Goal: Task Accomplishment & Management: Manage account settings

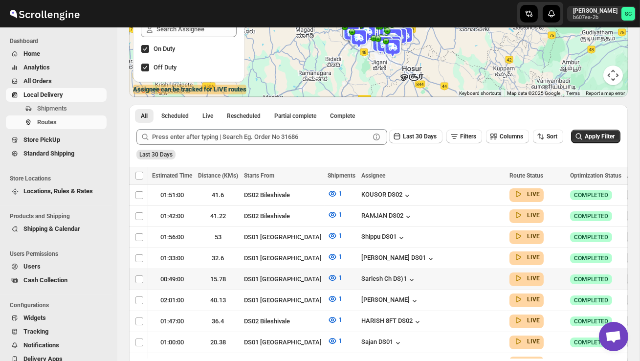
scroll to position [140, 0]
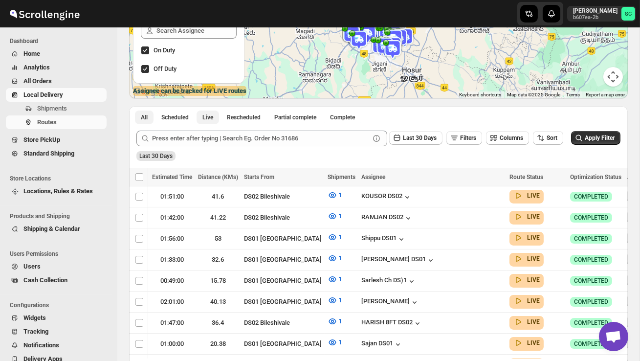
click at [213, 119] on span "Live" at bounding box center [208, 118] width 11 height 8
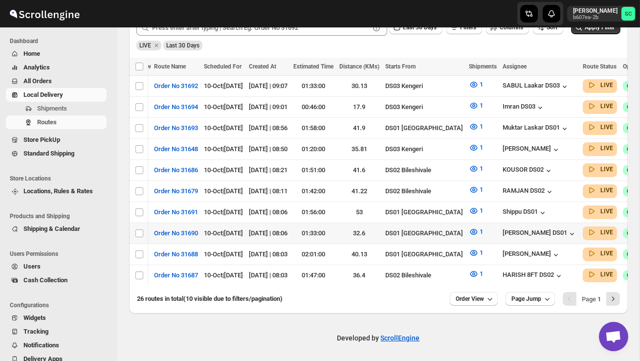
scroll to position [0, 0]
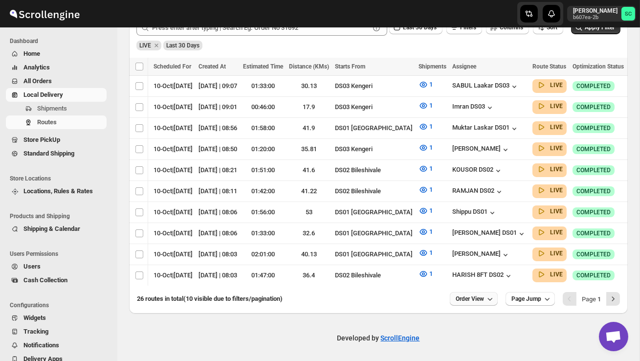
click at [471, 300] on span "Order View" at bounding box center [470, 299] width 28 height 8
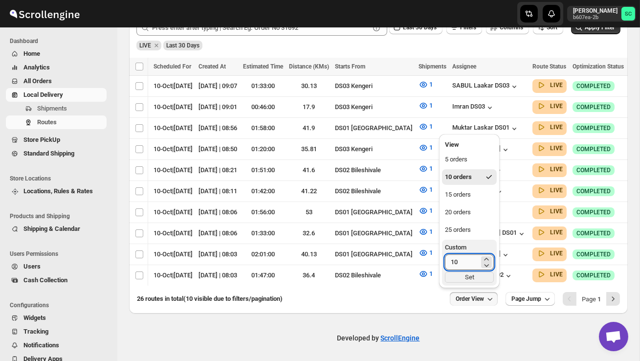
click at [463, 265] on input "10" at bounding box center [462, 262] width 34 height 16
type input "1"
type input "40"
click at [476, 277] on div "Set" at bounding box center [469, 277] width 49 height 11
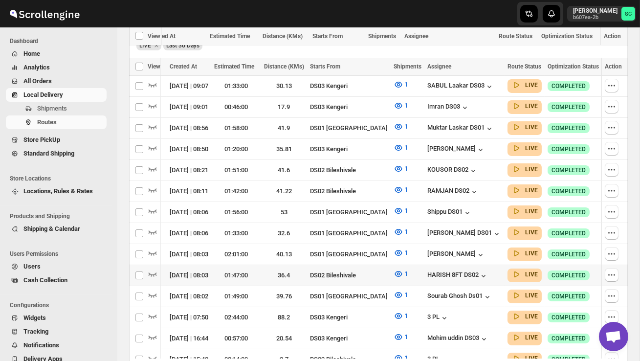
scroll to position [400, 0]
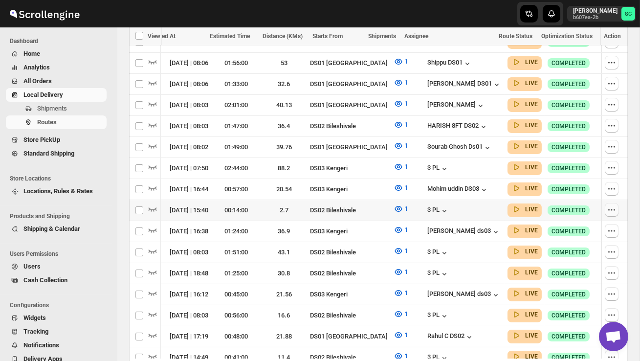
click at [614, 205] on icon "button" at bounding box center [612, 210] width 10 height 10
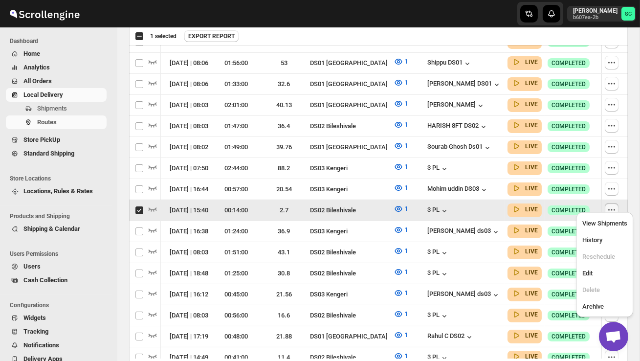
scroll to position [0, 0]
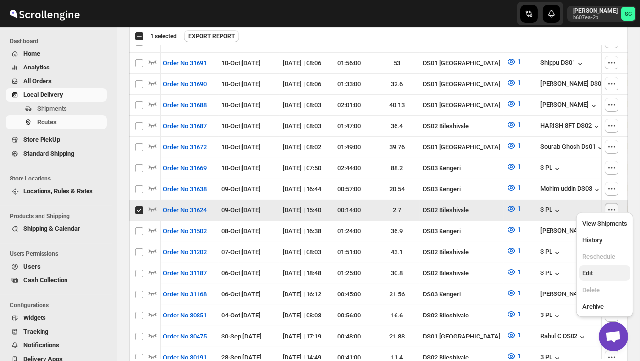
click at [604, 274] on span "Edit" at bounding box center [605, 274] width 45 height 10
checkbox input "false"
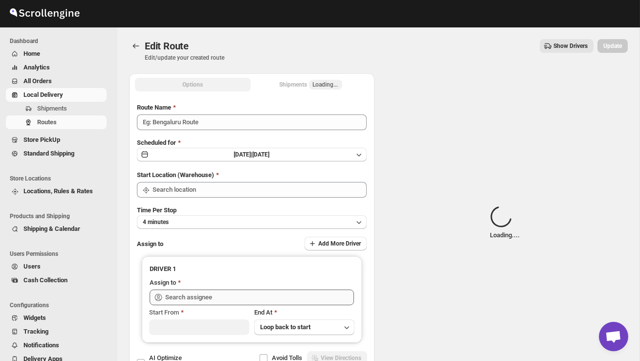
type input "Order No 31624"
type input "DS02 Bileshivale"
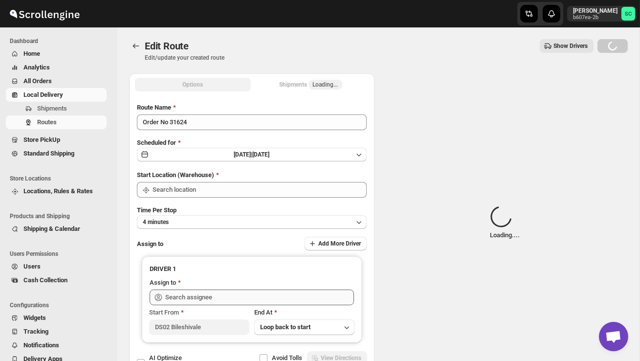
type input "DS02 Bileshivale"
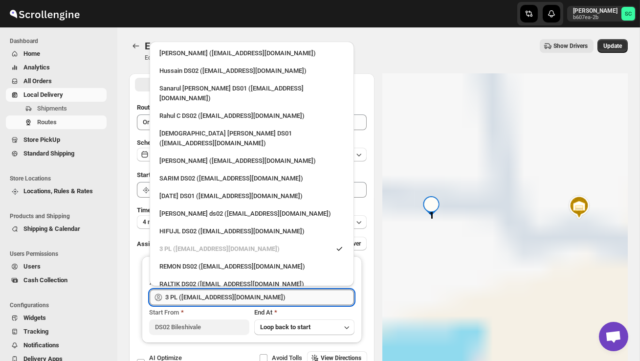
click at [289, 296] on input "3 PL ([EMAIL_ADDRESS][DOMAIN_NAME])" at bounding box center [259, 298] width 189 height 16
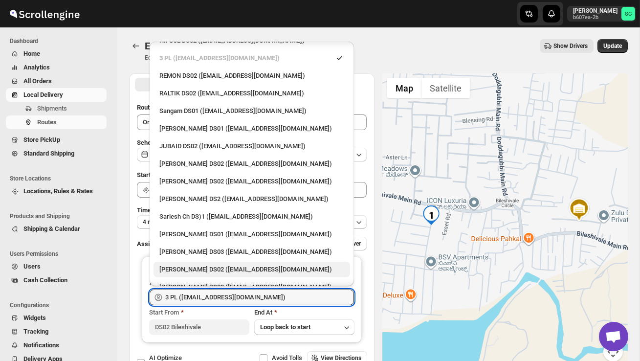
click at [242, 265] on div "[PERSON_NAME] DS02 ([EMAIL_ADDRESS][DOMAIN_NAME])" at bounding box center [252, 270] width 185 height 10
type input "[PERSON_NAME] DS02 ([EMAIL_ADDRESS][DOMAIN_NAME])"
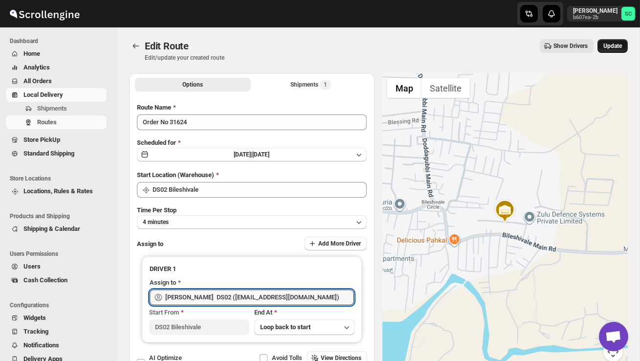
click at [614, 47] on span "Update" at bounding box center [613, 46] width 19 height 8
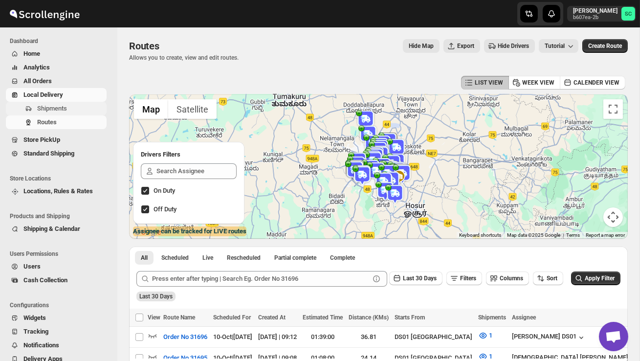
click at [51, 108] on span "Shipments" at bounding box center [52, 108] width 30 height 7
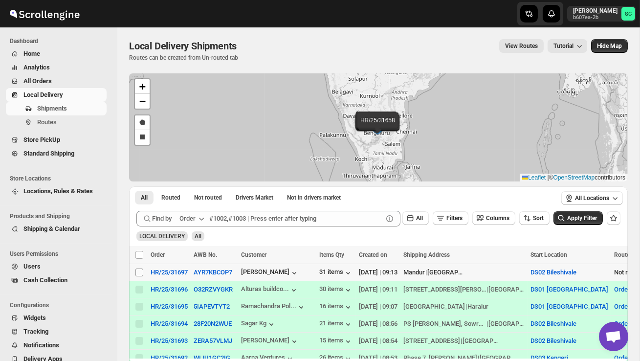
click at [137, 270] on input "Select shipment" at bounding box center [140, 273] width 8 height 8
checkbox input "true"
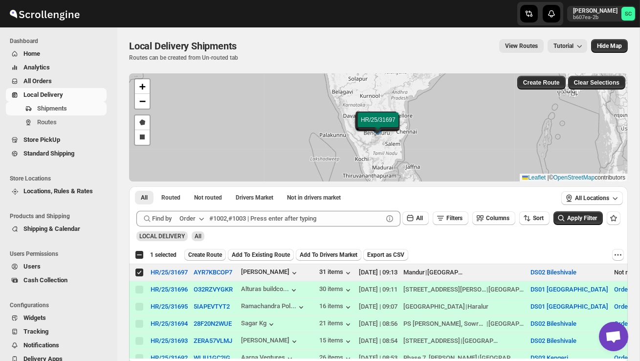
click at [208, 252] on span "Create Route" at bounding box center [205, 255] width 34 height 8
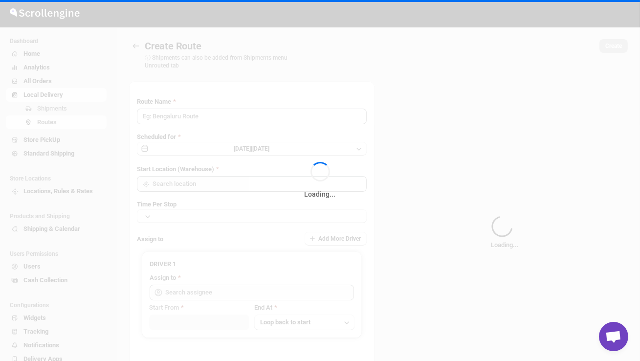
type input "Route - 10/10-0915"
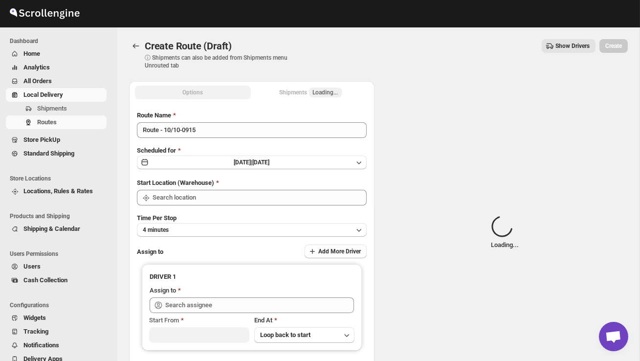
type input "DS02 Bileshivale"
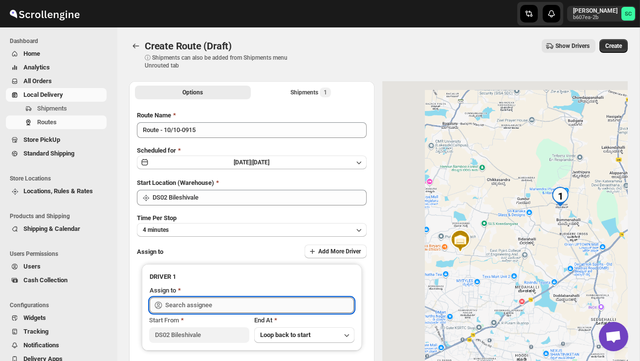
click at [204, 301] on input "text" at bounding box center [259, 305] width 189 height 16
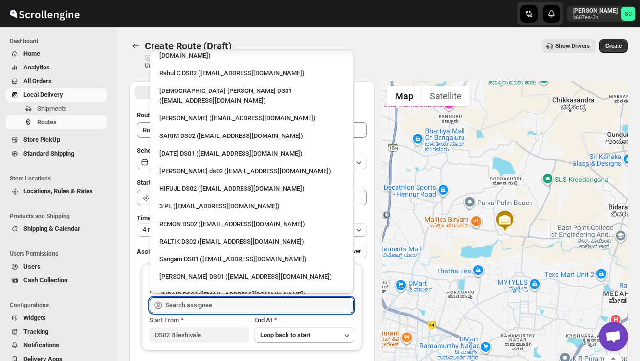
scroll to position [81, 0]
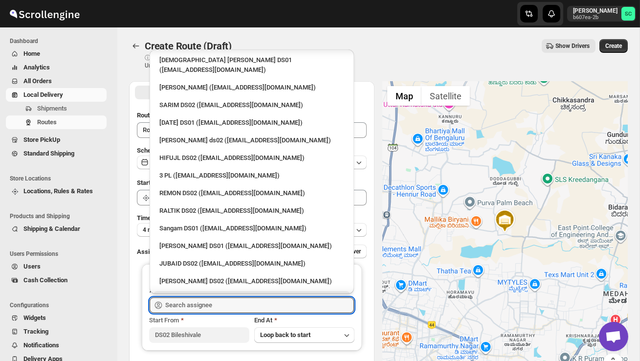
click at [200, 291] on div "[PERSON_NAME] DS02 ([EMAIL_ADDRESS][DOMAIN_NAME])" at bounding box center [252, 299] width 197 height 16
type input "[PERSON_NAME] DS02 ([EMAIL_ADDRESS][DOMAIN_NAME])"
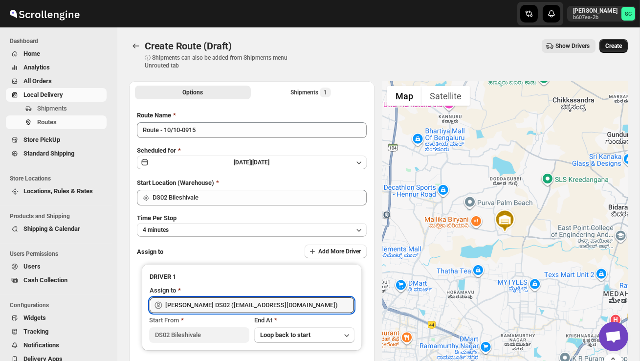
click at [614, 46] on span "Create" at bounding box center [614, 46] width 17 height 8
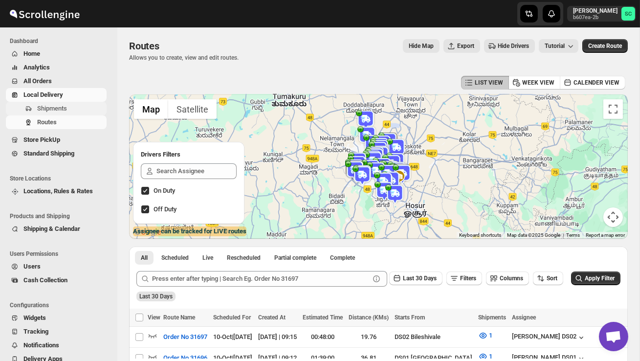
click at [66, 104] on span "Shipments" at bounding box center [71, 109] width 68 height 10
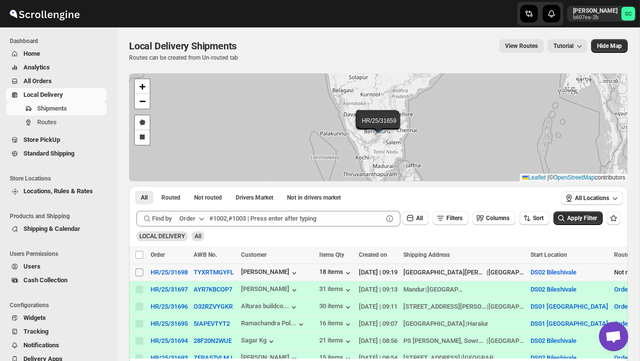
click at [140, 274] on input "Select shipment" at bounding box center [140, 273] width 8 height 8
checkbox input "true"
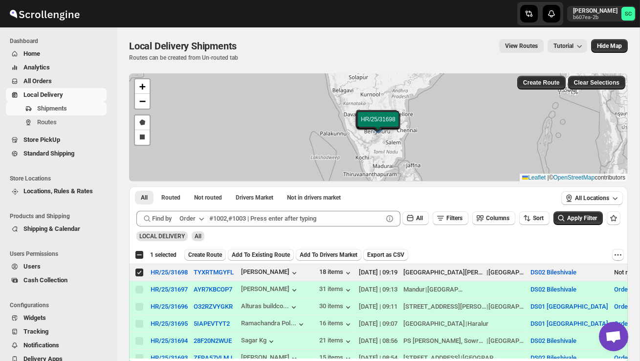
click at [213, 256] on span "Create Route" at bounding box center [205, 255] width 34 height 8
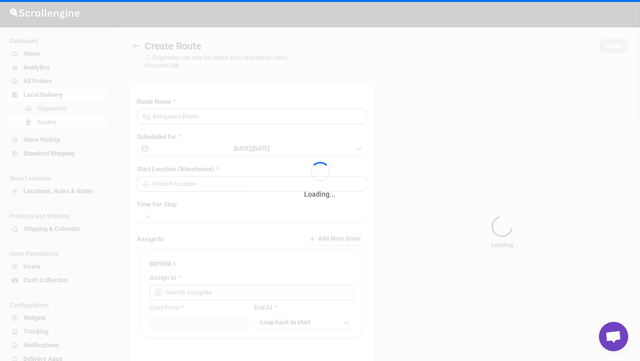
type input "Route - 10/10-0920"
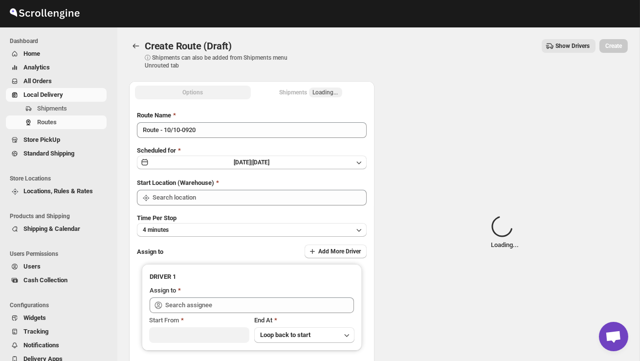
type input "DS02 Bileshivale"
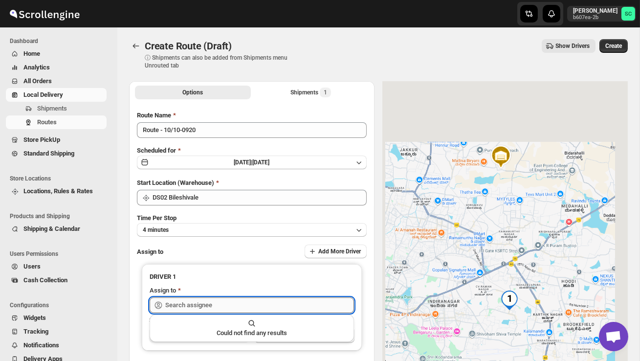
click at [210, 300] on input "text" at bounding box center [259, 305] width 189 height 16
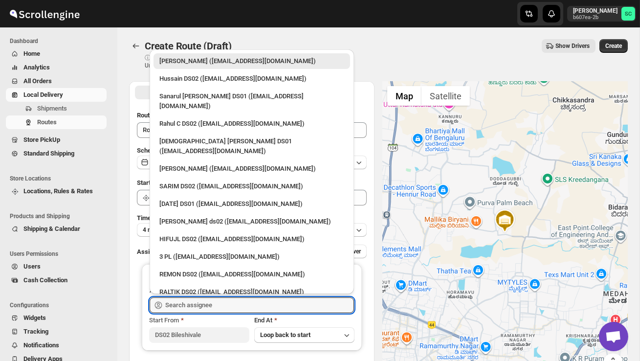
click at [186, 270] on div "REMON DS02 ([EMAIL_ADDRESS][DOMAIN_NAME])" at bounding box center [252, 275] width 185 height 10
type input "REMON DS02 ([EMAIL_ADDRESS][DOMAIN_NAME])"
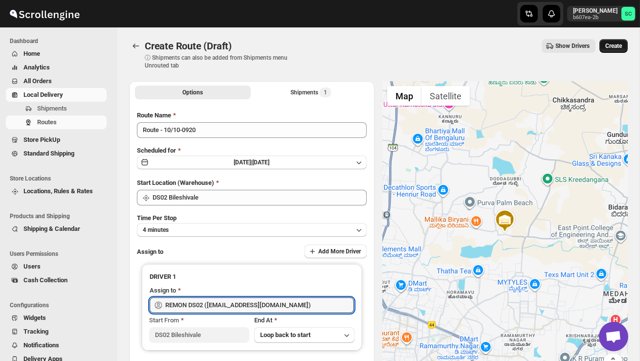
click at [620, 44] on span "Create" at bounding box center [614, 46] width 17 height 8
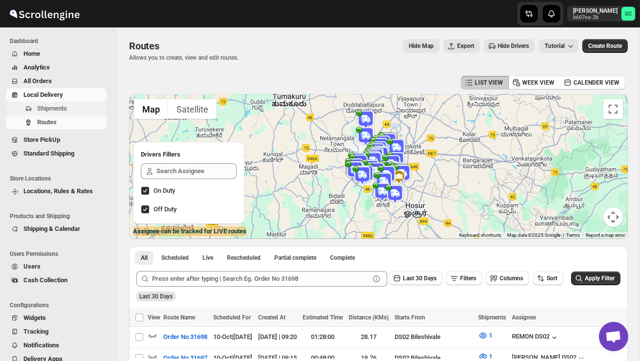
click at [64, 109] on span "Shipments" at bounding box center [52, 108] width 30 height 7
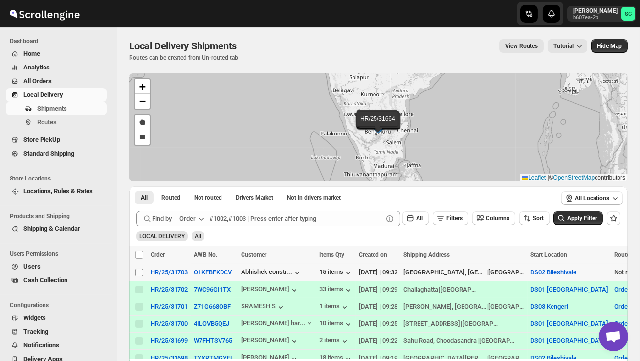
click at [140, 273] on input "Select shipment" at bounding box center [140, 273] width 8 height 8
checkbox input "true"
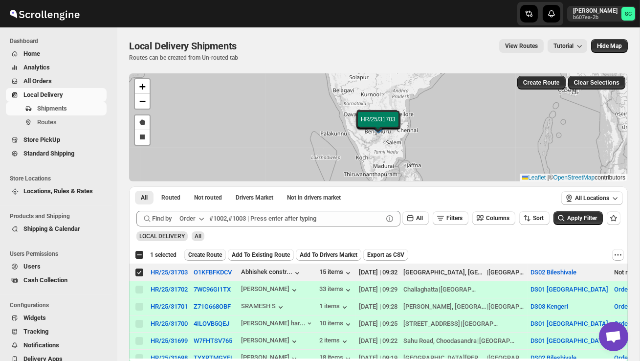
click at [216, 254] on span "Create Route" at bounding box center [205, 255] width 34 height 8
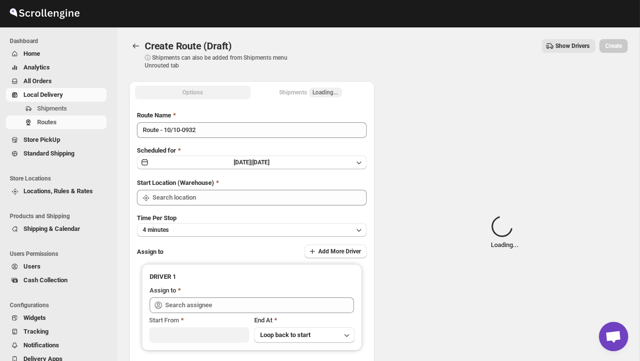
type input "DS02 Bileshivale"
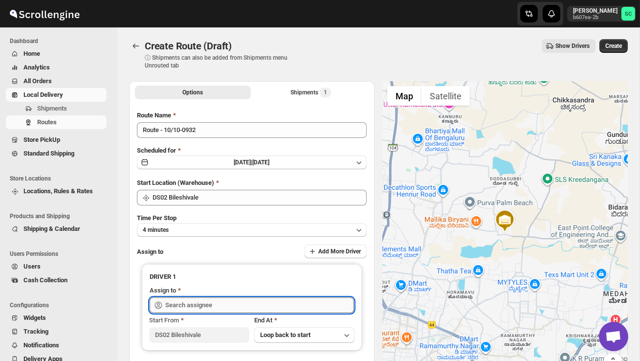
click at [210, 303] on input "text" at bounding box center [259, 305] width 189 height 16
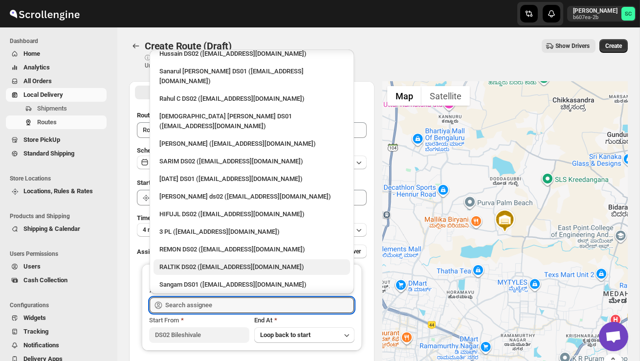
scroll to position [26, 0]
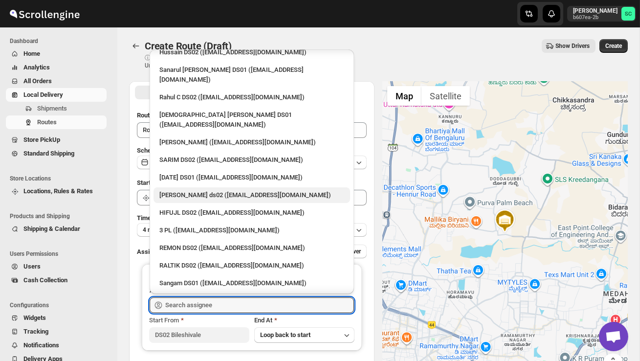
click at [198, 190] on div "[PERSON_NAME] ds02 ([EMAIL_ADDRESS][DOMAIN_NAME])" at bounding box center [252, 195] width 185 height 10
type input "[PERSON_NAME] ds02 ([EMAIL_ADDRESS][DOMAIN_NAME])"
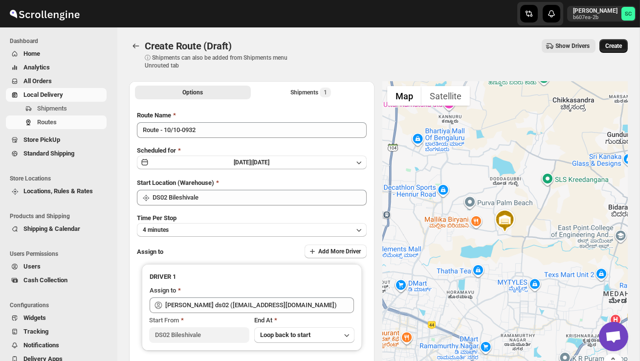
click at [614, 49] on span "Create" at bounding box center [614, 46] width 17 height 8
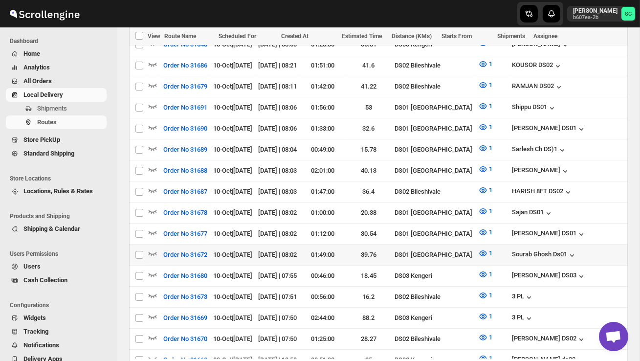
scroll to position [547, 0]
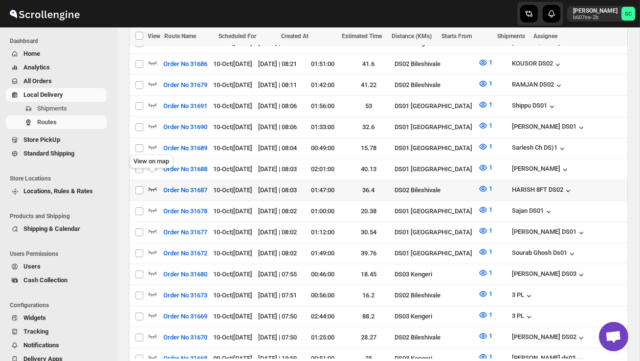
click at [152, 184] on icon "button" at bounding box center [153, 189] width 10 height 10
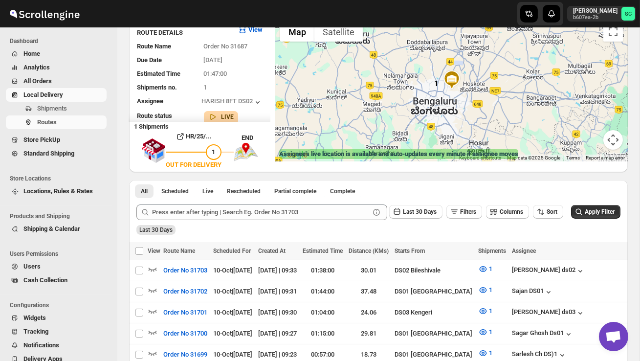
scroll to position [73, 0]
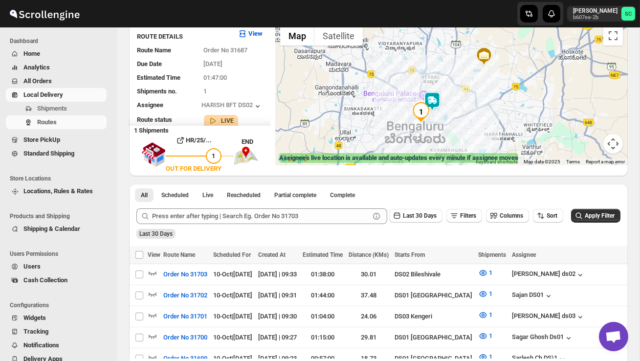
click at [460, 121] on div at bounding box center [451, 93] width 353 height 144
click at [459, 121] on div at bounding box center [451, 93] width 353 height 144
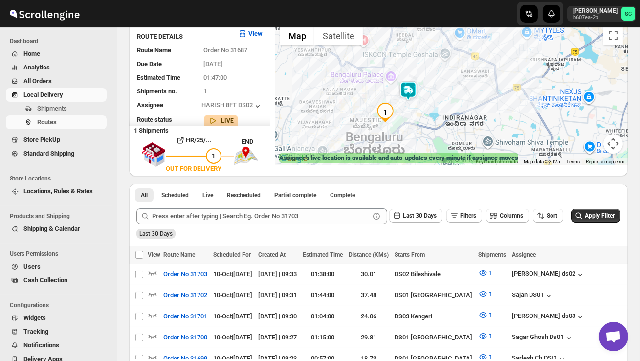
click at [410, 89] on img at bounding box center [409, 91] width 20 height 20
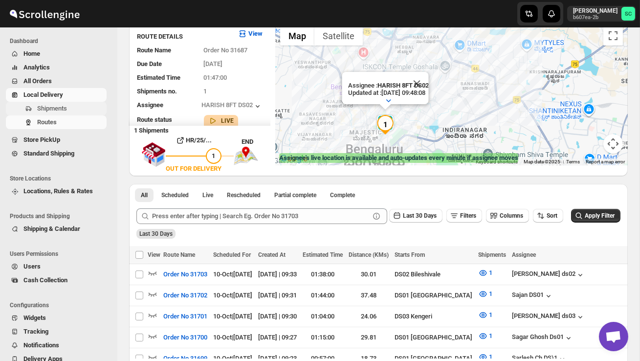
click at [56, 103] on button "Shipments" at bounding box center [56, 109] width 101 height 14
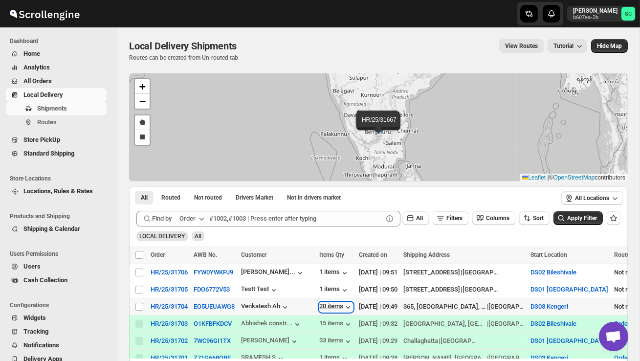
click at [335, 310] on div "20 items" at bounding box center [336, 307] width 34 height 10
click at [137, 274] on input "Select shipment" at bounding box center [140, 273] width 8 height 8
checkbox input "true"
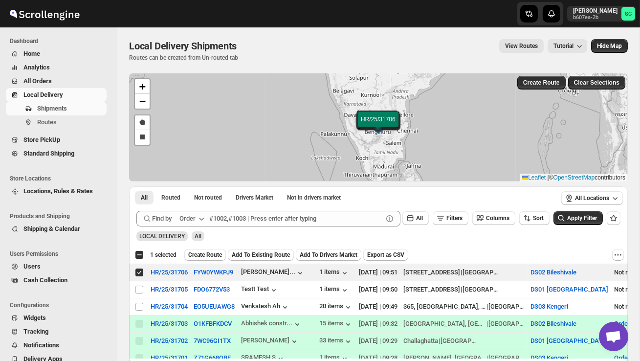
click at [216, 256] on span "Create Route" at bounding box center [205, 255] width 34 height 8
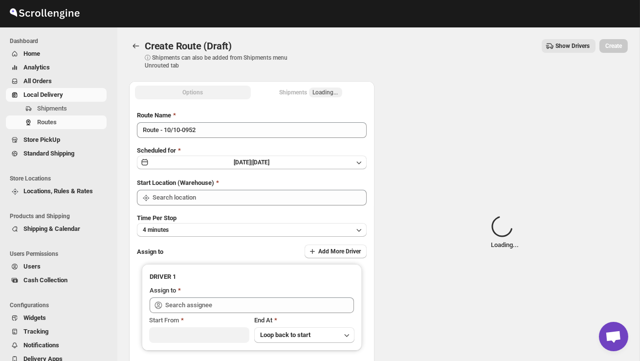
type input "DS02 Bileshivale"
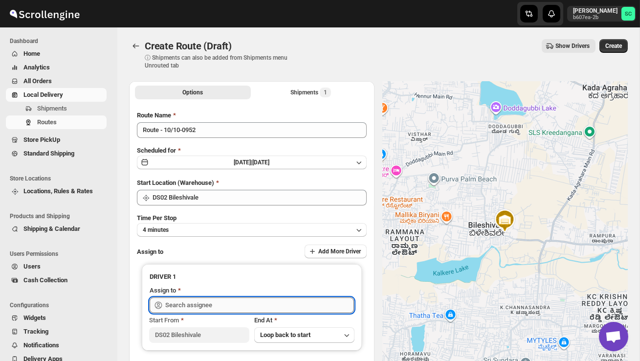
click at [213, 300] on input "text" at bounding box center [259, 305] width 189 height 16
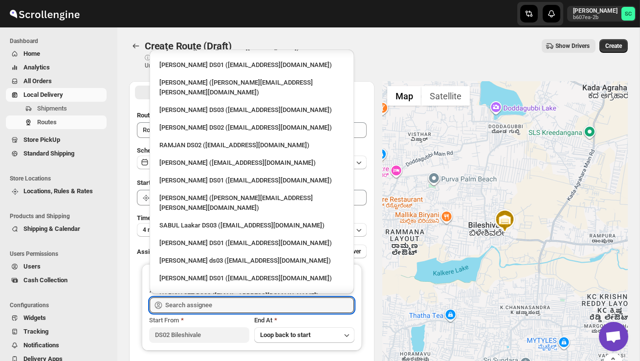
scroll to position [835, 0]
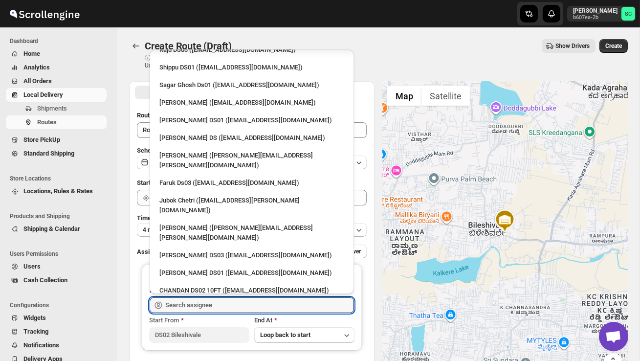
click at [211, 339] on div "SABIR DS02 ([EMAIL_ADDRESS][DOMAIN_NAME])" at bounding box center [252, 344] width 185 height 10
type input "SABIR DS02 ([EMAIL_ADDRESS][DOMAIN_NAME])"
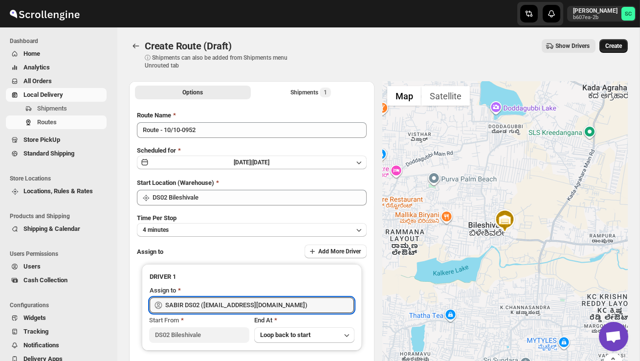
click at [613, 49] on span "Create" at bounding box center [614, 46] width 17 height 8
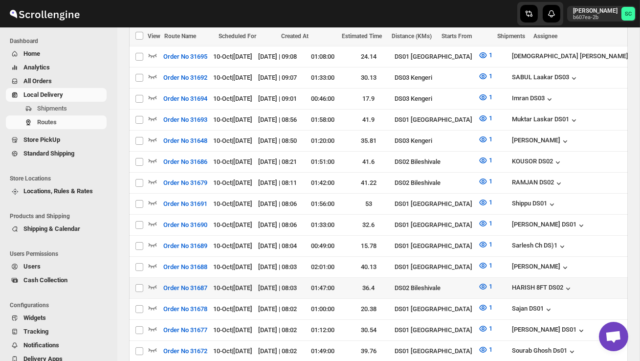
scroll to position [493, 0]
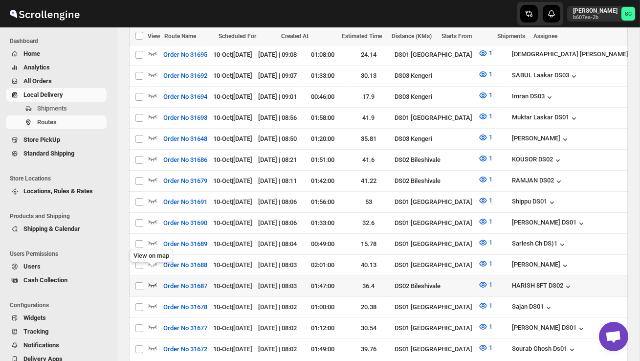
click at [155, 283] on icon "button" at bounding box center [153, 285] width 8 height 4
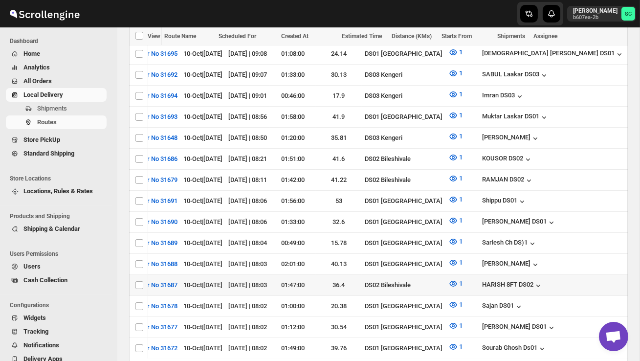
scroll to position [0, 151]
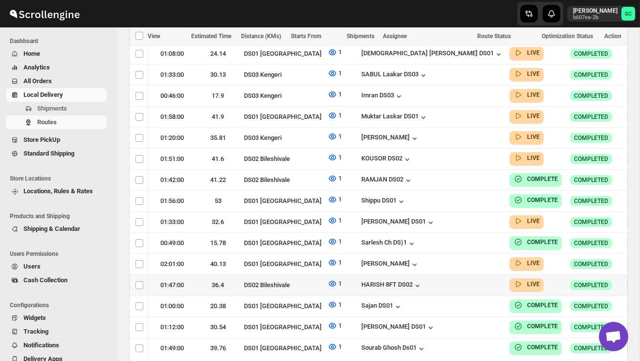
click at [630, 280] on icon "button" at bounding box center [635, 285] width 10 height 10
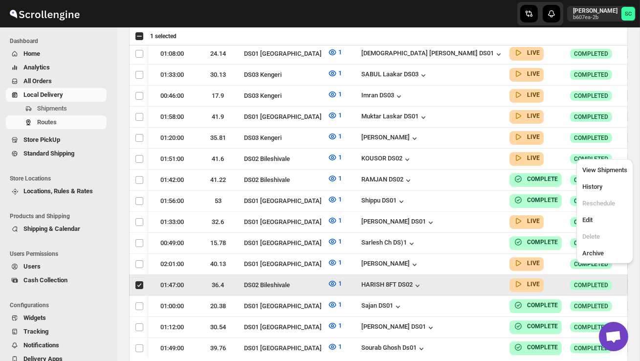
scroll to position [0, 0]
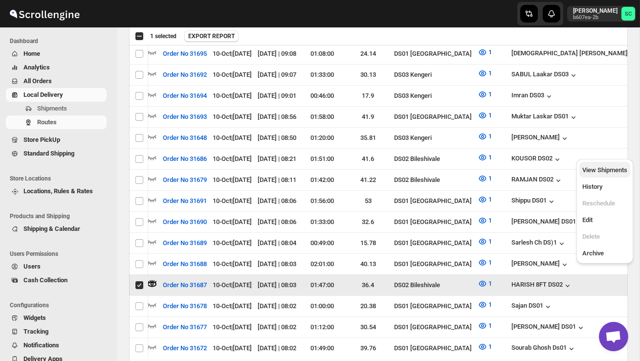
click at [609, 171] on span "View Shipments" at bounding box center [605, 169] width 45 height 7
checkbox input "false"
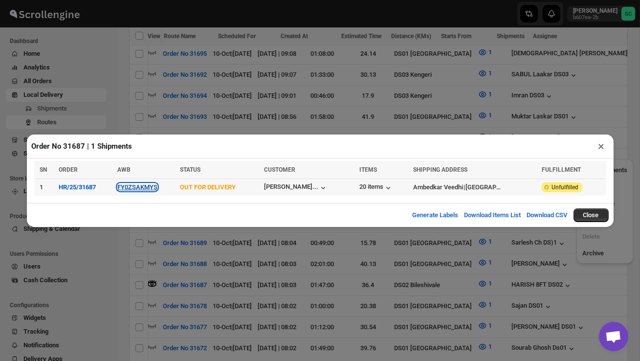
click at [137, 188] on button "FY0ZSAKMYS" at bounding box center [137, 186] width 40 height 7
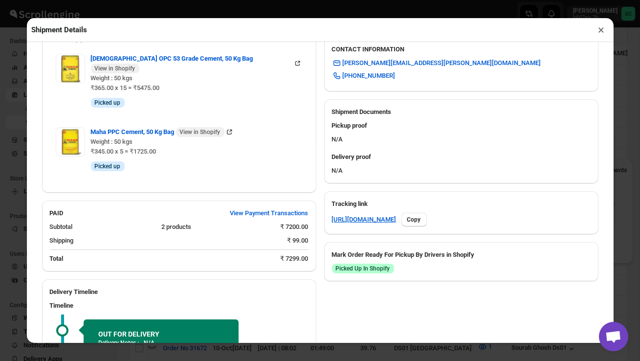
scroll to position [511, 0]
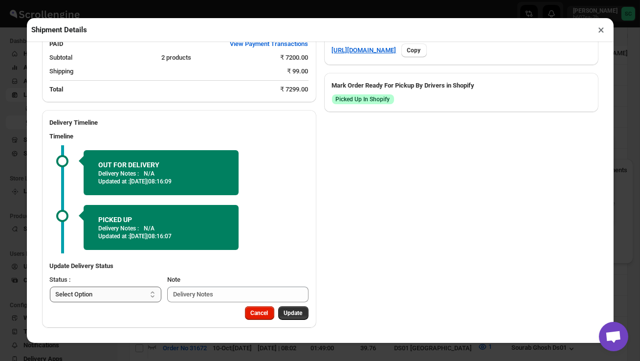
click at [114, 292] on select "Select Option PICKED UP OUT FOR DELIVERY RESCHEDULE DELIVERED CANCELLED" at bounding box center [106, 295] width 112 height 16
select select "DELIVERED"
click at [295, 309] on button "Update" at bounding box center [293, 313] width 30 height 14
select select
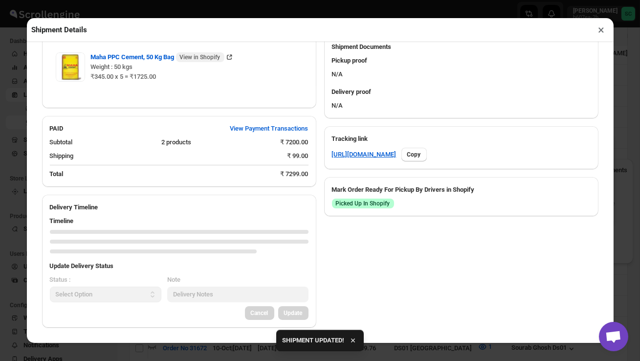
scroll to position [406, 0]
click at [601, 28] on button "×" at bounding box center [602, 30] width 14 height 14
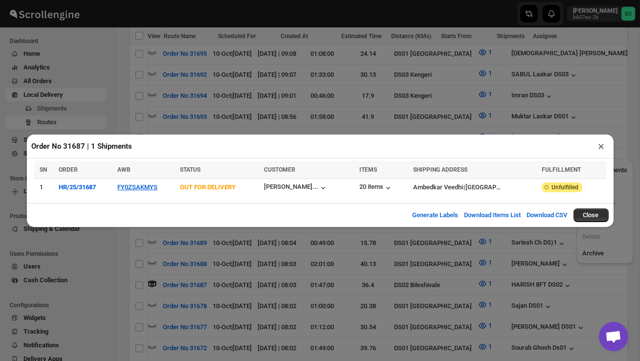
click at [601, 145] on button "×" at bounding box center [602, 146] width 14 height 14
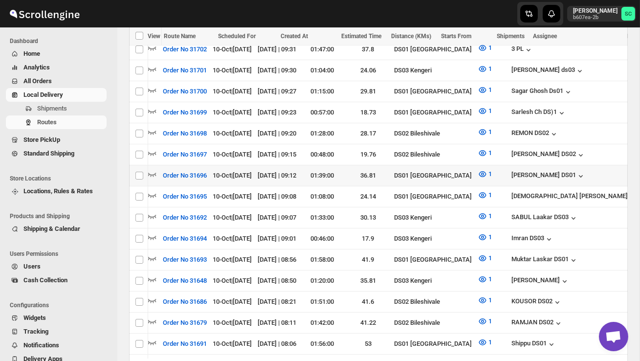
scroll to position [348, 0]
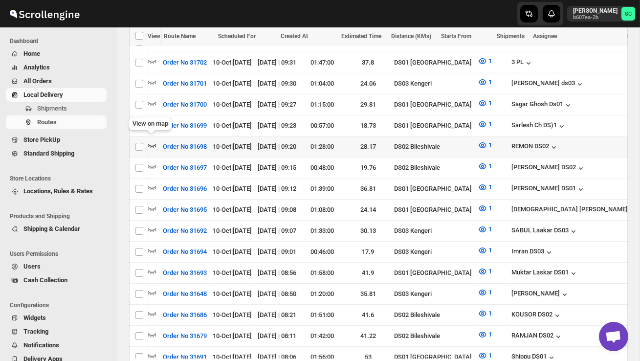
click at [153, 144] on icon "button" at bounding box center [152, 146] width 8 height 4
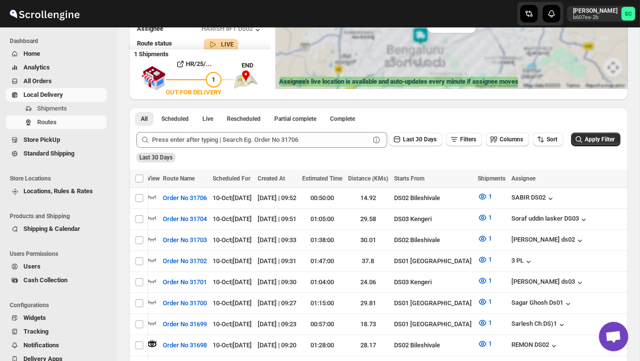
scroll to position [0, 0]
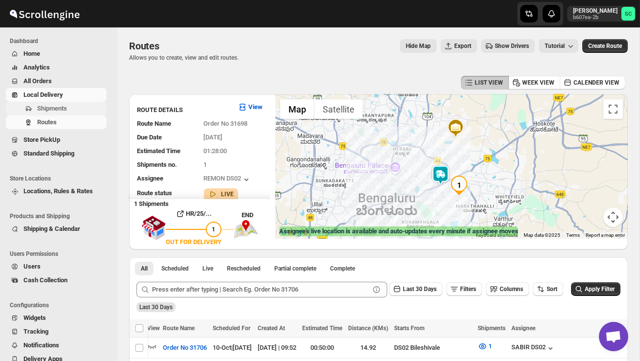
click at [65, 108] on span "Shipments" at bounding box center [52, 108] width 30 height 7
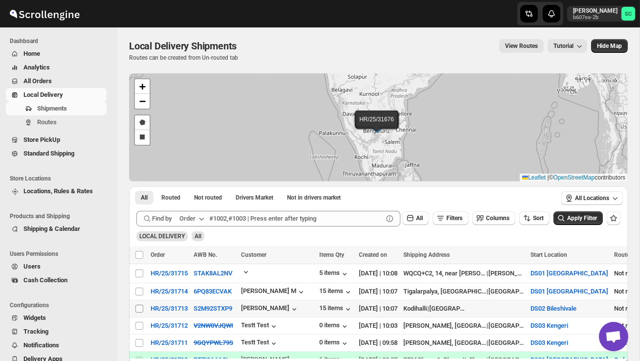
click at [136, 306] on input "Select shipment" at bounding box center [140, 309] width 8 height 8
checkbox input "true"
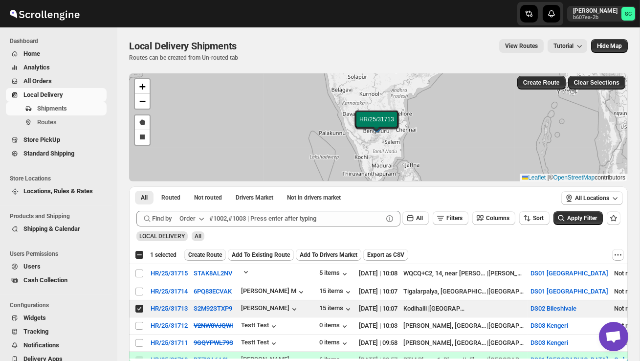
click at [215, 254] on span "Create Route" at bounding box center [205, 255] width 34 height 8
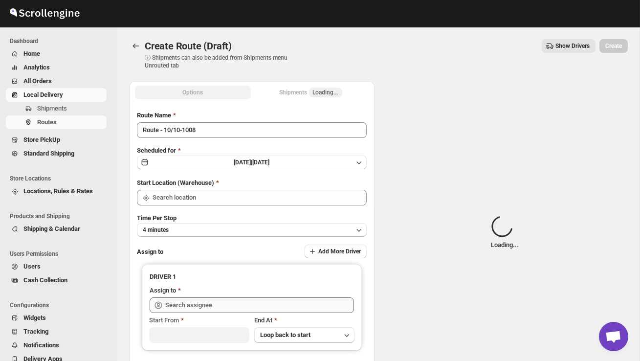
type input "DS02 Bileshivale"
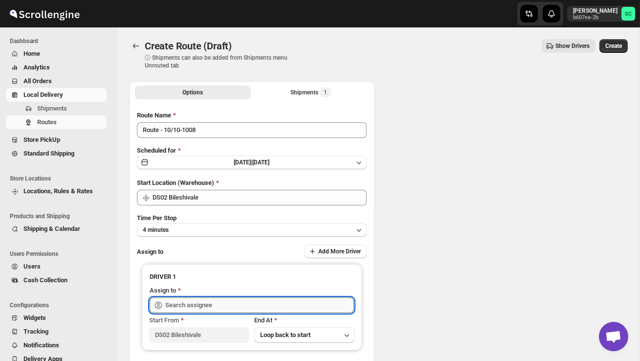
click at [212, 302] on input "text" at bounding box center [259, 305] width 189 height 16
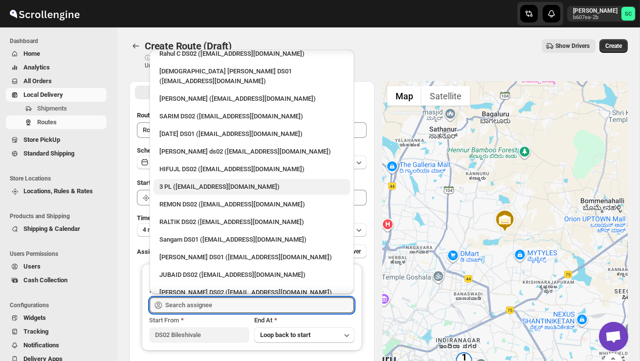
scroll to position [75, 0]
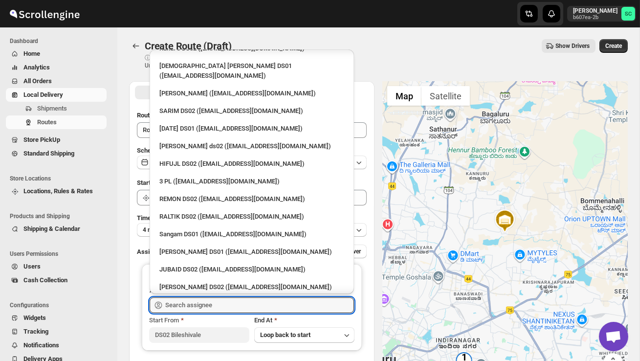
click at [233, 262] on div "JUBAID DS02 ([EMAIL_ADDRESS][DOMAIN_NAME])" at bounding box center [252, 270] width 197 height 16
type input "JUBAID DS02 ([EMAIL_ADDRESS][DOMAIN_NAME])"
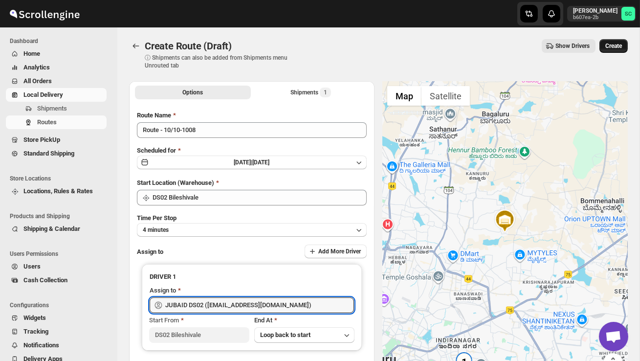
click at [614, 48] on span "Create" at bounding box center [614, 46] width 17 height 8
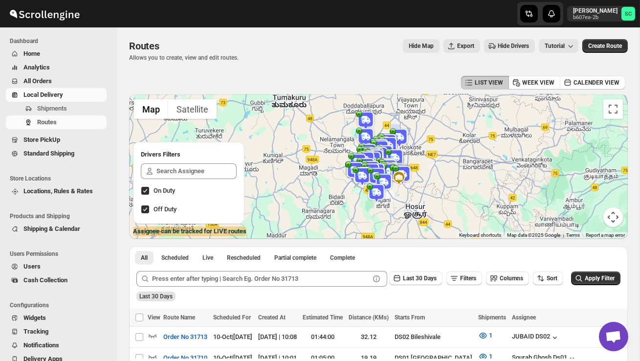
click at [42, 267] on span "Users" at bounding box center [63, 267] width 81 height 10
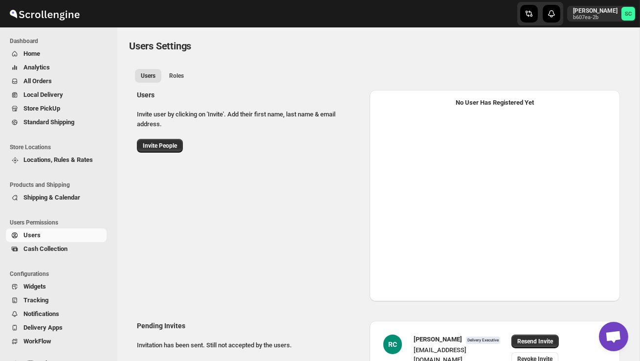
select select "637b767fbaab0276b10c91d5"
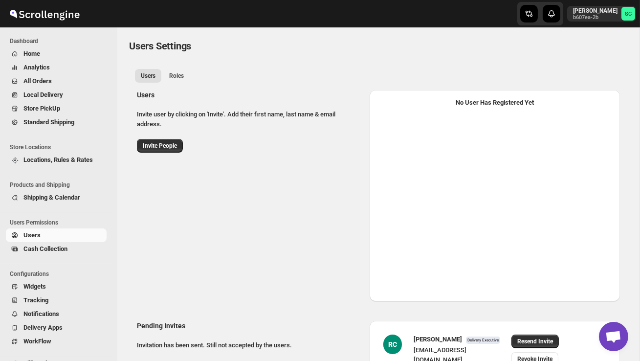
select select "637b767fbaab0276b10c91d5"
select select "637b767fbaab0276b10c91d7"
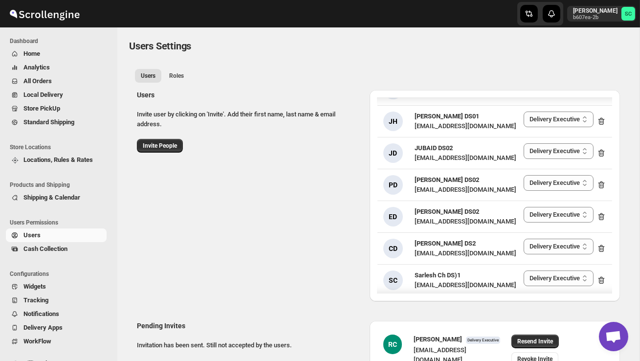
scroll to position [452, 0]
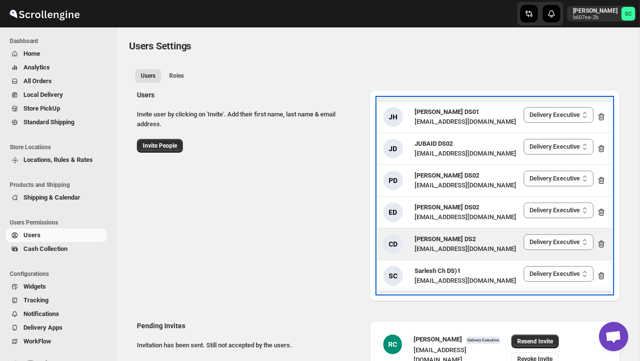
click at [603, 239] on icon at bounding box center [602, 244] width 10 height 10
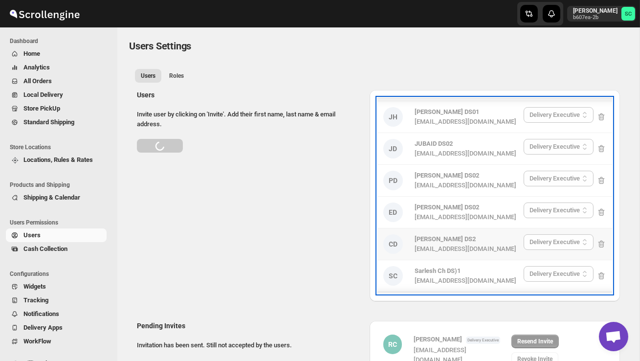
select select "637b767fbaab0276b10c91d5"
select select "637b767fbaab0276b10c91d8"
select select "637b767fbaab0276b10c91d5"
select select "637b767fbaab0276b10c91d8"
select select "637b767fbaab0276b10c91d5"
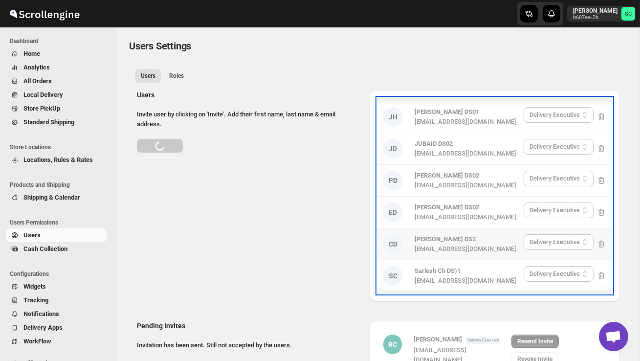
select select "637b767fbaab0276b10c91d8"
select select "637b767fbaab0276b10c91d5"
select select "637b767fbaab0276b10c91d8"
select select "637b767fbaab0276b10c91d7"
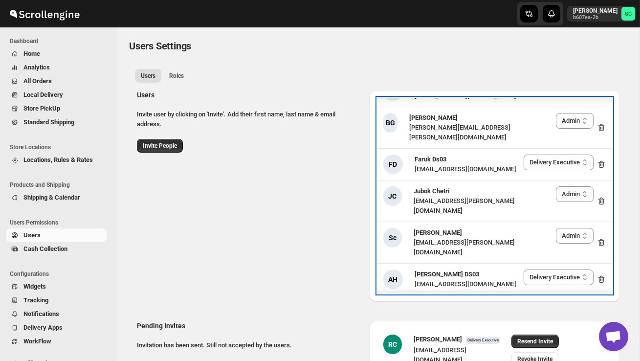
scroll to position [1709, 0]
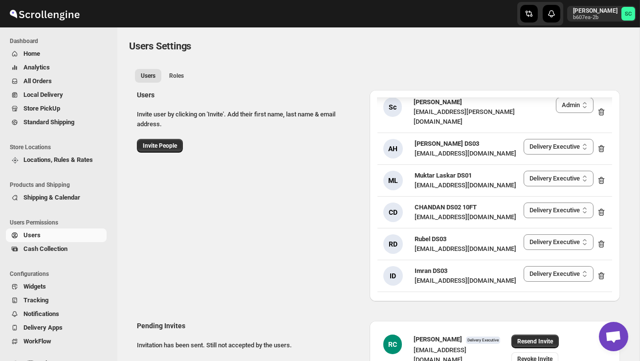
click at [300, 240] on div "Users Invite user by clicking on 'Invite'. Add their first name, last name & em…" at bounding box center [374, 191] width 491 height 219
click at [573, 330] on select "Delivery Executive Manager Admin" at bounding box center [571, 338] width 45 height 16
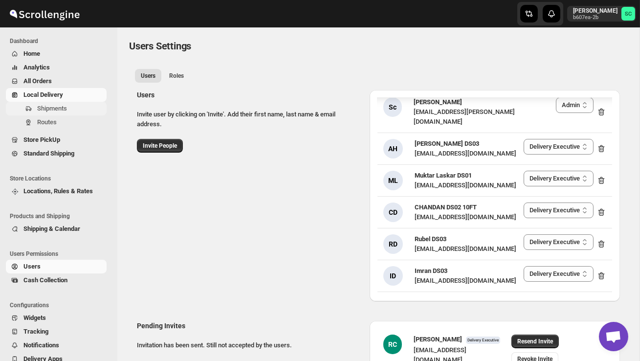
click at [56, 107] on span "Shipments" at bounding box center [52, 108] width 30 height 7
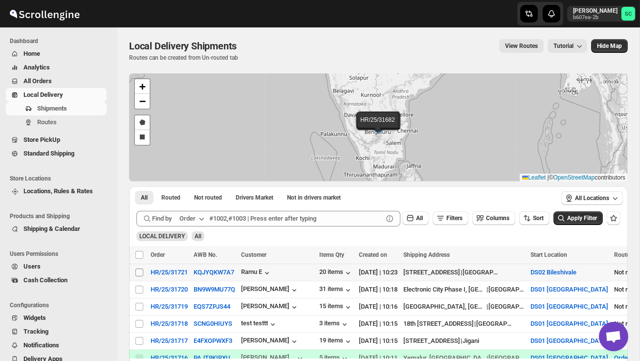
click at [139, 271] on input "Select shipment" at bounding box center [140, 273] width 8 height 8
checkbox input "true"
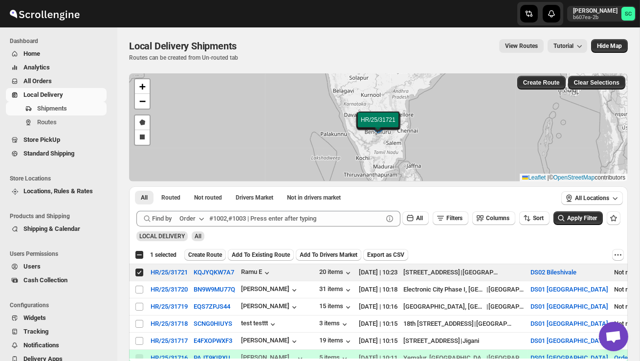
click at [211, 257] on span "Create Route" at bounding box center [205, 255] width 34 height 8
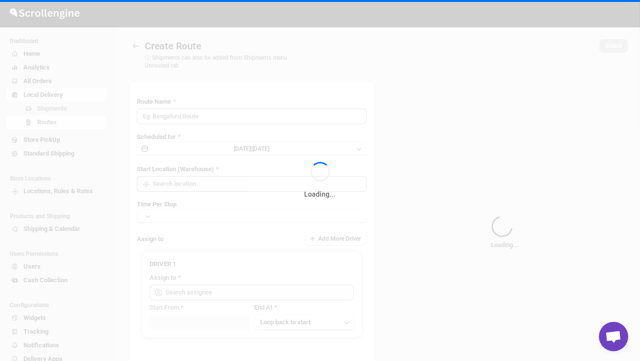
type input "Route - 10/10-1023"
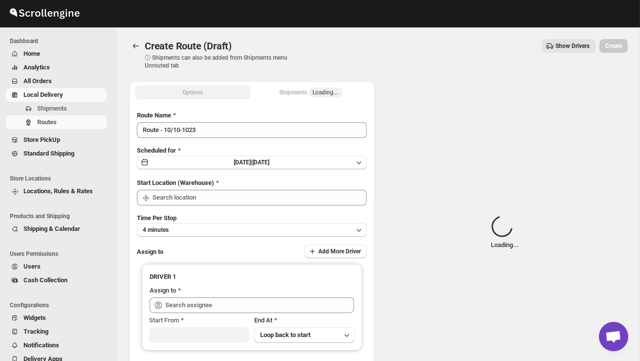
type input "DS02 Bileshivale"
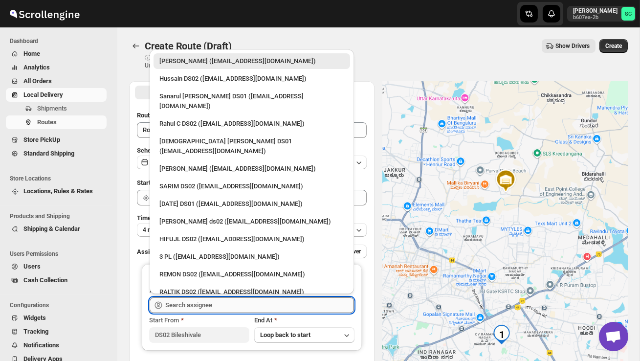
click at [206, 307] on input "text" at bounding box center [259, 305] width 189 height 16
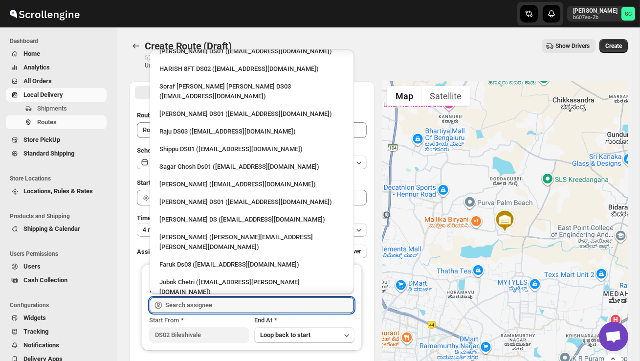
scroll to position [818, 0]
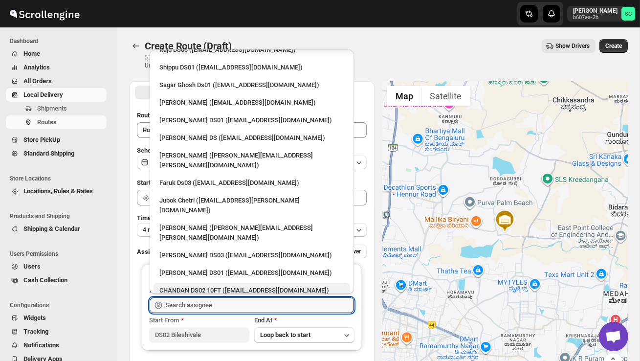
click at [205, 286] on div "CHANDAN DS02 10FT ([EMAIL_ADDRESS][DOMAIN_NAME])" at bounding box center [252, 291] width 185 height 10
type input "CHANDAN DS02 10FT ([EMAIL_ADDRESS][DOMAIN_NAME])"
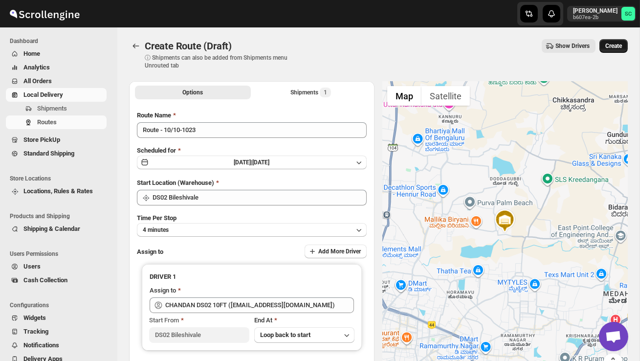
click at [617, 43] on span "Create" at bounding box center [614, 46] width 17 height 8
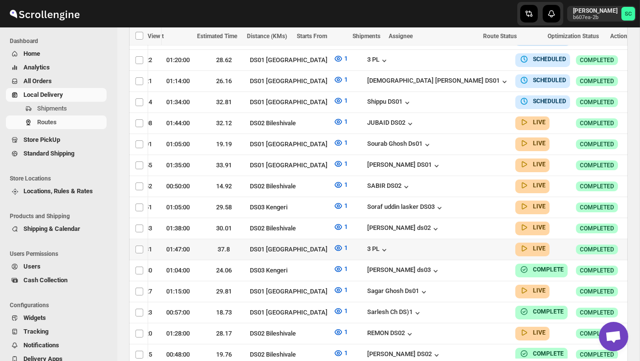
scroll to position [295, 0]
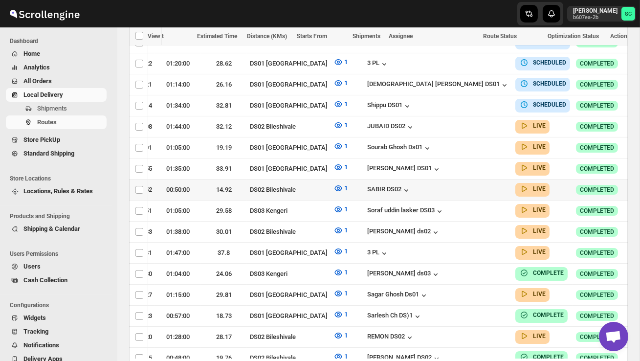
click at [636, 187] on icon "button" at bounding box center [641, 189] width 10 height 10
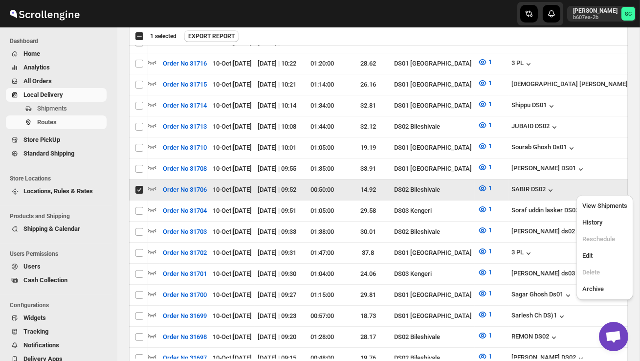
scroll to position [0, 0]
click at [614, 201] on span "View Shipments" at bounding box center [605, 206] width 45 height 10
checkbox input "false"
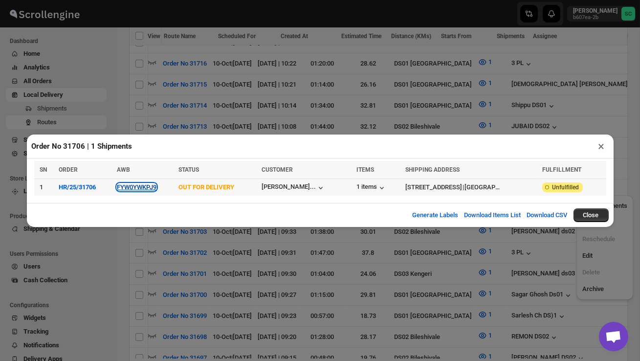
click at [139, 188] on button "FYW0YWKPJ9" at bounding box center [137, 186] width 40 height 7
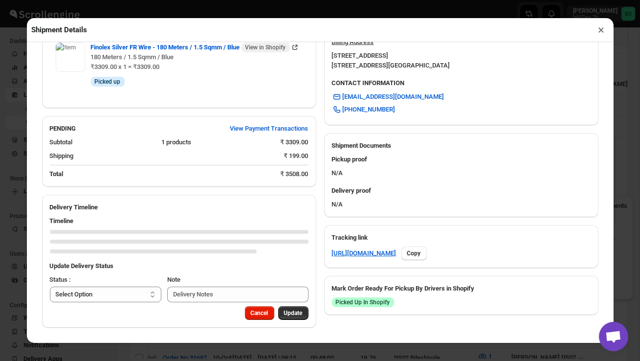
scroll to position [411, 0]
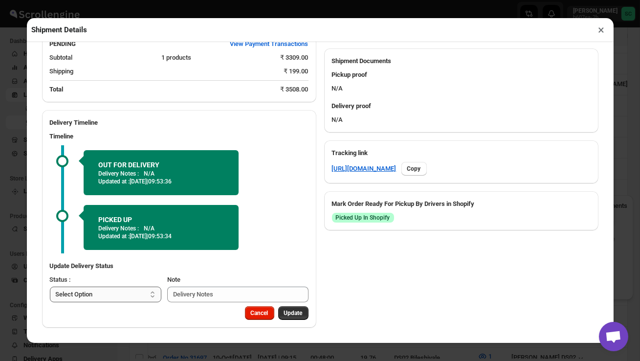
click at [117, 296] on select "Select Option PICKED UP OUT FOR DELIVERY RESCHEDULE DELIVERED CANCELLED" at bounding box center [106, 295] width 112 height 16
select select "DELIVERED"
click at [295, 312] on span "Update" at bounding box center [293, 313] width 19 height 8
select select
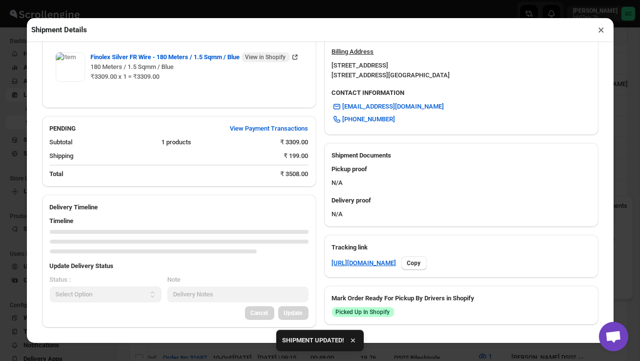
click at [601, 34] on button "×" at bounding box center [602, 30] width 14 height 14
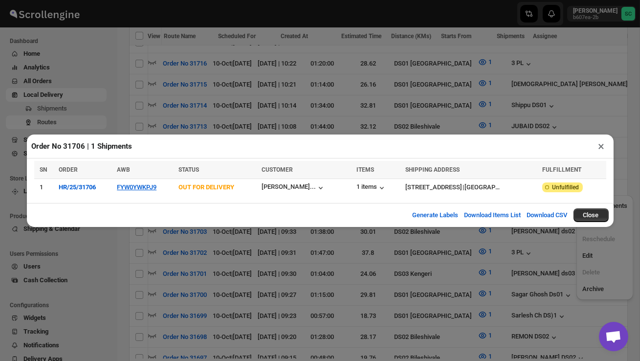
click at [603, 146] on button "×" at bounding box center [602, 146] width 14 height 14
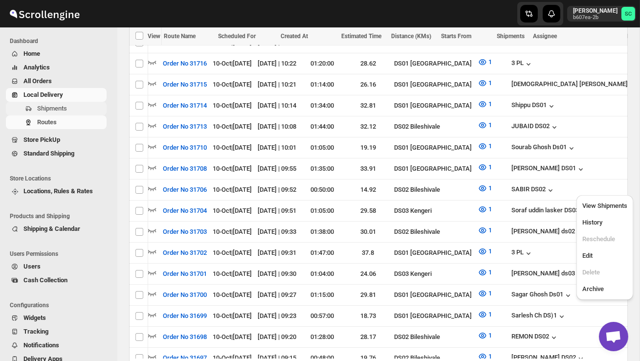
click at [70, 104] on span "Shipments" at bounding box center [71, 109] width 68 height 10
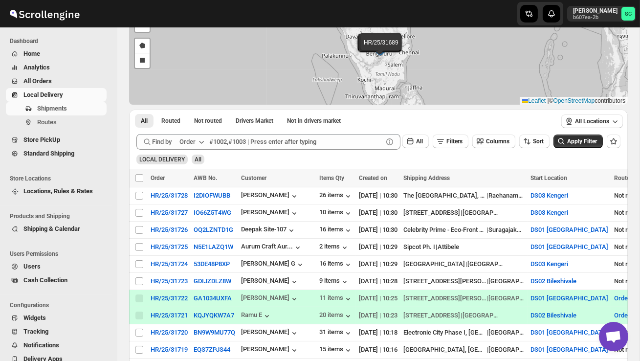
scroll to position [89, 0]
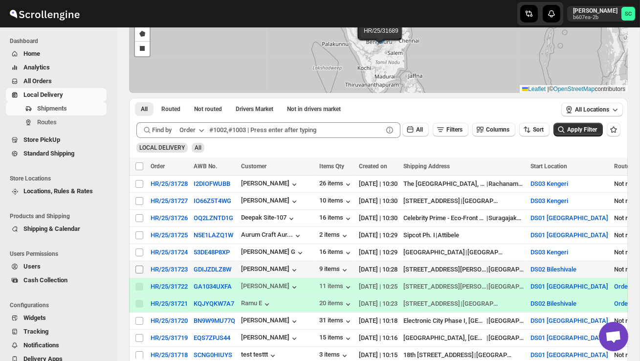
click at [138, 269] on input "Select shipment" at bounding box center [140, 270] width 8 height 8
checkbox input "true"
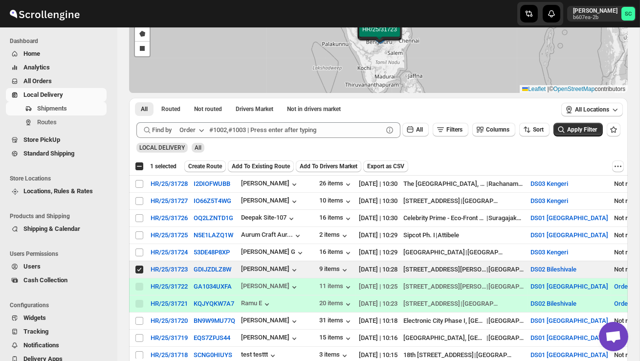
click at [214, 164] on span "Create Route" at bounding box center [205, 166] width 34 height 8
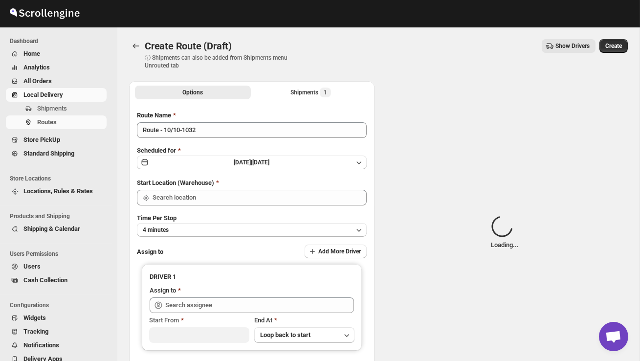
type input "DS02 Bileshivale"
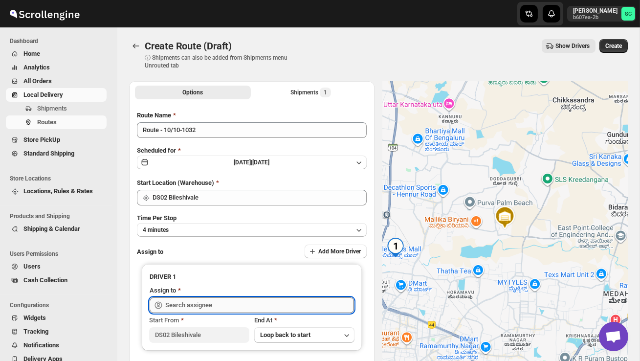
click at [225, 299] on input "text" at bounding box center [259, 305] width 189 height 16
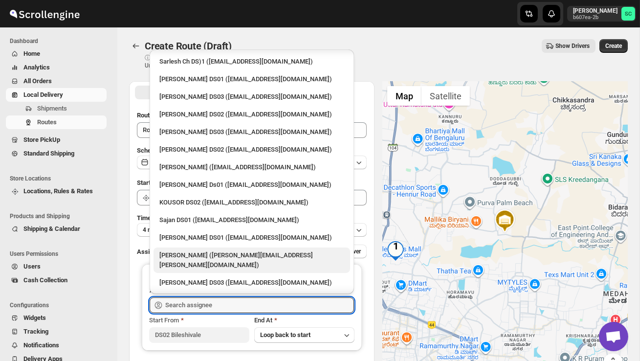
scroll to position [335, 0]
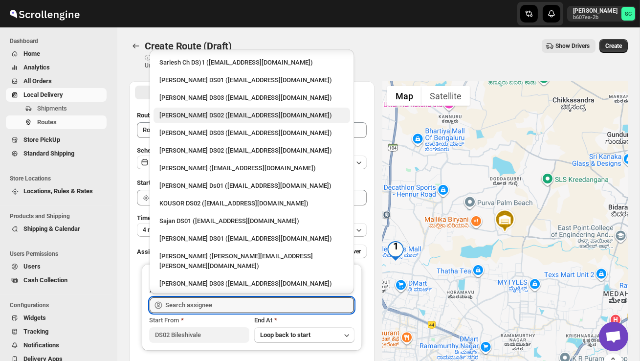
click at [220, 111] on div "[PERSON_NAME] DS02 ([EMAIL_ADDRESS][DOMAIN_NAME])" at bounding box center [252, 116] width 185 height 10
type input "[PERSON_NAME] DS02 ([EMAIL_ADDRESS][DOMAIN_NAME])"
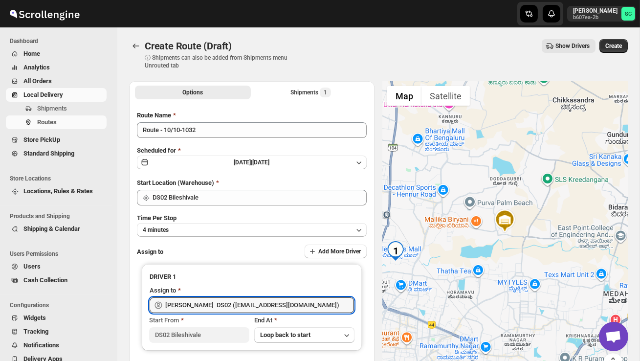
click at [616, 47] on span "Create" at bounding box center [614, 46] width 17 height 8
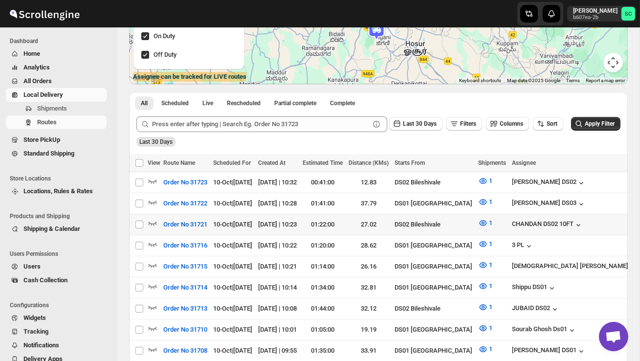
scroll to position [150, 0]
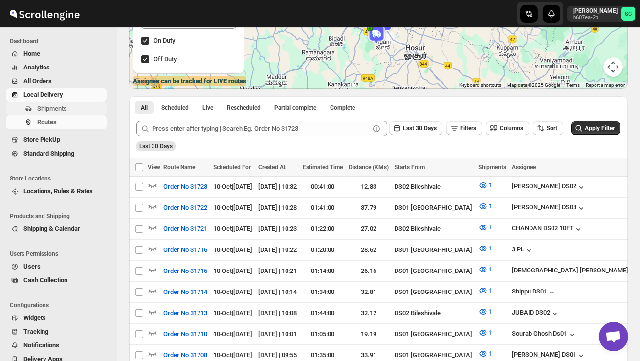
click at [57, 107] on span "Shipments" at bounding box center [52, 108] width 30 height 7
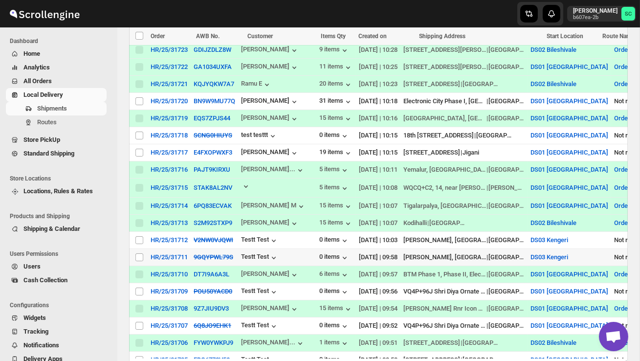
scroll to position [344, 0]
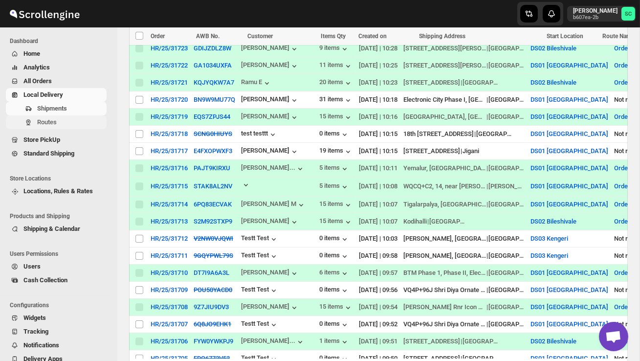
click at [65, 125] on span "Routes" at bounding box center [71, 122] width 68 height 10
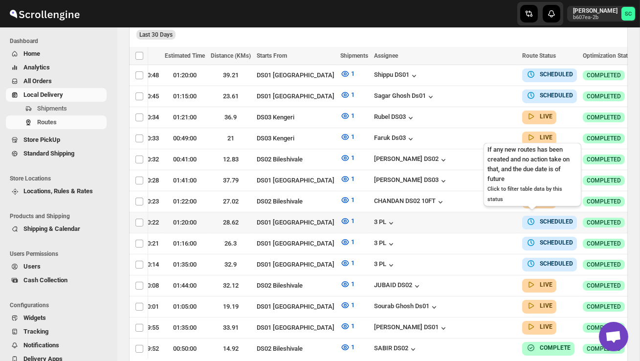
scroll to position [0, 138]
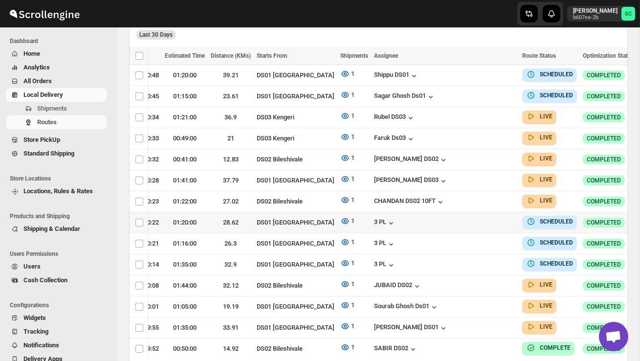
click at [640, 219] on icon "button" at bounding box center [647, 222] width 10 height 10
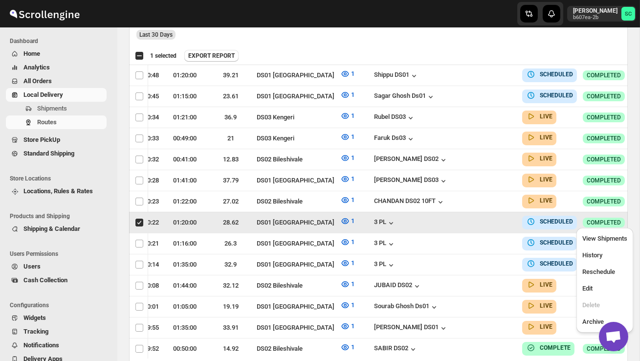
scroll to position [0, 0]
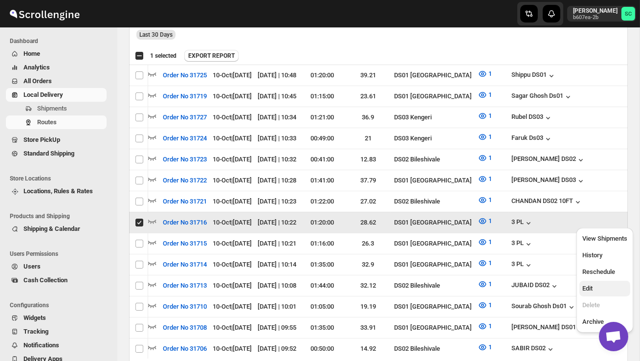
click at [600, 288] on span "Edit" at bounding box center [605, 289] width 45 height 10
checkbox input "false"
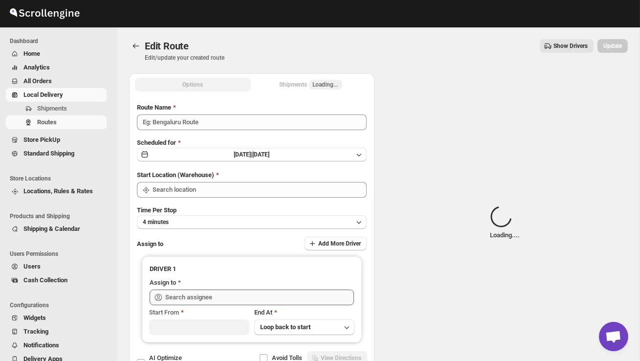
type input "Order No 31716"
type input "DS01 [GEOGRAPHIC_DATA]"
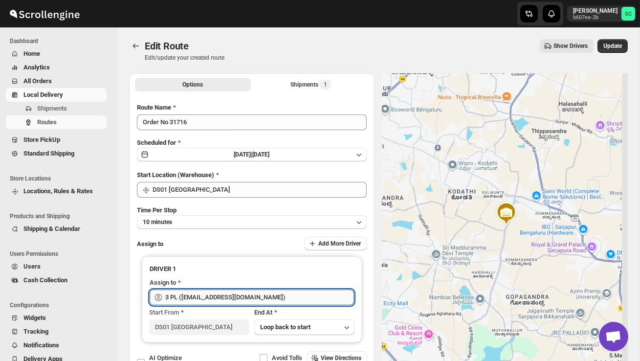
click at [282, 304] on input "3 PL ([EMAIL_ADDRESS][DOMAIN_NAME])" at bounding box center [259, 298] width 189 height 16
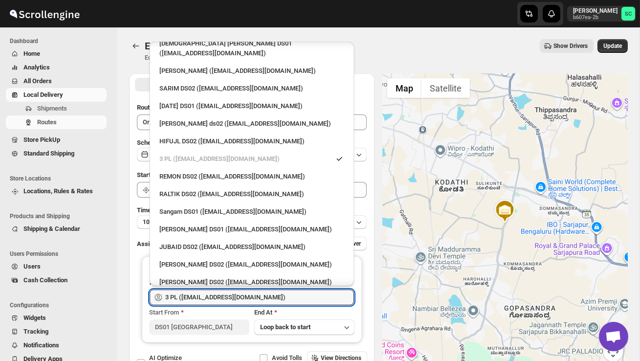
scroll to position [93, 0]
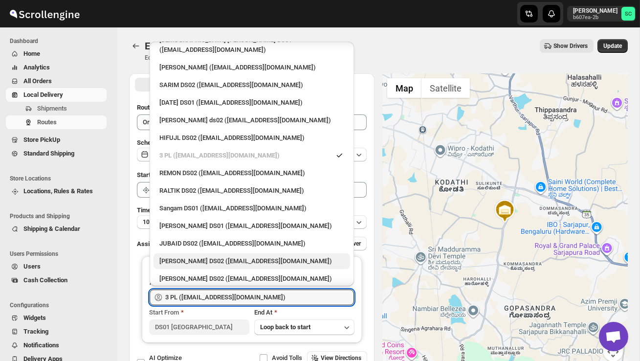
click at [232, 256] on div "[PERSON_NAME] DS02 ([EMAIL_ADDRESS][DOMAIN_NAME])" at bounding box center [252, 261] width 185 height 10
type input "[PERSON_NAME] DS02 ([EMAIL_ADDRESS][DOMAIN_NAME])"
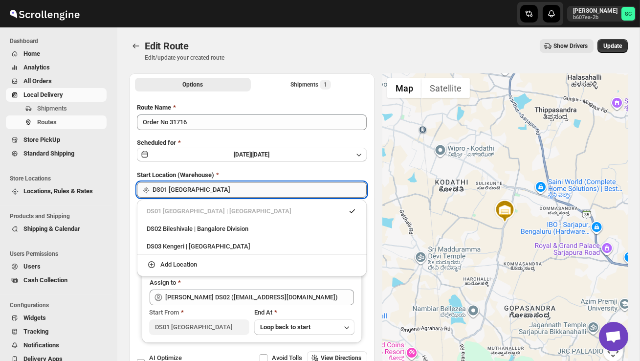
click at [236, 191] on input "DS01 [GEOGRAPHIC_DATA]" at bounding box center [260, 190] width 214 height 16
click at [231, 231] on div "DS02 Bileshivale | Bangalore Division" at bounding box center [252, 229] width 210 height 10
type input "DS02 Bileshivale"
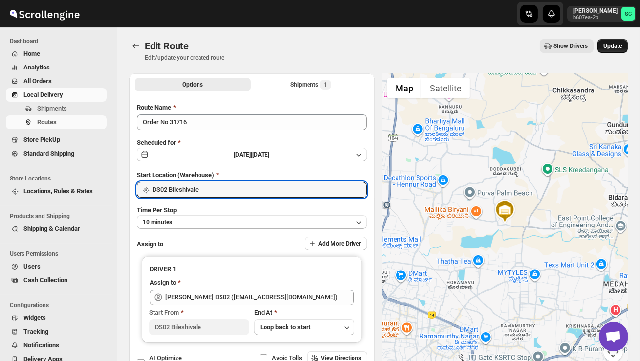
click at [617, 44] on span "Update" at bounding box center [613, 46] width 19 height 8
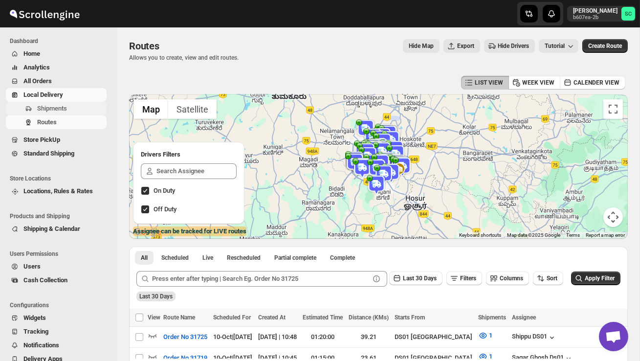
click at [67, 110] on span "Shipments" at bounding box center [52, 108] width 30 height 7
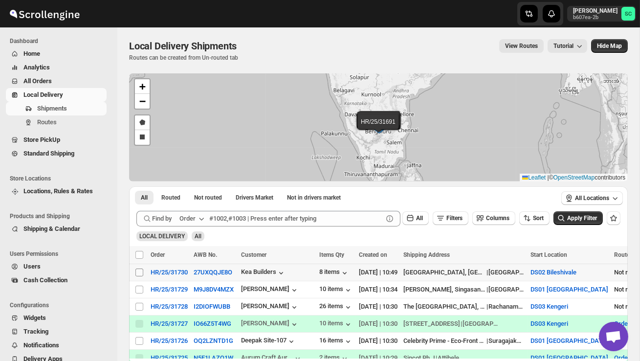
click at [141, 275] on input "Select shipment" at bounding box center [140, 273] width 8 height 8
checkbox input "true"
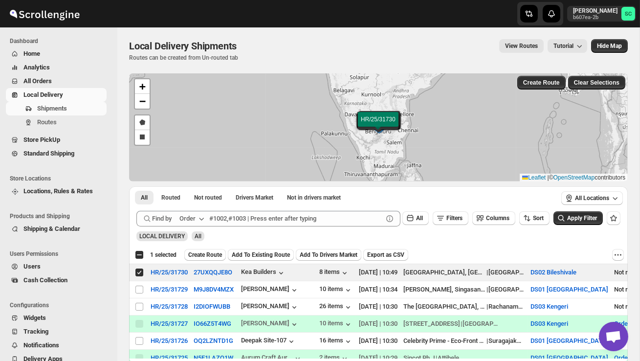
click at [207, 255] on span "Create Route" at bounding box center [205, 255] width 34 height 8
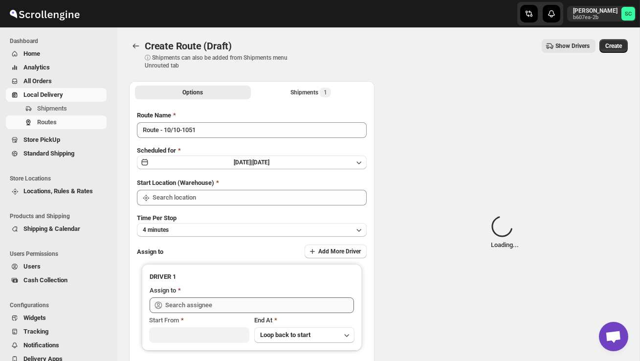
type input "DS02 Bileshivale"
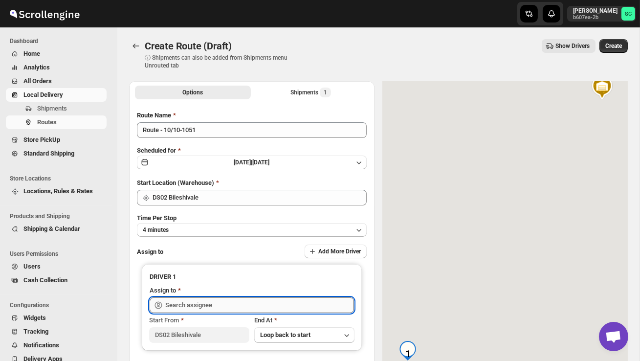
click at [204, 307] on input "text" at bounding box center [259, 305] width 189 height 16
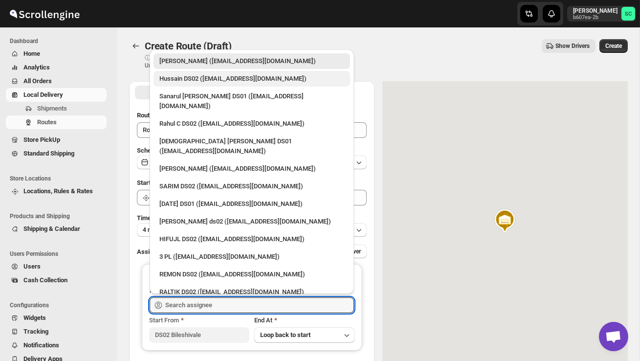
click at [208, 84] on div "Hussain DS02 ([EMAIL_ADDRESS][DOMAIN_NAME])" at bounding box center [252, 79] width 197 height 16
type input "Hussain DS02 ([EMAIL_ADDRESS][DOMAIN_NAME])"
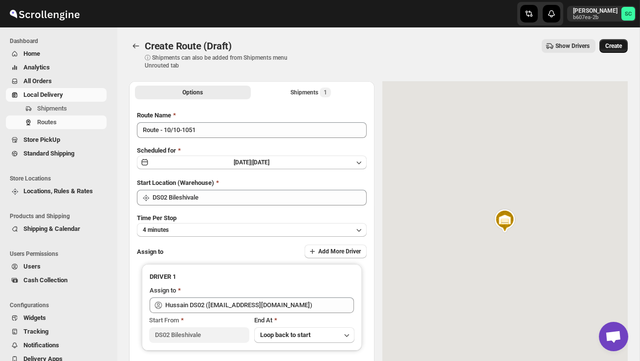
click at [618, 40] on button "Create" at bounding box center [614, 46] width 28 height 14
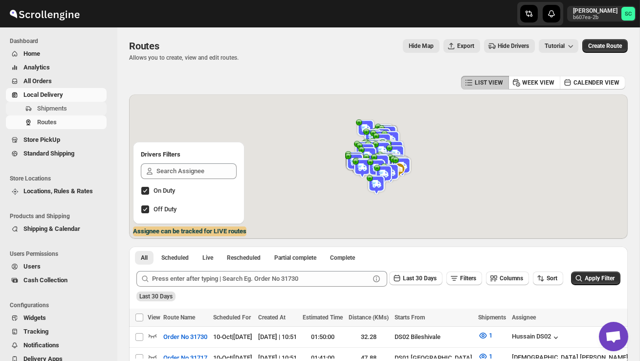
click at [74, 104] on span "Shipments" at bounding box center [71, 109] width 68 height 10
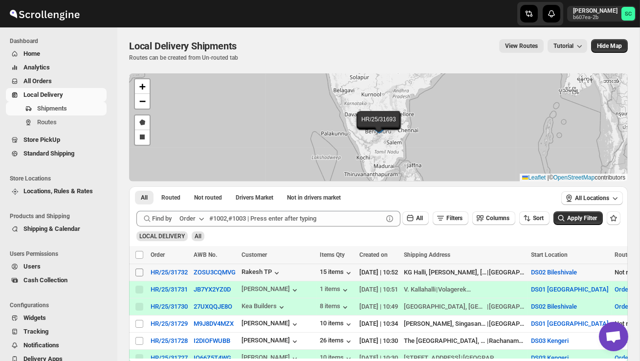
click at [140, 274] on input "Select shipment" at bounding box center [140, 273] width 8 height 8
checkbox input "true"
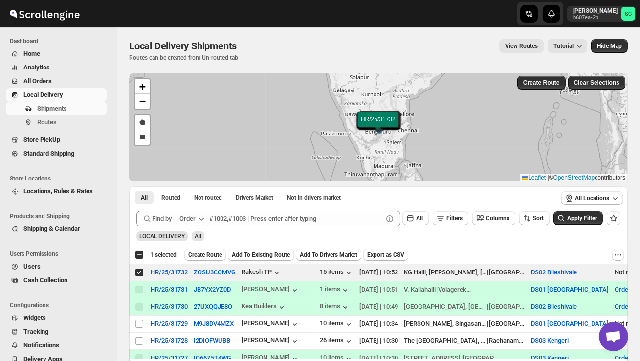
click at [206, 254] on span "Create Route" at bounding box center [205, 255] width 34 height 8
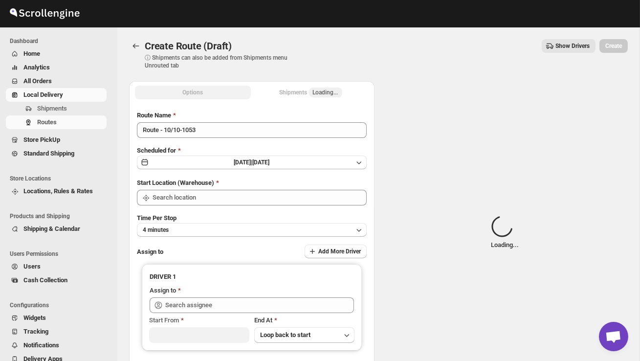
type input "DS02 Bileshivale"
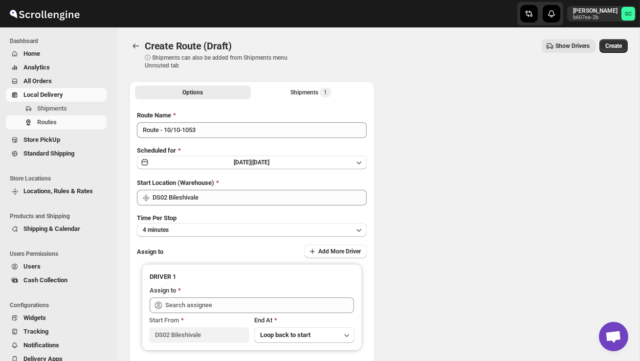
type input "DS02 Bileshivale"
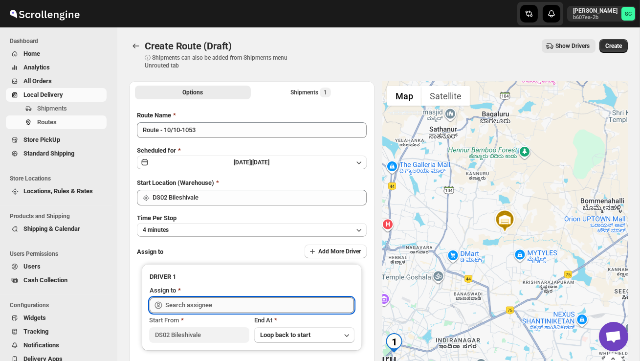
click at [204, 306] on input "text" at bounding box center [259, 305] width 189 height 16
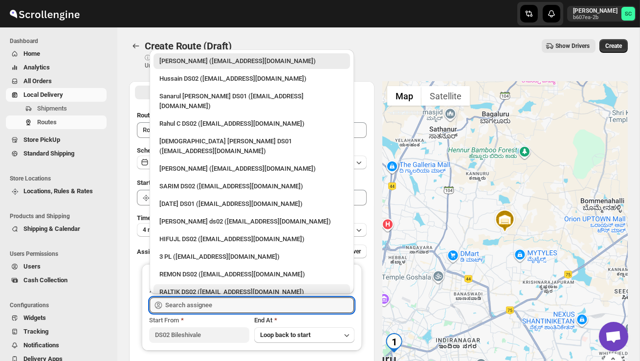
click at [209, 287] on div "RALTIK DS02 ([EMAIL_ADDRESS][DOMAIN_NAME])" at bounding box center [252, 292] width 185 height 10
type input "RALTIK DS02 ([EMAIL_ADDRESS][DOMAIN_NAME])"
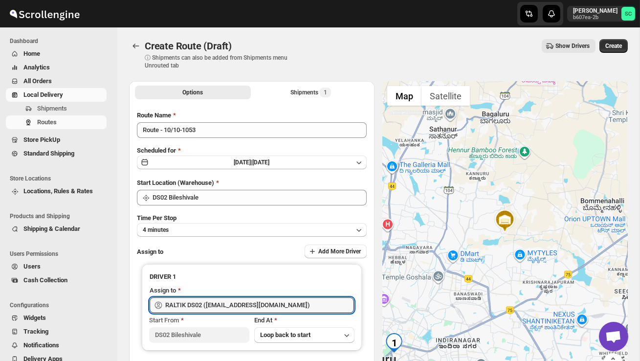
click at [612, 43] on span "Create" at bounding box center [614, 46] width 17 height 8
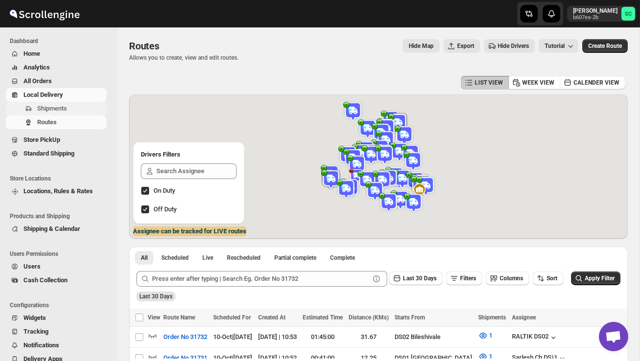
click at [70, 109] on span "Shipments" at bounding box center [71, 109] width 68 height 10
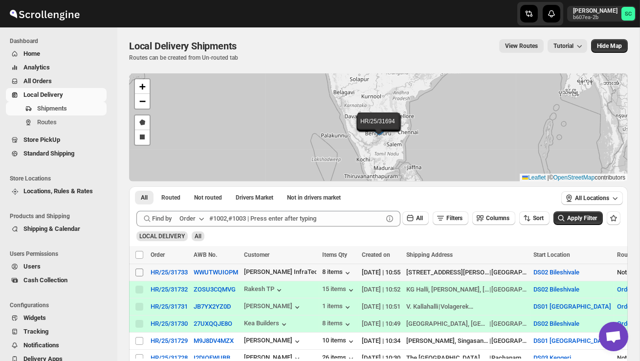
click at [141, 271] on input "Select shipment" at bounding box center [140, 273] width 8 height 8
checkbox input "true"
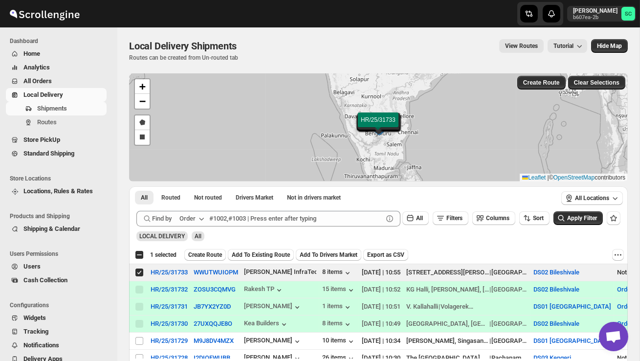
click at [218, 254] on span "Create Route" at bounding box center [205, 255] width 34 height 8
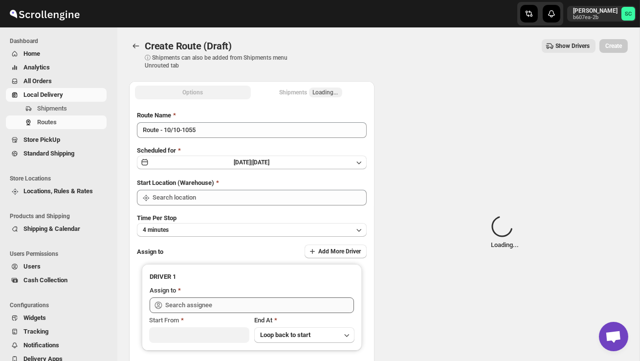
type input "DS02 Bileshivale"
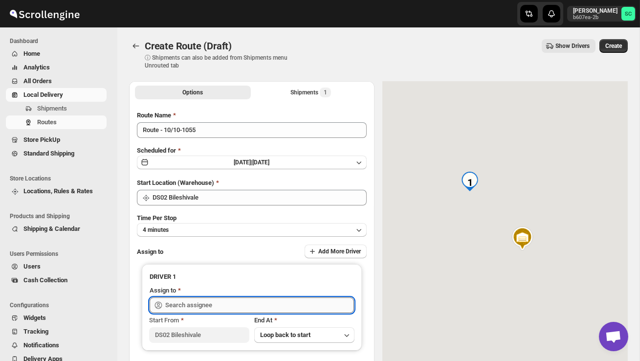
click at [213, 308] on input "text" at bounding box center [259, 305] width 189 height 16
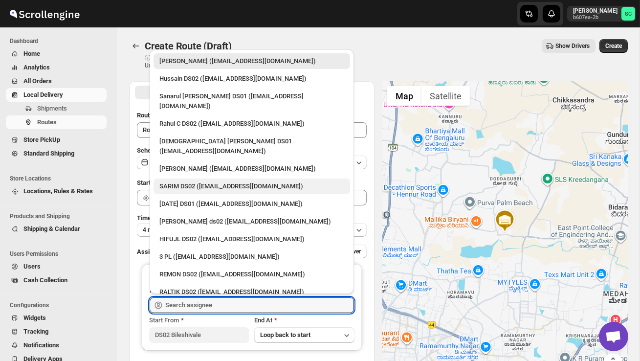
click at [224, 182] on div "SARIM DS02 ([EMAIL_ADDRESS][DOMAIN_NAME])" at bounding box center [252, 187] width 185 height 10
type input "SARIM DS02 ([EMAIL_ADDRESS][DOMAIN_NAME])"
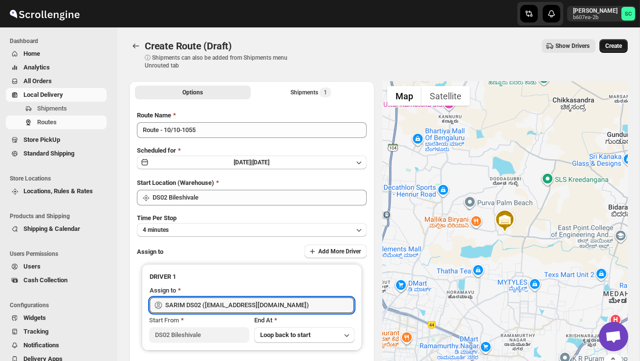
click at [616, 46] on span "Create" at bounding box center [614, 46] width 17 height 8
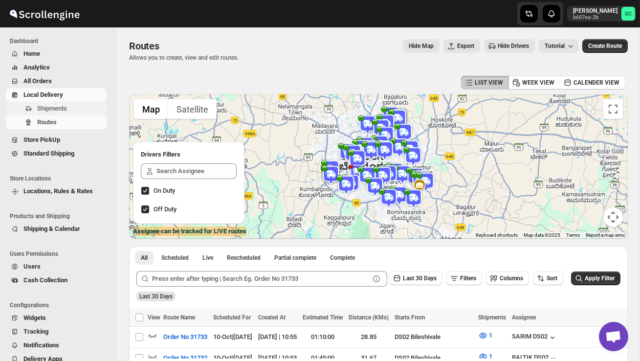
click at [75, 105] on span "Shipments" at bounding box center [71, 109] width 68 height 10
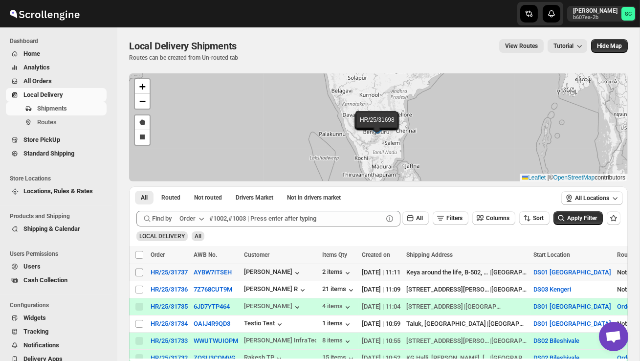
click at [140, 273] on input "Select shipment" at bounding box center [140, 273] width 8 height 8
checkbox input "true"
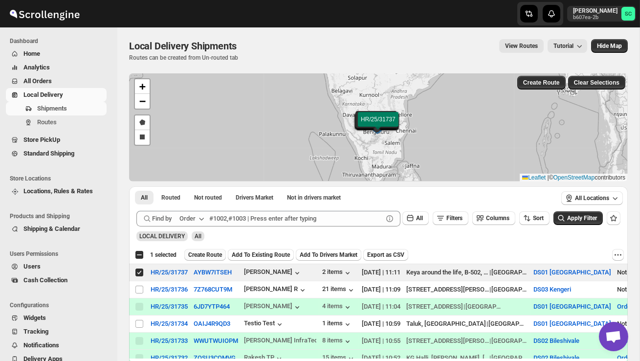
click at [215, 253] on span "Create Route" at bounding box center [205, 255] width 34 height 8
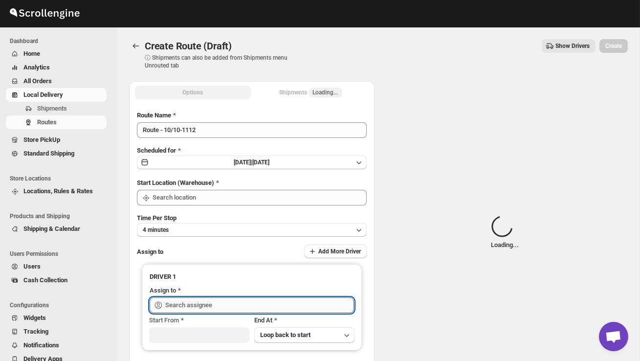
click at [200, 311] on input "text" at bounding box center [259, 305] width 189 height 16
type input "DS01 [GEOGRAPHIC_DATA]"
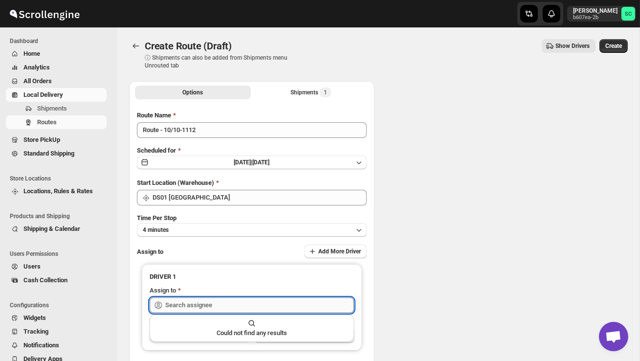
type input "DS01 [GEOGRAPHIC_DATA]"
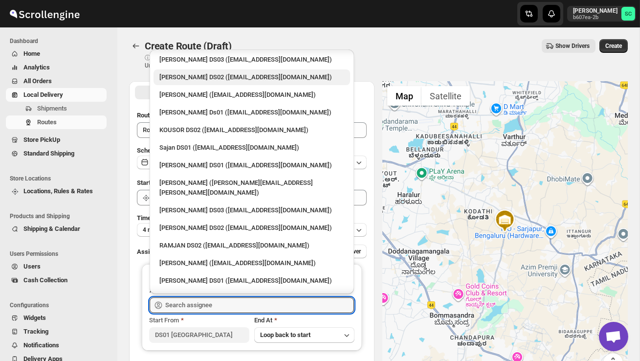
scroll to position [409, 0]
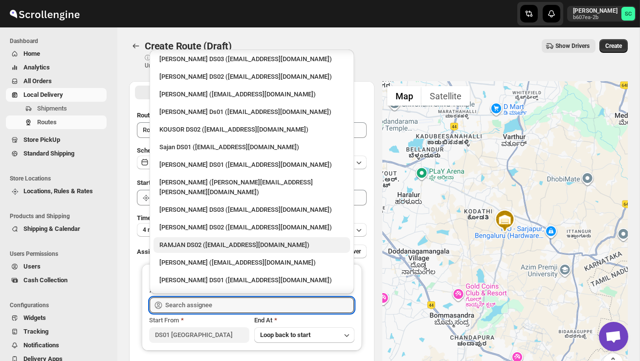
click at [185, 240] on div "RAMJAN DS02 ([EMAIL_ADDRESS][DOMAIN_NAME])" at bounding box center [252, 245] width 185 height 10
type input "RAMJAN DS02 ([EMAIL_ADDRESS][DOMAIN_NAME])"
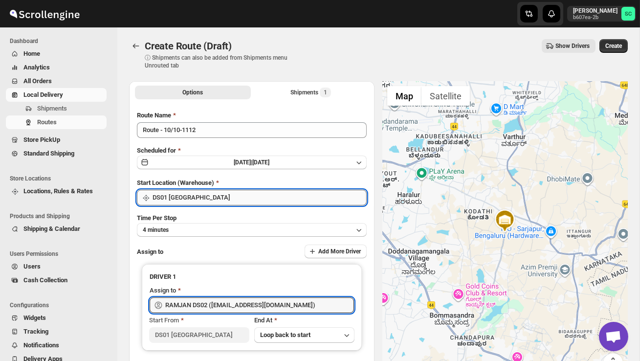
click at [213, 190] on input "DS01 [GEOGRAPHIC_DATA]" at bounding box center [260, 198] width 214 height 16
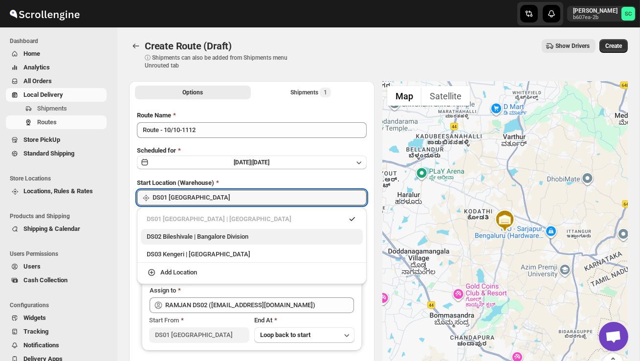
click at [220, 235] on div "DS02 Bileshivale | Bangalore Division" at bounding box center [252, 237] width 210 height 10
type input "DS02 Bileshivale"
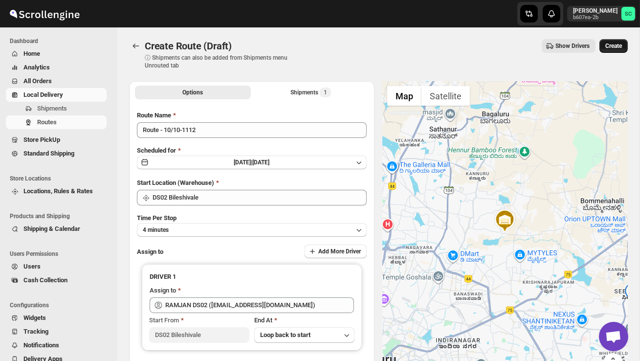
click at [620, 41] on button "Create" at bounding box center [614, 46] width 28 height 14
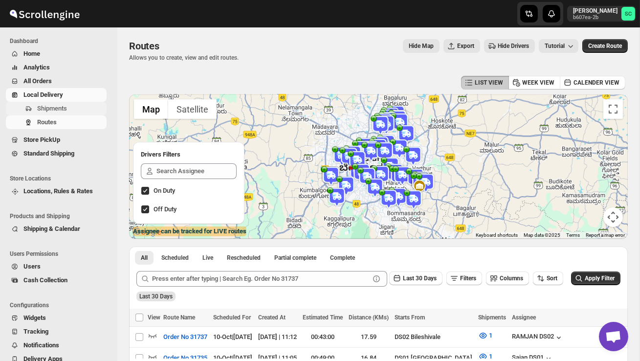
click at [60, 114] on button "Shipments" at bounding box center [56, 109] width 101 height 14
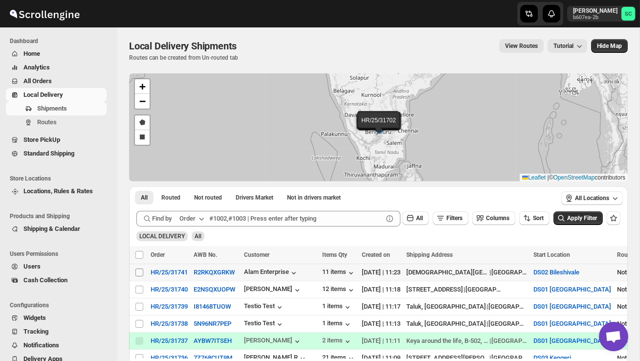
click at [142, 274] on input "Select shipment" at bounding box center [140, 273] width 8 height 8
checkbox input "true"
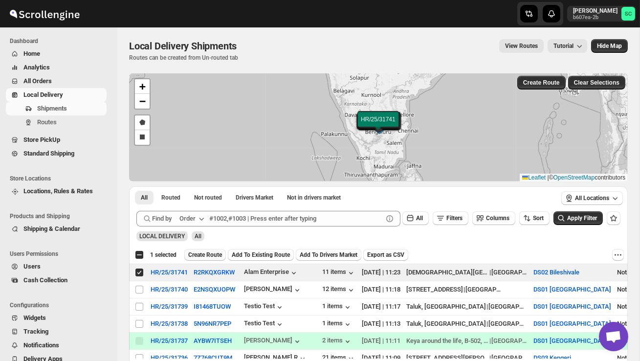
click at [200, 256] on span "Create Route" at bounding box center [205, 255] width 34 height 8
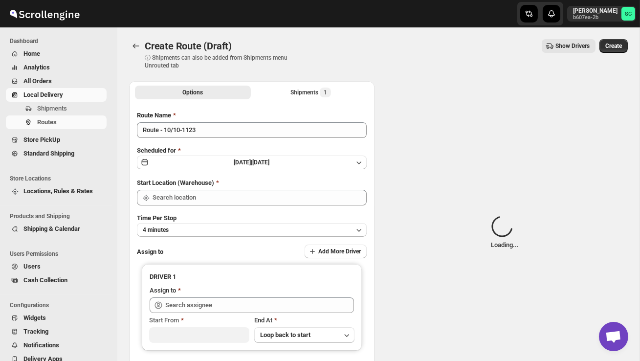
type input "DS02 Bileshivale"
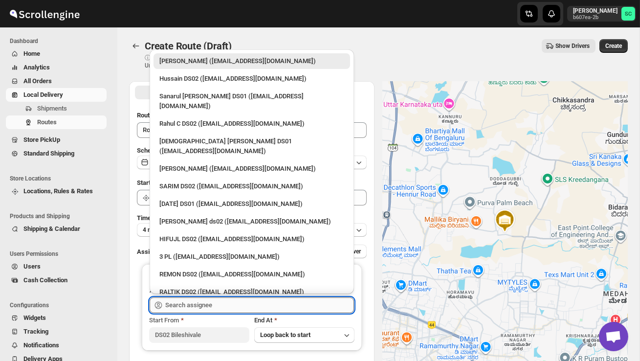
click at [201, 302] on input "text" at bounding box center [259, 305] width 189 height 16
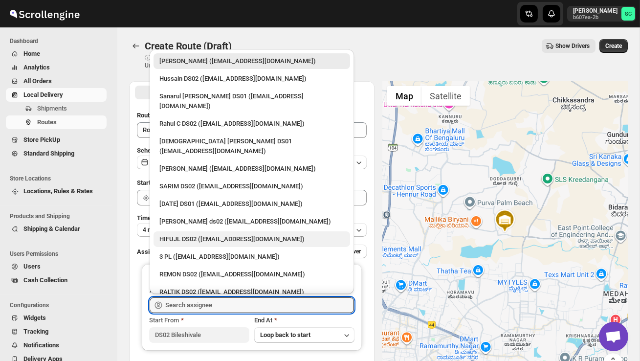
click at [188, 234] on div "HIFUJL DS02 ([EMAIL_ADDRESS][DOMAIN_NAME])" at bounding box center [252, 239] width 185 height 10
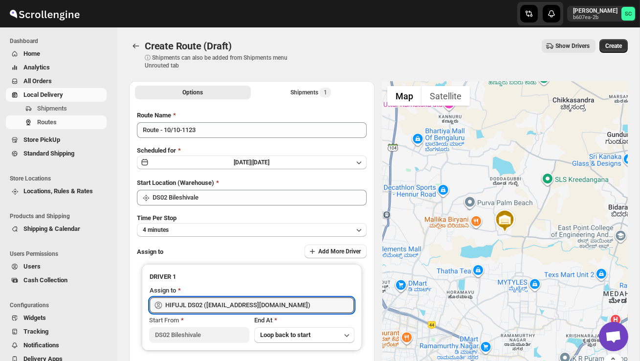
type input "HIFUJL DS02 ([EMAIL_ADDRESS][DOMAIN_NAME])"
click at [618, 38] on div "Create Route (Draft). This page is ready Create Route (Draft) ⓘ Shipments can a…" at bounding box center [378, 54] width 499 height 54
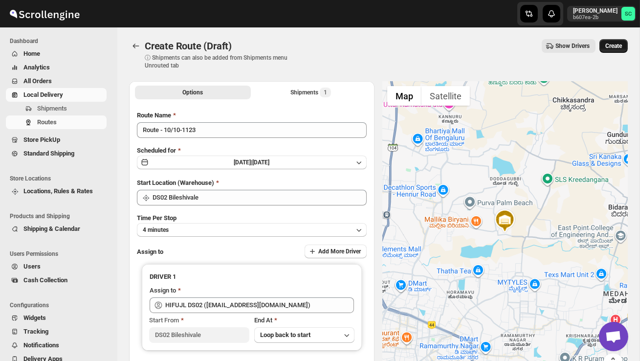
click at [616, 46] on span "Create" at bounding box center [614, 46] width 17 height 8
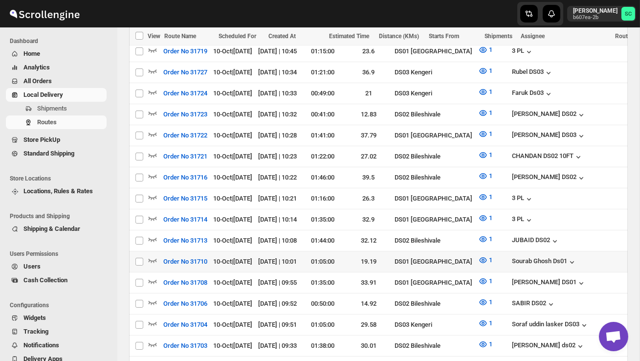
scroll to position [497, 0]
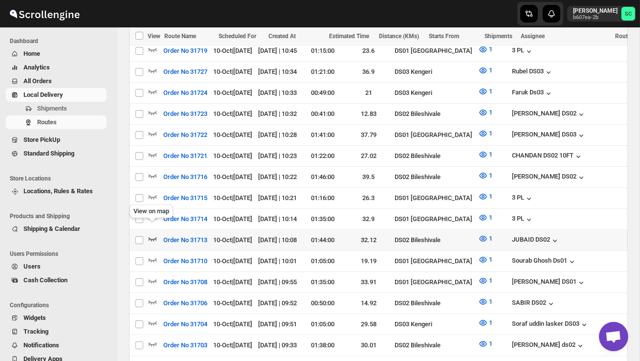
click at [155, 234] on icon "button" at bounding box center [153, 239] width 10 height 10
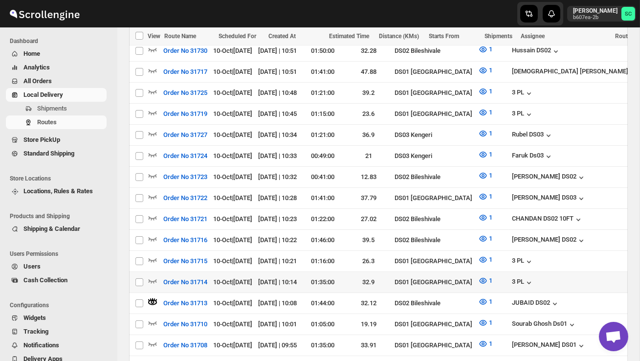
scroll to position [437, 0]
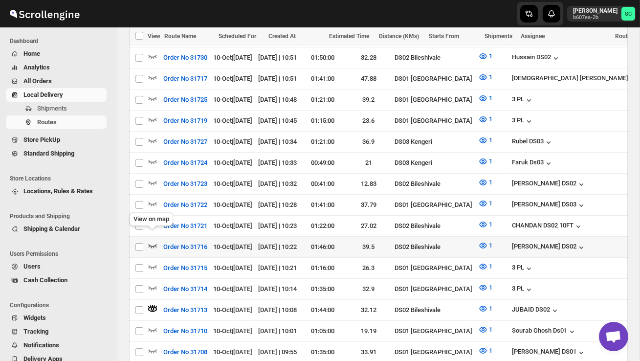
click at [153, 244] on icon "button" at bounding box center [153, 246] width 8 height 4
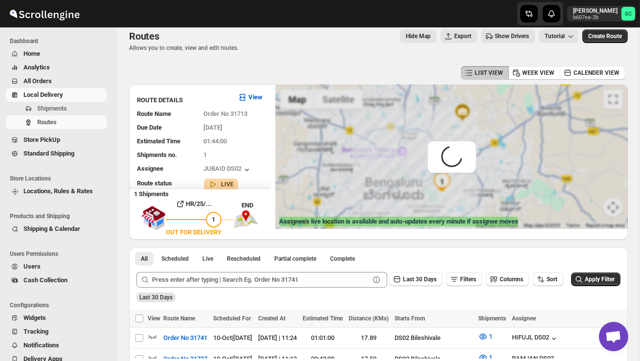
scroll to position [0, 0]
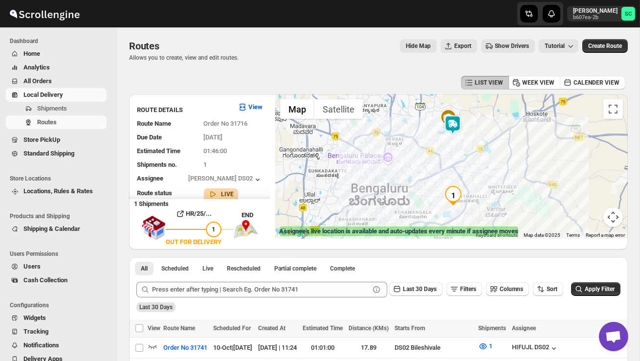
click at [457, 122] on img at bounding box center [453, 125] width 20 height 20
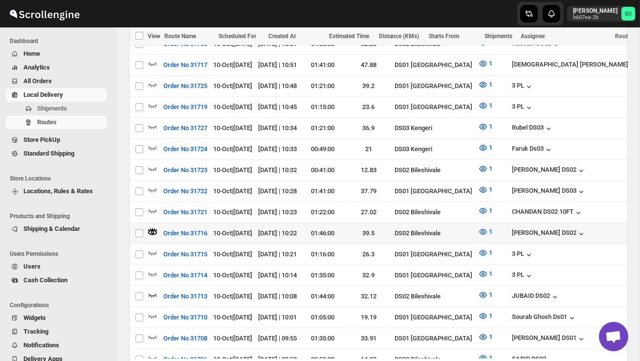
scroll to position [472, 0]
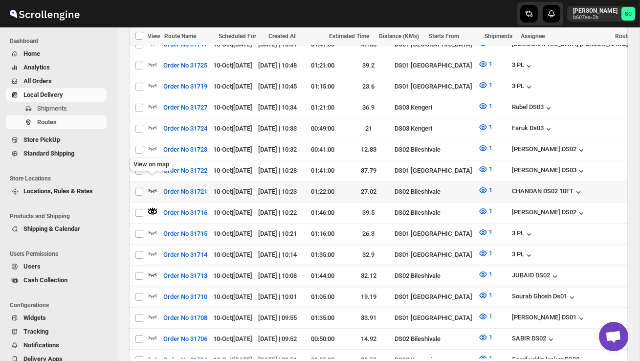
click at [155, 185] on icon "button" at bounding box center [153, 190] width 10 height 10
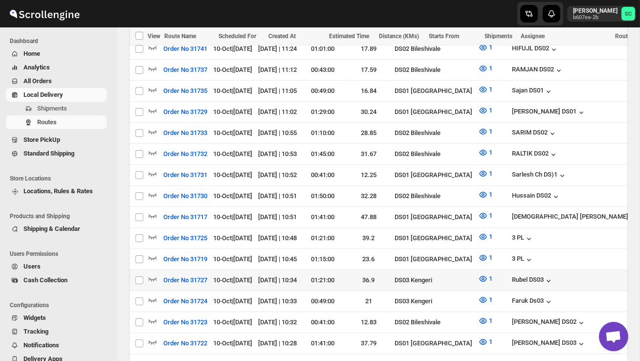
scroll to position [303, 0]
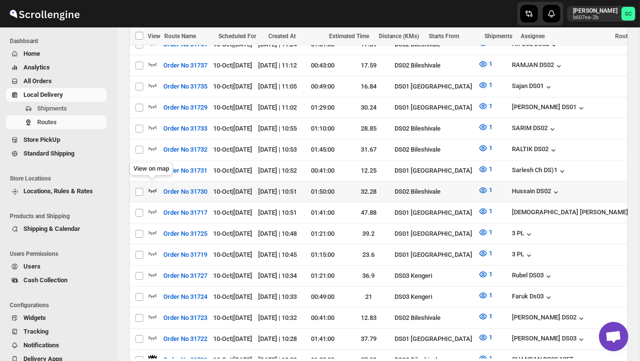
click at [150, 189] on icon "button" at bounding box center [153, 191] width 8 height 4
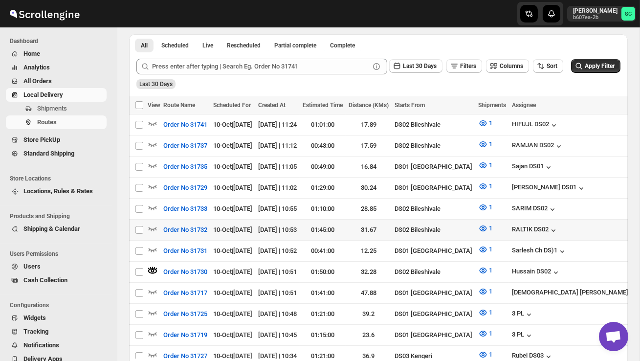
scroll to position [226, 0]
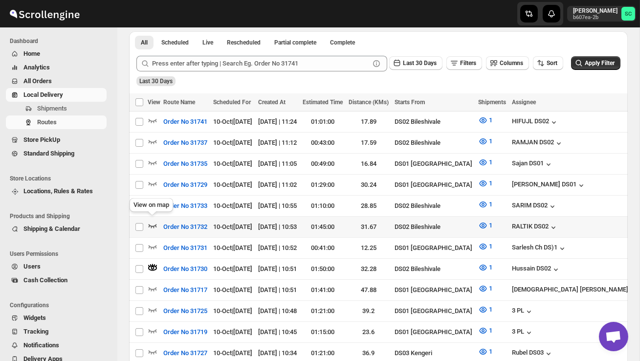
click at [152, 224] on icon "button" at bounding box center [153, 226] width 10 height 10
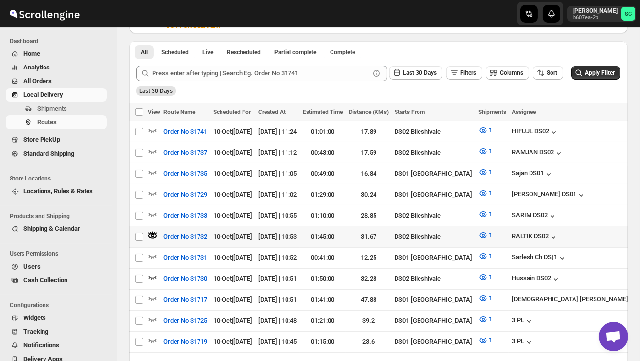
scroll to position [217, 0]
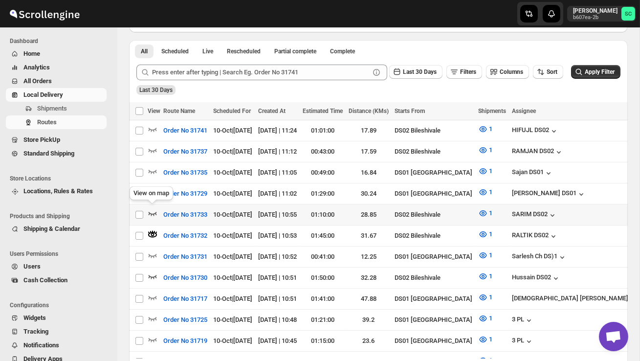
click at [155, 210] on icon "button" at bounding box center [153, 213] width 10 height 10
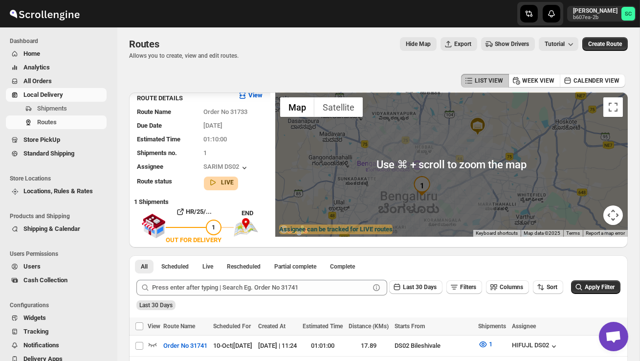
scroll to position [0, 0]
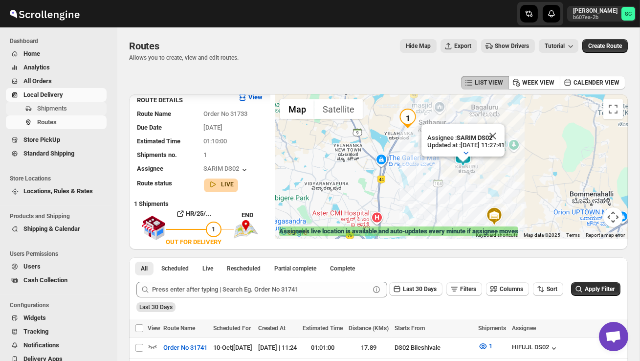
click at [67, 106] on span "Shipments" at bounding box center [52, 108] width 30 height 7
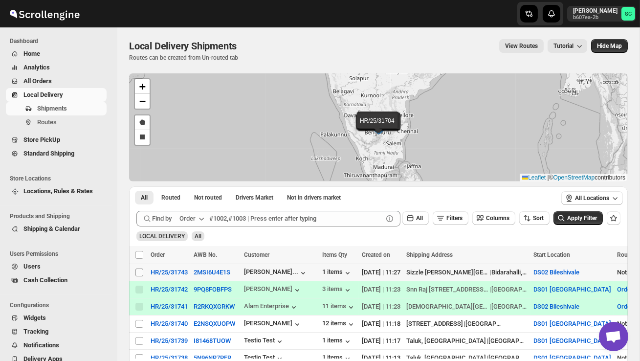
click at [139, 270] on input "Select shipment" at bounding box center [140, 273] width 8 height 8
checkbox input "true"
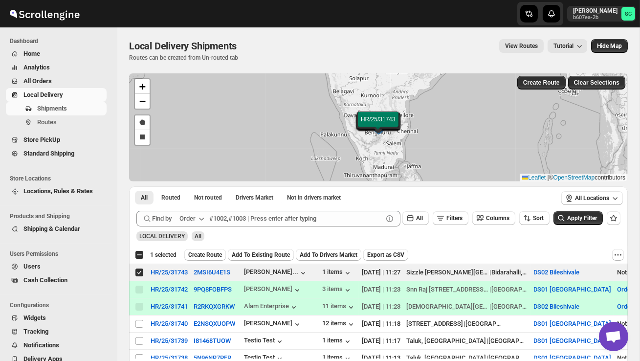
click at [203, 254] on span "Create Route" at bounding box center [205, 255] width 34 height 8
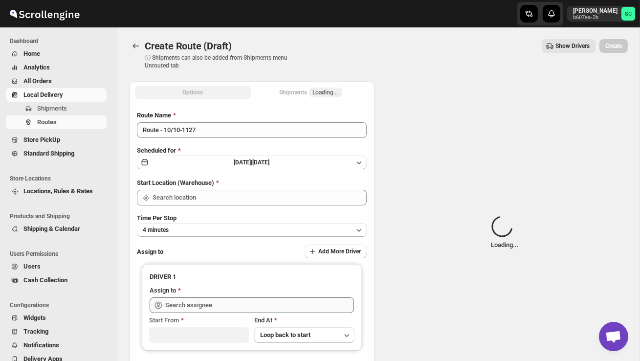
type input "DS02 Bileshivale"
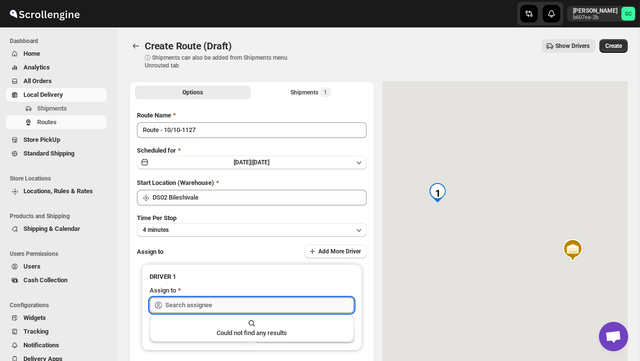
click at [203, 304] on input "text" at bounding box center [259, 305] width 189 height 16
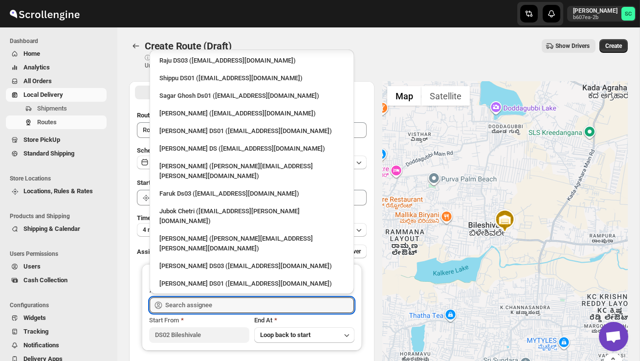
scroll to position [818, 0]
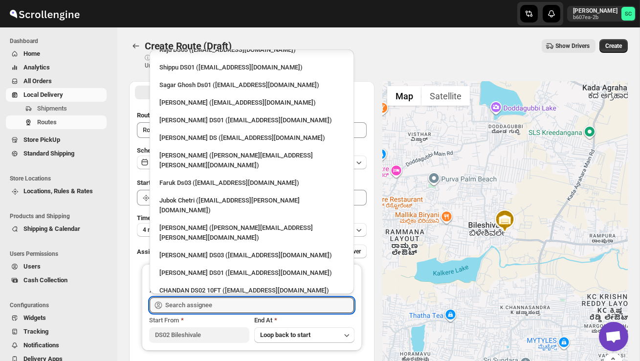
click at [196, 339] on div "SABIR DS02 ([EMAIL_ADDRESS][DOMAIN_NAME])" at bounding box center [252, 344] width 185 height 10
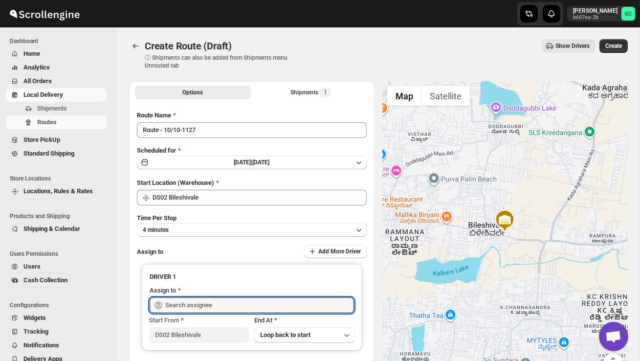
type input "SABIR DS02 ([EMAIL_ADDRESS][DOMAIN_NAME])"
click at [618, 49] on span "Create" at bounding box center [614, 46] width 17 height 8
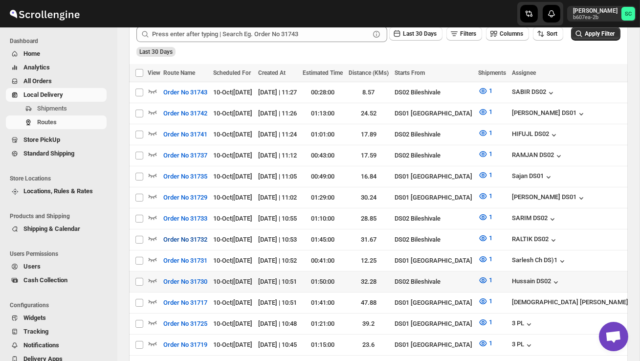
scroll to position [250, 0]
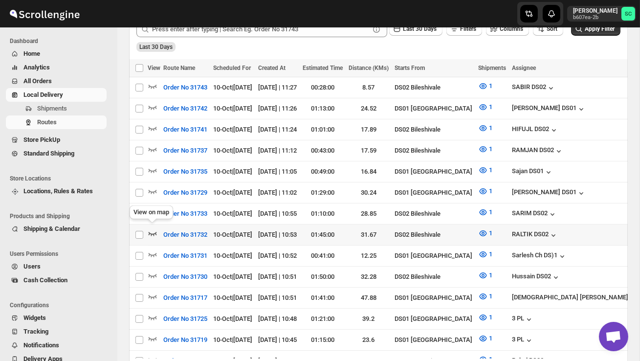
click at [154, 229] on icon "button" at bounding box center [153, 233] width 10 height 10
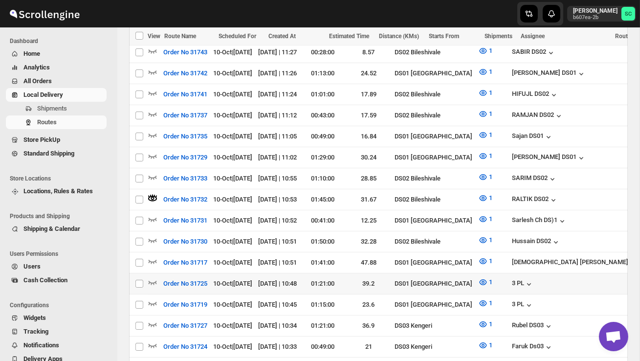
scroll to position [296, 0]
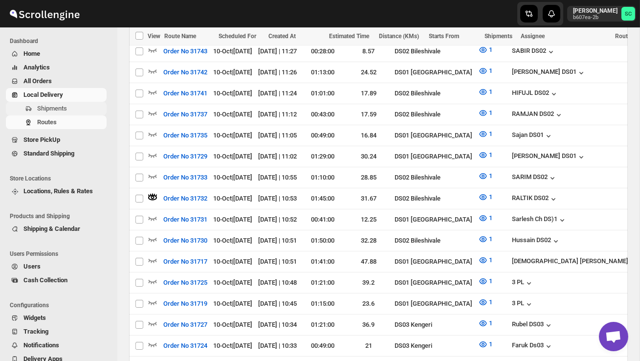
click at [44, 108] on span "Shipments" at bounding box center [52, 108] width 30 height 7
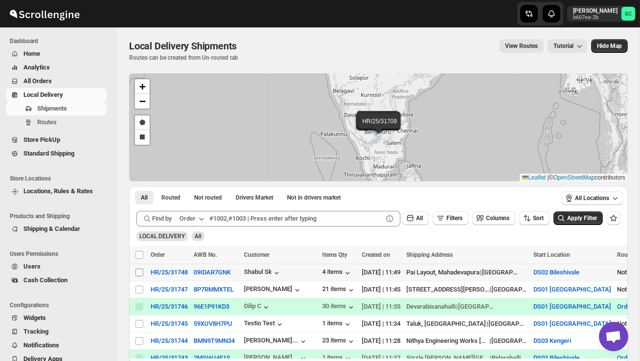
click at [139, 272] on input "Select shipment" at bounding box center [140, 273] width 8 height 8
checkbox input "true"
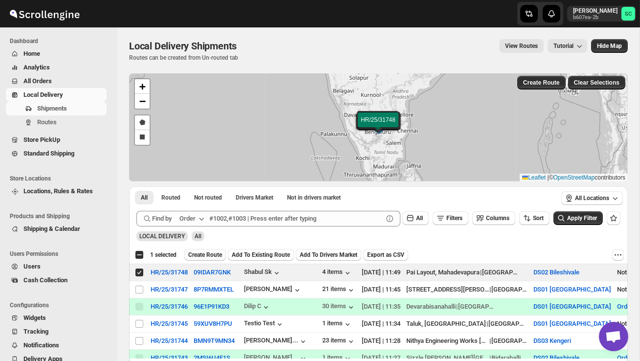
click at [207, 253] on span "Create Route" at bounding box center [205, 255] width 34 height 8
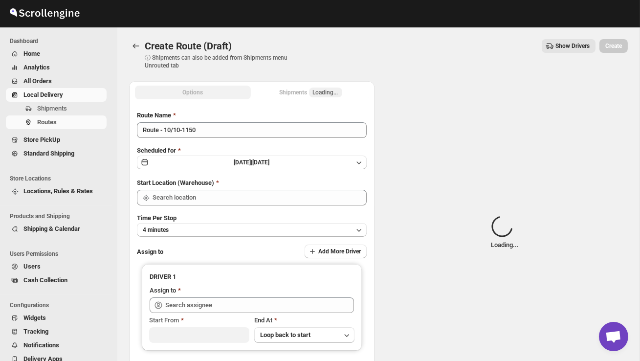
type input "DS02 Bileshivale"
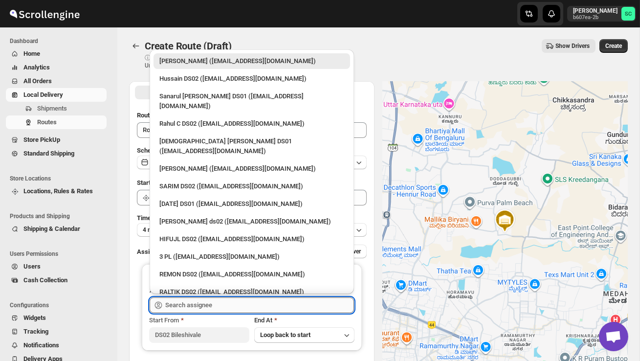
click at [206, 304] on input "text" at bounding box center [259, 305] width 189 height 16
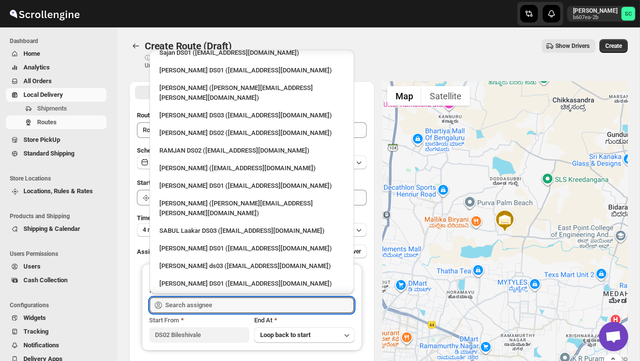
scroll to position [494, 0]
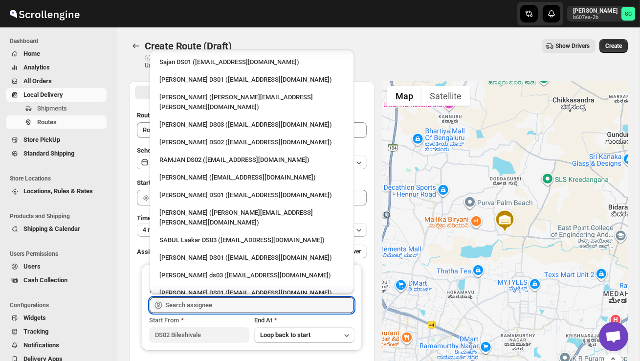
click at [208, 137] on div "[PERSON_NAME] DS02 ([EMAIL_ADDRESS][DOMAIN_NAME])" at bounding box center [252, 142] width 185 height 10
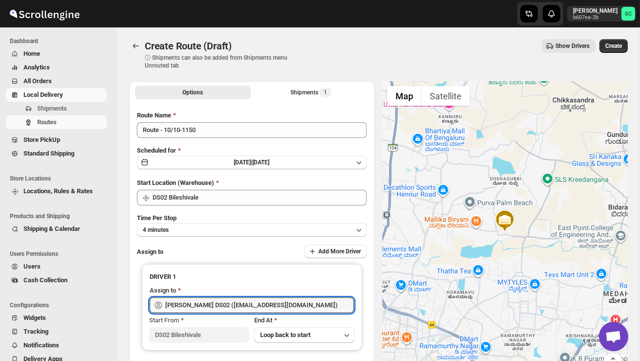
type input "[PERSON_NAME] DS02 ([EMAIL_ADDRESS][DOMAIN_NAME])"
click at [611, 48] on span "Create" at bounding box center [614, 46] width 17 height 8
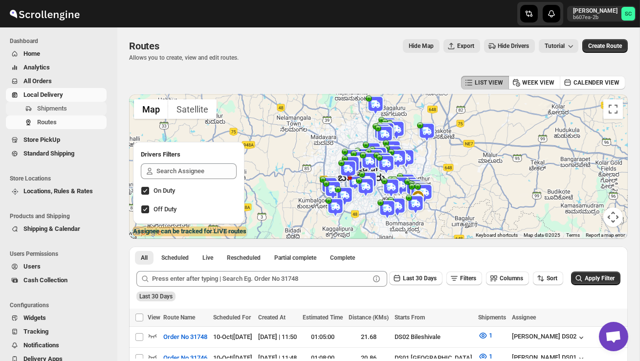
click at [55, 110] on span "Shipments" at bounding box center [52, 108] width 30 height 7
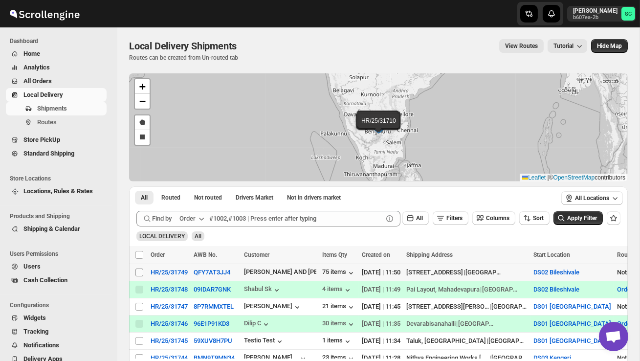
click at [138, 270] on input "Select shipment" at bounding box center [140, 273] width 8 height 8
checkbox input "true"
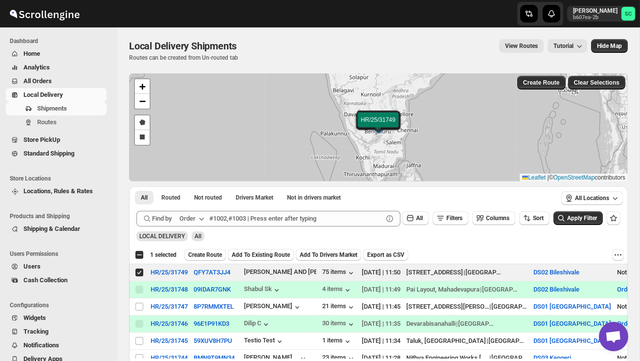
click at [200, 254] on span "Create Route" at bounding box center [205, 255] width 34 height 8
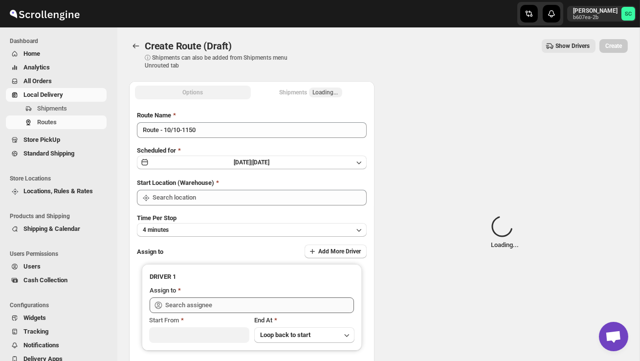
type input "DS02 Bileshivale"
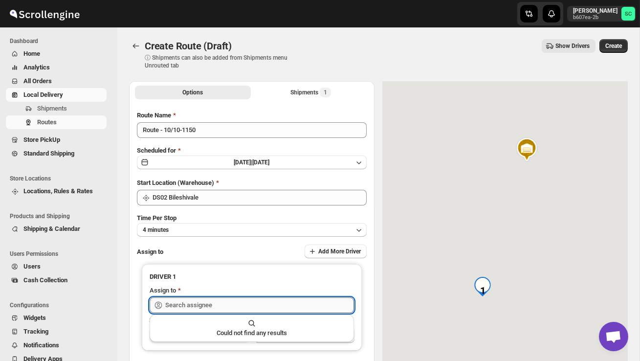
click at [212, 305] on input "text" at bounding box center [259, 305] width 189 height 16
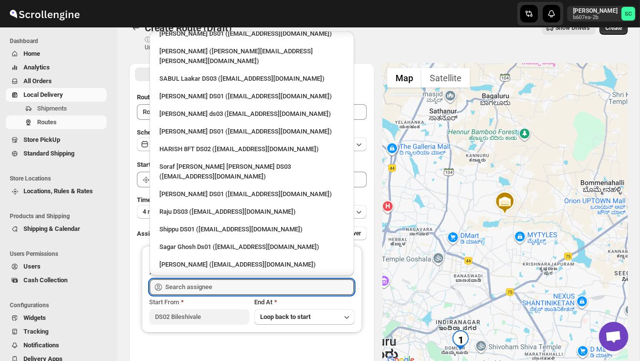
scroll to position [636, 0]
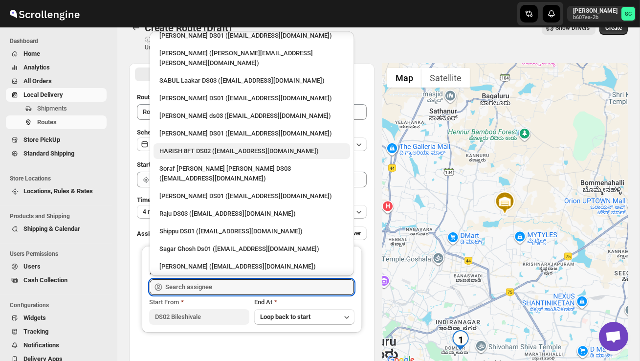
click at [184, 146] on div "HARISH 8FT DS02 ([EMAIL_ADDRESS][DOMAIN_NAME])" at bounding box center [252, 151] width 185 height 10
type input "HARISH 8FT DS02 ([EMAIL_ADDRESS][DOMAIN_NAME])"
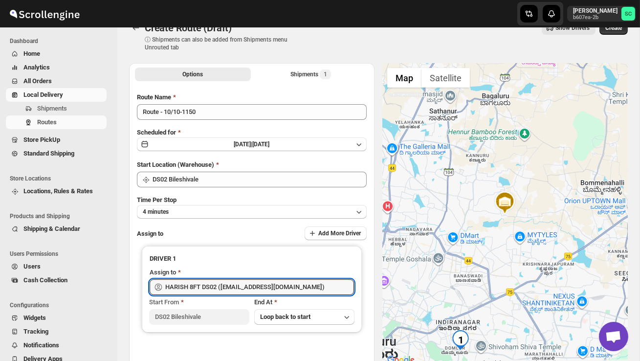
scroll to position [0, 0]
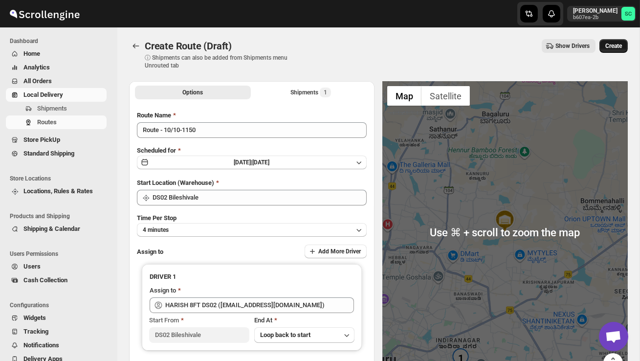
click at [614, 47] on span "Create" at bounding box center [614, 46] width 17 height 8
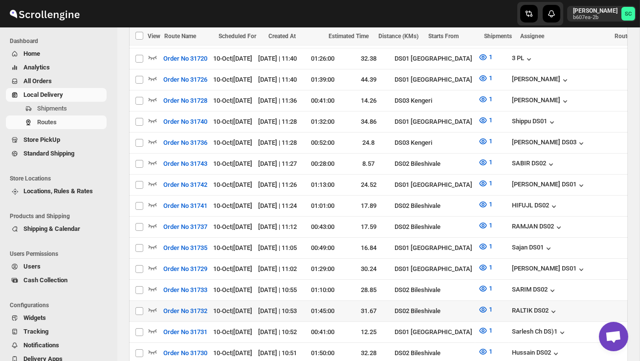
scroll to position [342, 0]
click at [154, 284] on icon "button" at bounding box center [153, 289] width 10 height 10
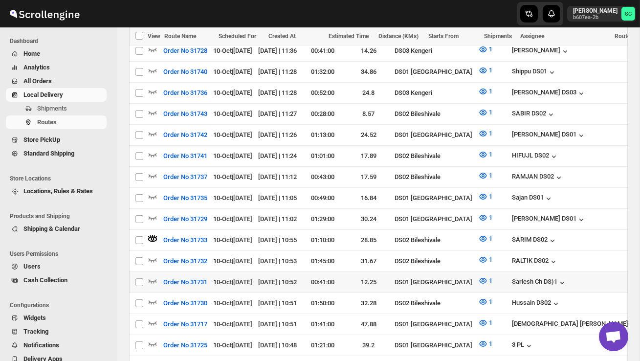
scroll to position [407, 0]
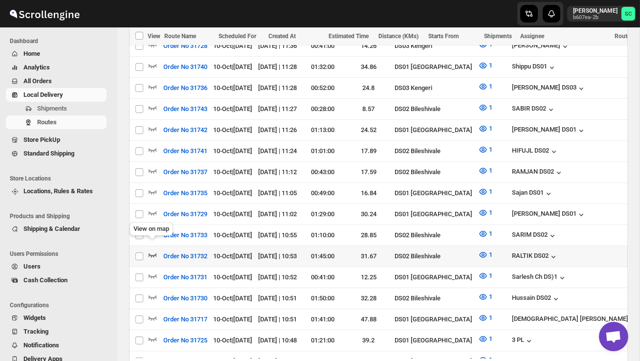
click at [154, 250] on icon "button" at bounding box center [153, 255] width 10 height 10
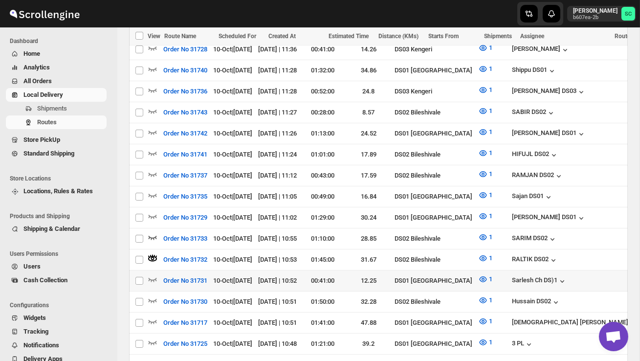
scroll to position [411, 0]
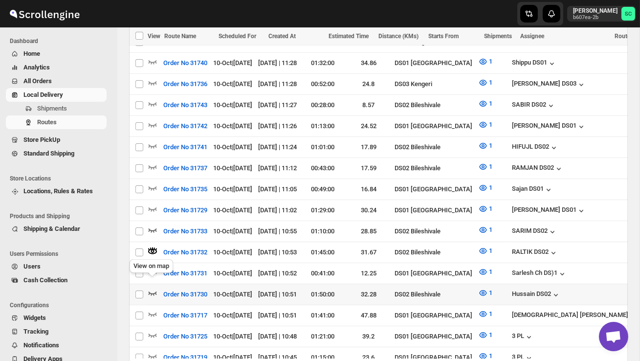
click at [152, 288] on icon "button" at bounding box center [153, 293] width 10 height 10
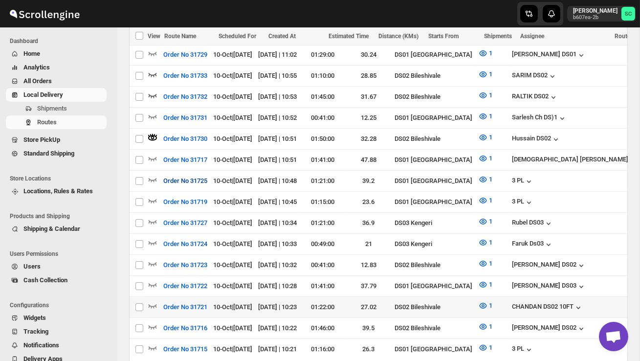
scroll to position [570, 0]
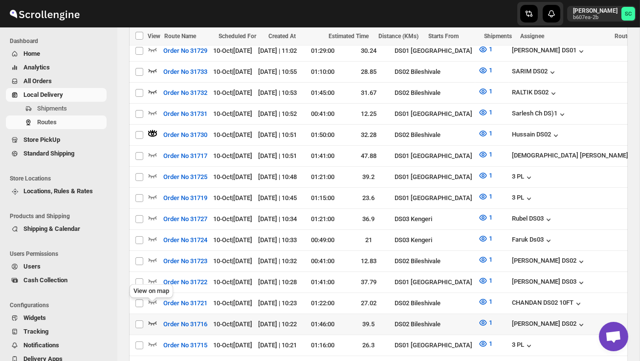
click at [154, 318] on icon "button" at bounding box center [153, 323] width 10 height 10
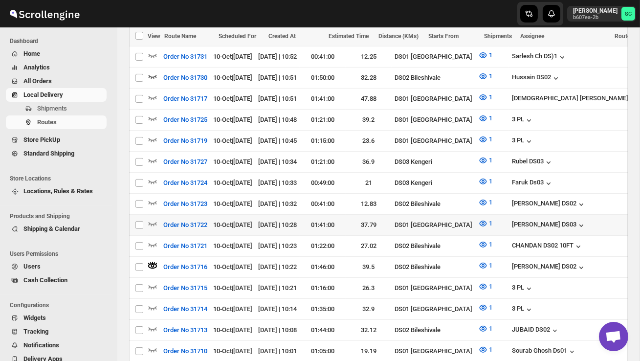
scroll to position [638, 0]
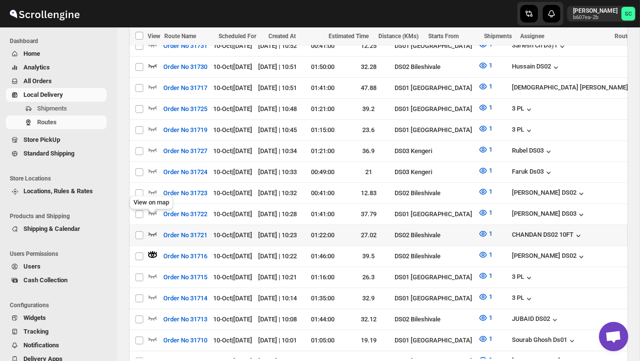
click at [150, 232] on icon "button" at bounding box center [153, 234] width 8 height 4
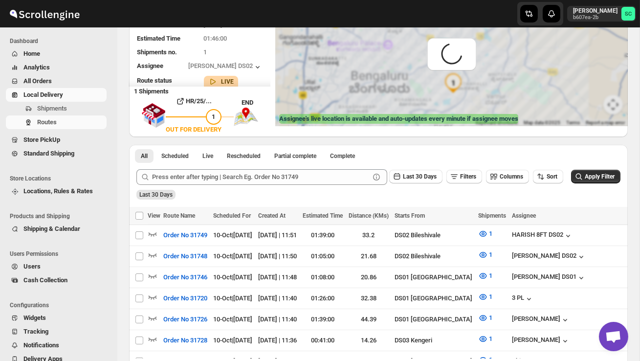
scroll to position [110, 0]
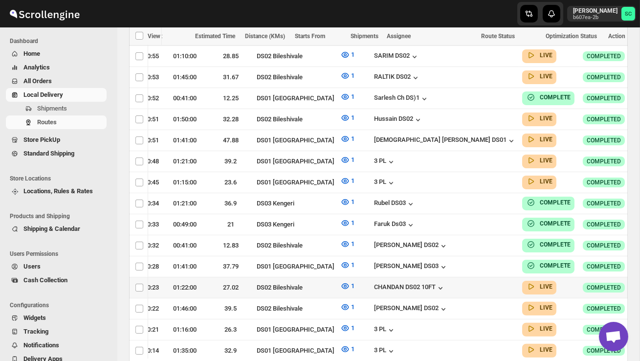
scroll to position [0, 137]
click at [640, 282] on icon "button" at bounding box center [647, 287] width 10 height 10
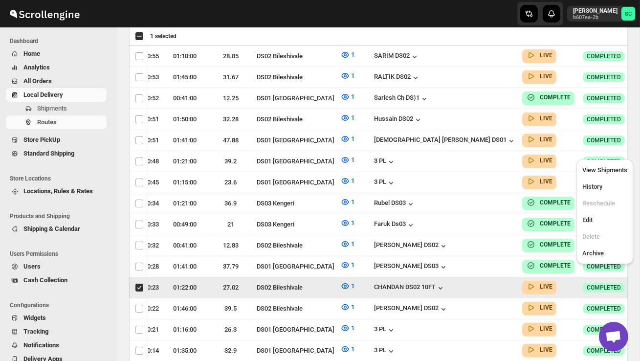
scroll to position [0, 0]
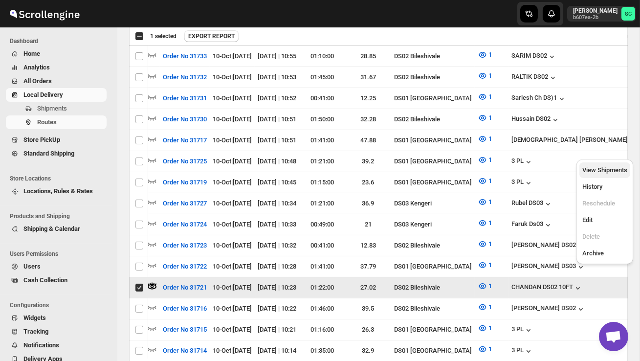
click at [607, 169] on span "View Shipments" at bounding box center [605, 169] width 45 height 7
checkbox input "false"
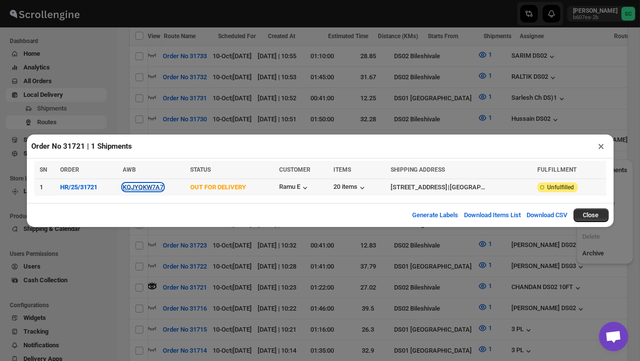
click at [138, 187] on button "KQJYQKW7A7" at bounding box center [143, 186] width 41 height 7
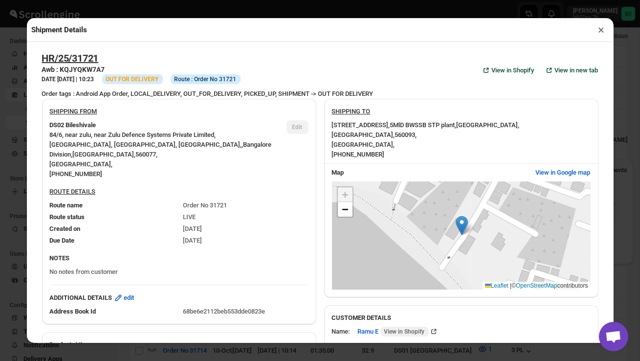
click at [602, 31] on button "×" at bounding box center [602, 30] width 14 height 14
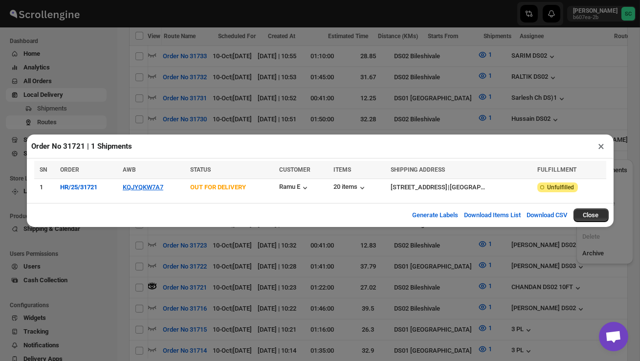
click at [122, 101] on div "Order No 31721 | 1 Shipments × SN ORDER AWB STATUS CUSTOMER ITEMS SHIPPING ADDR…" at bounding box center [320, 180] width 640 height 361
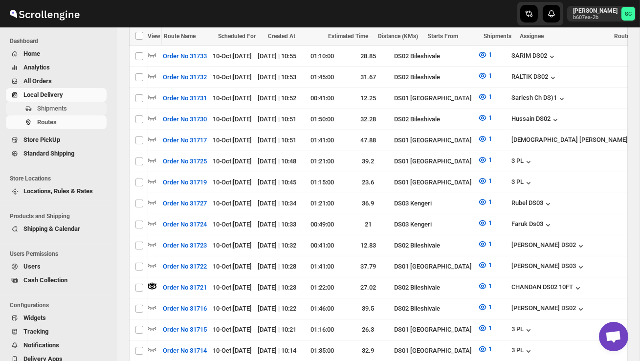
click at [67, 104] on span "Shipments" at bounding box center [71, 109] width 68 height 10
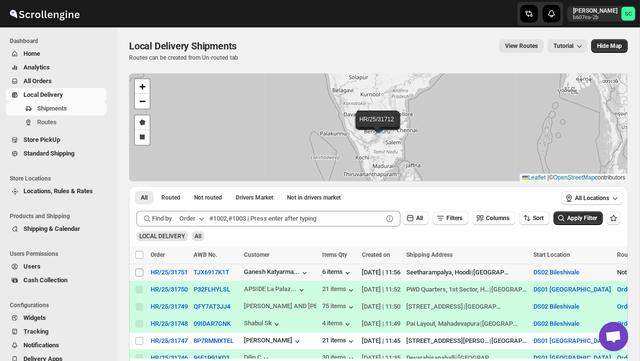
click at [140, 272] on input "Select shipment" at bounding box center [140, 273] width 8 height 8
checkbox input "true"
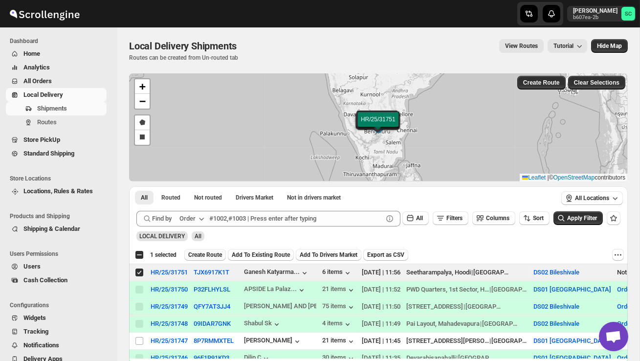
click at [219, 254] on span "Create Route" at bounding box center [205, 255] width 34 height 8
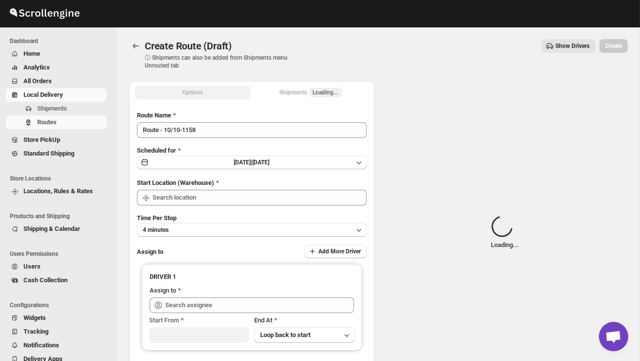
type input "DS02 Bileshivale"
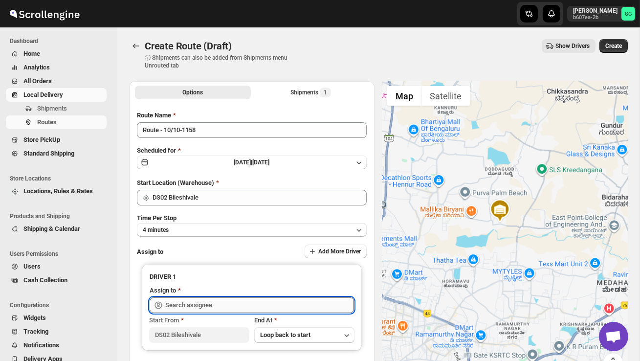
click at [204, 302] on input "text" at bounding box center [259, 305] width 189 height 16
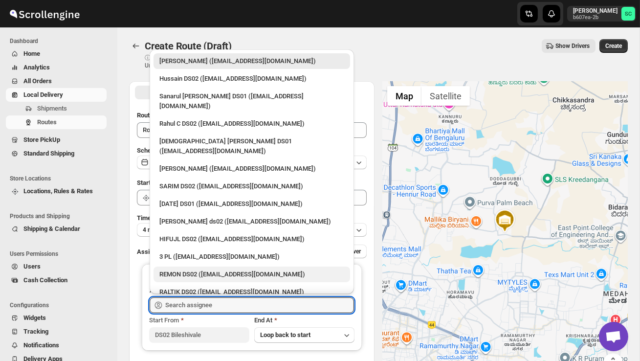
scroll to position [298, 0]
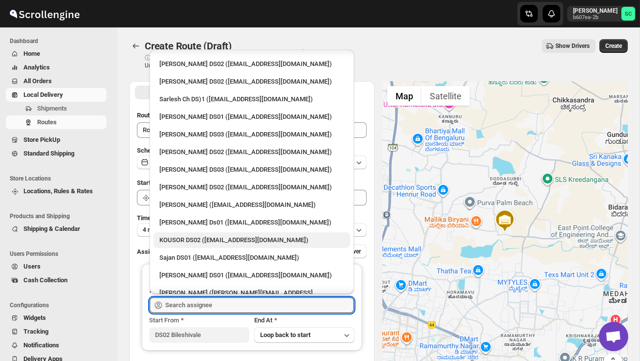
click at [204, 235] on div "KOUSOR DS02 ([EMAIL_ADDRESS][DOMAIN_NAME])" at bounding box center [252, 240] width 185 height 10
type input "KOUSOR DS02 ([EMAIL_ADDRESS][DOMAIN_NAME])"
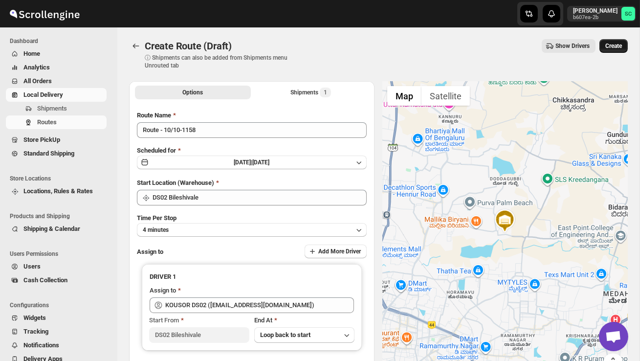
click at [612, 47] on span "Create" at bounding box center [614, 46] width 17 height 8
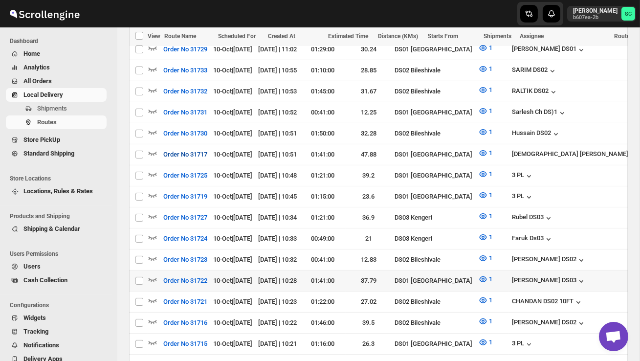
scroll to position [625, 0]
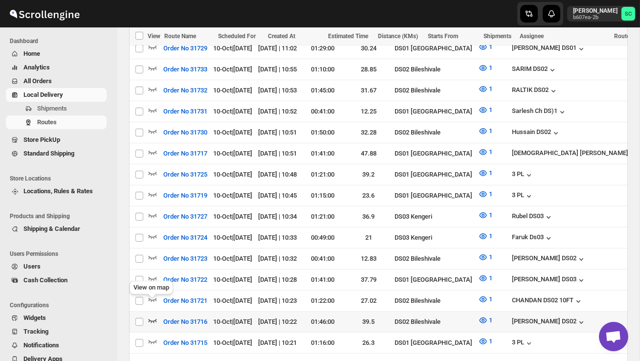
click at [153, 316] on icon "button" at bounding box center [153, 321] width 10 height 10
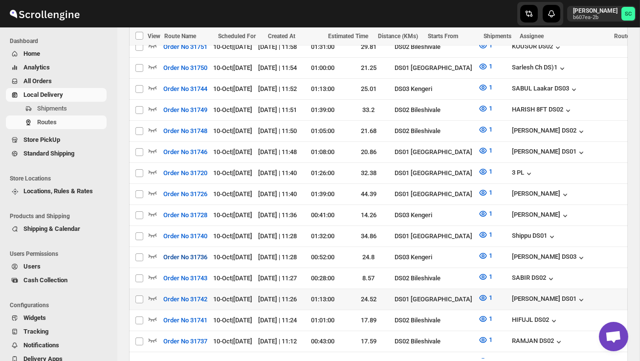
scroll to position [302, 0]
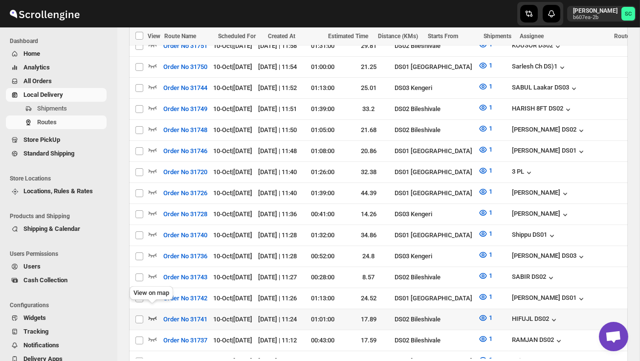
click at [152, 313] on icon "button" at bounding box center [153, 318] width 10 height 10
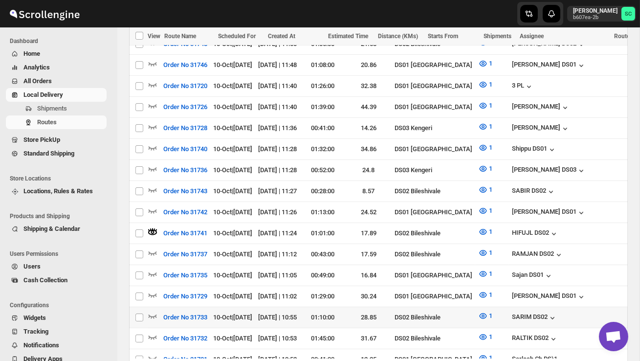
scroll to position [389, 0]
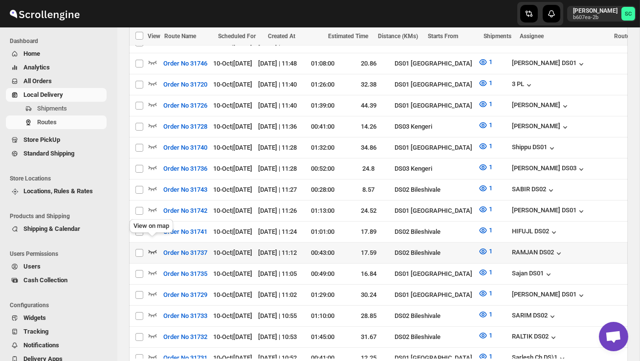
click at [154, 247] on icon "button" at bounding box center [153, 252] width 10 height 10
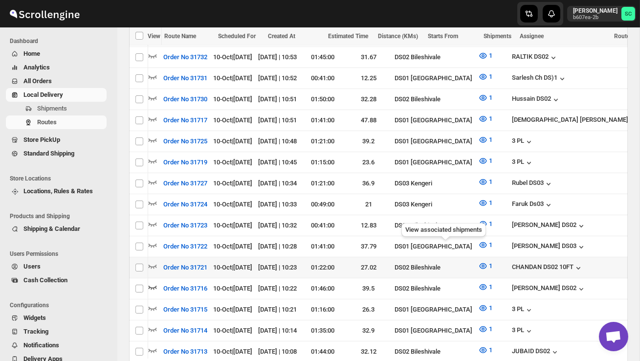
scroll to position [0, 137]
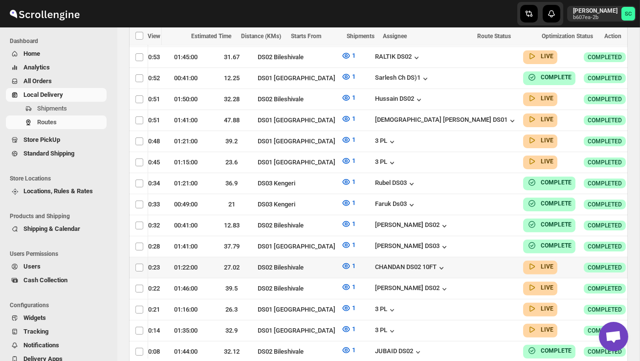
click at [640, 262] on icon "button" at bounding box center [648, 267] width 10 height 10
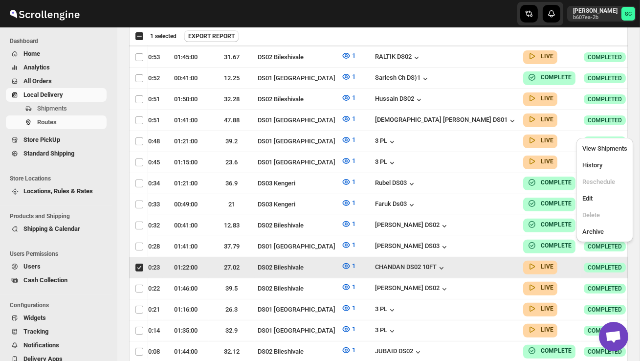
scroll to position [0, 0]
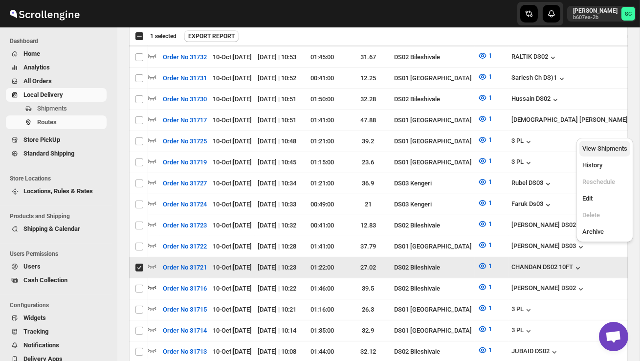
click at [611, 149] on span "View Shipments" at bounding box center [605, 148] width 45 height 7
checkbox input "false"
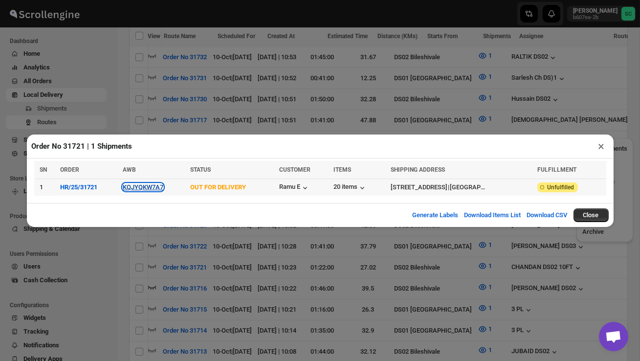
click at [149, 187] on button "KQJYQKW7A7" at bounding box center [143, 186] width 41 height 7
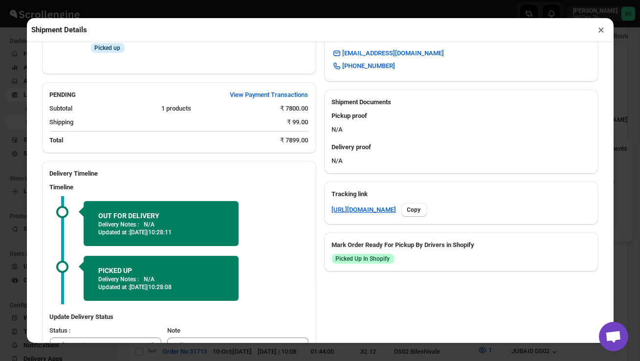
scroll to position [402, 0]
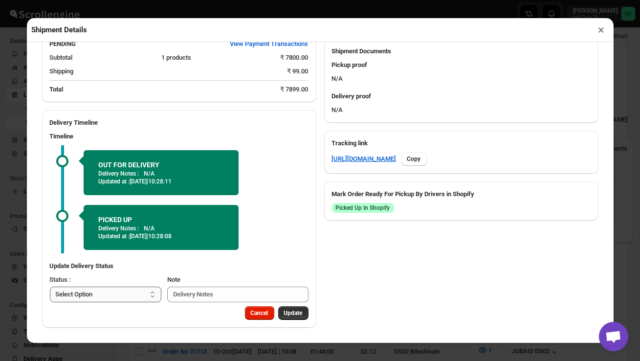
click at [100, 294] on select "Select Option PICKED UP OUT FOR DELIVERY RESCHEDULE DELIVERED CANCELLED" at bounding box center [106, 295] width 112 height 16
select select "DELIVERED"
click at [294, 317] on span "Update" at bounding box center [293, 313] width 19 height 8
select select
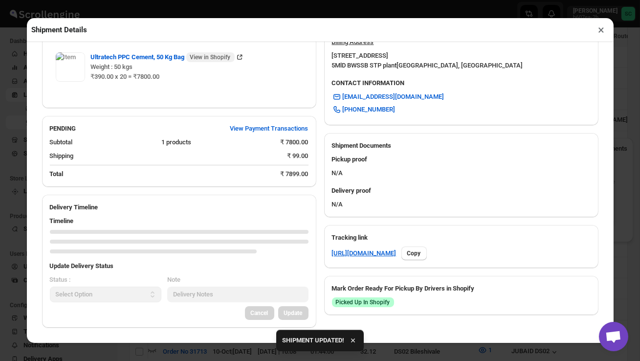
scroll to position [307, 0]
click at [602, 32] on button "×" at bounding box center [602, 30] width 14 height 14
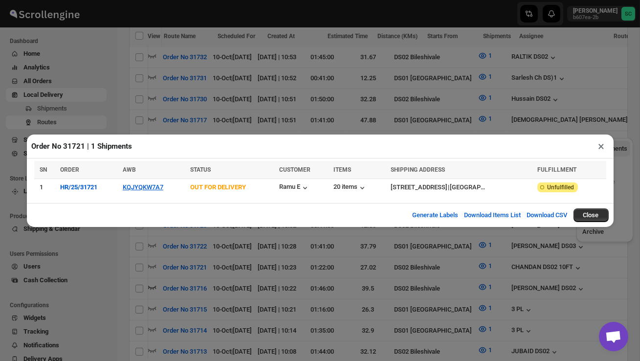
click at [602, 147] on button "×" at bounding box center [602, 146] width 14 height 14
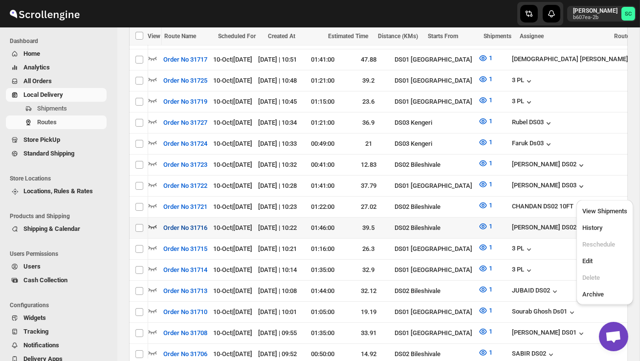
scroll to position [0, 0]
click at [152, 225] on icon "button" at bounding box center [153, 227] width 8 height 4
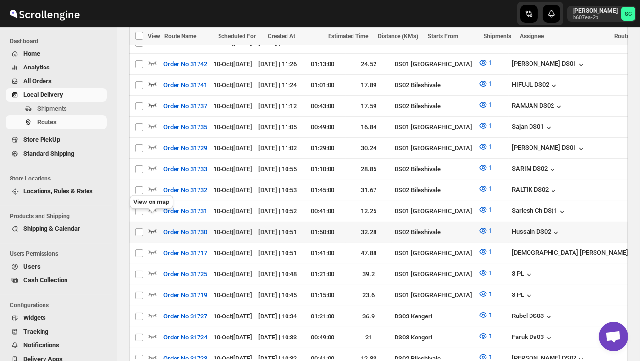
click at [155, 226] on icon "button" at bounding box center [153, 231] width 10 height 10
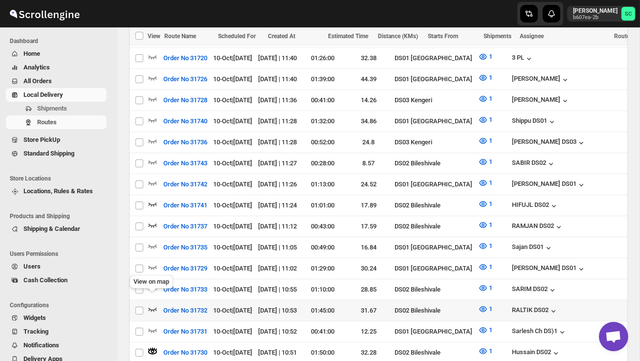
click at [153, 308] on icon "button" at bounding box center [153, 310] width 8 height 4
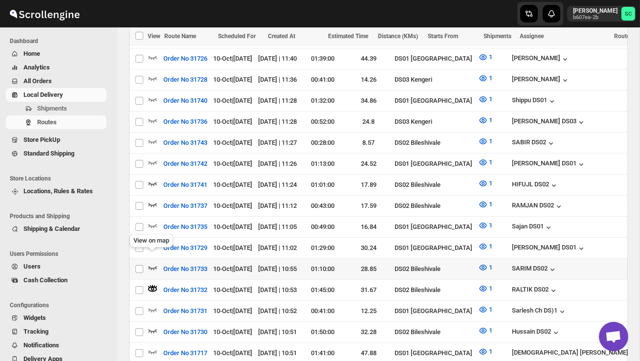
click at [151, 263] on icon "button" at bounding box center [153, 268] width 10 height 10
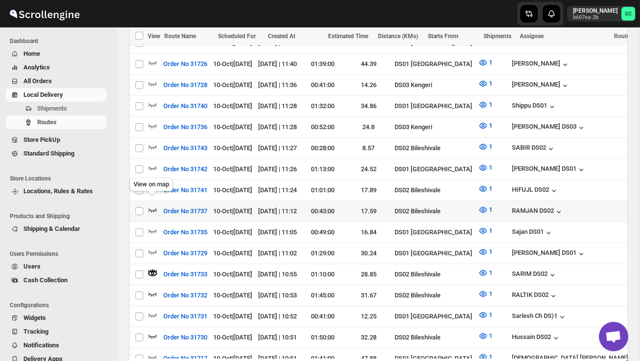
click at [152, 205] on icon "button" at bounding box center [153, 210] width 10 height 10
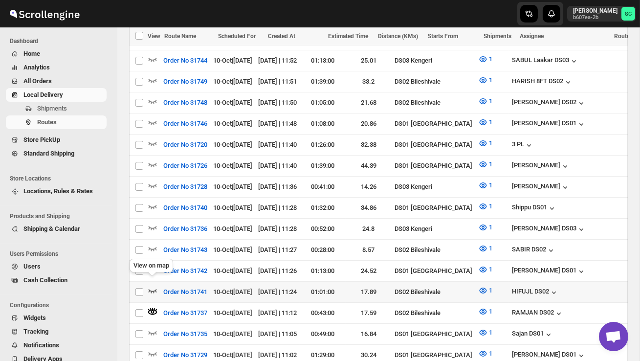
click at [152, 286] on icon "button" at bounding box center [153, 291] width 10 height 10
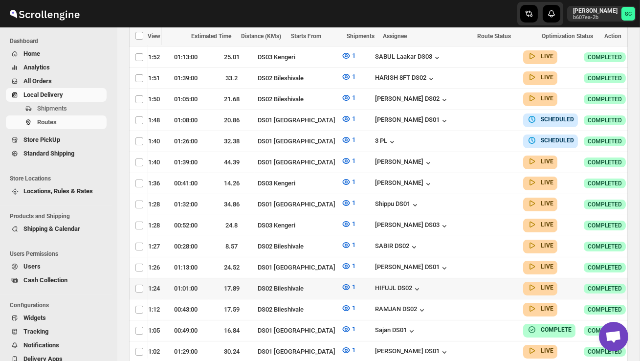
click at [640, 283] on icon "button" at bounding box center [648, 288] width 10 height 10
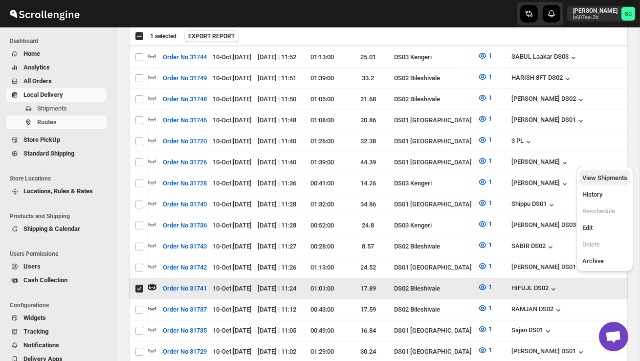
click at [611, 177] on span "View Shipments" at bounding box center [605, 177] width 45 height 7
checkbox input "false"
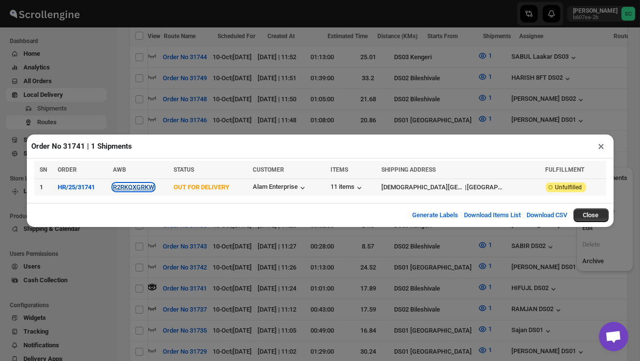
click at [135, 190] on button "R2RKQXGRKW" at bounding box center [133, 186] width 41 height 7
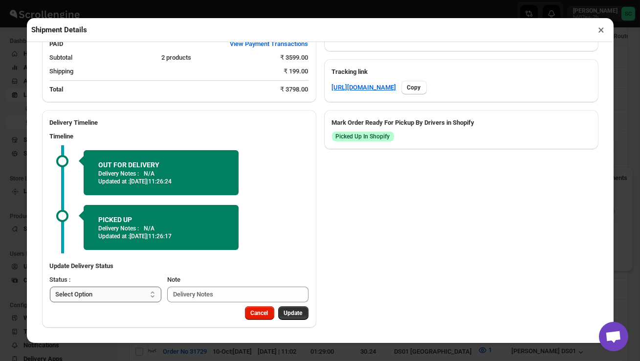
click at [115, 288] on select "Select Option PICKED UP OUT FOR DELIVERY RESCHEDULE DELIVERED CANCELLED" at bounding box center [106, 295] width 112 height 16
select select "DELIVERED"
click at [289, 315] on span "Update" at bounding box center [293, 313] width 19 height 8
select select
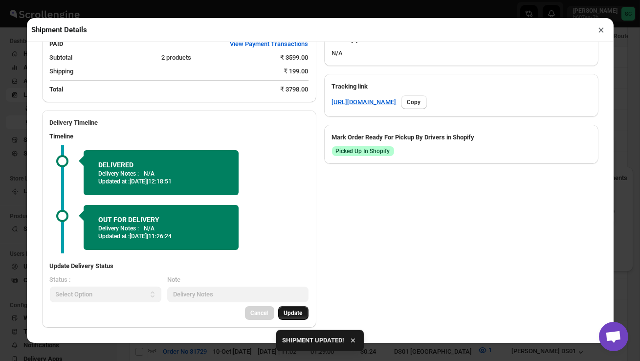
click at [602, 29] on button "×" at bounding box center [602, 30] width 14 height 14
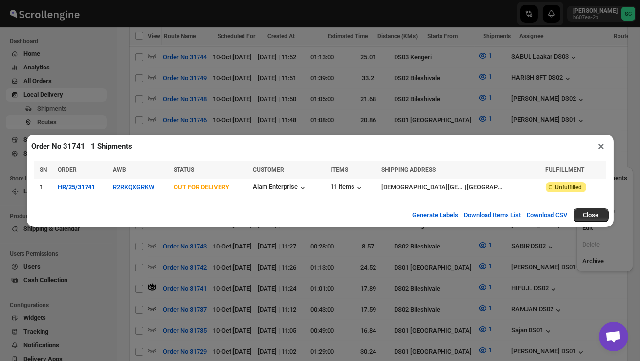
click at [601, 147] on button "×" at bounding box center [602, 146] width 14 height 14
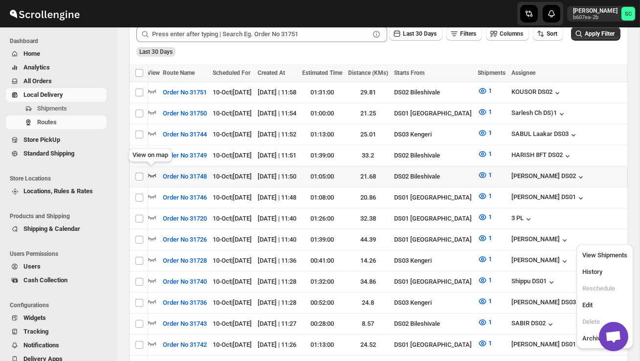
click at [151, 174] on icon "button" at bounding box center [152, 176] width 8 height 4
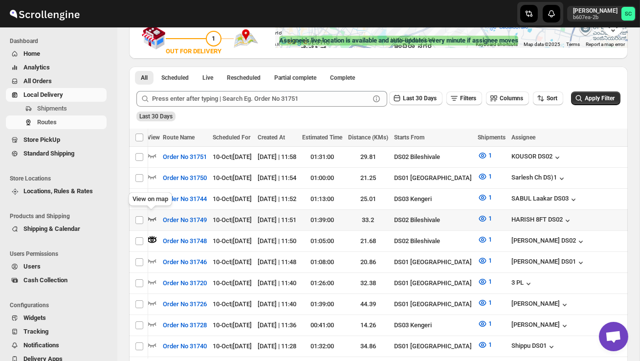
click at [151, 214] on icon "button" at bounding box center [152, 219] width 10 height 10
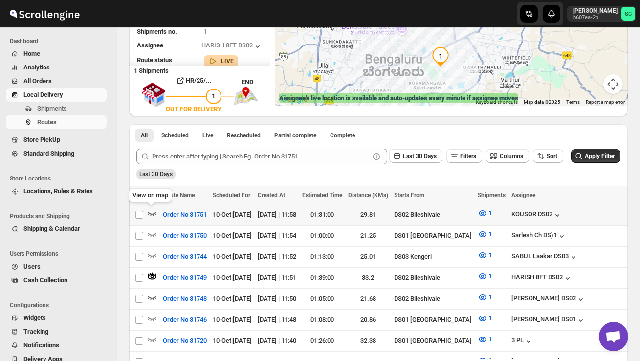
click at [155, 213] on icon "button" at bounding box center [152, 214] width 8 height 4
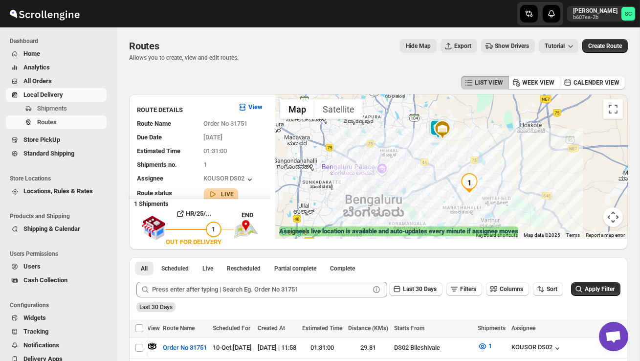
click at [436, 124] on img at bounding box center [443, 130] width 20 height 20
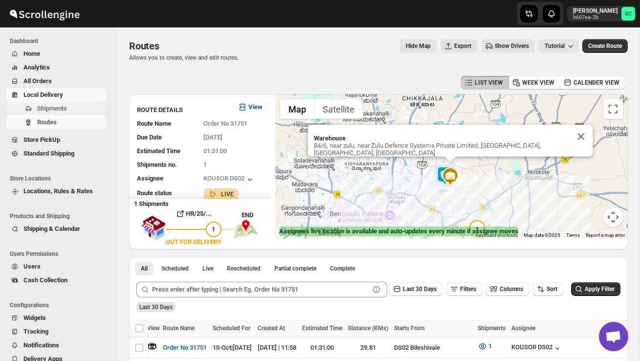
click at [61, 102] on button "Shipments" at bounding box center [56, 109] width 101 height 14
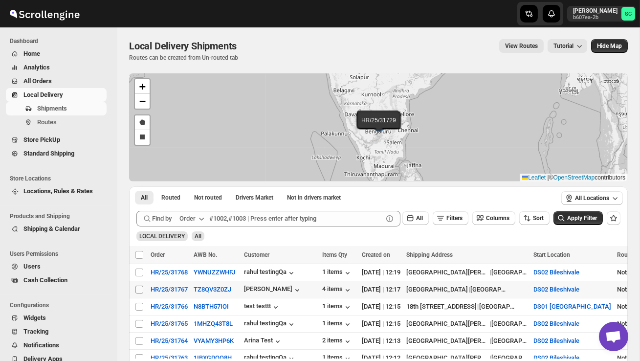
click at [138, 289] on input "Select shipment" at bounding box center [140, 290] width 8 height 8
checkbox input "true"
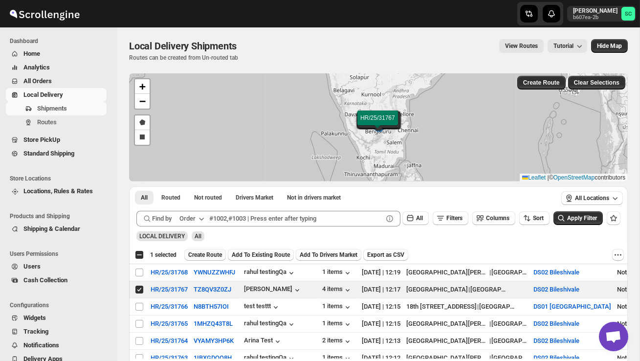
click at [209, 256] on span "Create Route" at bounding box center [205, 255] width 34 height 8
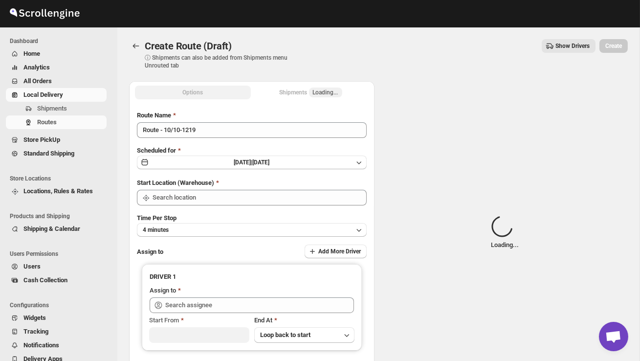
type input "DS02 Bileshivale"
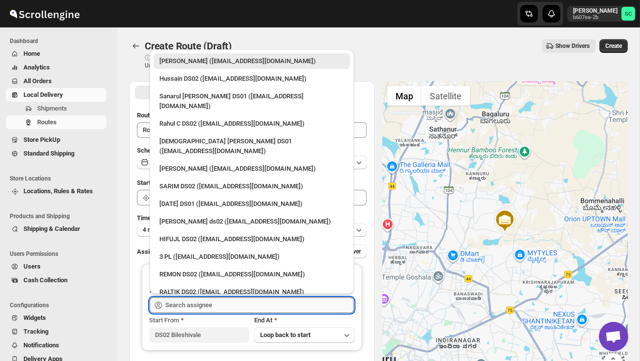
click at [209, 304] on input "text" at bounding box center [259, 305] width 189 height 16
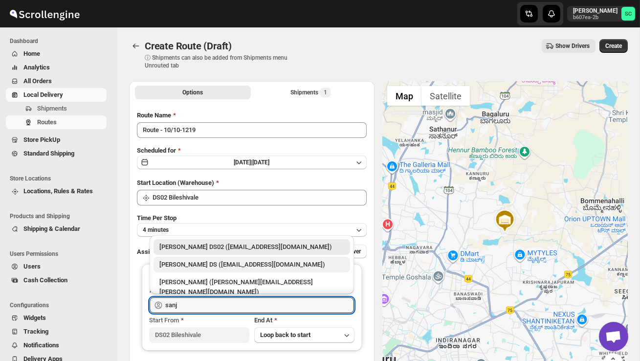
click at [222, 265] on div "[PERSON_NAME] DS ([EMAIL_ADDRESS][DOMAIN_NAME])" at bounding box center [252, 265] width 185 height 10
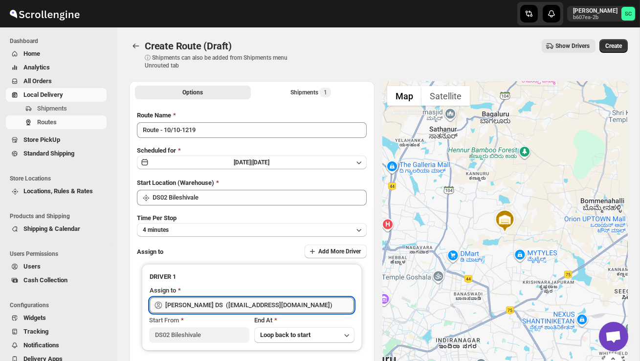
click at [229, 300] on input "[PERSON_NAME] DS ([EMAIL_ADDRESS][DOMAIN_NAME])" at bounding box center [259, 305] width 189 height 16
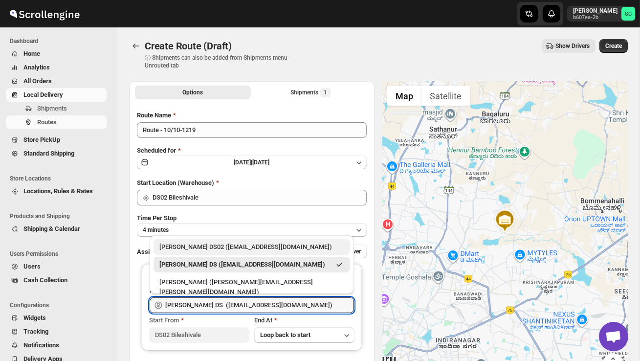
click at [218, 252] on div "[PERSON_NAME] DS02 ([EMAIL_ADDRESS][DOMAIN_NAME])" at bounding box center [252, 247] width 197 height 16
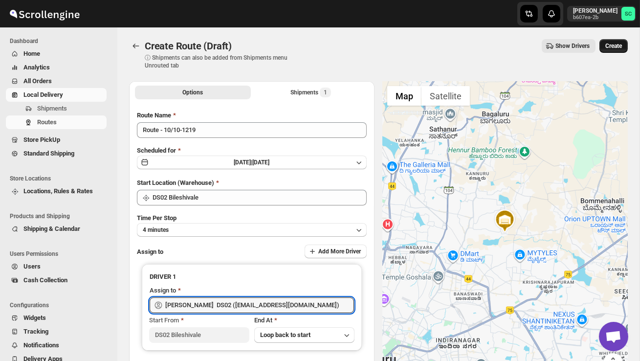
type input "[PERSON_NAME] DS02 ([EMAIL_ADDRESS][DOMAIN_NAME])"
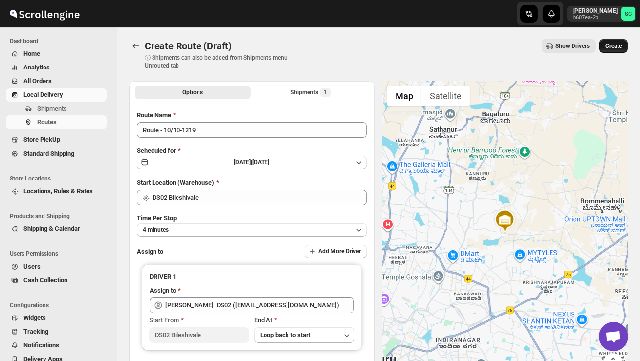
click at [615, 44] on span "Create" at bounding box center [614, 46] width 17 height 8
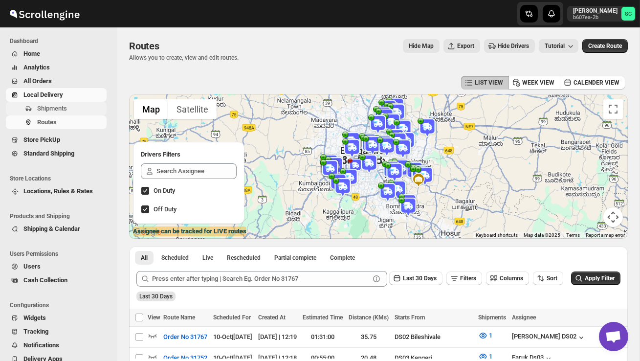
click at [51, 111] on span "Shipments" at bounding box center [52, 108] width 30 height 7
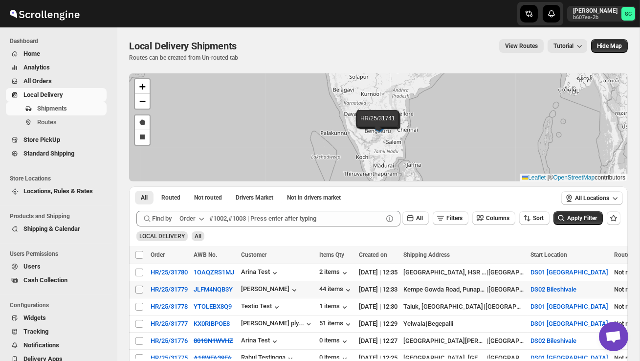
click at [139, 288] on input "Select shipment" at bounding box center [140, 290] width 8 height 8
checkbox input "true"
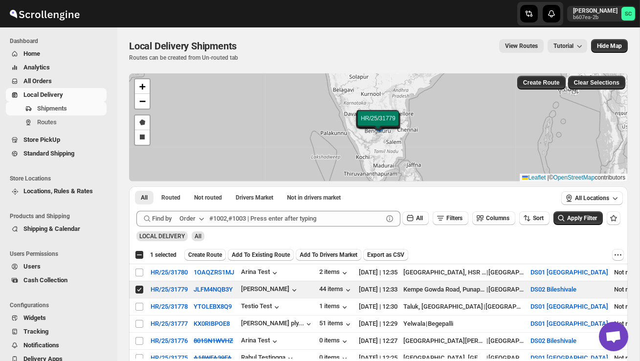
click at [203, 253] on span "Create Route" at bounding box center [205, 255] width 34 height 8
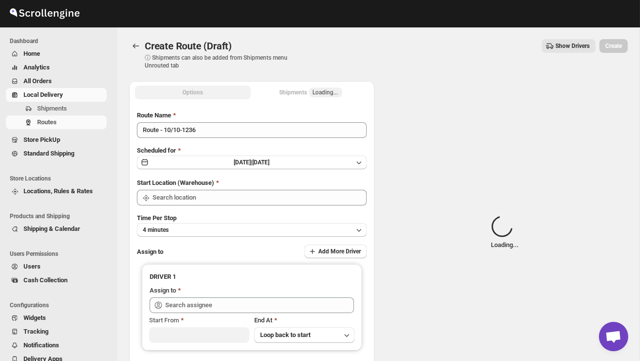
type input "DS02 Bileshivale"
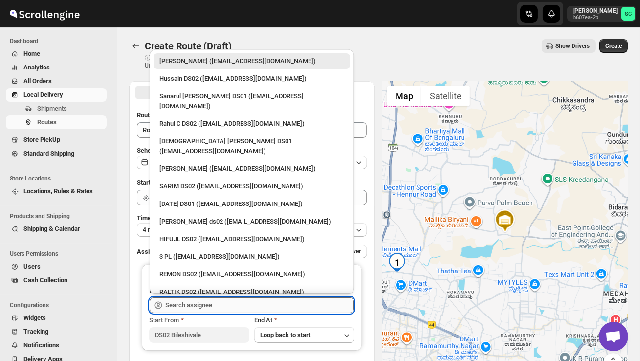
click at [198, 302] on input "text" at bounding box center [259, 305] width 189 height 16
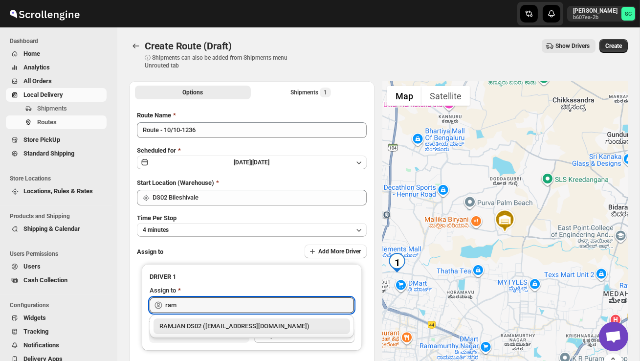
click at [244, 330] on div "RAMJAN DS02 ([EMAIL_ADDRESS][DOMAIN_NAME])" at bounding box center [252, 326] width 185 height 10
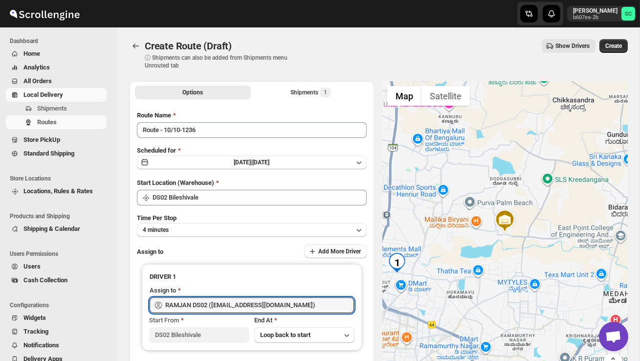
type input "RAMJAN DS02 ([EMAIL_ADDRESS][DOMAIN_NAME])"
click at [613, 49] on span "Create" at bounding box center [614, 46] width 17 height 8
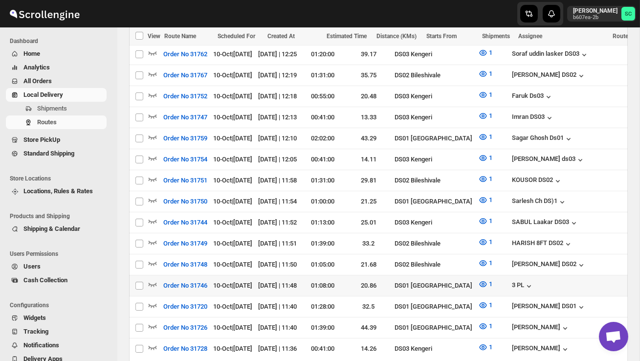
scroll to position [326, 0]
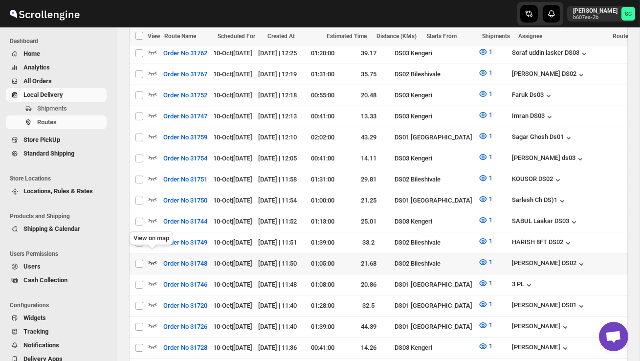
click at [155, 257] on icon "button" at bounding box center [153, 262] width 10 height 10
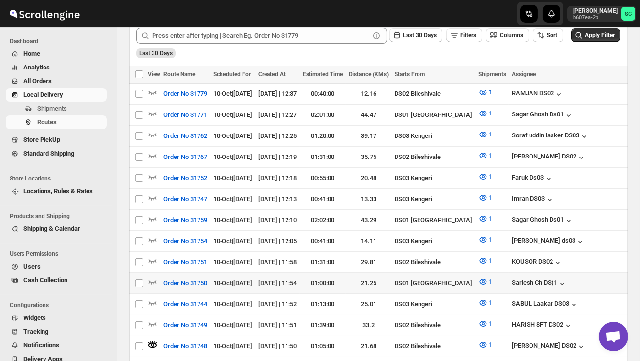
scroll to position [0, 0]
click at [154, 256] on icon "button" at bounding box center [153, 261] width 10 height 10
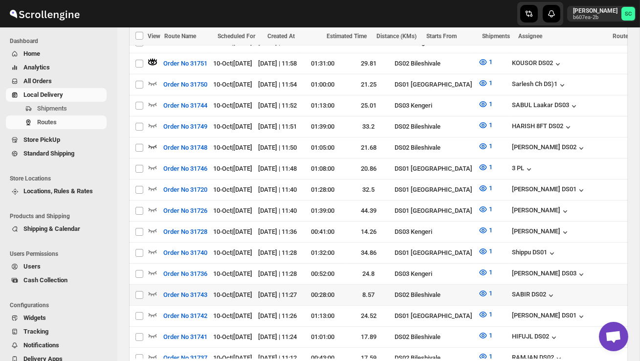
scroll to position [456, 0]
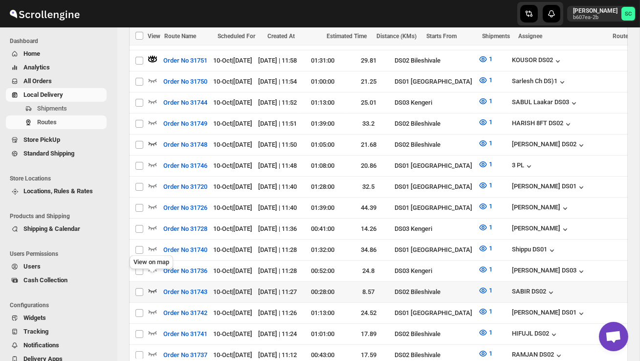
click at [153, 286] on icon "button" at bounding box center [153, 291] width 10 height 10
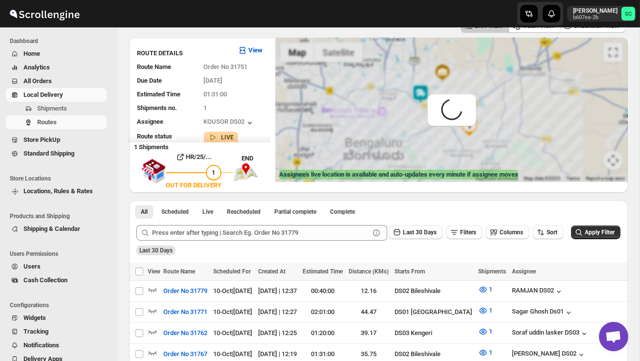
scroll to position [0, 0]
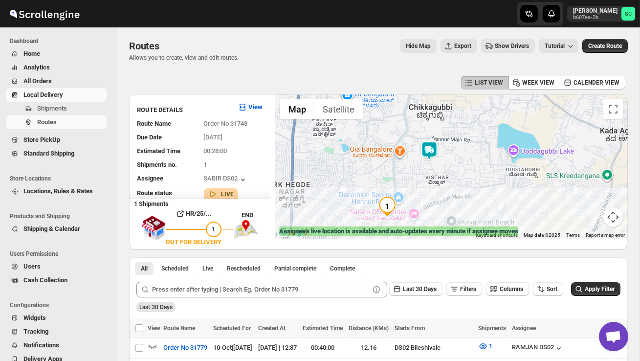
drag, startPoint x: 432, startPoint y: 114, endPoint x: 430, endPoint y: 207, distance: 93.5
click at [430, 207] on div at bounding box center [451, 166] width 353 height 144
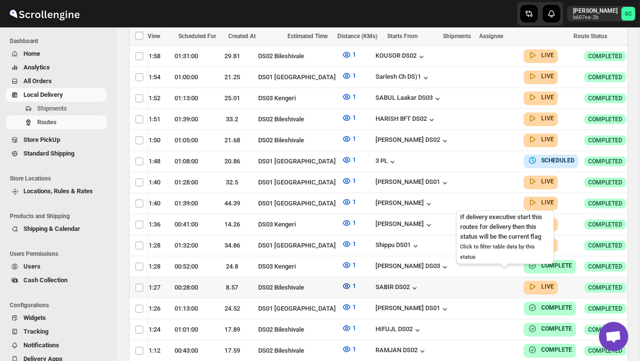
scroll to position [0, 136]
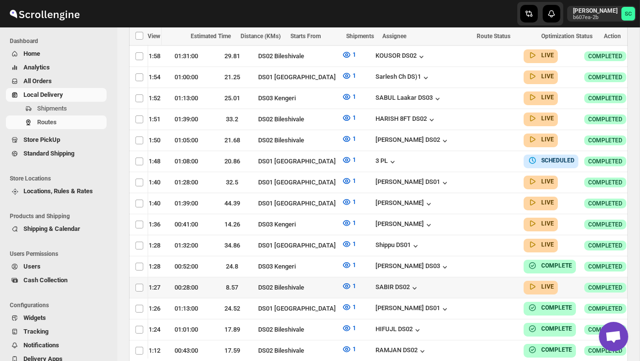
click at [640, 282] on icon "button" at bounding box center [649, 287] width 10 height 10
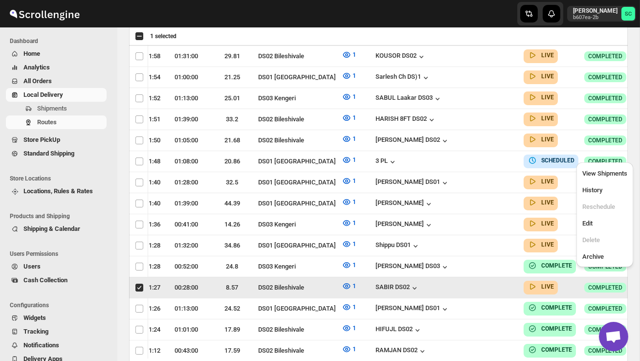
scroll to position [0, 0]
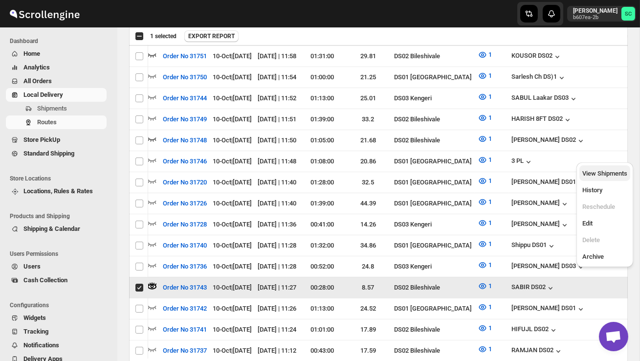
click at [614, 179] on button "View Shipments" at bounding box center [605, 173] width 51 height 16
checkbox input "false"
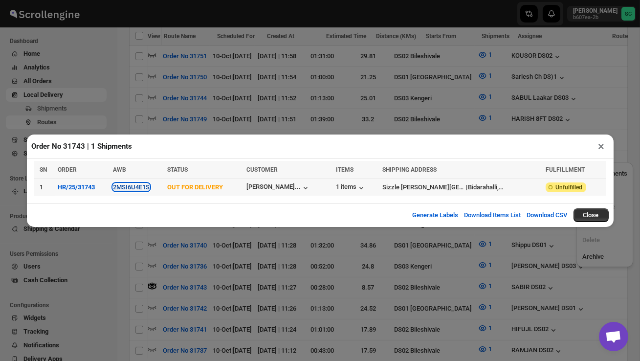
click at [140, 186] on button "2MSI6U4E1S" at bounding box center [131, 186] width 37 height 7
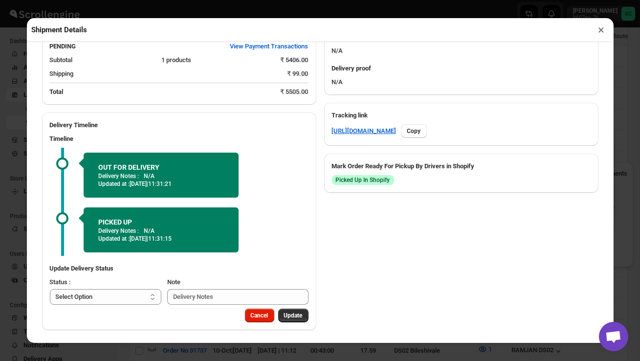
scroll to position [449, 0]
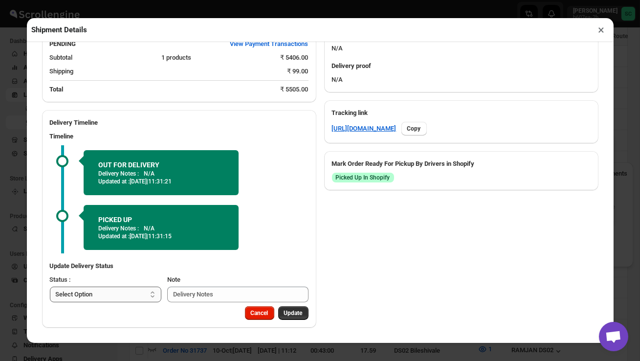
click at [102, 298] on select "Select Option PICKED UP OUT FOR DELIVERY RESCHEDULE DELIVERED CANCELLED" at bounding box center [106, 295] width 112 height 16
select select "DELIVERED"
click at [296, 317] on span "Update" at bounding box center [293, 313] width 19 height 8
select select
click at [601, 30] on button "×" at bounding box center [602, 30] width 14 height 14
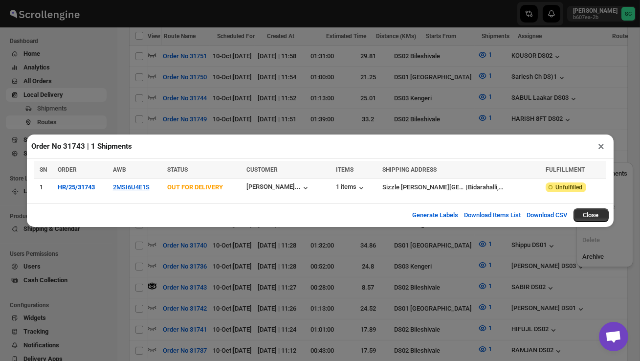
click at [601, 145] on button "×" at bounding box center [602, 146] width 14 height 14
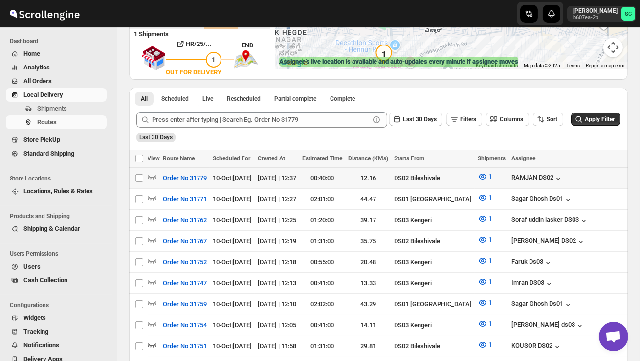
scroll to position [169, 0]
click at [50, 107] on span "Shipments" at bounding box center [52, 108] width 30 height 7
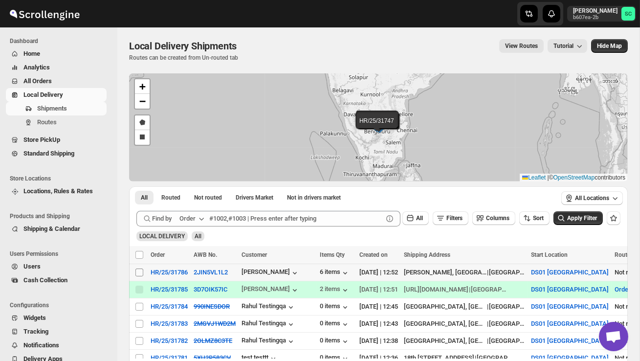
click at [139, 273] on input "Select shipment" at bounding box center [140, 273] width 8 height 8
checkbox input "true"
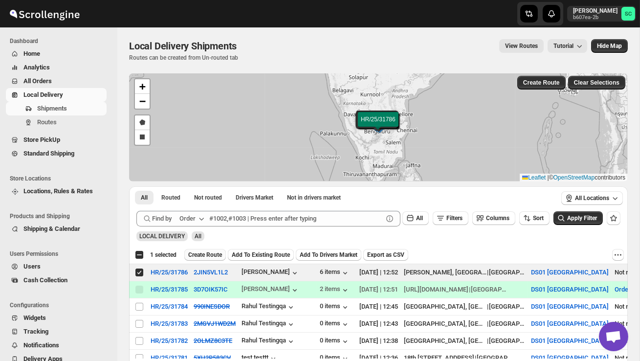
click at [210, 258] on span "Create Route" at bounding box center [205, 255] width 34 height 8
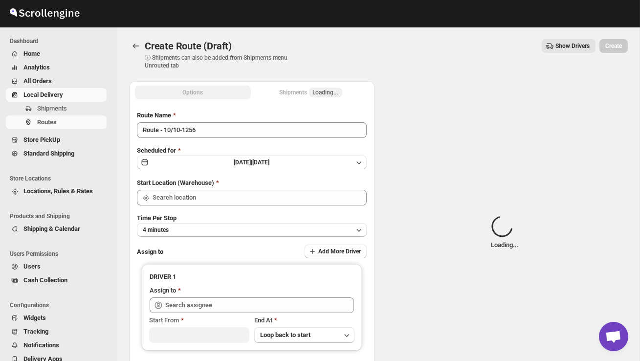
type input "DS01 [GEOGRAPHIC_DATA]"
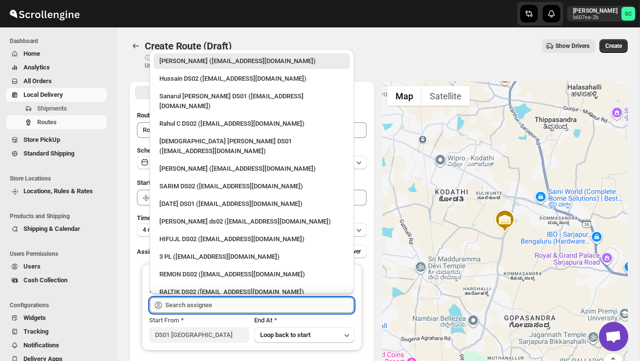
click at [204, 303] on input "text" at bounding box center [259, 305] width 189 height 16
click at [201, 249] on div "3 PL ([EMAIL_ADDRESS][DOMAIN_NAME])" at bounding box center [252, 257] width 197 height 16
type input "3 PL ([EMAIL_ADDRESS][DOMAIN_NAME])"
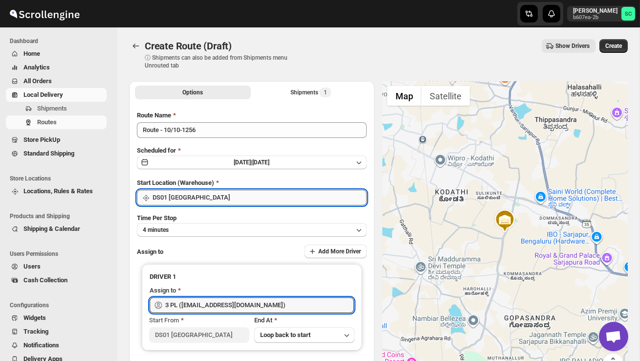
click at [202, 203] on input "DS01 [GEOGRAPHIC_DATA]" at bounding box center [260, 198] width 214 height 16
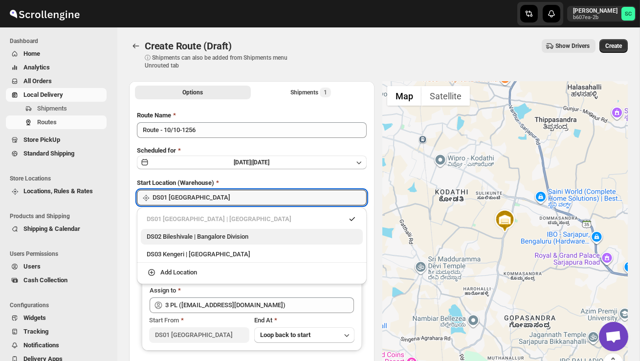
click at [205, 234] on div "DS02 Bileshivale | Bangalore Division" at bounding box center [252, 237] width 210 height 10
type input "DS02 Bileshivale"
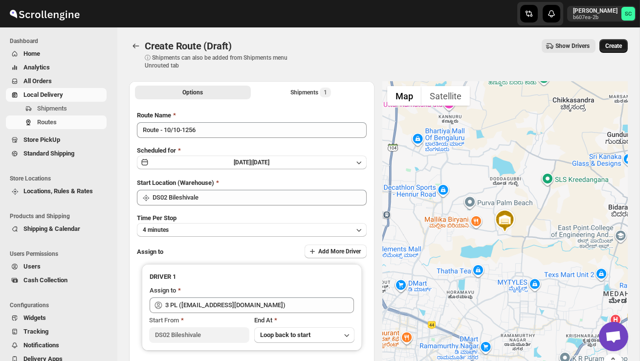
click at [617, 42] on button "Create" at bounding box center [614, 46] width 28 height 14
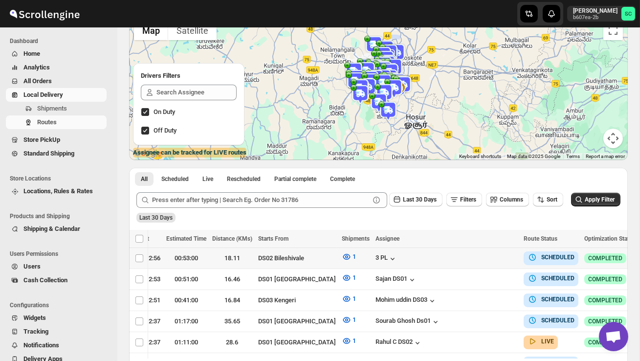
scroll to position [0, 137]
click at [640, 255] on icon "button" at bounding box center [649, 258] width 10 height 10
checkbox input "true"
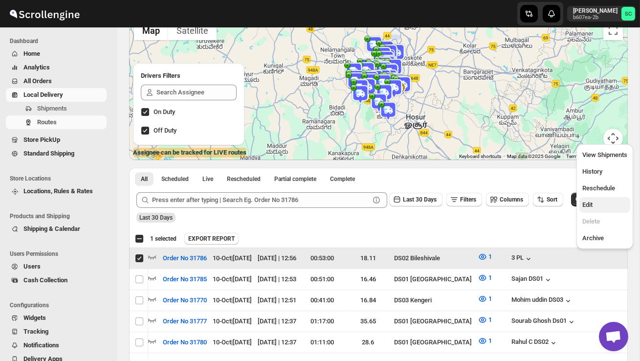
click at [603, 207] on span "Edit" at bounding box center [605, 205] width 45 height 10
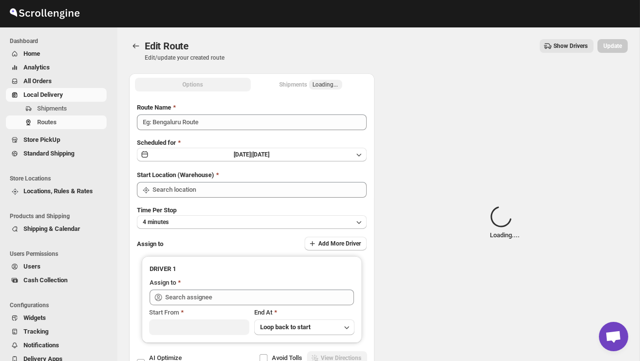
type input "Order No 31786"
type input "DS02 Bileshivale"
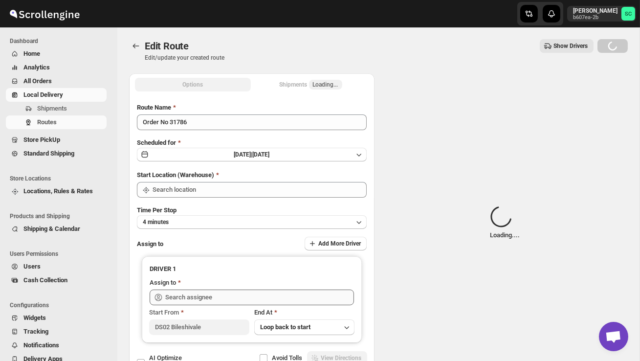
type input "DS02 Bileshivale"
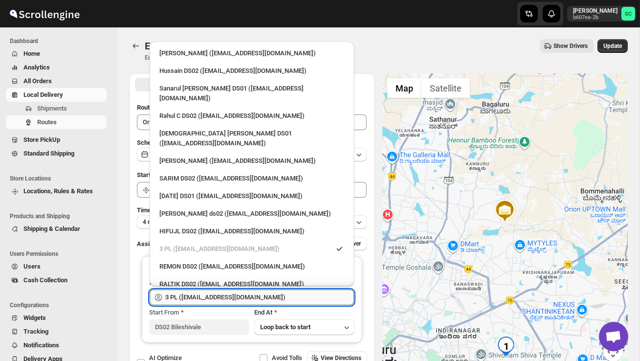
click at [296, 295] on input "3 PL ([EMAIL_ADDRESS][DOMAIN_NAME])" at bounding box center [259, 298] width 189 height 16
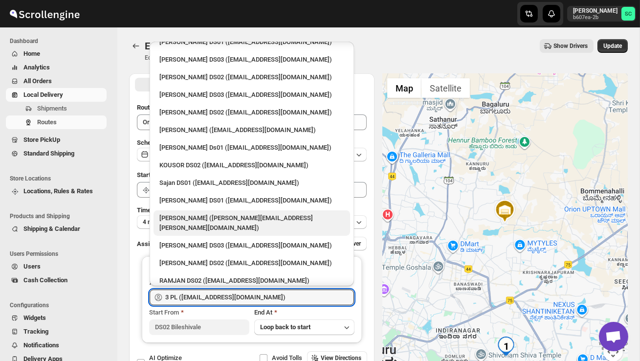
scroll to position [376, 0]
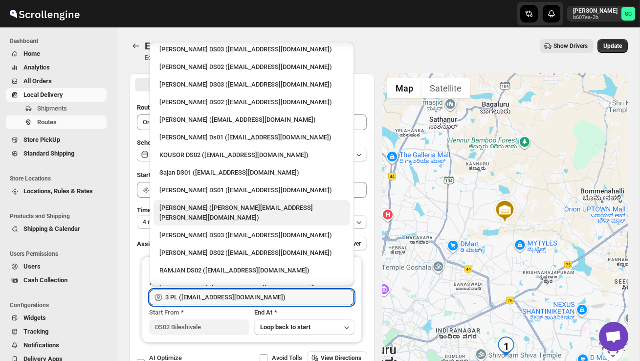
click at [206, 266] on div "RAMJAN DS02 ([EMAIL_ADDRESS][DOMAIN_NAME])" at bounding box center [252, 271] width 185 height 10
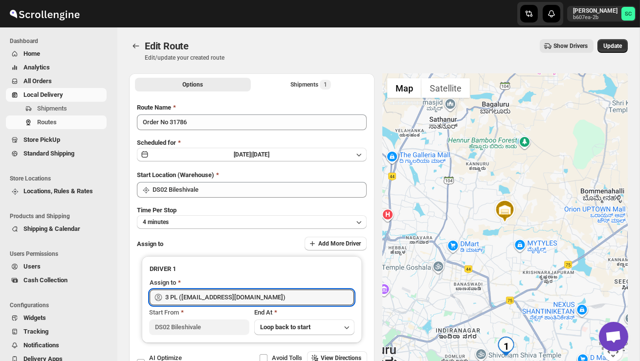
type input "RAMJAN DS02 ([EMAIL_ADDRESS][DOMAIN_NAME])"
click at [605, 45] on span "Update" at bounding box center [613, 46] width 19 height 8
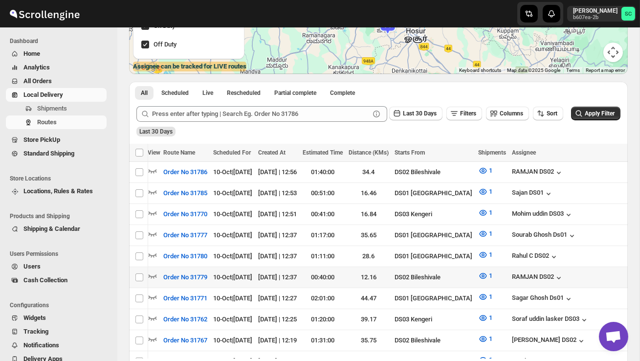
scroll to position [0, 137]
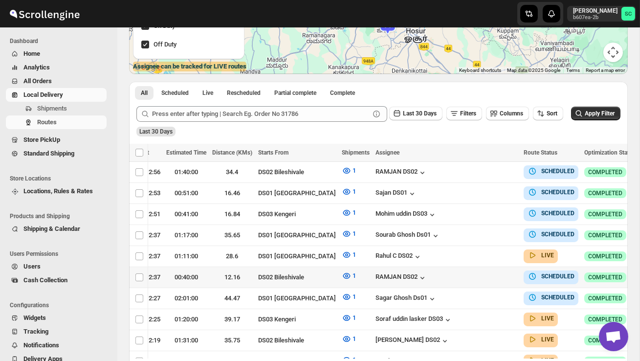
click at [640, 274] on icon "button" at bounding box center [649, 277] width 10 height 10
checkbox input "true"
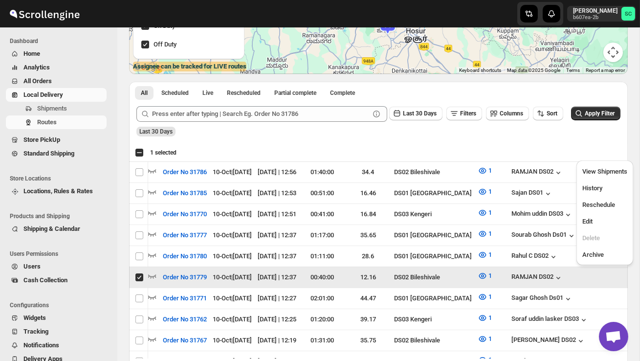
scroll to position [0, 0]
click at [599, 220] on span "Edit" at bounding box center [605, 222] width 45 height 10
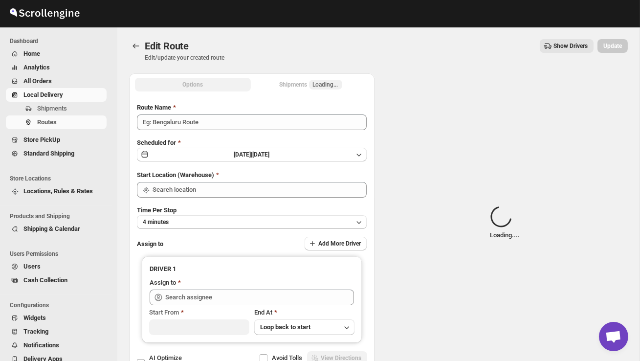
type input "Order No 31779"
type input "DS02 Bileshivale"
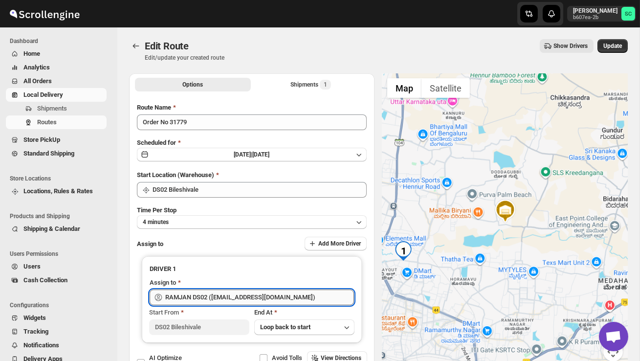
click at [278, 297] on input "RAMJAN DS02 ([EMAIL_ADDRESS][DOMAIN_NAME])" at bounding box center [259, 298] width 189 height 16
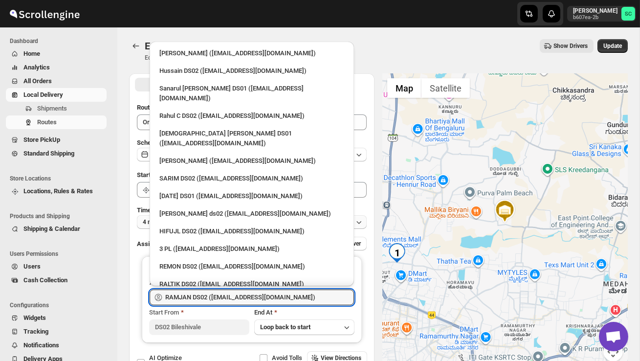
click at [239, 244] on div "3 PL ([EMAIL_ADDRESS][DOMAIN_NAME])" at bounding box center [252, 249] width 185 height 10
type input "3 PL ([EMAIL_ADDRESS][DOMAIN_NAME])"
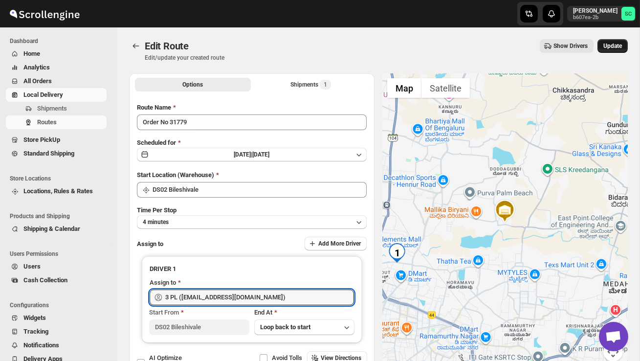
click at [611, 49] on span "Update" at bounding box center [613, 46] width 19 height 8
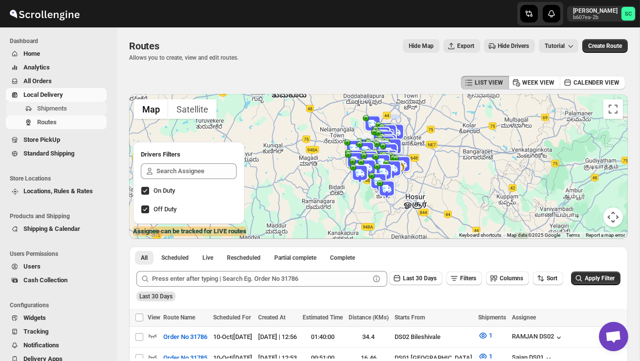
click at [66, 110] on span "Shipments" at bounding box center [52, 108] width 30 height 7
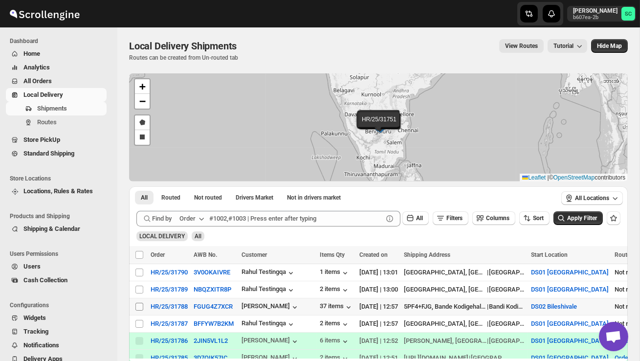
click at [139, 306] on input "Select shipment" at bounding box center [140, 307] width 8 height 8
checkbox input "true"
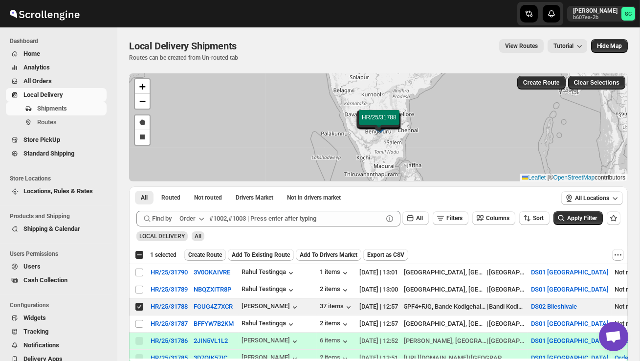
click at [211, 253] on span "Create Route" at bounding box center [205, 255] width 34 height 8
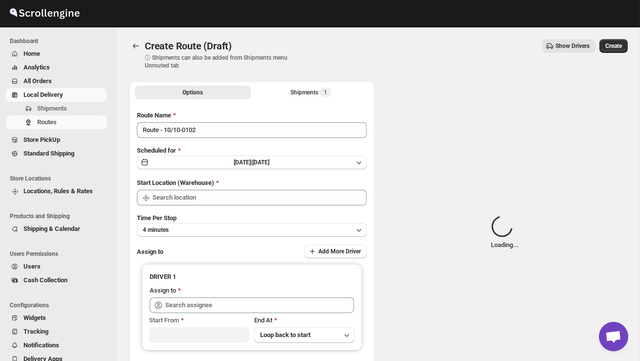
type input "DS02 Bileshivale"
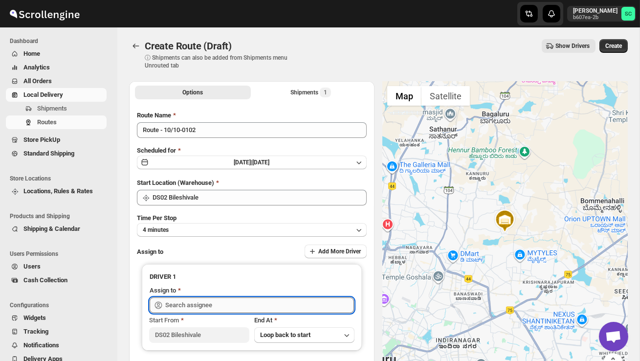
click at [205, 300] on input "text" at bounding box center [259, 305] width 189 height 16
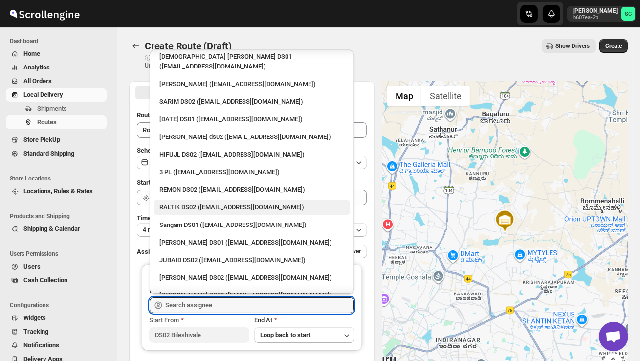
scroll to position [86, 0]
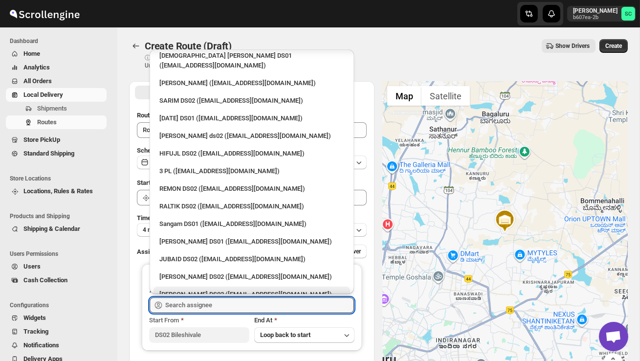
click at [205, 287] on div "[PERSON_NAME] DS02 ([EMAIL_ADDRESS][DOMAIN_NAME])" at bounding box center [252, 295] width 197 height 16
type input "[PERSON_NAME] DS02 ([EMAIL_ADDRESS][DOMAIN_NAME])"
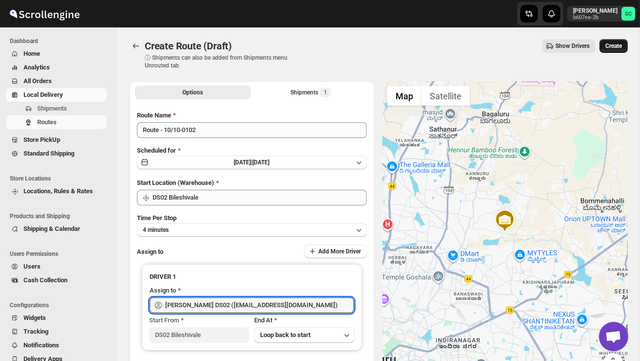
click at [615, 48] on span "Create" at bounding box center [614, 46] width 17 height 8
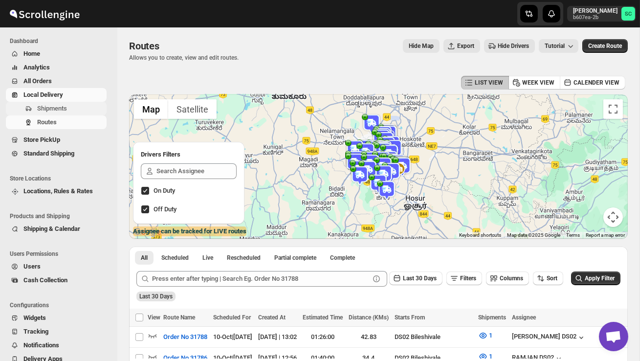
click at [58, 111] on span "Shipments" at bounding box center [52, 108] width 30 height 7
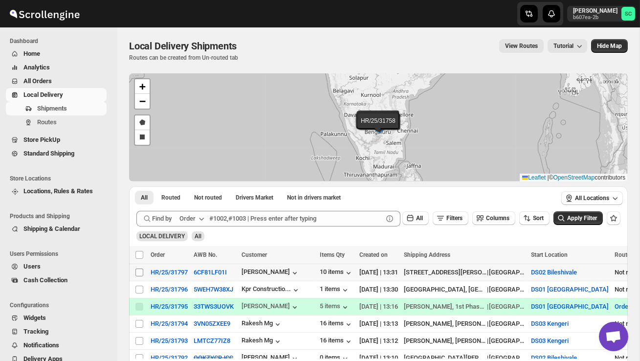
click at [138, 274] on input "Select shipment" at bounding box center [140, 273] width 8 height 8
checkbox input "true"
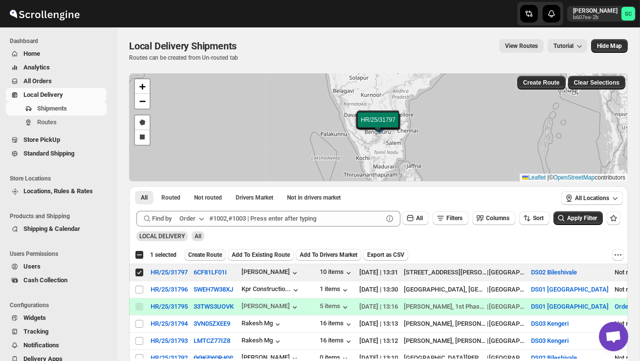
click at [213, 255] on span "Create Route" at bounding box center [205, 255] width 34 height 8
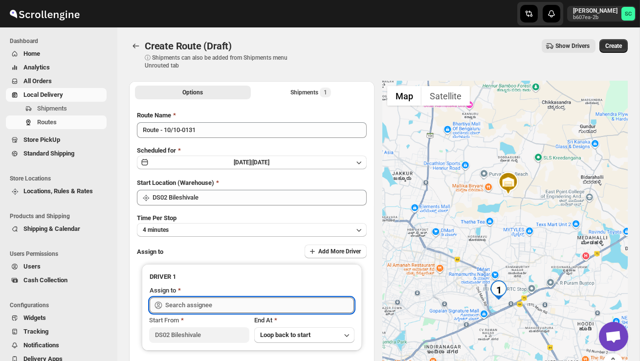
click at [206, 310] on input "text" at bounding box center [259, 305] width 189 height 16
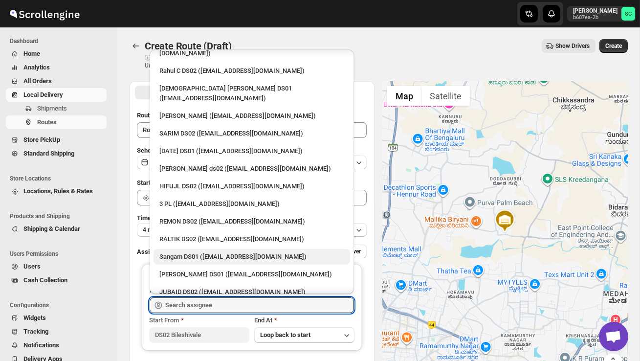
scroll to position [54, 0]
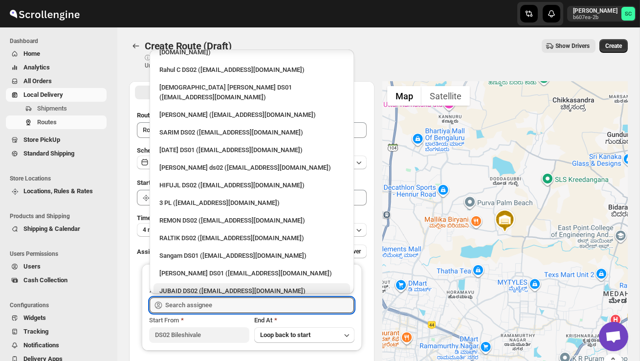
click at [204, 286] on div "JUBAID DS02 ([EMAIL_ADDRESS][DOMAIN_NAME])" at bounding box center [252, 291] width 185 height 10
type input "JUBAID DS02 ([EMAIL_ADDRESS][DOMAIN_NAME])"
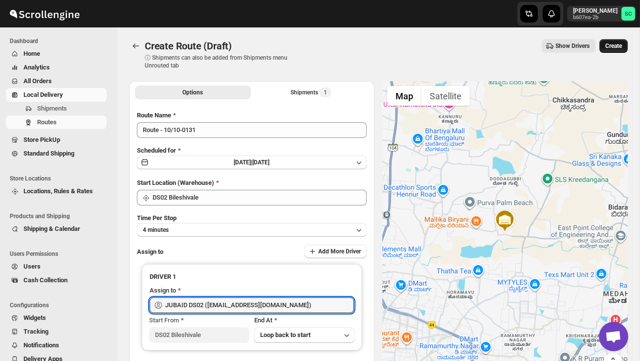
click at [615, 44] on span "Create" at bounding box center [614, 46] width 17 height 8
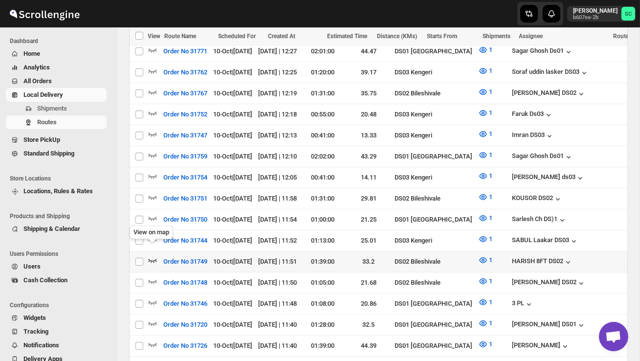
click at [153, 255] on icon "button" at bounding box center [153, 260] width 10 height 10
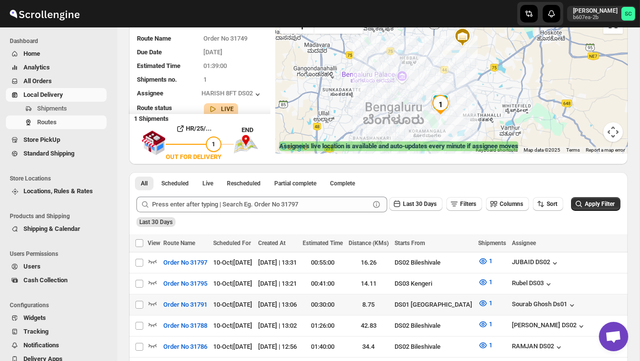
scroll to position [81, 0]
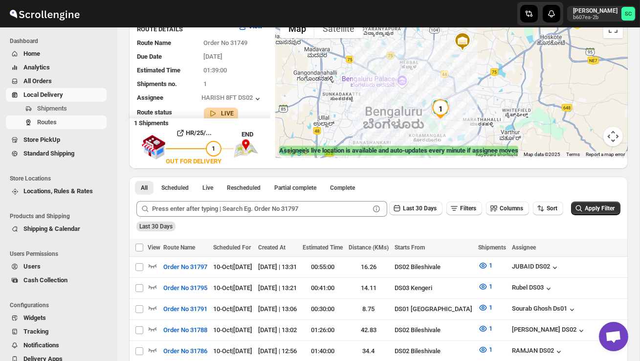
click at [454, 122] on div at bounding box center [451, 86] width 353 height 144
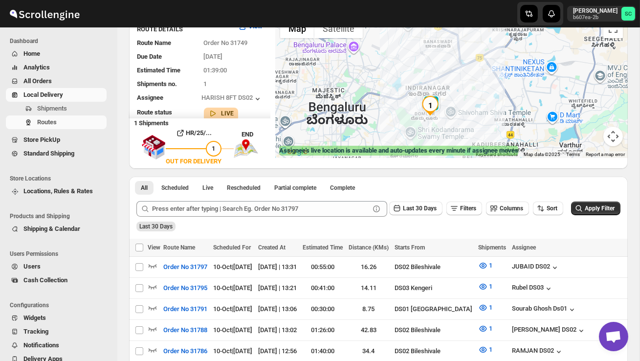
click at [454, 122] on div at bounding box center [451, 86] width 353 height 144
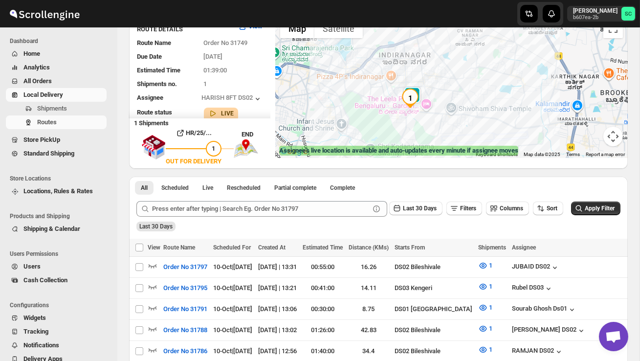
click at [445, 124] on div at bounding box center [451, 86] width 353 height 144
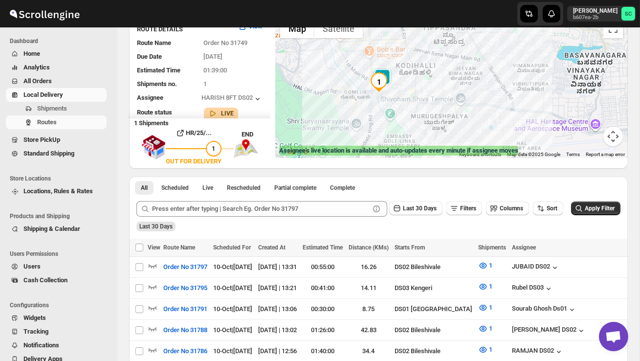
click at [421, 126] on div at bounding box center [451, 86] width 353 height 144
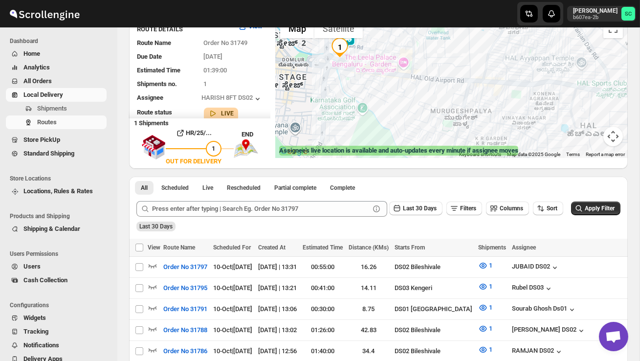
click at [388, 108] on div at bounding box center [451, 86] width 353 height 144
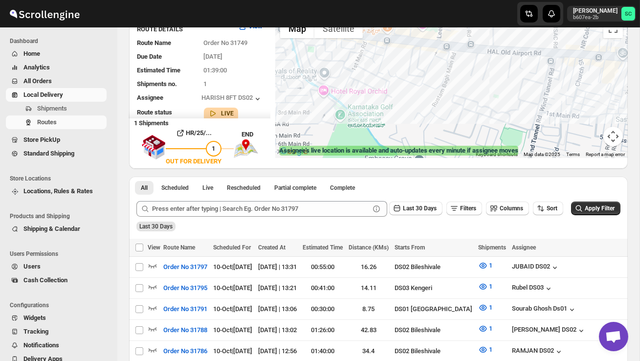
drag, startPoint x: 401, startPoint y: 88, endPoint x: 420, endPoint y: 121, distance: 38.1
click at [420, 121] on div at bounding box center [451, 86] width 353 height 144
drag, startPoint x: 383, startPoint y: 82, endPoint x: 428, endPoint y: 141, distance: 74.7
click at [428, 141] on div at bounding box center [451, 86] width 353 height 144
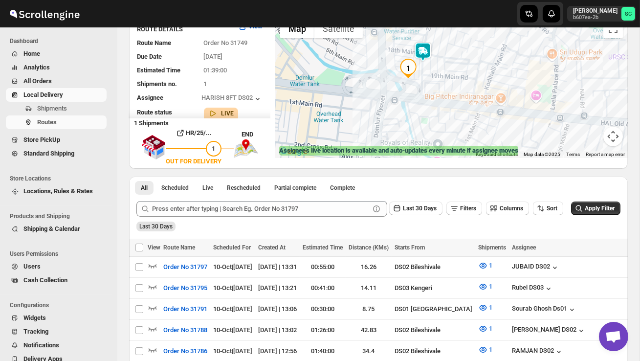
drag, startPoint x: 376, startPoint y: 64, endPoint x: 489, endPoint y: 136, distance: 134.1
click at [489, 136] on div at bounding box center [451, 86] width 353 height 144
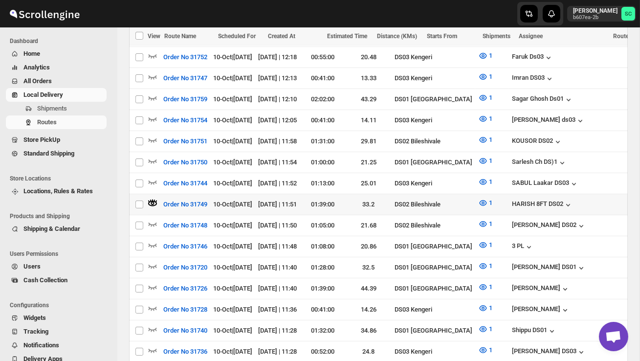
scroll to position [0, 137]
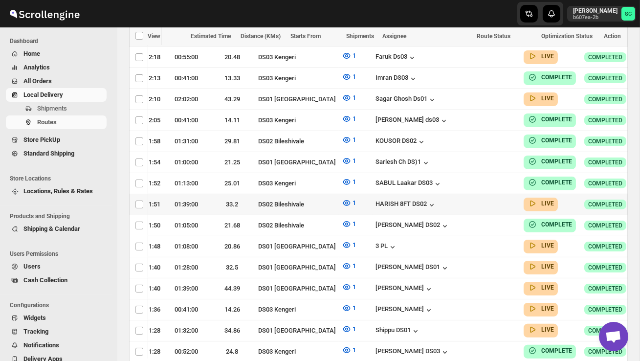
click at [640, 199] on icon "button" at bounding box center [649, 204] width 10 height 10
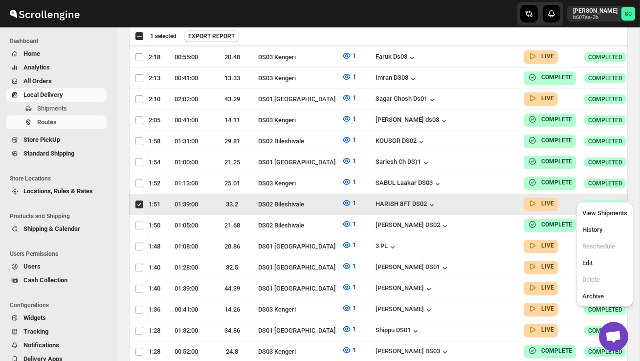
scroll to position [0, 0]
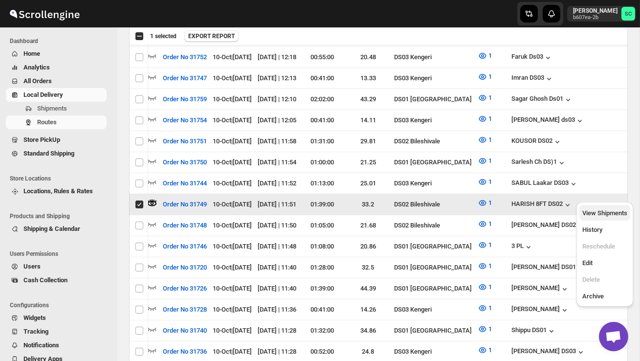
click at [611, 210] on span "View Shipments" at bounding box center [605, 212] width 45 height 7
checkbox input "false"
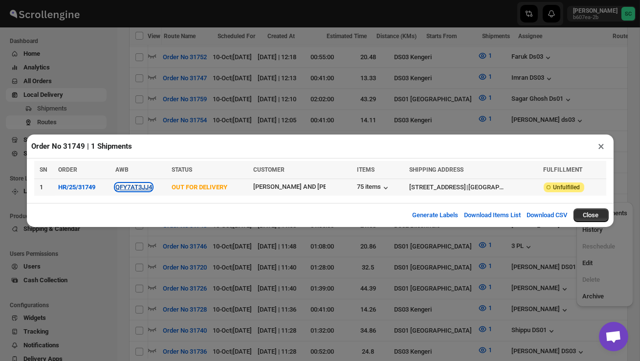
click at [138, 186] on button "QFY7AT3JJ4" at bounding box center [133, 186] width 37 height 7
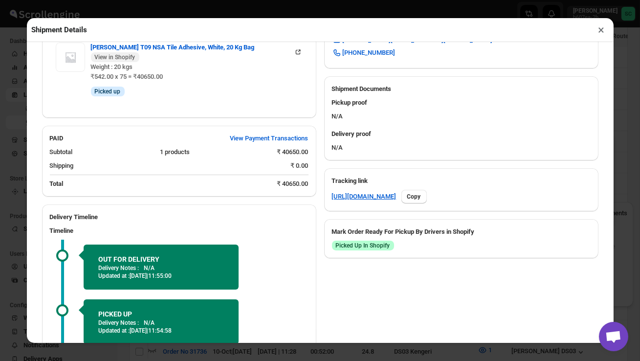
scroll to position [449, 0]
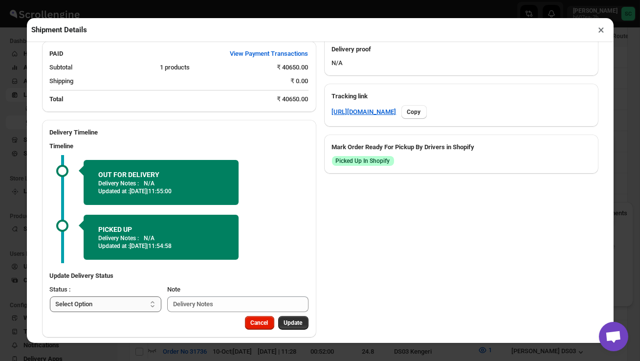
click at [142, 296] on select "Select Option PICKED UP OUT FOR DELIVERY RESCHEDULE DELIVERED CANCELLED" at bounding box center [106, 304] width 112 height 16
select select "DELIVERED"
click at [289, 319] on span "Update" at bounding box center [293, 323] width 19 height 8
select select
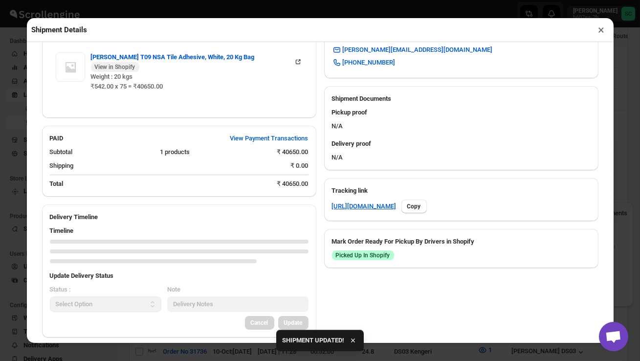
click at [603, 31] on button "×" at bounding box center [602, 30] width 14 height 14
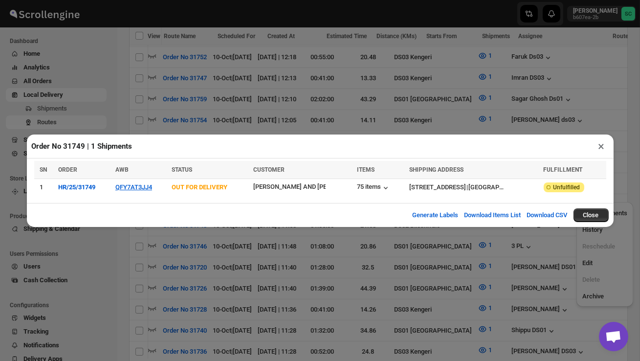
click at [602, 145] on button "×" at bounding box center [602, 146] width 14 height 14
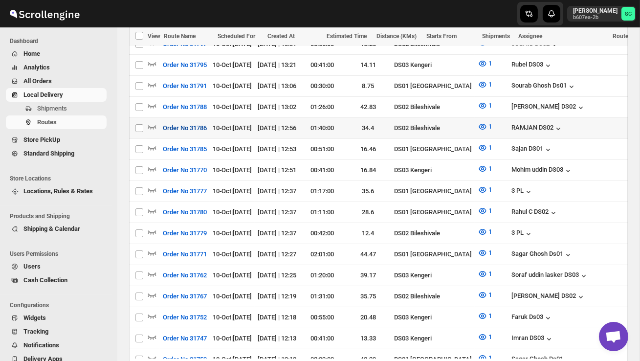
scroll to position [0, 0]
click at [155, 122] on icon "button" at bounding box center [153, 127] width 10 height 10
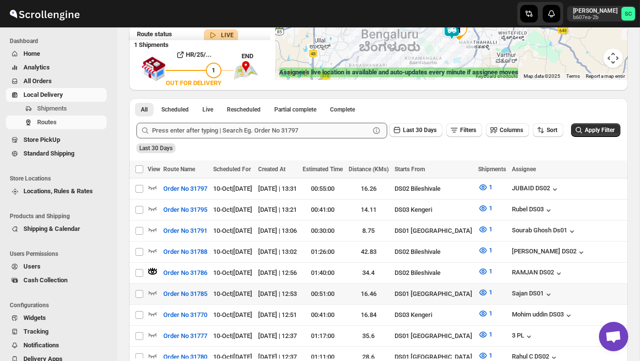
scroll to position [172, 0]
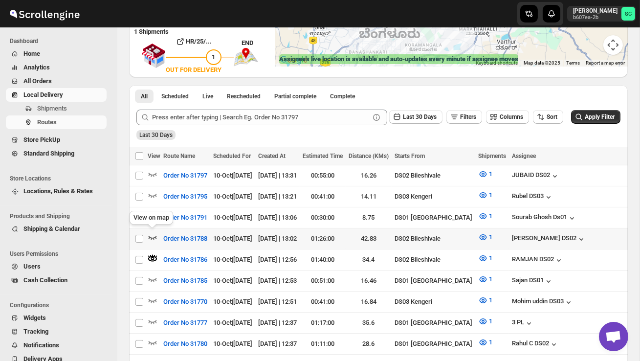
click at [149, 236] on icon "button" at bounding box center [153, 238] width 8 height 4
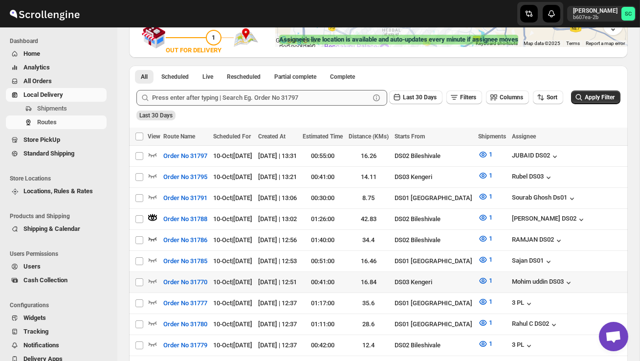
scroll to position [193, 0]
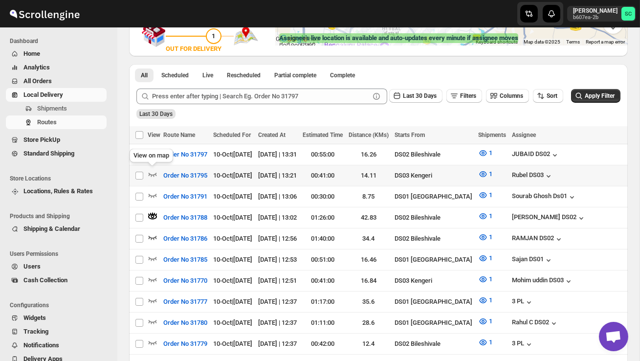
click at [150, 150] on div "View on map" at bounding box center [151, 158] width 47 height 22
click at [155, 152] on icon "button" at bounding box center [153, 153] width 10 height 10
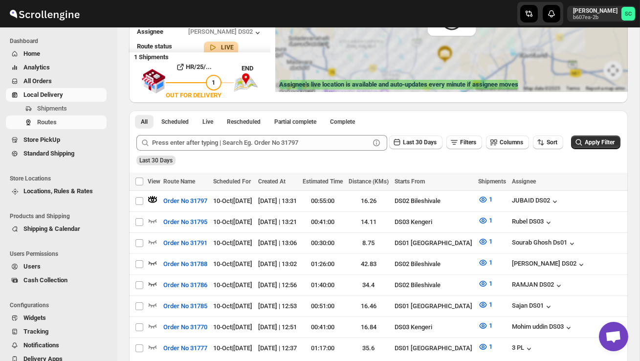
scroll to position [0, 0]
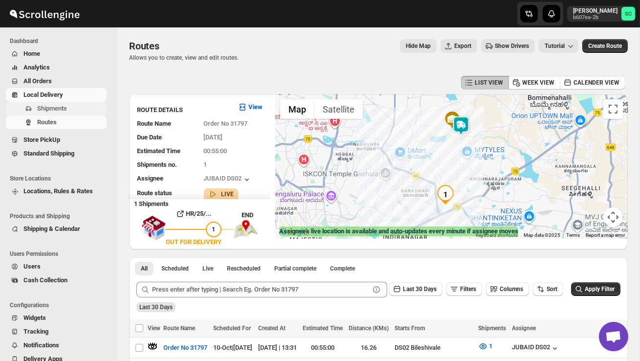
click at [60, 106] on span "Shipments" at bounding box center [52, 108] width 30 height 7
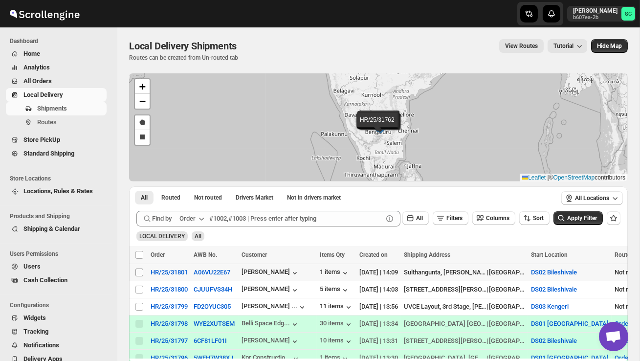
click at [139, 274] on input "Select shipment" at bounding box center [140, 273] width 8 height 8
checkbox input "true"
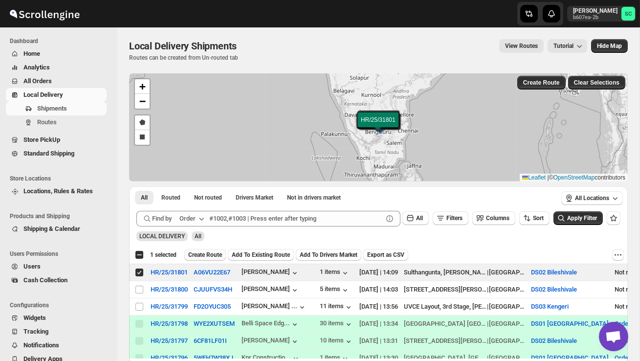
click at [205, 253] on span "Create Route" at bounding box center [205, 255] width 34 height 8
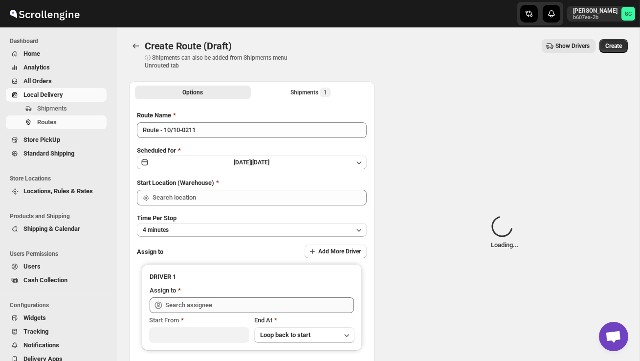
type input "DS02 Bileshivale"
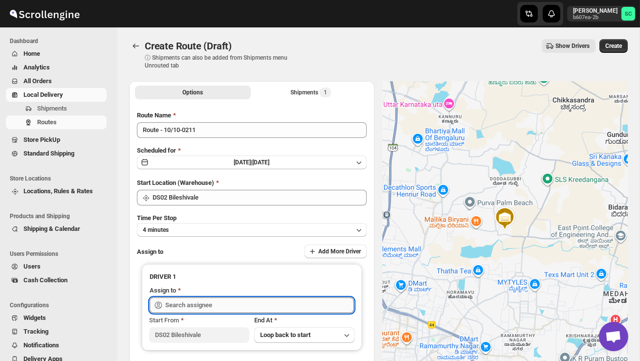
click at [209, 305] on input "text" at bounding box center [259, 305] width 189 height 16
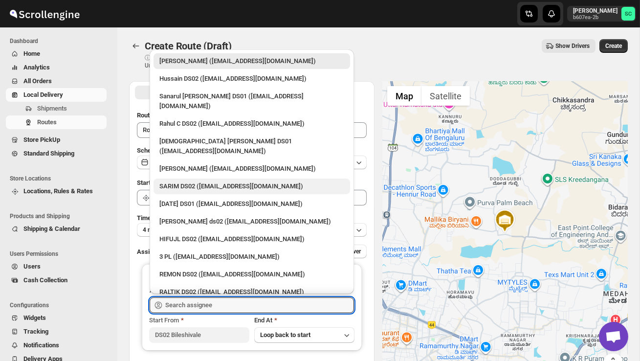
click at [185, 182] on div "SARIM DS02 ([EMAIL_ADDRESS][DOMAIN_NAME])" at bounding box center [252, 187] width 185 height 10
type input "SARIM DS02 ([EMAIL_ADDRESS][DOMAIN_NAME])"
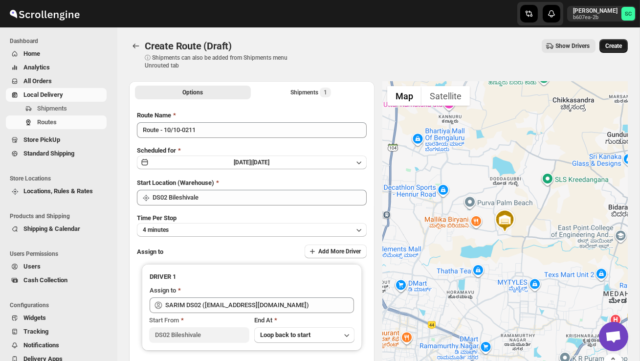
click at [617, 45] on span "Create" at bounding box center [614, 46] width 17 height 8
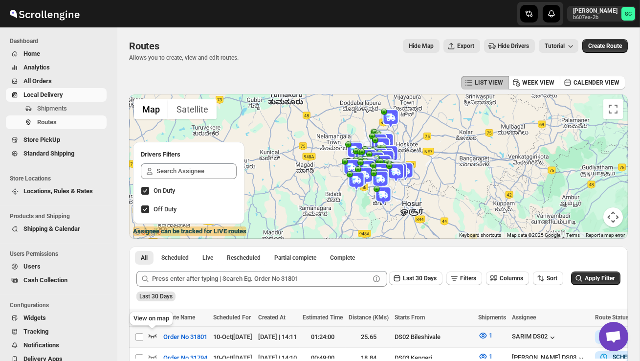
click at [152, 334] on icon "button" at bounding box center [153, 336] width 10 height 10
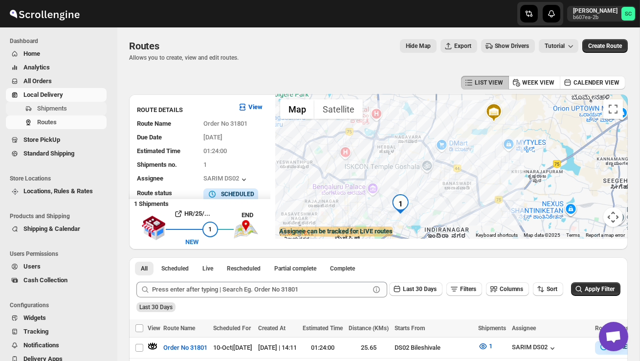
click at [63, 107] on span "Shipments" at bounding box center [52, 108] width 30 height 7
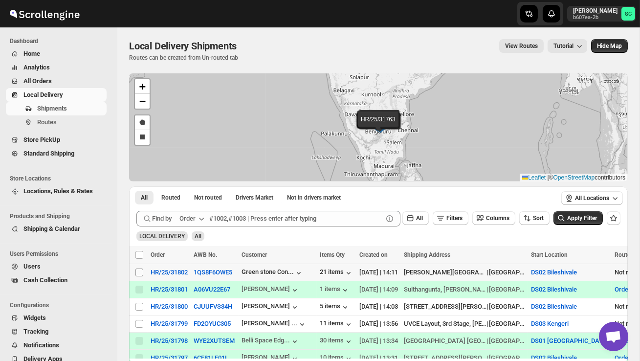
click at [139, 273] on input "Select shipment" at bounding box center [140, 273] width 8 height 8
checkbox input "true"
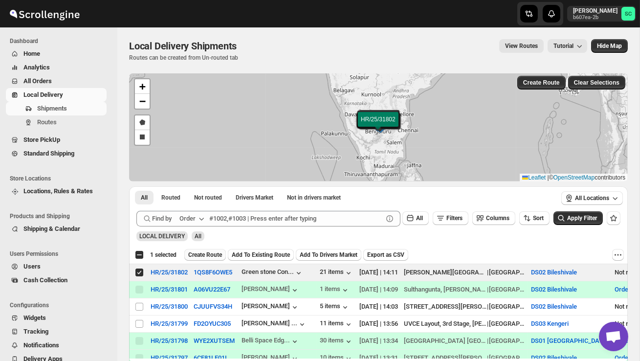
click at [205, 252] on span "Create Route" at bounding box center [205, 255] width 34 height 8
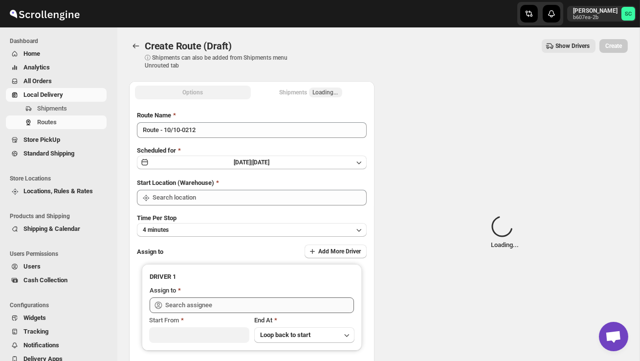
type input "DS02 Bileshivale"
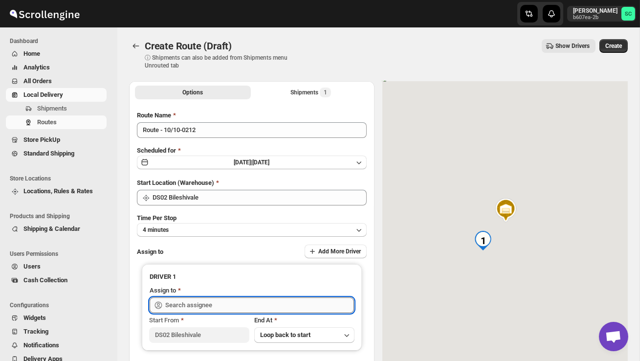
click at [196, 306] on input "text" at bounding box center [259, 305] width 189 height 16
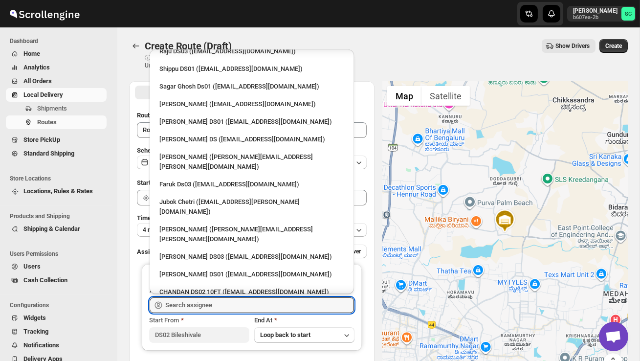
scroll to position [818, 0]
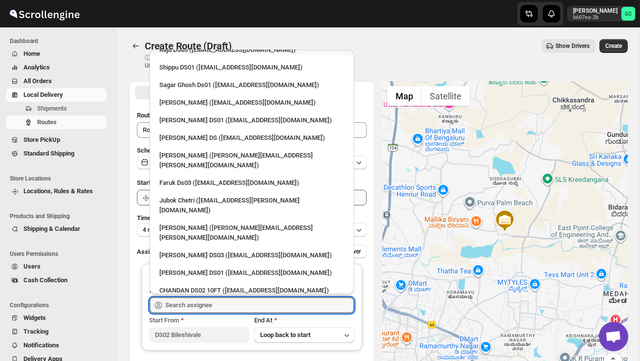
click at [203, 281] on li "CHANDAN DS02 10FT ([EMAIL_ADDRESS][DOMAIN_NAME])" at bounding box center [252, 290] width 205 height 18
type input "CHANDAN DS02 10FT ([EMAIL_ADDRESS][DOMAIN_NAME])"
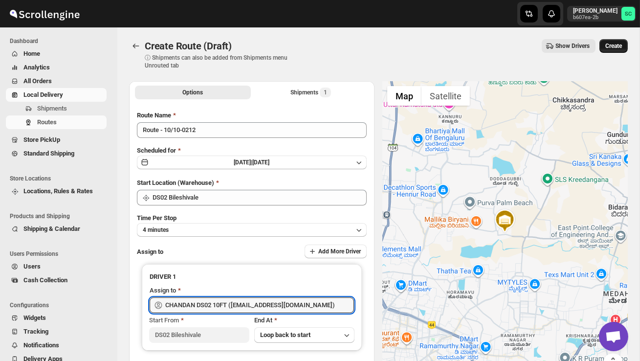
click at [616, 49] on span "Create" at bounding box center [614, 46] width 17 height 8
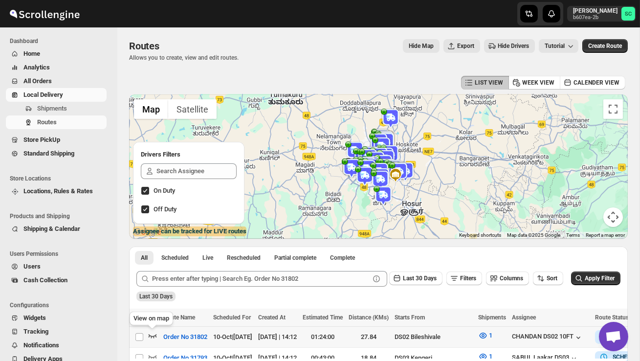
click at [151, 335] on icon "button" at bounding box center [153, 336] width 10 height 10
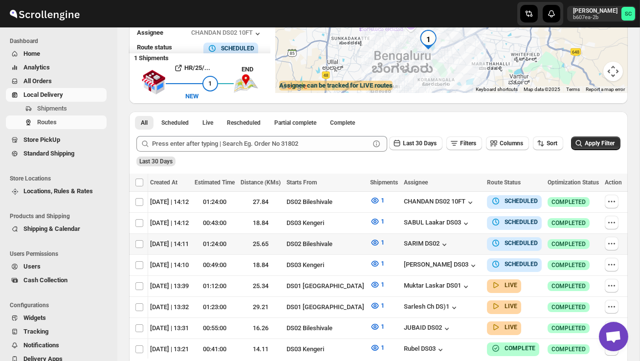
scroll to position [0, 137]
click at [610, 241] on icon "button" at bounding box center [612, 244] width 10 height 10
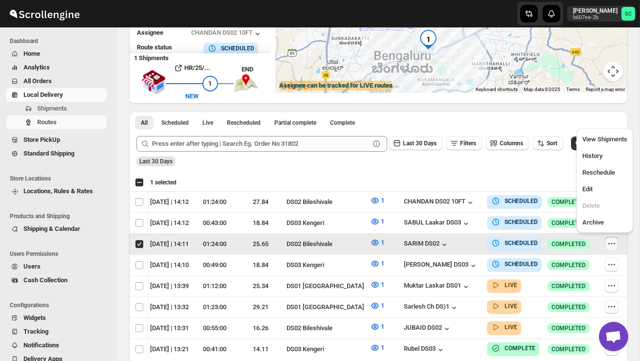
scroll to position [0, 0]
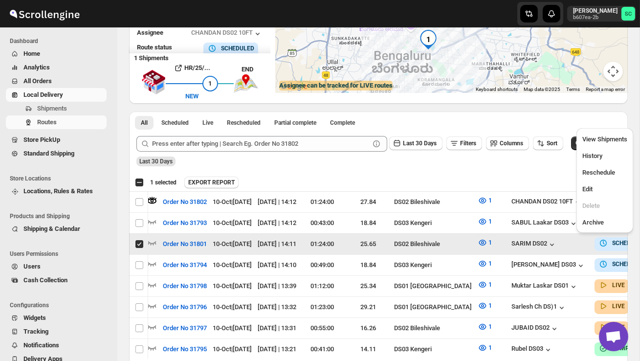
click at [612, 241] on td "Info SCHEDULED" at bounding box center [622, 244] width 61 height 21
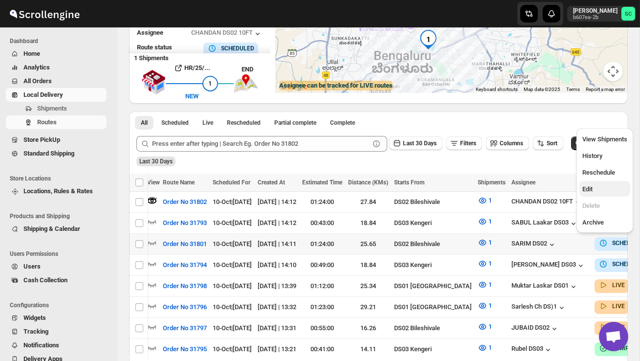
click at [603, 187] on span "Edit" at bounding box center [605, 189] width 45 height 10
checkbox input "true"
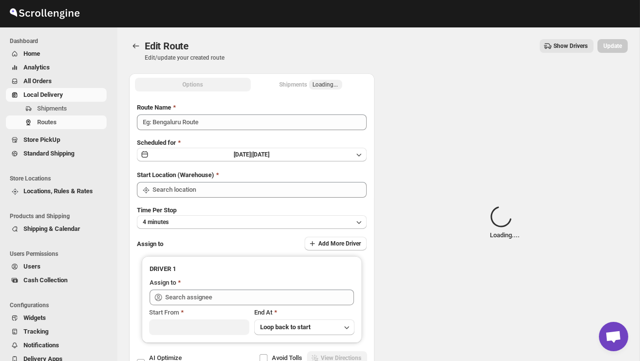
type input "Order No 31801"
type input "DS02 Bileshivale"
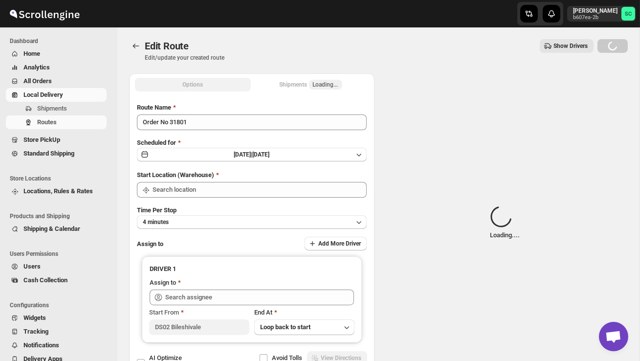
type input "DS02 Bileshivale"
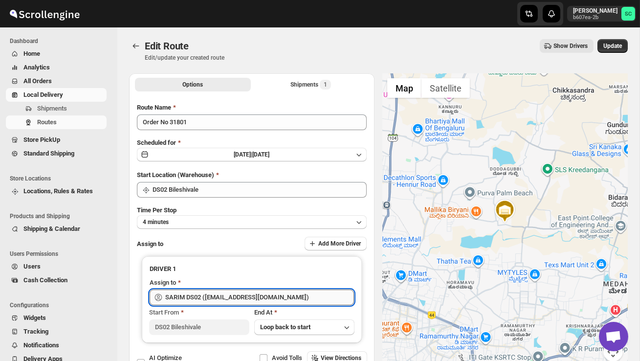
click at [296, 292] on input "SARIM DS02 ([EMAIL_ADDRESS][DOMAIN_NAME])" at bounding box center [259, 298] width 189 height 16
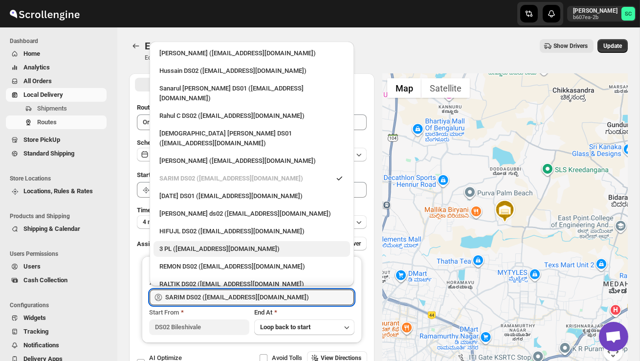
click at [265, 244] on div "3 PL ([EMAIL_ADDRESS][DOMAIN_NAME])" at bounding box center [252, 249] width 185 height 10
type input "3 PL ([EMAIL_ADDRESS][DOMAIN_NAME])"
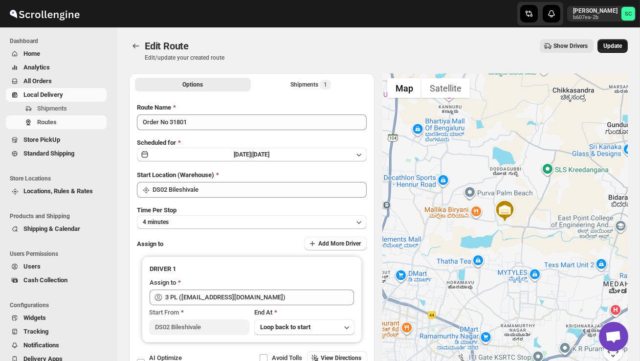
click at [608, 50] on button "Update" at bounding box center [613, 46] width 30 height 14
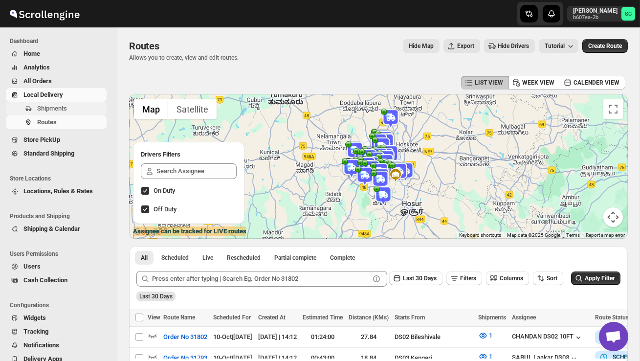
click at [64, 105] on span "Shipments" at bounding box center [52, 108] width 30 height 7
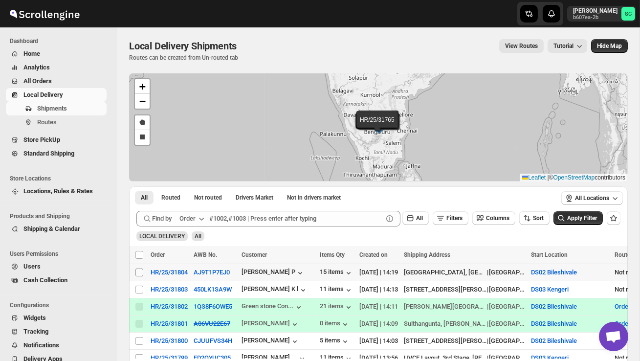
click at [141, 272] on input "Select shipment" at bounding box center [140, 273] width 8 height 8
checkbox input "true"
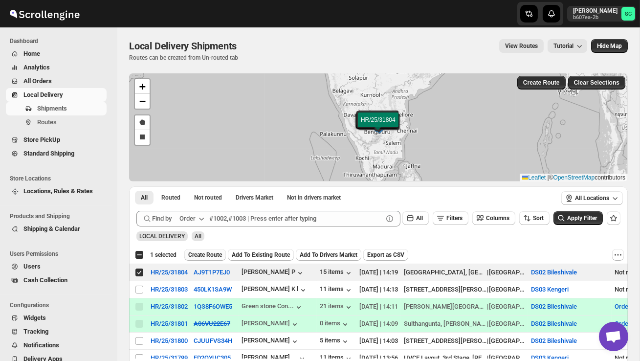
click at [197, 257] on span "Create Route" at bounding box center [205, 255] width 34 height 8
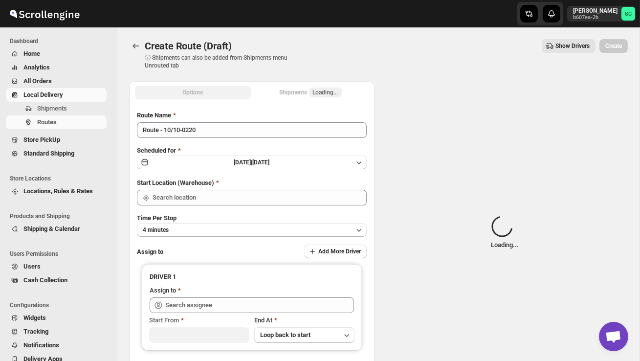
type input "DS02 Bileshivale"
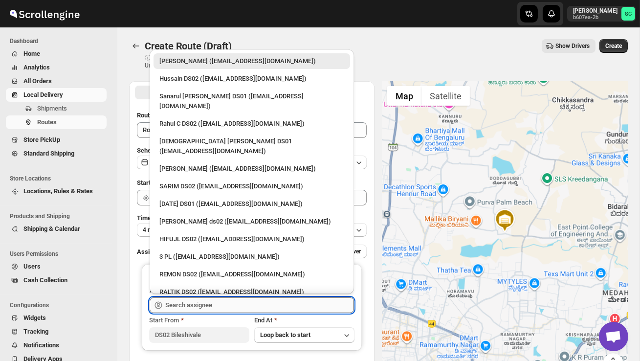
click at [203, 299] on input "text" at bounding box center [259, 305] width 189 height 16
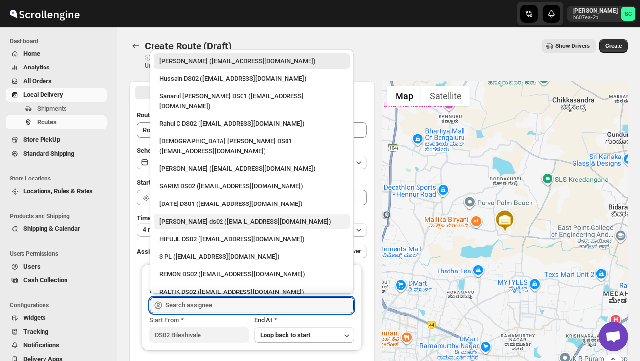
click at [202, 217] on div "[PERSON_NAME] ds02 ([EMAIL_ADDRESS][DOMAIN_NAME])" at bounding box center [252, 222] width 185 height 10
type input "[PERSON_NAME] ds02 ([EMAIL_ADDRESS][DOMAIN_NAME])"
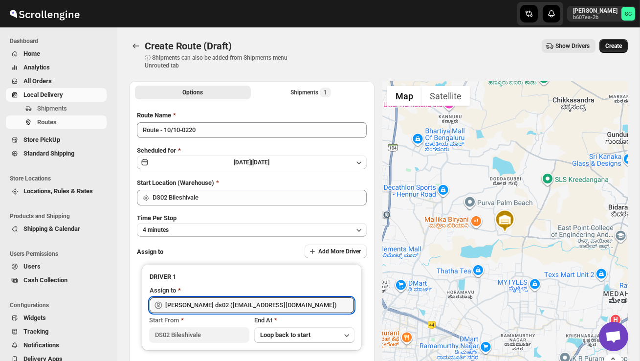
click at [617, 48] on span "Create" at bounding box center [614, 46] width 17 height 8
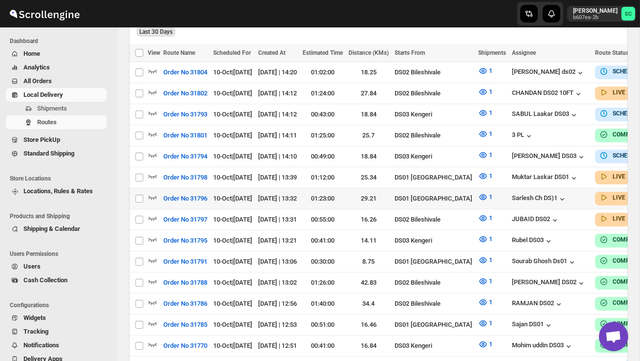
scroll to position [269, 0]
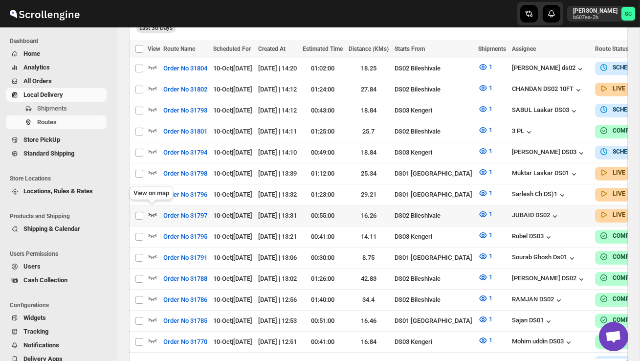
click at [152, 210] on icon "button" at bounding box center [153, 214] width 10 height 10
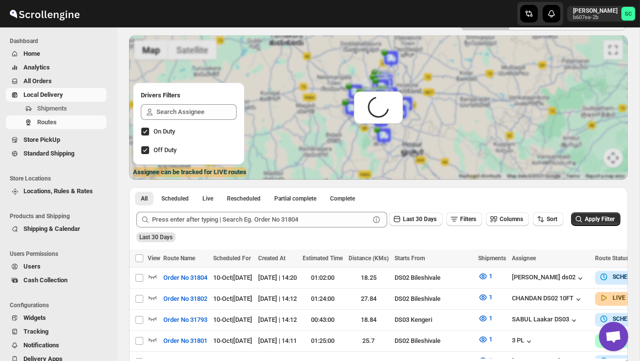
scroll to position [0, 0]
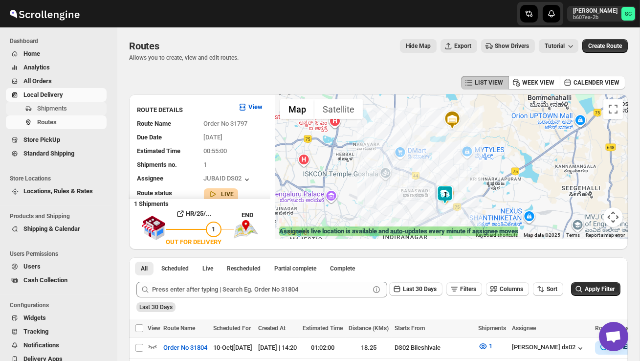
click at [69, 110] on span "Shipments" at bounding box center [71, 109] width 68 height 10
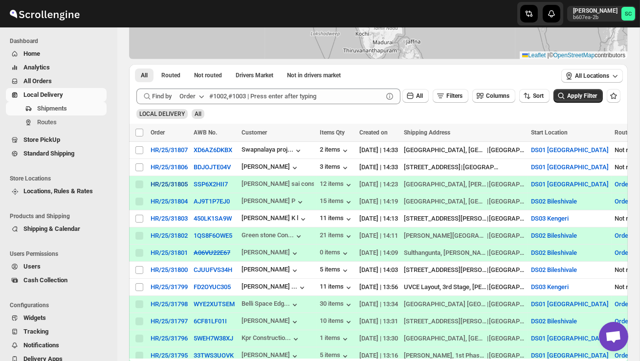
scroll to position [126, 0]
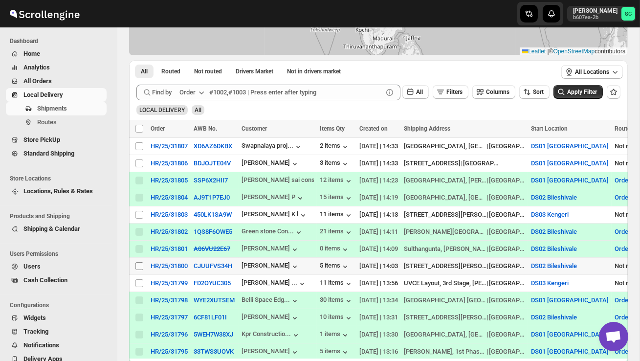
click at [140, 265] on input "Select shipment" at bounding box center [140, 266] width 8 height 8
checkbox input "true"
click at [205, 128] on span "Create Route" at bounding box center [205, 129] width 34 height 8
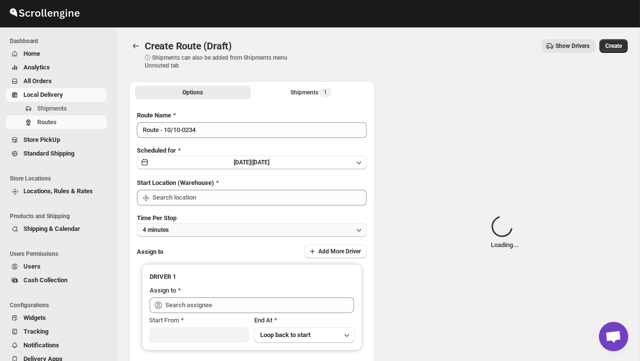
type input "DS02 Bileshivale"
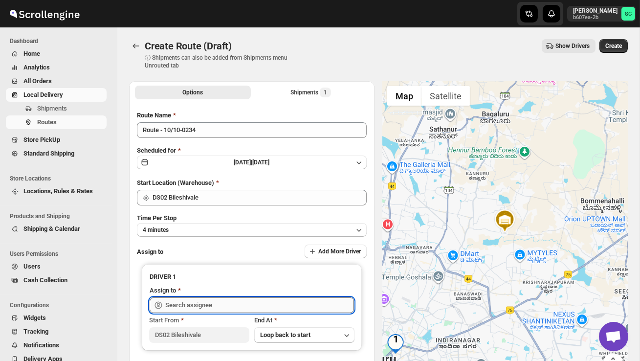
click at [199, 300] on input "text" at bounding box center [259, 305] width 189 height 16
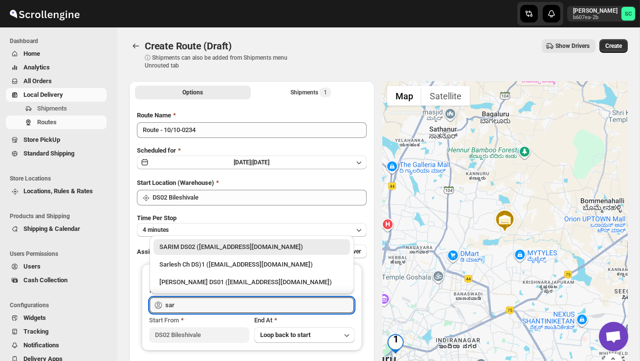
click at [229, 250] on div "SARIM DS02 ([EMAIL_ADDRESS][DOMAIN_NAME])" at bounding box center [252, 247] width 185 height 10
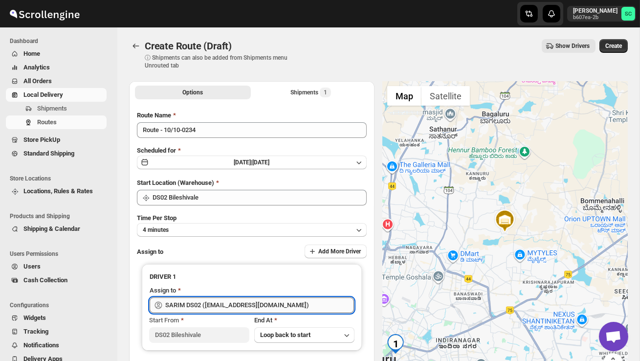
click at [246, 297] on input "SARIM DS02 ([EMAIL_ADDRESS][DOMAIN_NAME])" at bounding box center [259, 305] width 189 height 16
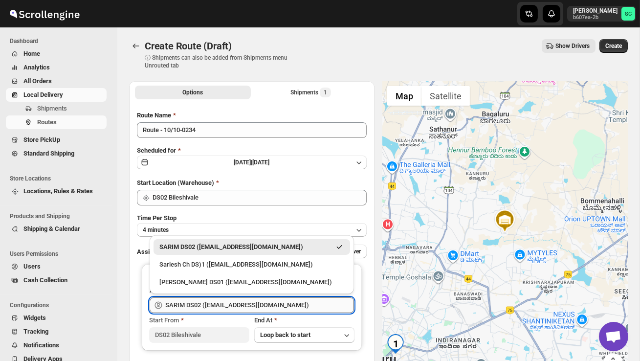
click at [288, 304] on input "SARIM DS02 ([EMAIL_ADDRESS][DOMAIN_NAME])" at bounding box center [259, 305] width 189 height 16
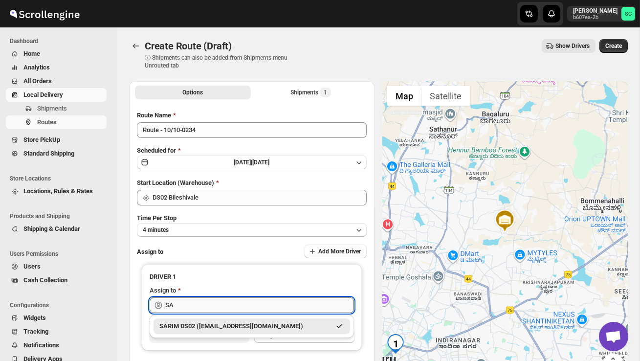
type input "S"
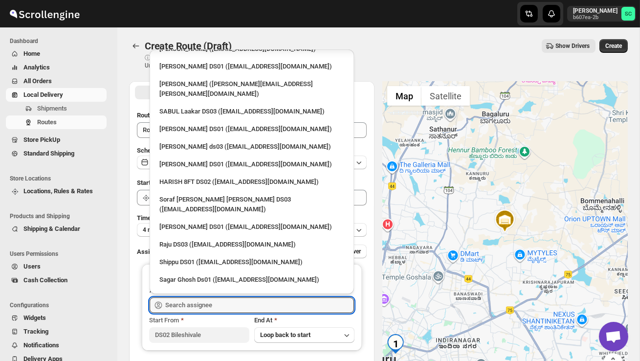
scroll to position [818, 0]
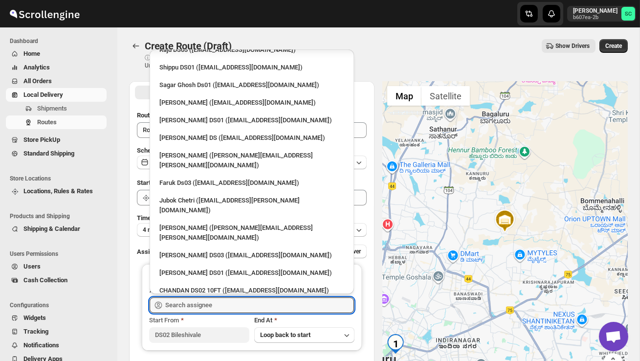
click at [254, 339] on div "SABIR DS02 ([EMAIL_ADDRESS][DOMAIN_NAME])" at bounding box center [252, 344] width 185 height 10
type input "SABIR DS02 ([EMAIL_ADDRESS][DOMAIN_NAME])"
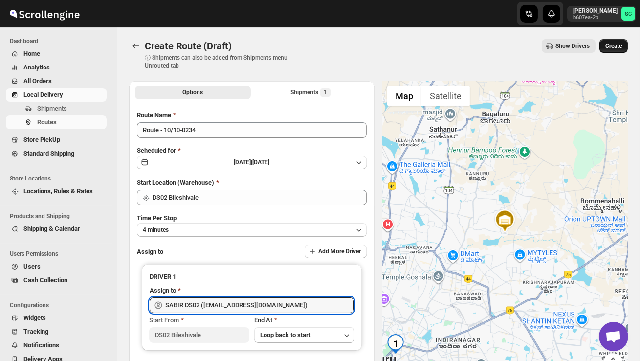
click at [615, 46] on span "Create" at bounding box center [614, 46] width 17 height 8
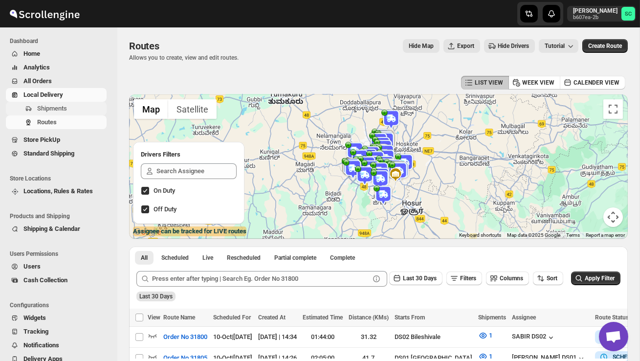
click at [57, 108] on span "Shipments" at bounding box center [52, 108] width 30 height 7
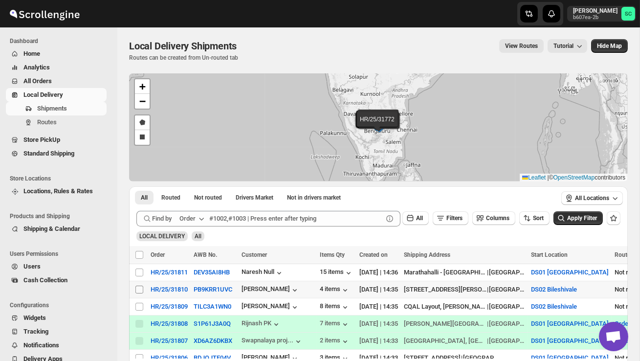
click at [137, 288] on input "Select shipment" at bounding box center [140, 290] width 8 height 8
checkbox input "true"
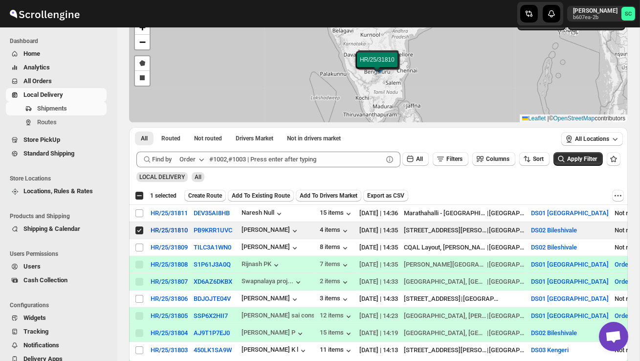
scroll to position [61, 0]
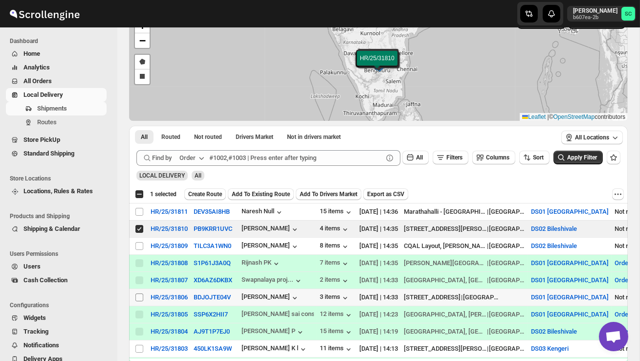
click at [140, 298] on input "Select shipment" at bounding box center [140, 298] width 8 height 8
checkbox input "true"
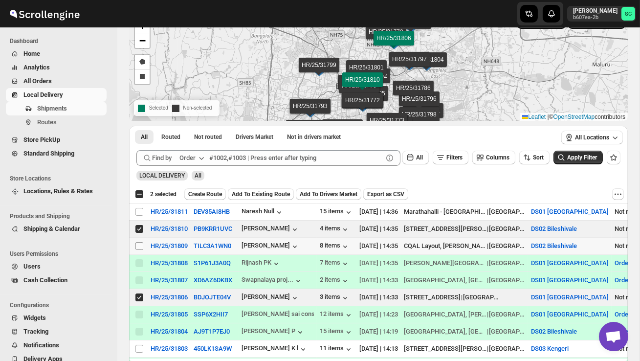
click at [139, 244] on input "Select shipment" at bounding box center [140, 246] width 8 height 8
checkbox input "true"
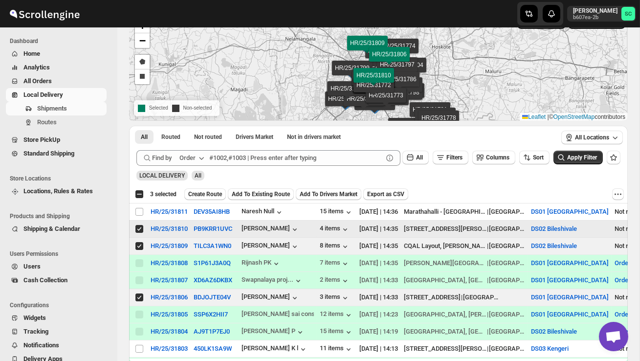
click at [141, 227] on input "Select shipment" at bounding box center [140, 229] width 8 height 8
checkbox input "false"
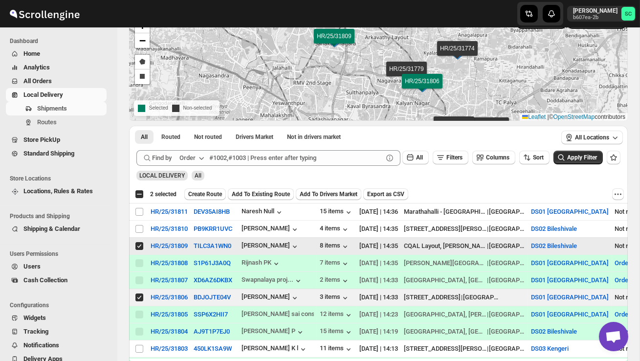
click at [138, 246] on input "Select shipment" at bounding box center [140, 246] width 8 height 8
checkbox input "false"
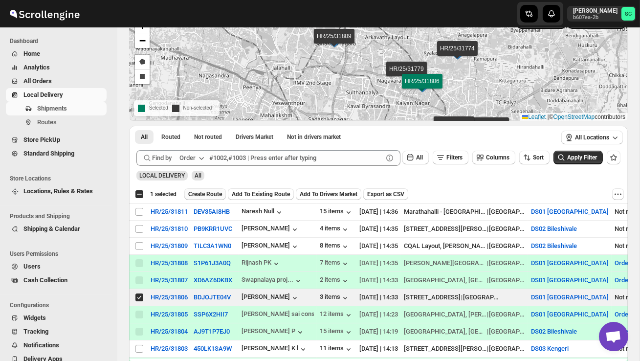
click at [217, 194] on span "Create Route" at bounding box center [205, 194] width 34 height 8
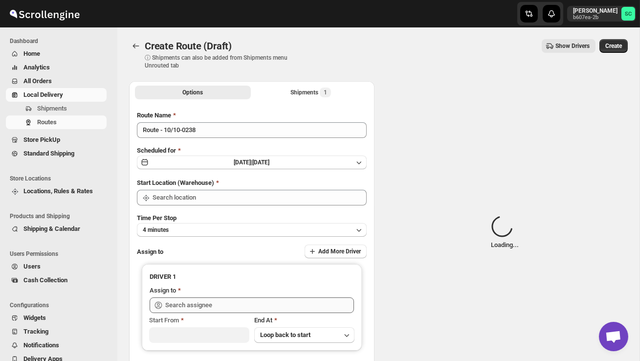
type input "DS01 [GEOGRAPHIC_DATA]"
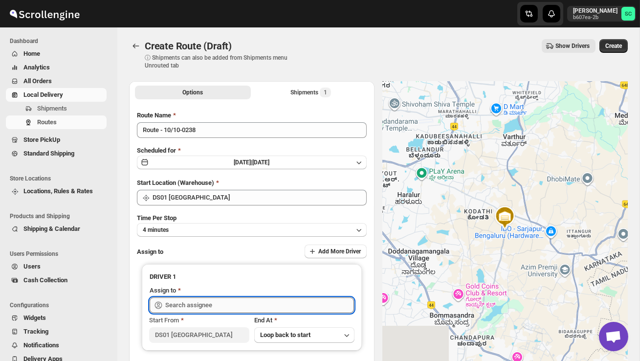
click at [216, 305] on input "text" at bounding box center [259, 305] width 189 height 16
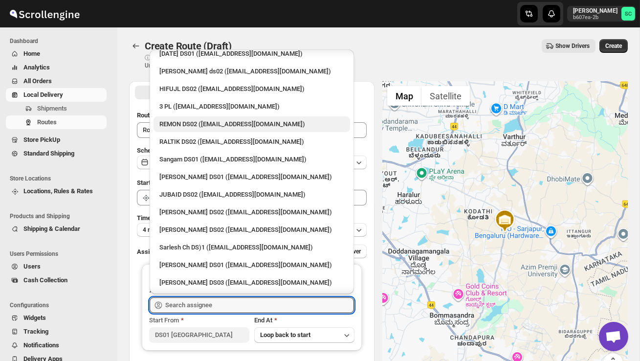
scroll to position [226, 0]
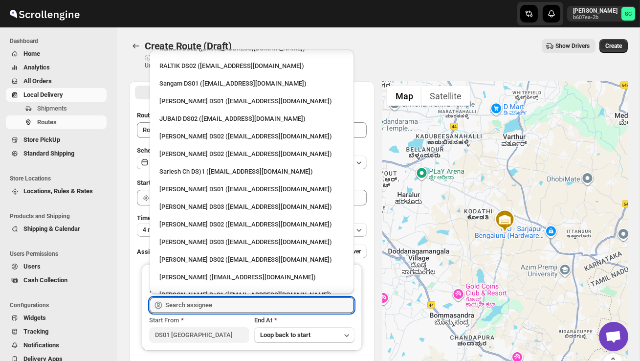
click at [208, 220] on div "[PERSON_NAME] DS02 ([EMAIL_ADDRESS][DOMAIN_NAME])" at bounding box center [252, 225] width 185 height 10
type input "[PERSON_NAME] DS02 ([EMAIL_ADDRESS][DOMAIN_NAME])"
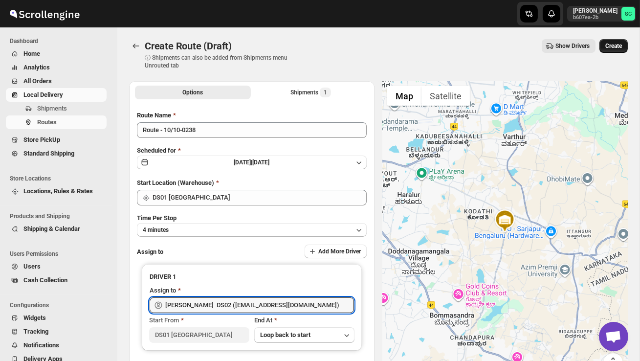
click at [614, 45] on span "Create" at bounding box center [614, 46] width 17 height 8
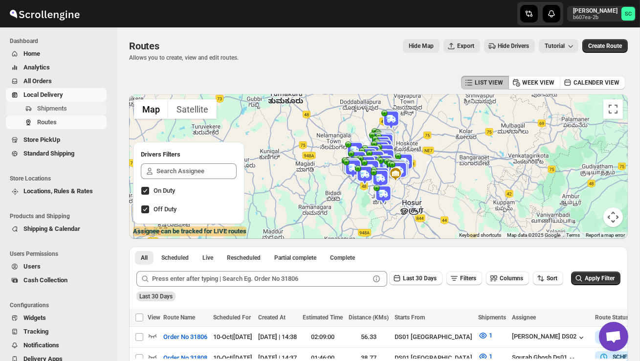
click at [67, 105] on span "Shipments" at bounding box center [52, 108] width 30 height 7
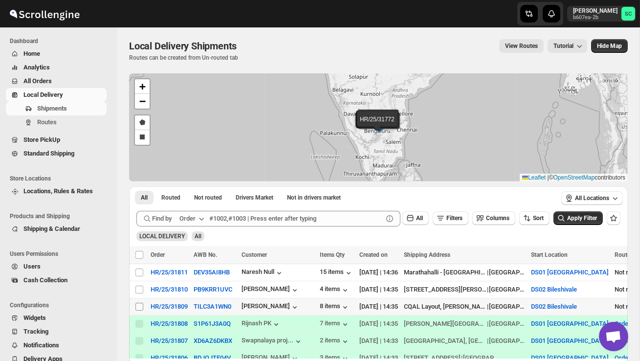
click at [139, 306] on input "Select shipment" at bounding box center [140, 307] width 8 height 8
checkbox input "true"
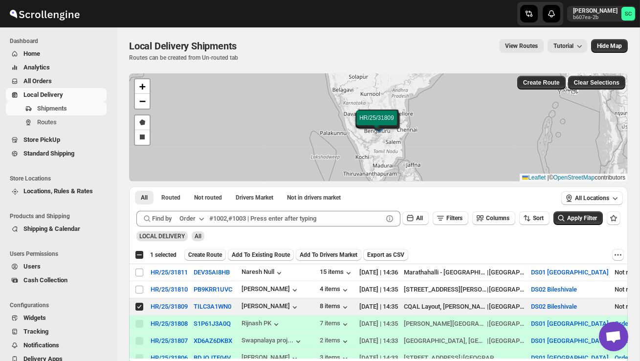
click at [218, 252] on span "Create Route" at bounding box center [205, 255] width 34 height 8
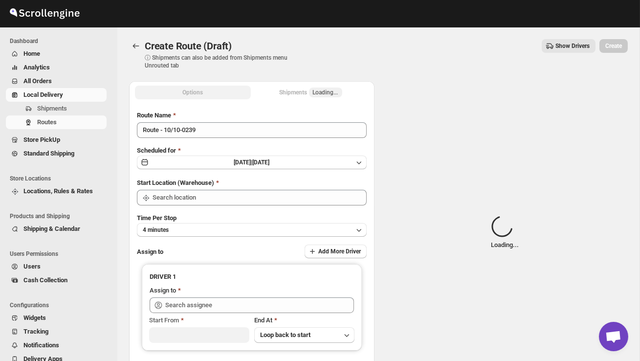
type input "DS02 Bileshivale"
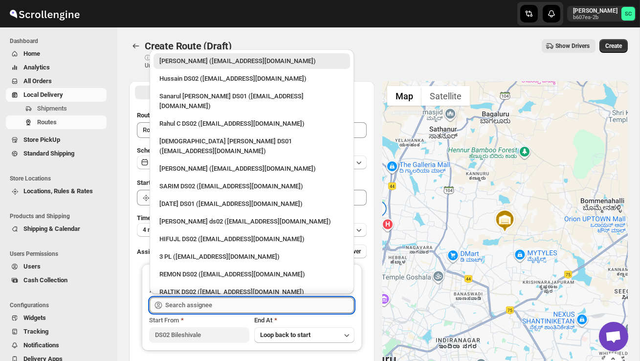
click at [211, 302] on input "text" at bounding box center [259, 305] width 189 height 16
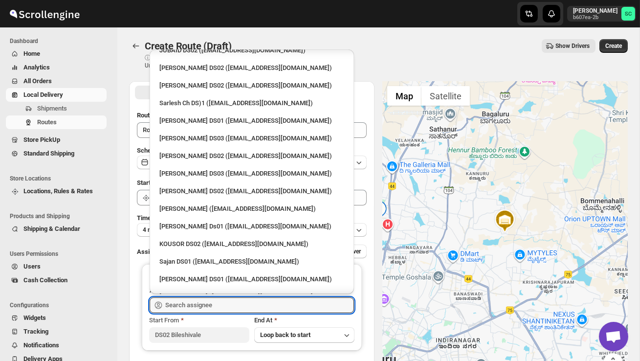
scroll to position [318, 0]
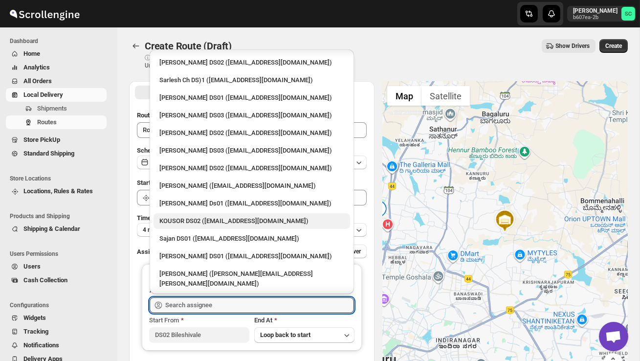
click at [185, 216] on div "KOUSOR DS02 ([EMAIL_ADDRESS][DOMAIN_NAME])" at bounding box center [252, 221] width 185 height 10
type input "KOUSOR DS02 ([EMAIL_ADDRESS][DOMAIN_NAME])"
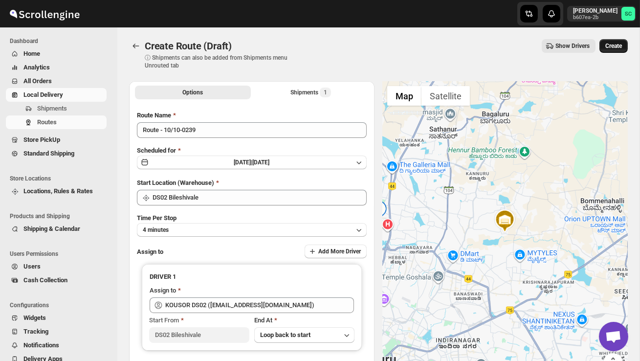
click at [617, 41] on button "Create" at bounding box center [614, 46] width 28 height 14
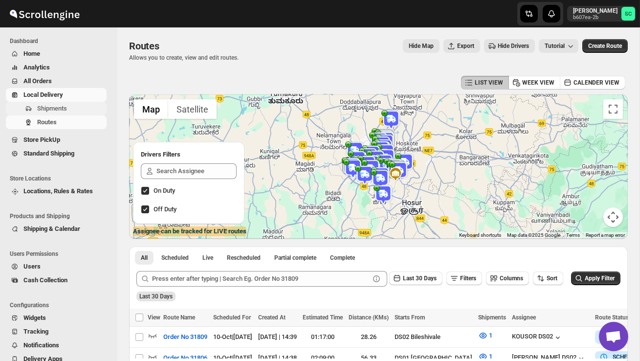
click at [67, 107] on span "Shipments" at bounding box center [52, 108] width 30 height 7
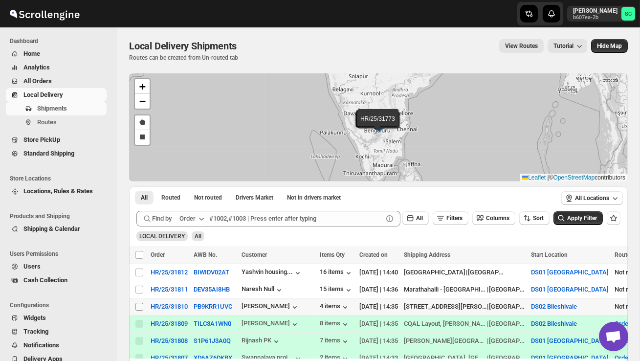
click at [137, 308] on input "Select shipment" at bounding box center [140, 307] width 8 height 8
checkbox input "true"
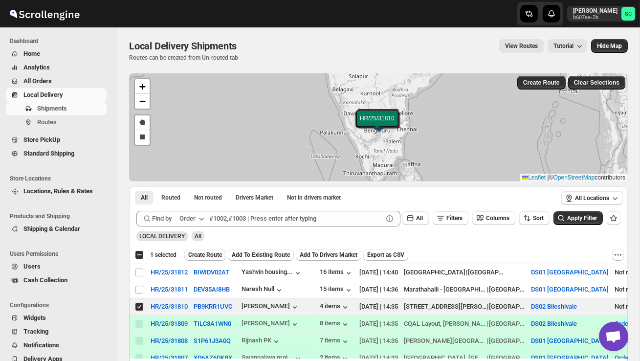
click at [208, 251] on span "Create Route" at bounding box center [205, 255] width 34 height 8
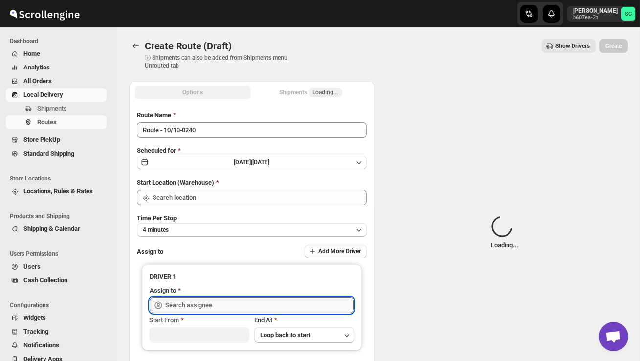
type input "DS02 Bileshivale"
click at [201, 301] on input "text" at bounding box center [259, 305] width 189 height 16
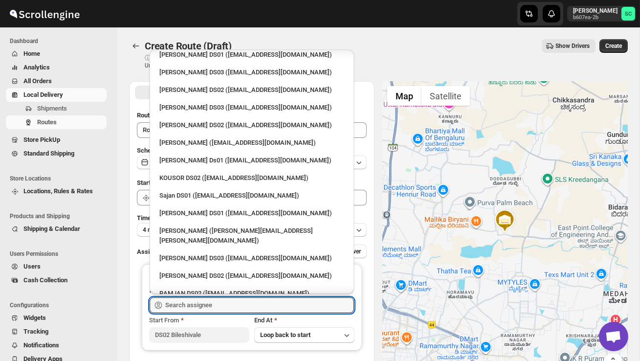
scroll to position [367, 0]
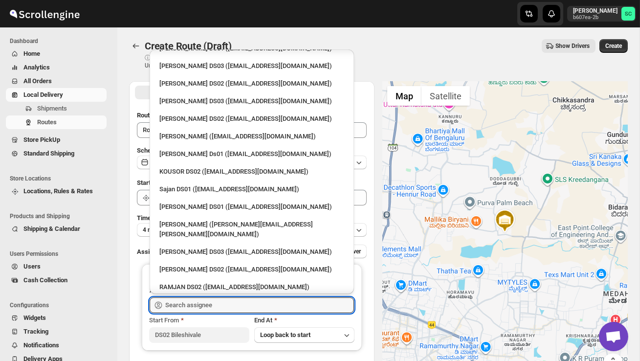
click at [210, 265] on div "[PERSON_NAME] DS02 ([EMAIL_ADDRESS][DOMAIN_NAME])" at bounding box center [252, 270] width 185 height 10
type input "[PERSON_NAME] DS02 ([EMAIL_ADDRESS][DOMAIN_NAME])"
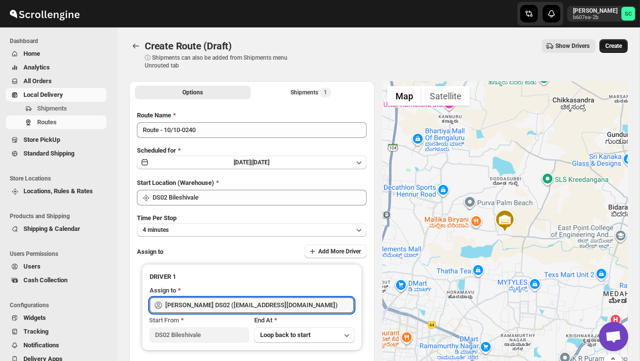
click at [615, 45] on span "Create" at bounding box center [614, 46] width 17 height 8
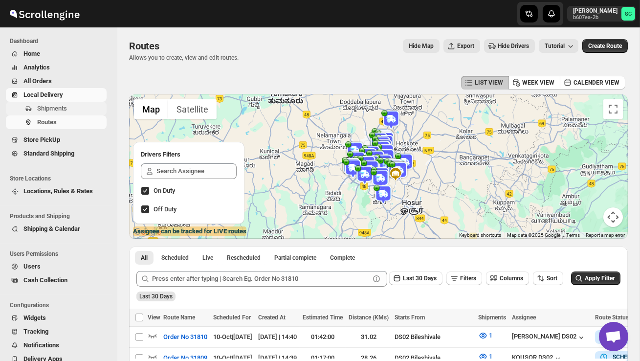
click at [64, 111] on span "Shipments" at bounding box center [52, 108] width 30 height 7
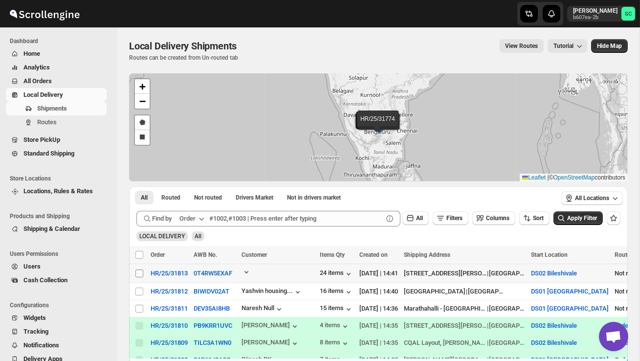
click at [138, 271] on input "Select shipment" at bounding box center [140, 274] width 8 height 8
checkbox input "true"
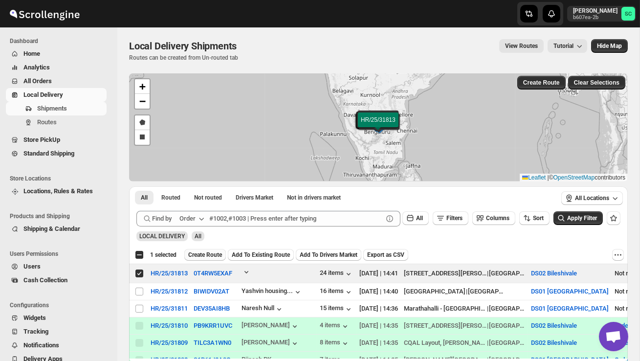
click at [205, 255] on span "Create Route" at bounding box center [205, 255] width 34 height 8
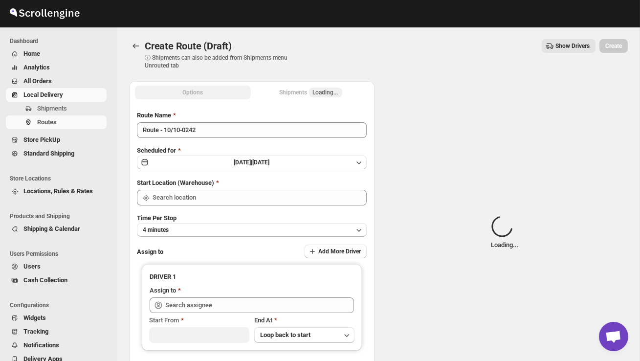
type input "DS02 Bileshivale"
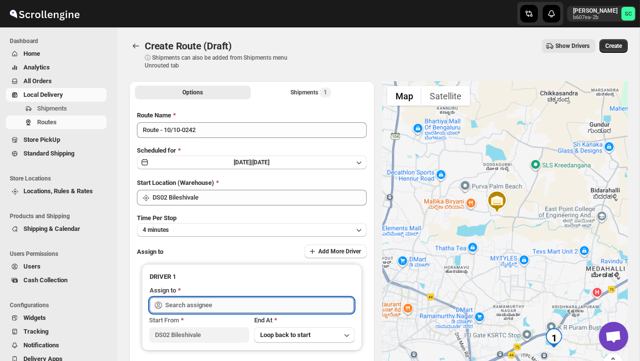
click at [204, 301] on input "text" at bounding box center [259, 305] width 189 height 16
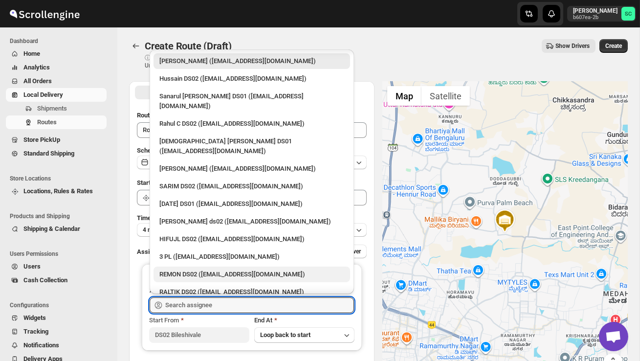
scroll to position [15, 0]
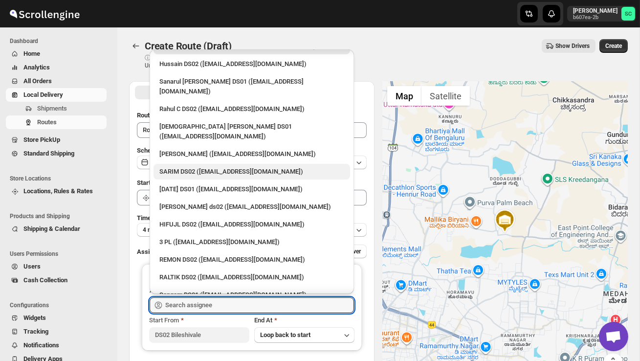
click at [212, 164] on div "SARIM DS02 ([EMAIL_ADDRESS][DOMAIN_NAME])" at bounding box center [252, 172] width 197 height 16
type input "SARIM DS02 ([EMAIL_ADDRESS][DOMAIN_NAME])"
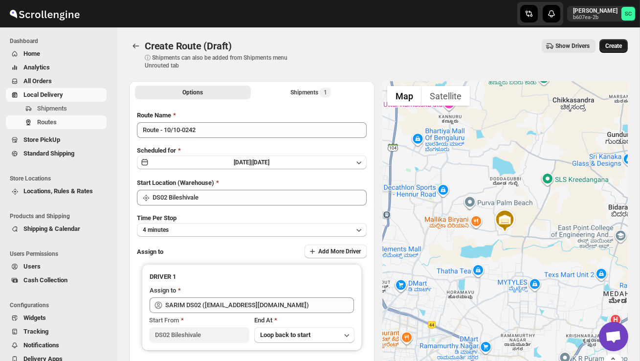
click at [611, 44] on span "Create" at bounding box center [614, 46] width 17 height 8
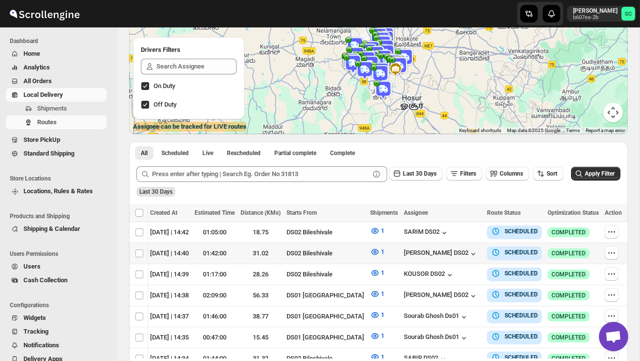
scroll to position [0, 137]
click at [612, 252] on icon "button" at bounding box center [612, 253] width 10 height 10
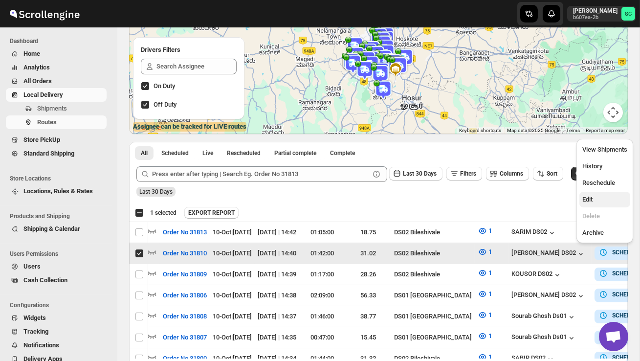
click at [600, 204] on span "Edit" at bounding box center [605, 200] width 45 height 10
checkbox input "false"
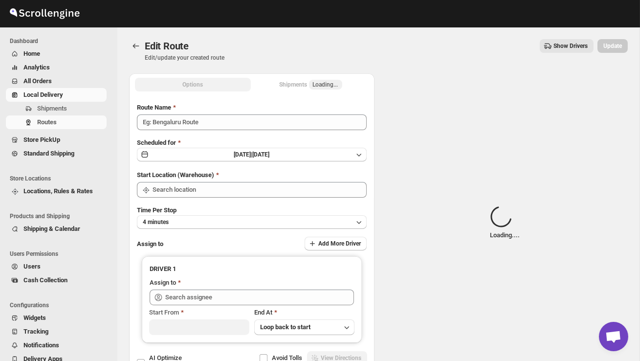
type input "Order No 31810"
type input "DS02 Bileshivale"
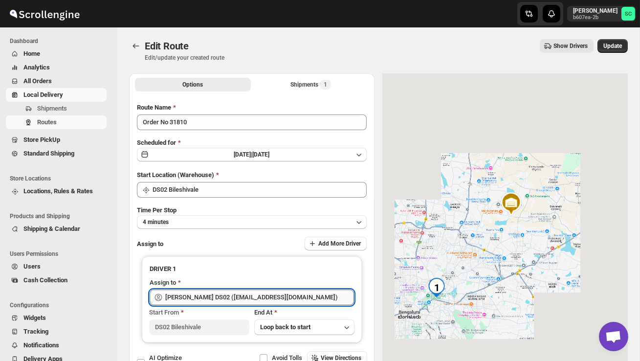
click at [289, 298] on input "[PERSON_NAME] DS02 ([EMAIL_ADDRESS][DOMAIN_NAME])" at bounding box center [259, 298] width 189 height 16
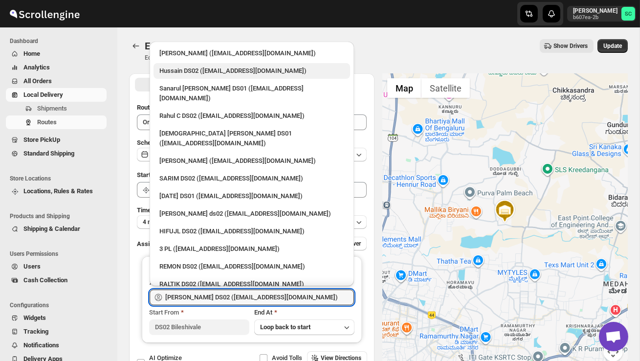
click at [214, 69] on div "Hussain DS02 ([EMAIL_ADDRESS][DOMAIN_NAME])" at bounding box center [252, 71] width 185 height 10
type input "Hussain DS02 ([EMAIL_ADDRESS][DOMAIN_NAME])"
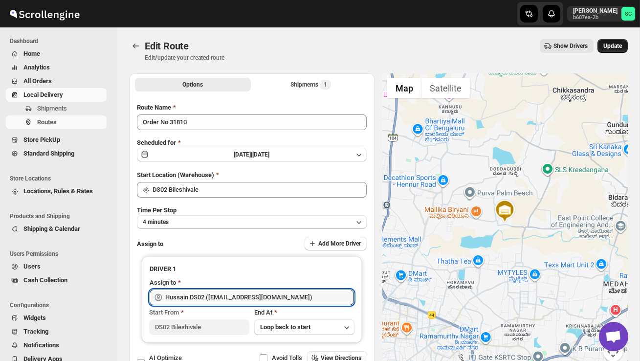
click at [612, 43] on span "Update" at bounding box center [613, 46] width 19 height 8
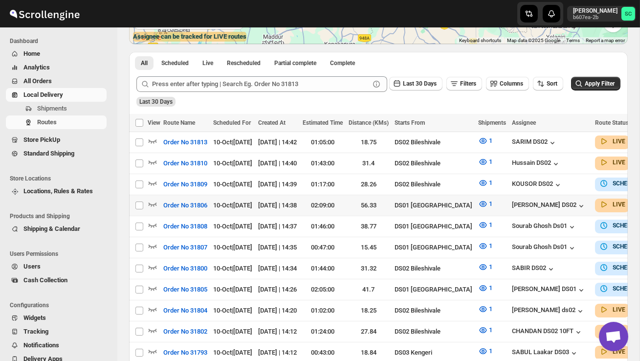
scroll to position [0, 137]
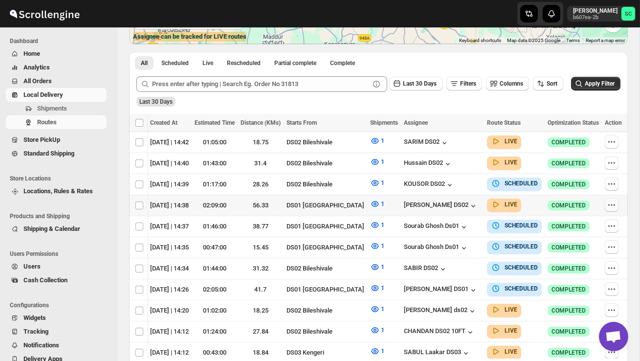
click at [611, 202] on icon "button" at bounding box center [612, 205] width 10 height 10
checkbox input "true"
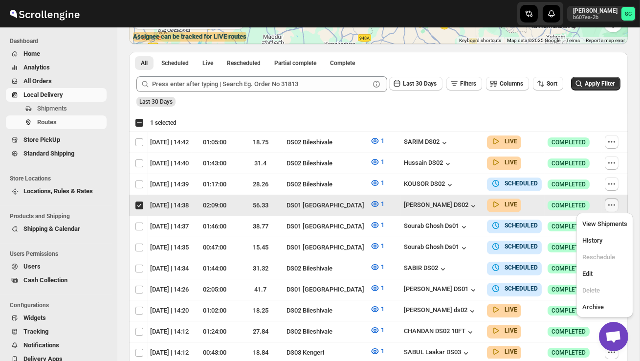
scroll to position [0, 0]
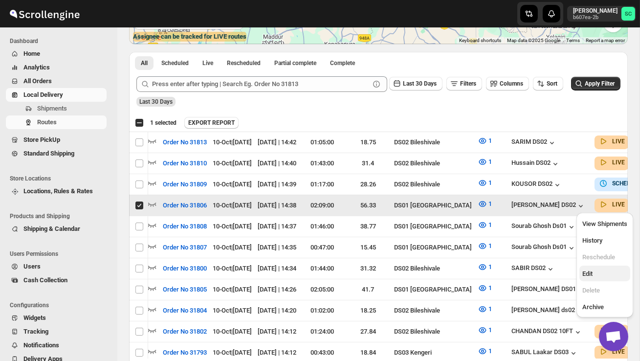
click at [612, 273] on span "Edit" at bounding box center [605, 274] width 45 height 10
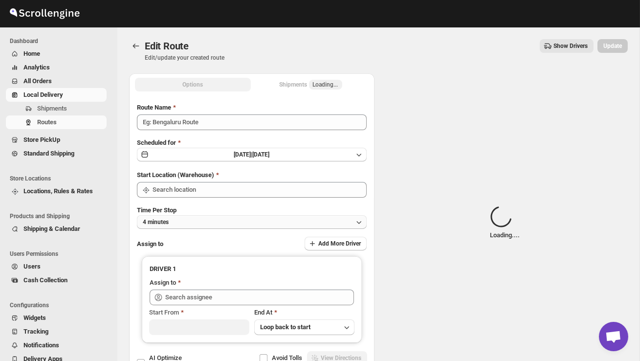
type input "Order No 31806"
type input "DS01 [GEOGRAPHIC_DATA]"
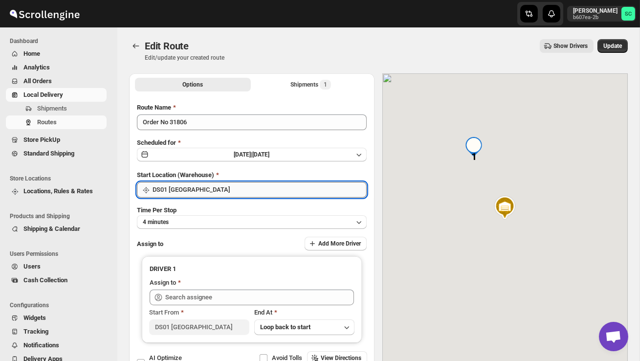
type input "[PERSON_NAME] DS02 ([EMAIL_ADDRESS][DOMAIN_NAME])"
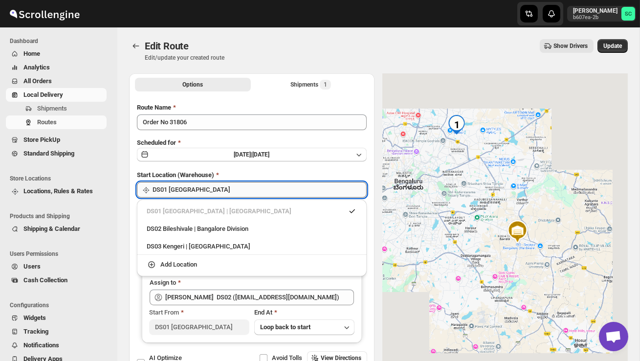
click at [242, 185] on input "DS01 [GEOGRAPHIC_DATA]" at bounding box center [260, 190] width 214 height 16
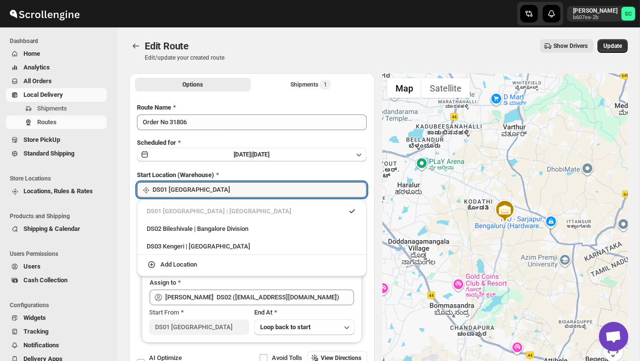
click at [235, 230] on div "DS02 Bileshivale | Bangalore Division" at bounding box center [252, 229] width 210 height 10
type input "DS02 Bileshivale"
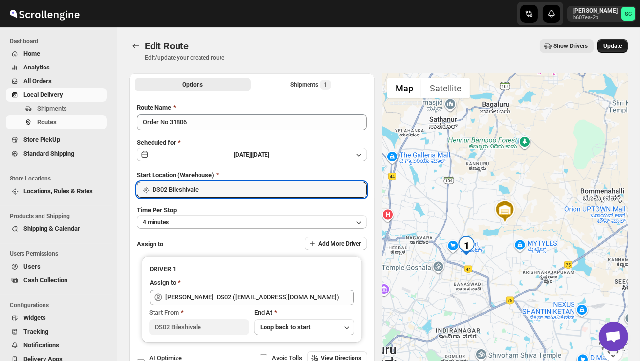
click at [610, 46] on span "Update" at bounding box center [613, 46] width 19 height 8
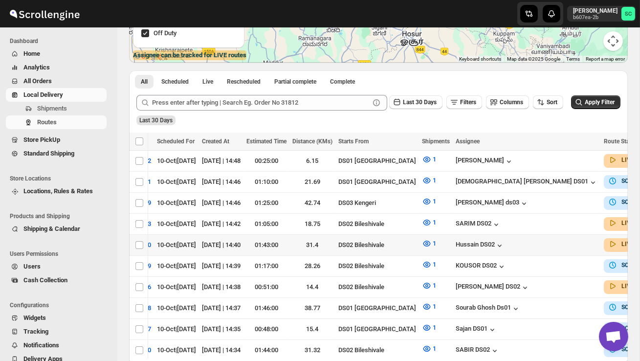
scroll to position [0, 137]
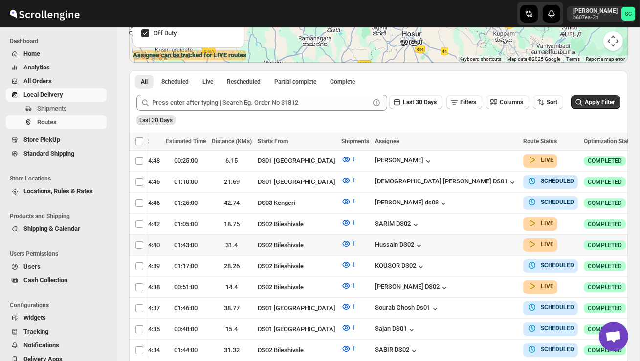
click at [640, 240] on icon "button" at bounding box center [648, 245] width 10 height 10
checkbox input "true"
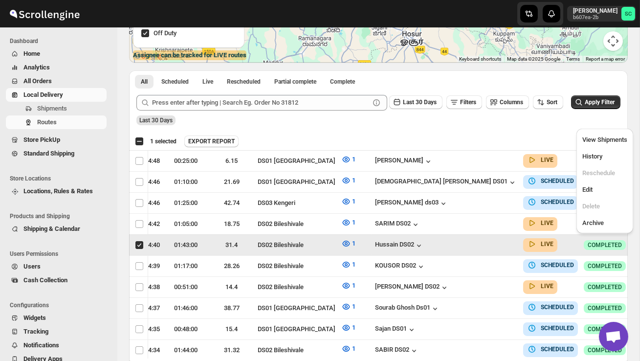
scroll to position [0, 0]
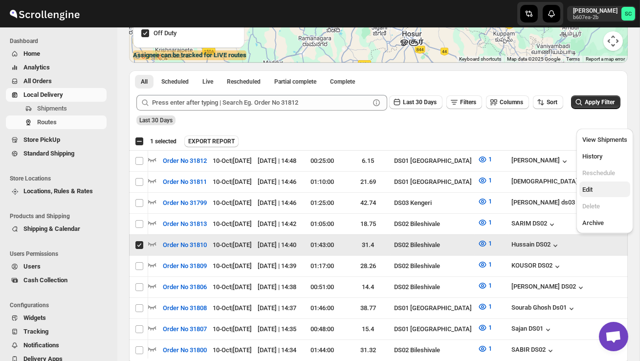
click at [593, 189] on span "Edit" at bounding box center [588, 189] width 10 height 7
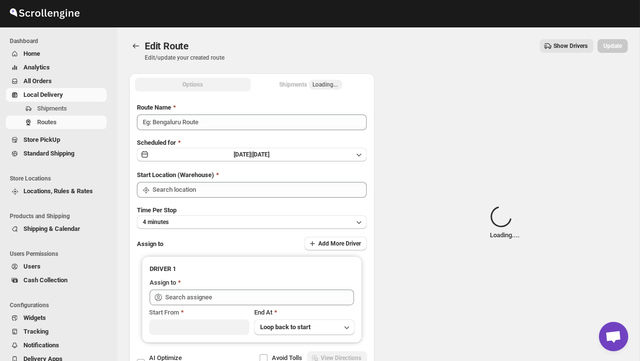
type input "Order No 31810"
type input "DS02 Bileshivale"
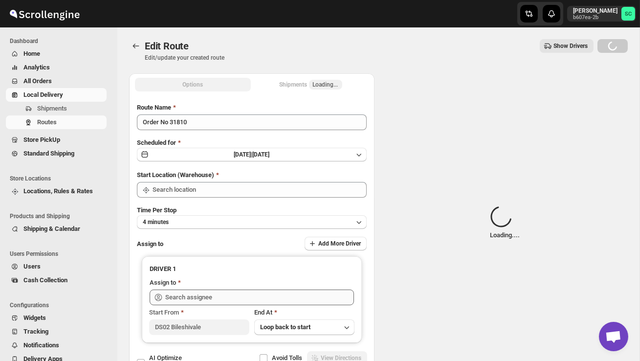
type input "DS02 Bileshivale"
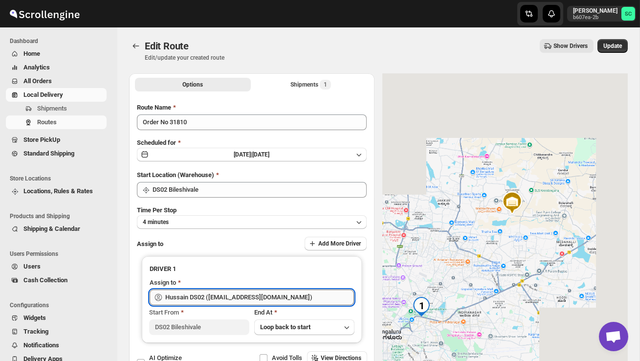
click at [275, 295] on input "Hussain DS02 ([EMAIL_ADDRESS][DOMAIN_NAME])" at bounding box center [259, 298] width 189 height 16
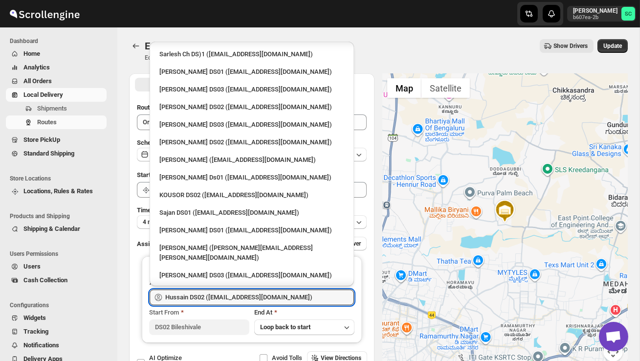
scroll to position [343, 0]
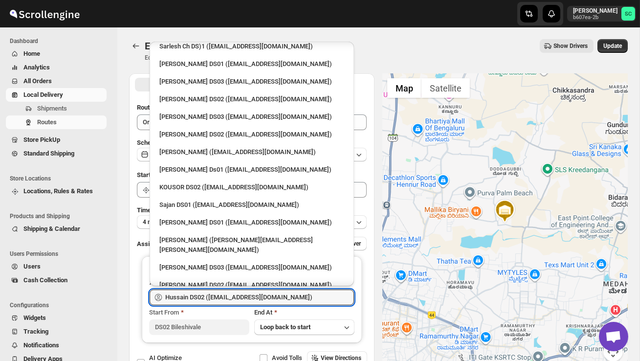
click at [201, 280] on div "[PERSON_NAME] DS02 ([EMAIL_ADDRESS][DOMAIN_NAME])" at bounding box center [252, 285] width 185 height 10
type input "[PERSON_NAME] DS02 ([EMAIL_ADDRESS][DOMAIN_NAME])"
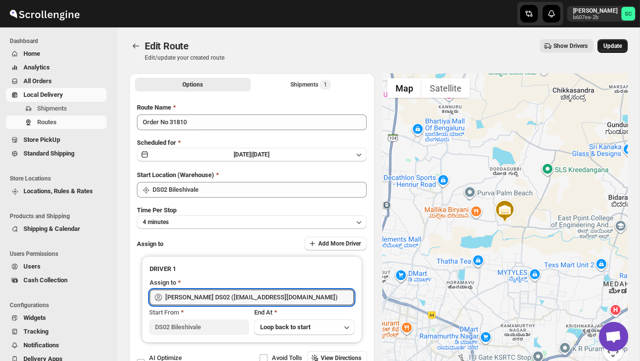
click at [615, 50] on button "Update" at bounding box center [613, 46] width 30 height 14
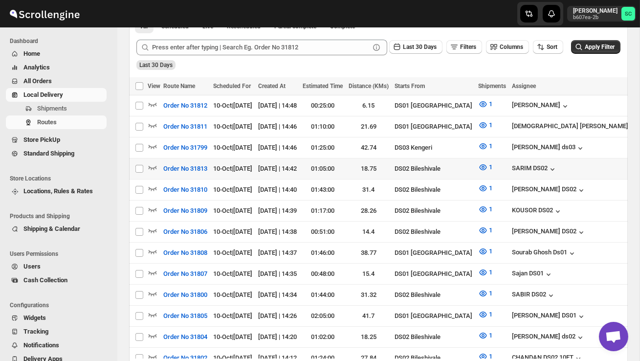
scroll to position [238, 0]
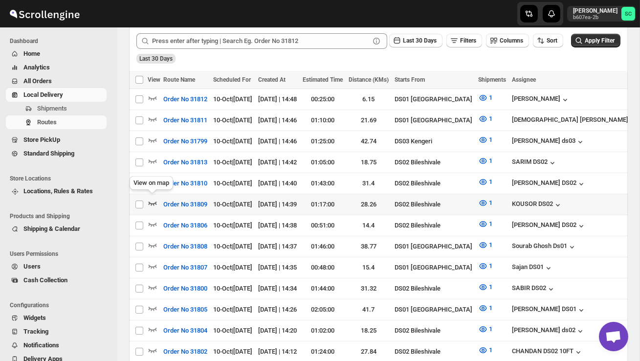
click at [153, 200] on icon "button" at bounding box center [153, 203] width 10 height 10
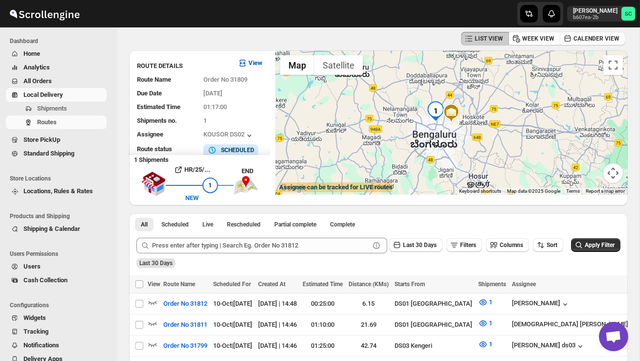
scroll to position [0, 0]
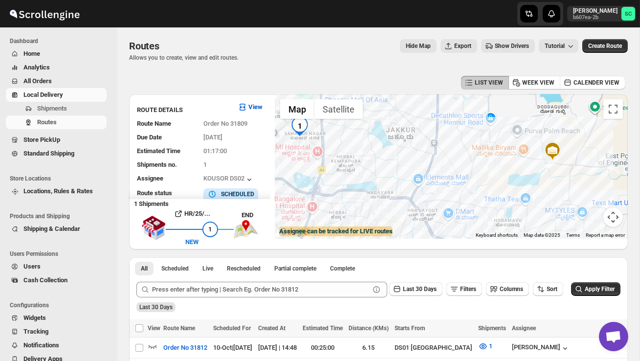
drag, startPoint x: 423, startPoint y: 184, endPoint x: 397, endPoint y: 148, distance: 44.5
click at [397, 148] on div at bounding box center [451, 166] width 353 height 144
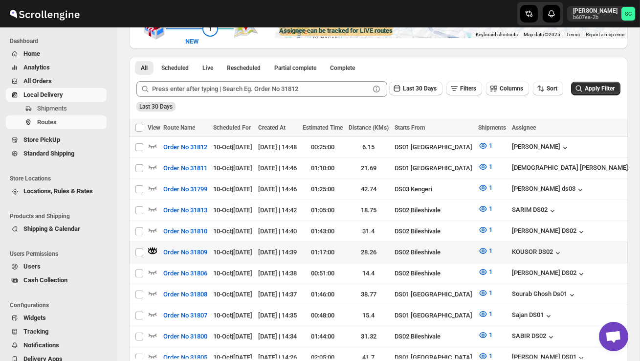
scroll to position [207, 0]
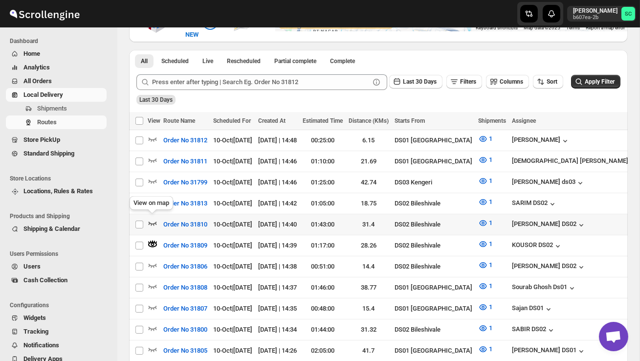
click at [152, 218] on icon "button" at bounding box center [153, 223] width 10 height 10
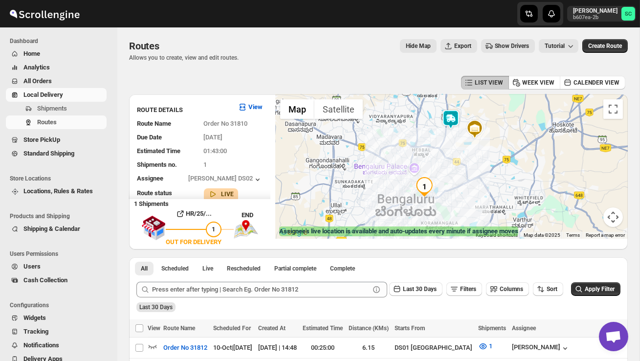
click at [454, 117] on img at bounding box center [451, 120] width 20 height 20
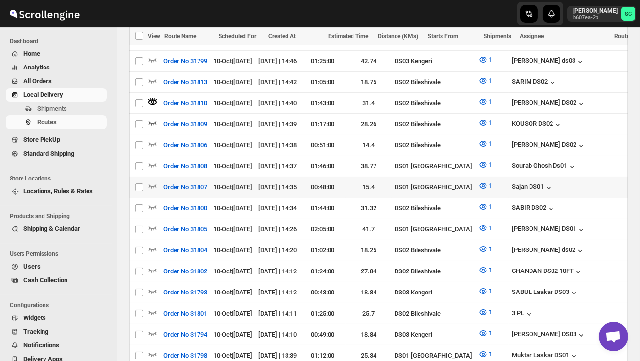
scroll to position [330, 0]
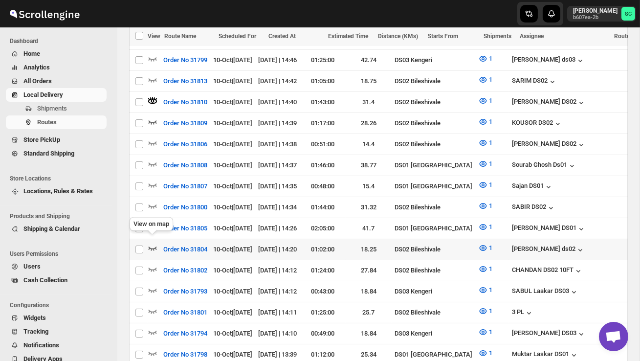
click at [155, 243] on icon "button" at bounding box center [153, 248] width 10 height 10
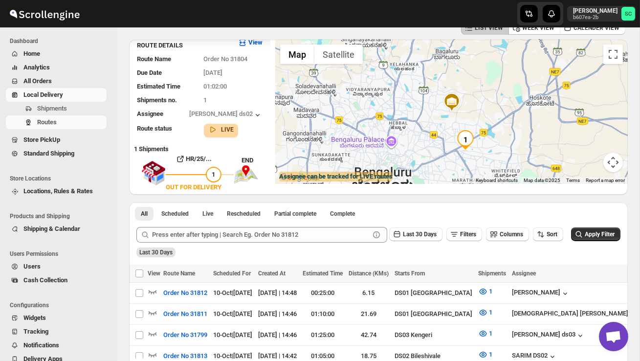
scroll to position [0, 0]
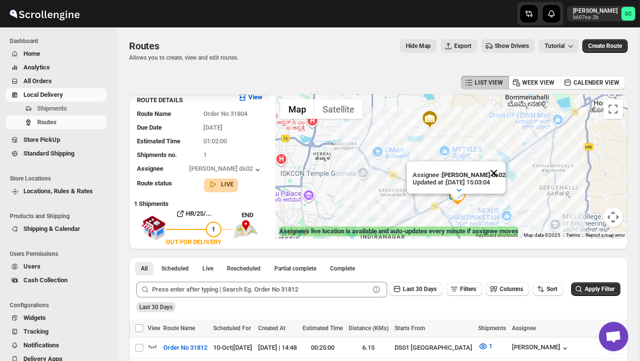
click at [499, 169] on button "Close" at bounding box center [493, 172] width 23 height 23
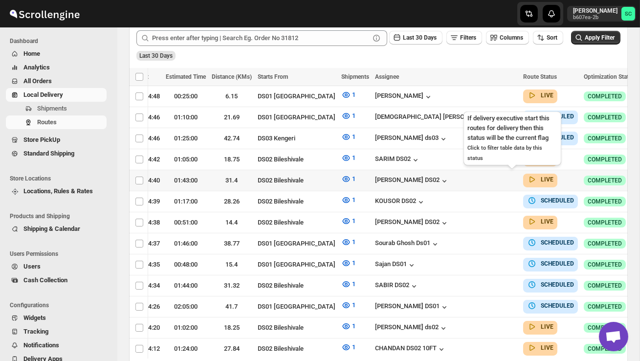
scroll to position [0, 137]
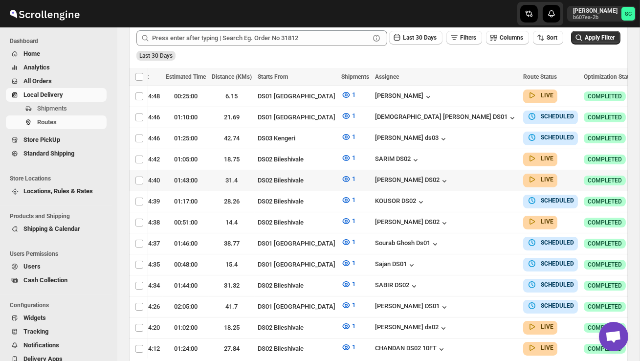
click at [640, 175] on icon "button" at bounding box center [648, 180] width 10 height 10
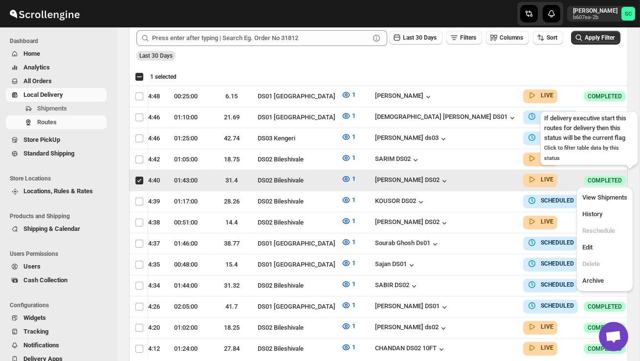
scroll to position [0, 0]
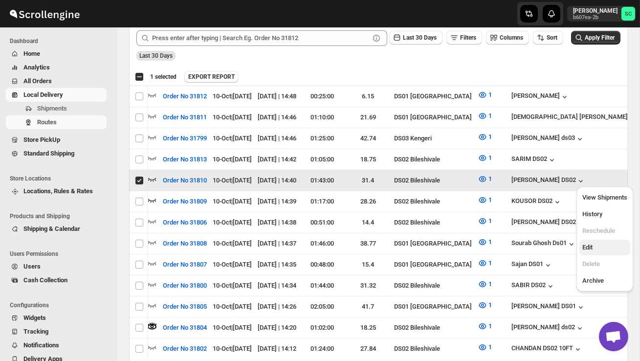
click at [602, 243] on span "Edit" at bounding box center [605, 248] width 45 height 10
checkbox input "false"
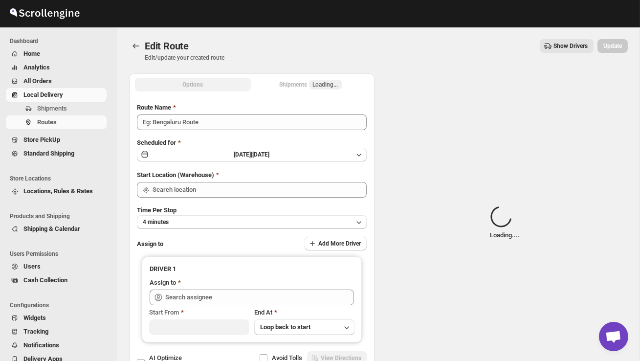
type input "Order No 31810"
type input "DS02 Bileshivale"
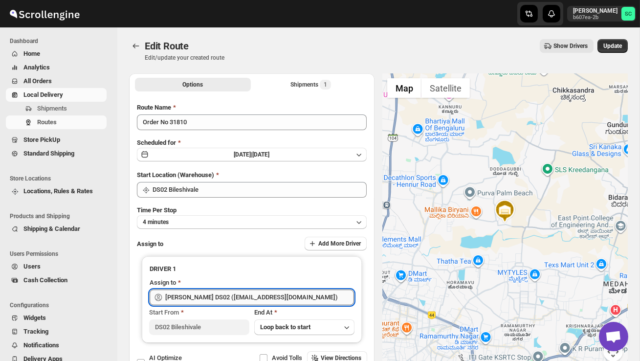
click at [323, 293] on input "[PERSON_NAME] DS02 ([EMAIL_ADDRESS][DOMAIN_NAME])" at bounding box center [259, 298] width 189 height 16
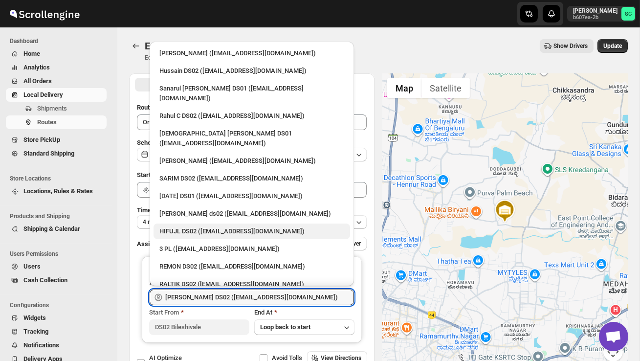
click at [231, 227] on div "HIFUJL DS02 ([EMAIL_ADDRESS][DOMAIN_NAME])" at bounding box center [252, 232] width 185 height 10
type input "HIFUJL DS02 ([EMAIL_ADDRESS][DOMAIN_NAME])"
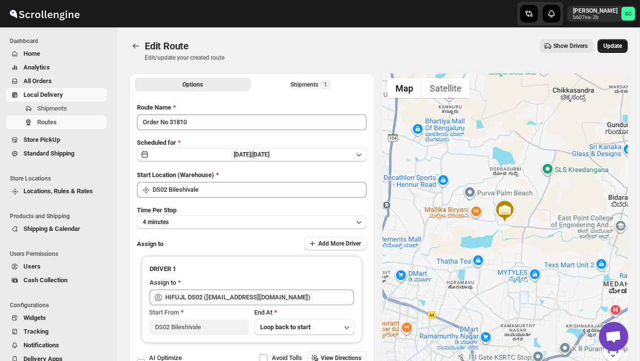
click at [620, 42] on button "Update" at bounding box center [613, 46] width 30 height 14
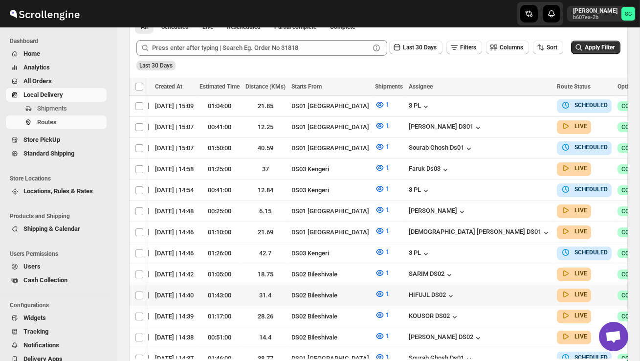
scroll to position [0, 137]
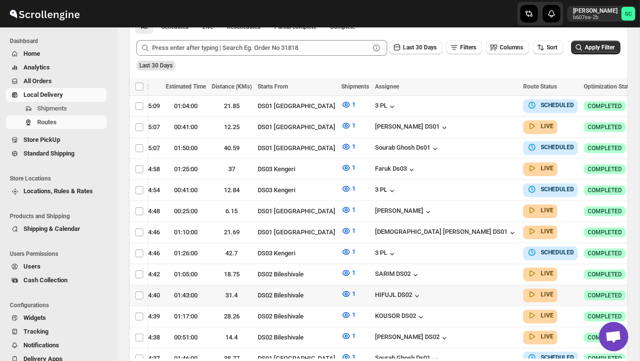
click at [640, 290] on icon "button" at bounding box center [648, 295] width 10 height 10
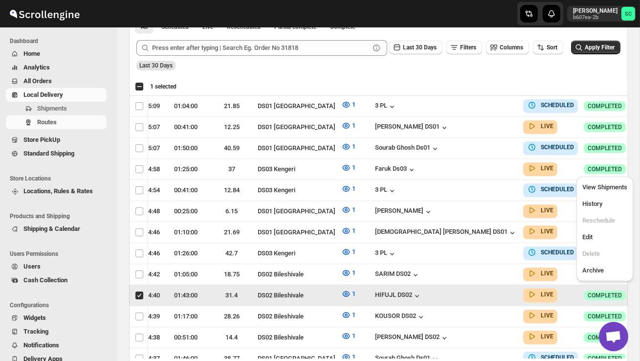
scroll to position [0, 0]
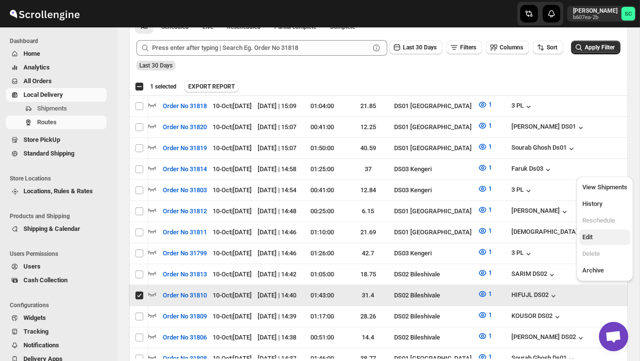
click at [600, 237] on span "Edit" at bounding box center [605, 237] width 45 height 10
checkbox input "false"
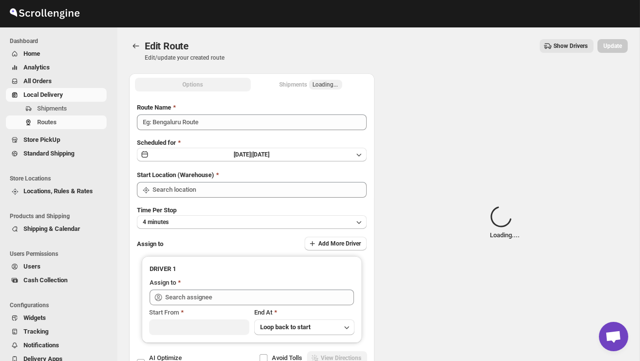
type input "Order No 31810"
type input "DS02 Bileshivale"
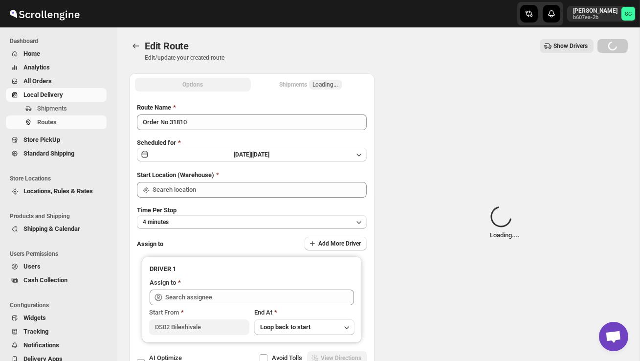
type input "DS02 Bileshivale"
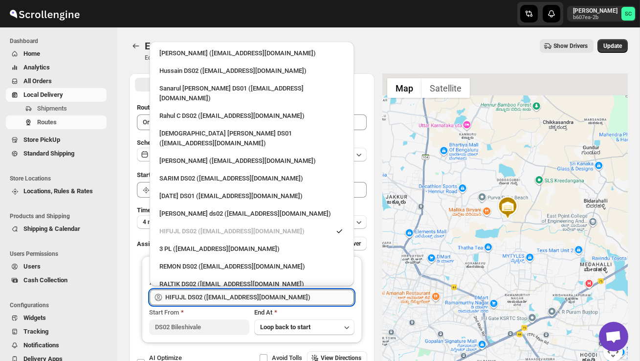
click at [291, 299] on input "HIFUJL DS02 ([EMAIL_ADDRESS][DOMAIN_NAME])" at bounding box center [259, 298] width 189 height 16
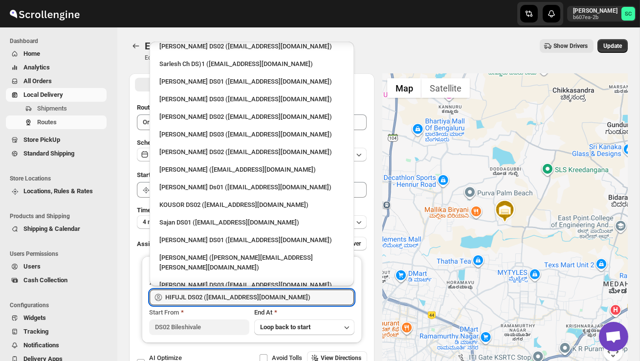
scroll to position [329, 0]
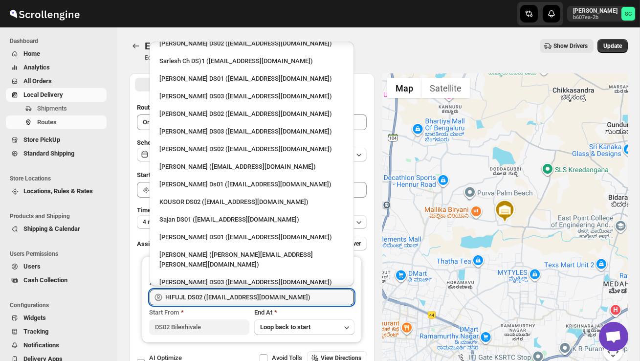
click at [229, 292] on div "[PERSON_NAME] DS02 ([EMAIL_ADDRESS][DOMAIN_NAME])" at bounding box center [252, 300] width 197 height 16
type input "[PERSON_NAME] DS02 ([EMAIL_ADDRESS][DOMAIN_NAME])"
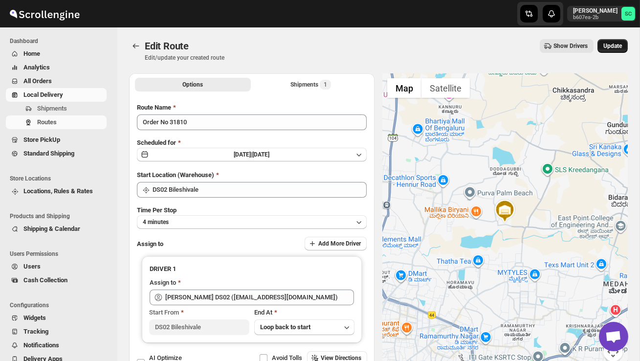
click at [611, 41] on button "Update" at bounding box center [613, 46] width 30 height 14
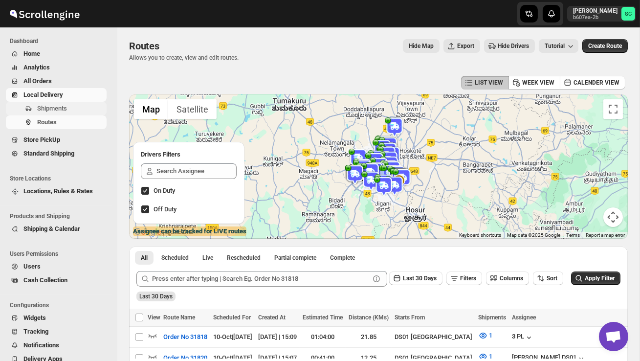
click at [62, 109] on span "Shipments" at bounding box center [52, 108] width 30 height 7
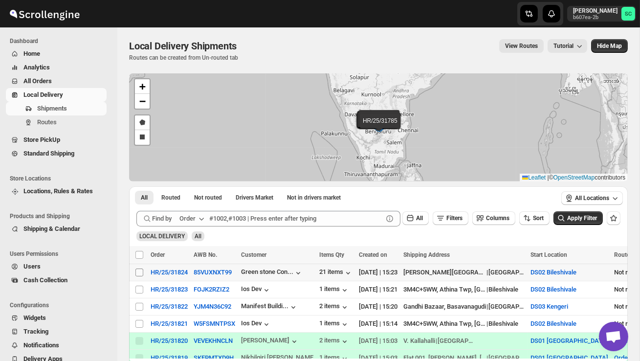
click at [142, 275] on input "Select shipment" at bounding box center [140, 273] width 8 height 8
checkbox input "true"
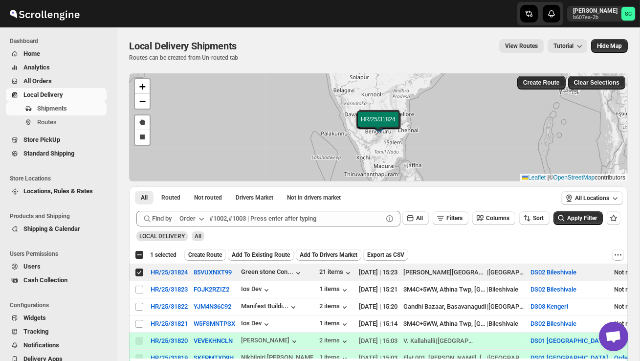
click at [207, 253] on span "Create Route" at bounding box center [205, 255] width 34 height 8
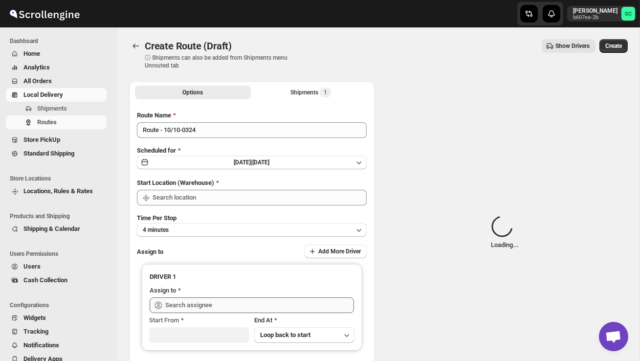
type input "DS02 Bileshivale"
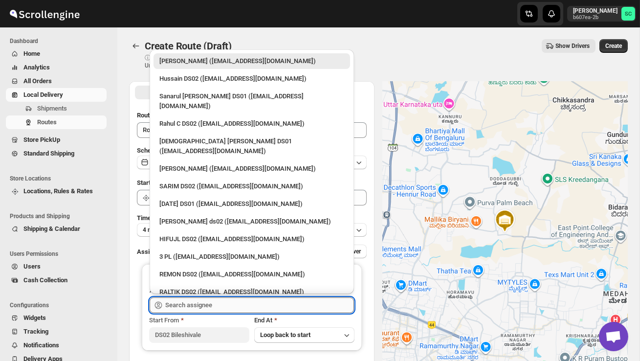
click at [200, 305] on input "text" at bounding box center [259, 305] width 189 height 16
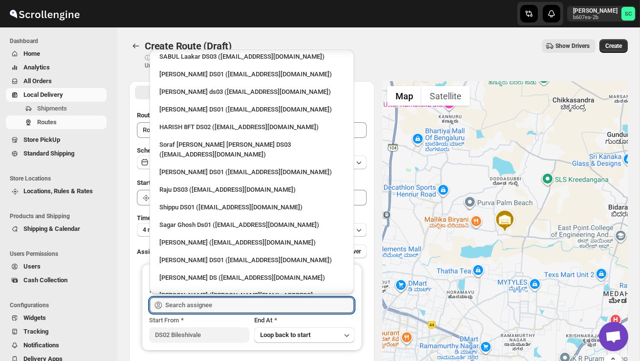
scroll to position [674, 0]
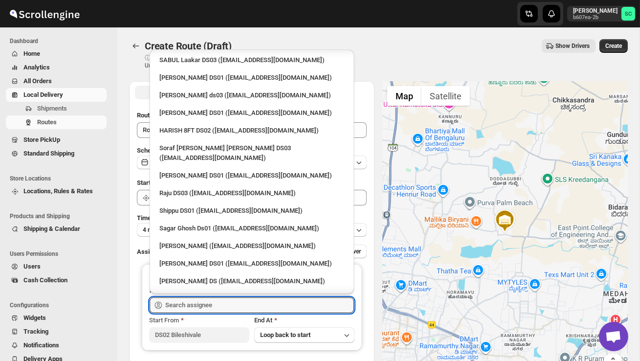
click at [189, 126] on div "HARISH 8FT DS02 ([EMAIL_ADDRESS][DOMAIN_NAME])" at bounding box center [252, 131] width 185 height 10
type input "HARISH 8FT DS02 ([EMAIL_ADDRESS][DOMAIN_NAME])"
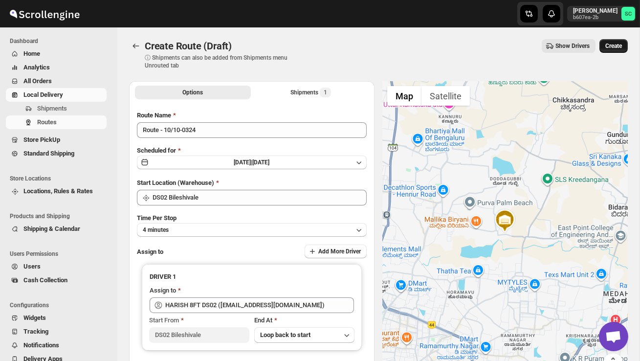
click at [615, 43] on span "Create" at bounding box center [614, 46] width 17 height 8
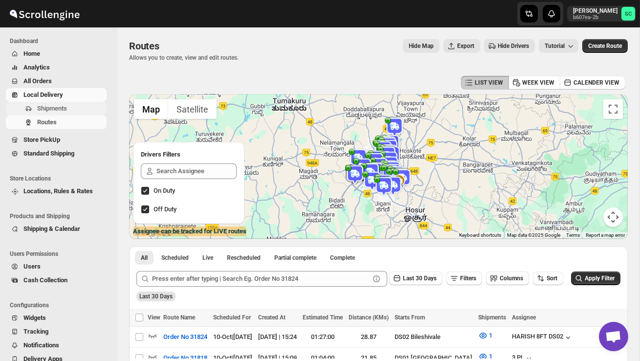
click at [65, 110] on span "Shipments" at bounding box center [52, 108] width 30 height 7
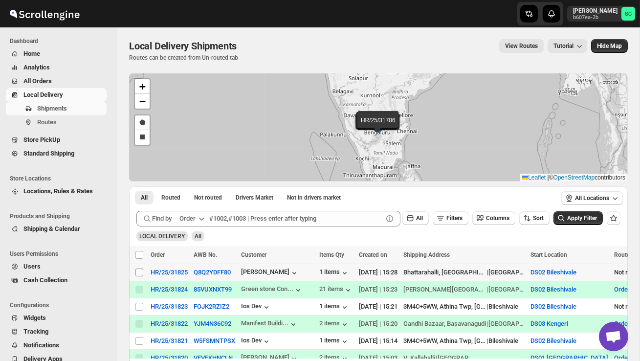
click at [140, 273] on input "Select shipment" at bounding box center [140, 273] width 8 height 8
checkbox input "true"
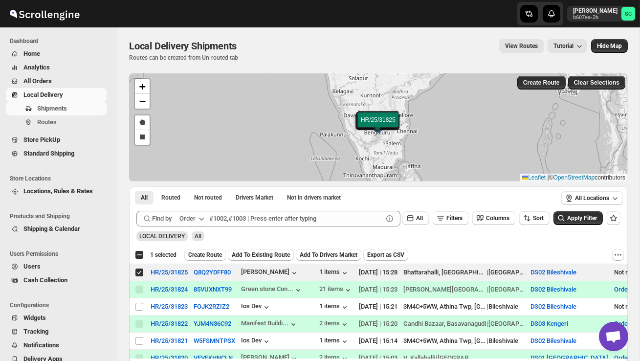
click at [217, 257] on span "Create Route" at bounding box center [205, 255] width 34 height 8
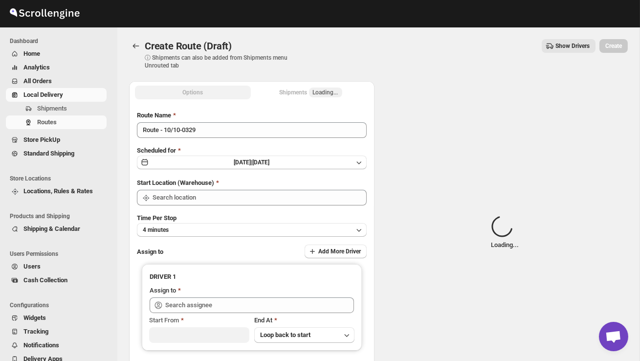
type input "DS02 Bileshivale"
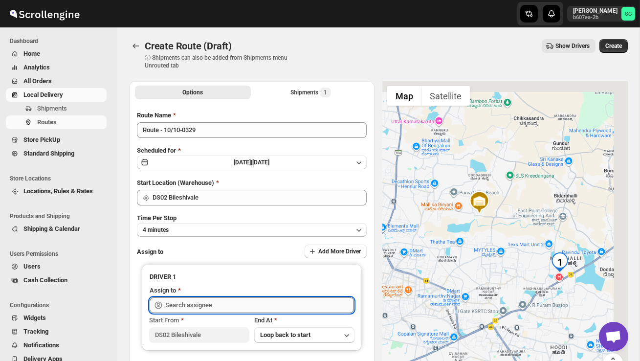
click at [210, 306] on input "text" at bounding box center [259, 305] width 189 height 16
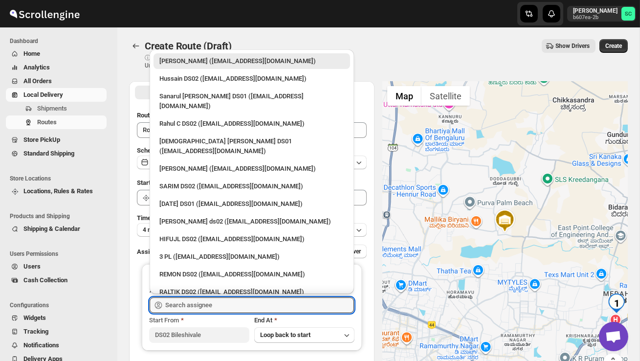
click at [202, 247] on li "3 PL ([EMAIL_ADDRESS][DOMAIN_NAME])" at bounding box center [252, 256] width 205 height 18
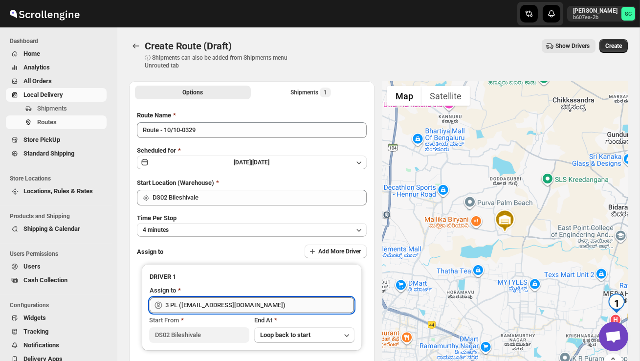
click at [208, 300] on input "3 PL ([EMAIL_ADDRESS][DOMAIN_NAME])" at bounding box center [259, 305] width 189 height 16
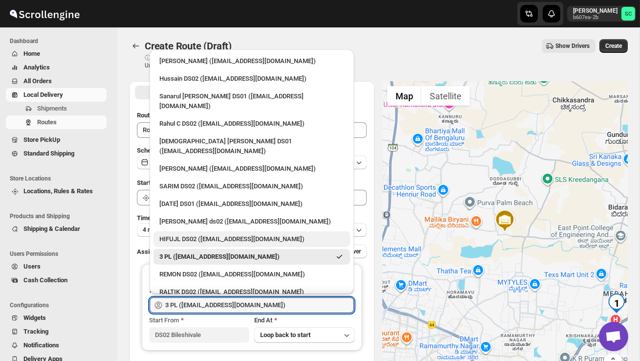
click at [206, 234] on div "HIFUJL DS02 ([EMAIL_ADDRESS][DOMAIN_NAME])" at bounding box center [252, 239] width 185 height 10
type input "HIFUJL DS02 ([EMAIL_ADDRESS][DOMAIN_NAME])"
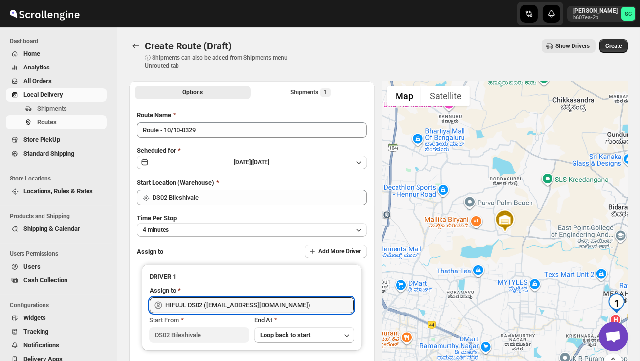
click at [619, 45] on span "Create" at bounding box center [614, 46] width 17 height 8
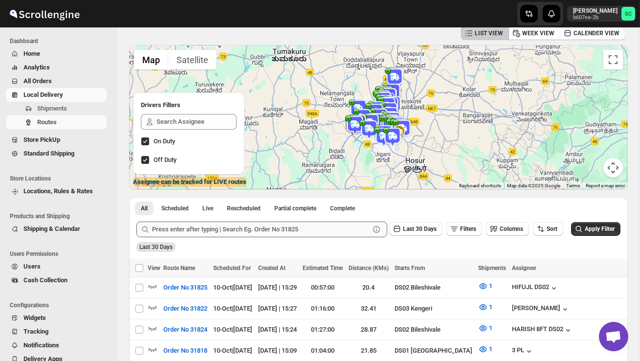
scroll to position [52, 0]
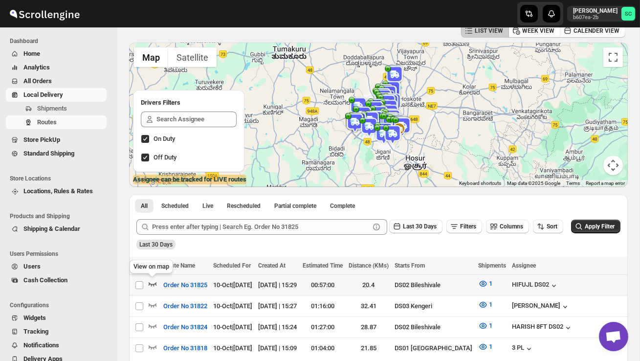
click at [153, 284] on icon "button" at bounding box center [153, 284] width 10 height 10
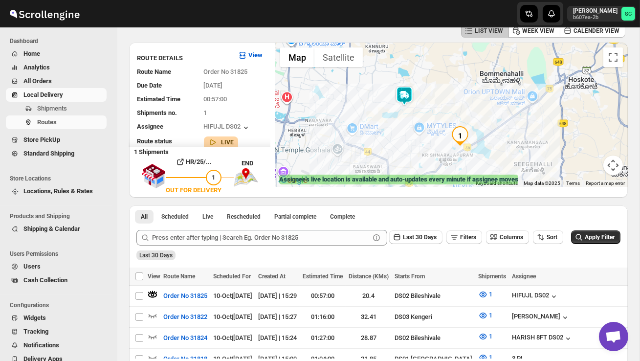
drag, startPoint x: 431, startPoint y: 144, endPoint x: 427, endPoint y: 158, distance: 13.6
click at [427, 158] on div at bounding box center [451, 115] width 353 height 144
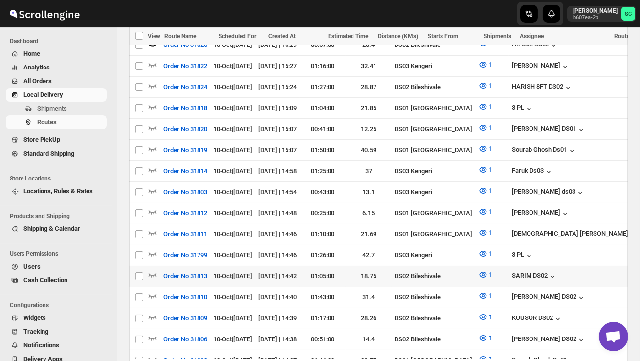
scroll to position [304, 0]
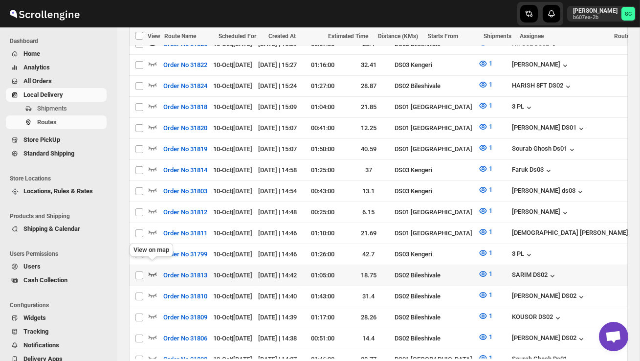
click at [153, 269] on icon "button" at bounding box center [153, 274] width 10 height 10
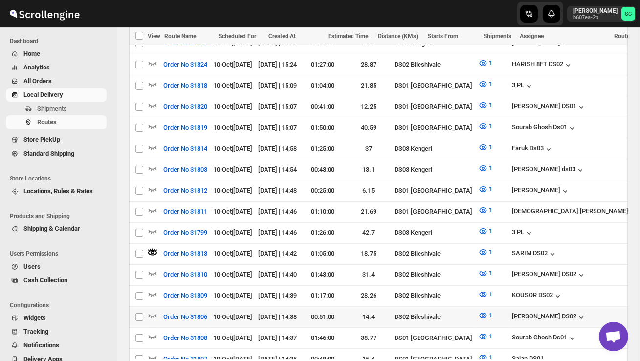
scroll to position [329, 0]
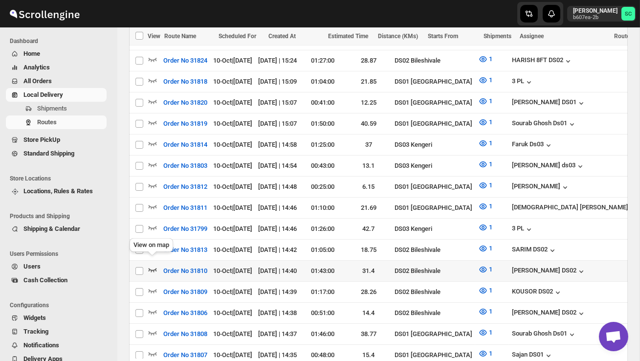
click at [152, 265] on icon "button" at bounding box center [153, 270] width 10 height 10
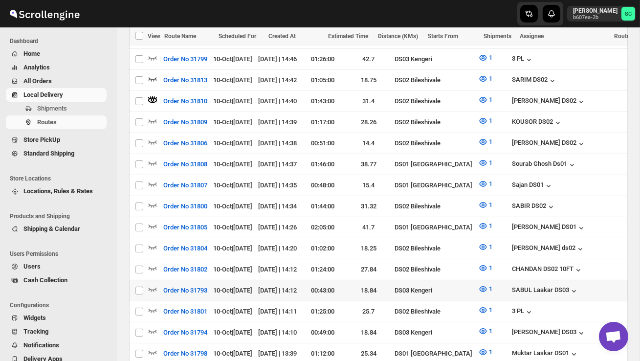
scroll to position [501, 0]
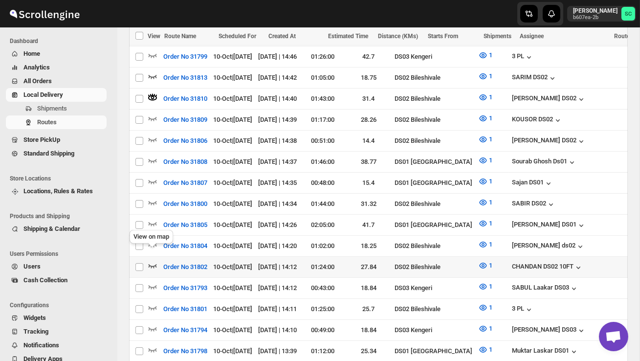
click at [154, 264] on icon "button" at bounding box center [153, 266] width 8 height 4
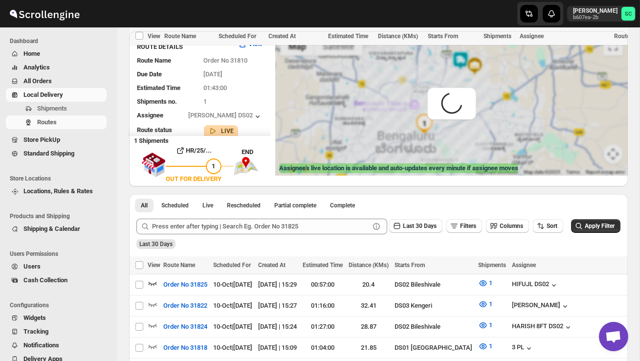
scroll to position [0, 0]
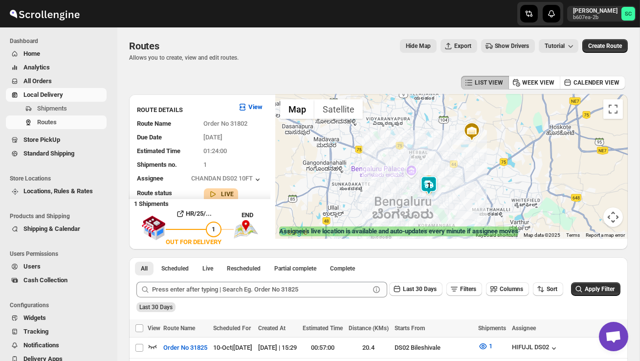
click at [433, 180] on img at bounding box center [429, 186] width 20 height 20
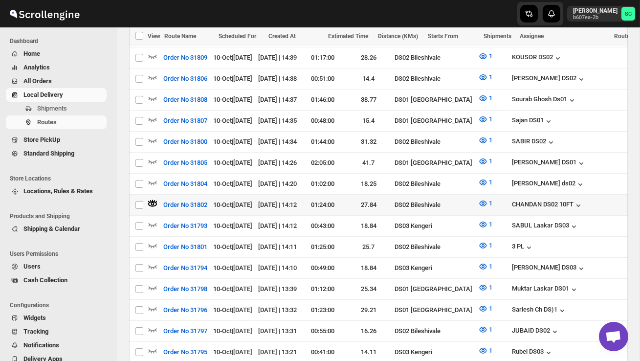
scroll to position [561, 0]
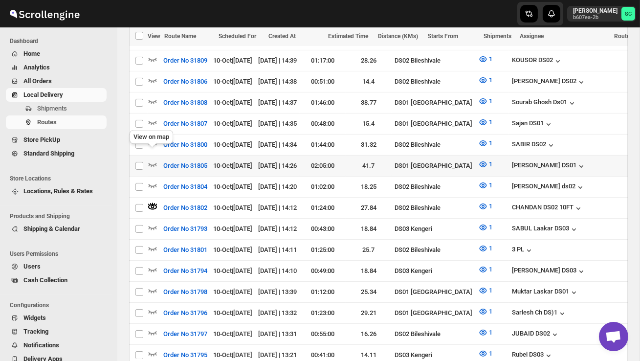
click at [153, 133] on div "View on map" at bounding box center [151, 139] width 47 height 22
click at [152, 138] on icon "button" at bounding box center [153, 143] width 10 height 10
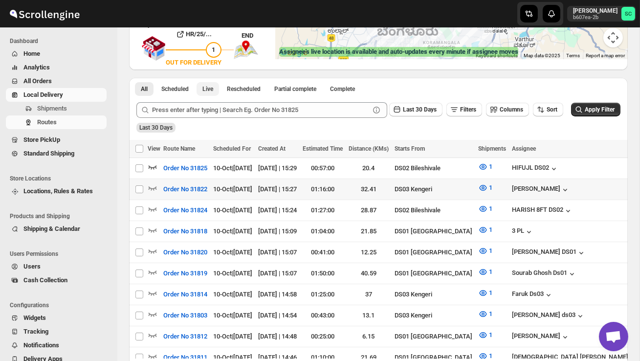
scroll to position [183, 0]
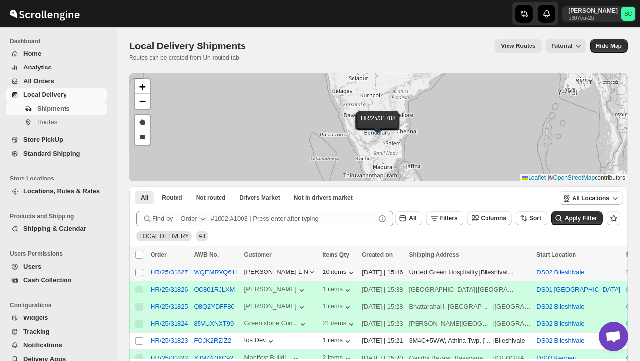
click at [139, 272] on input "Select shipment" at bounding box center [140, 273] width 8 height 8
checkbox input "true"
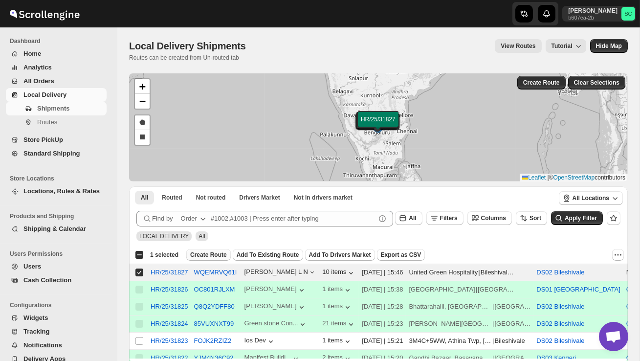
click at [208, 255] on span "Create Route" at bounding box center [208, 255] width 37 height 8
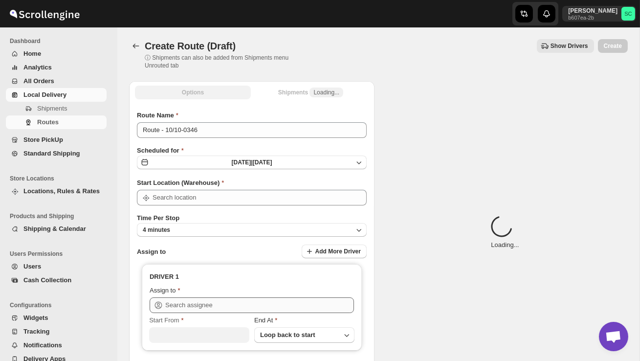
type input "DS02 Bileshivale"
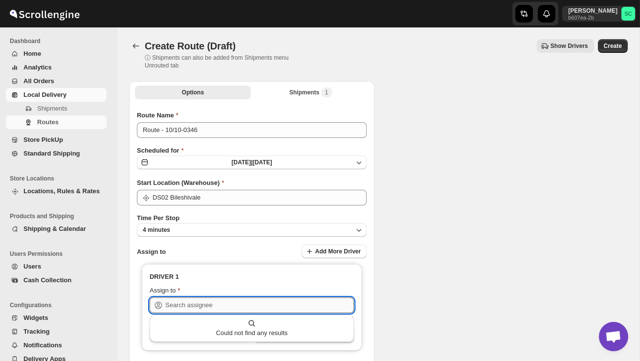
click at [205, 312] on div "Skip to content [PERSON_NAME] b607ea-2b SC Dashboard Home Analytics All Orders …" at bounding box center [320, 231] width 640 height 462
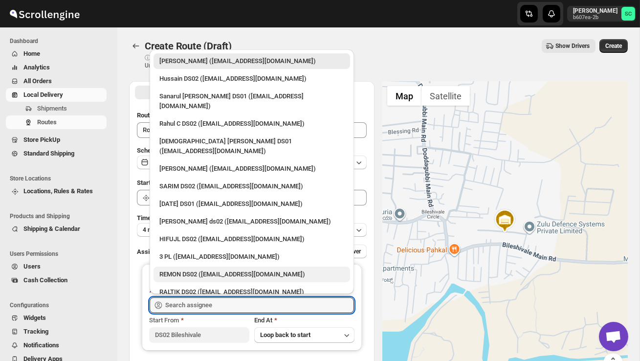
click at [208, 270] on div "REMON DS02 ([EMAIL_ADDRESS][DOMAIN_NAME])" at bounding box center [252, 275] width 185 height 10
type input "REMON DS02 ([EMAIL_ADDRESS][DOMAIN_NAME])"
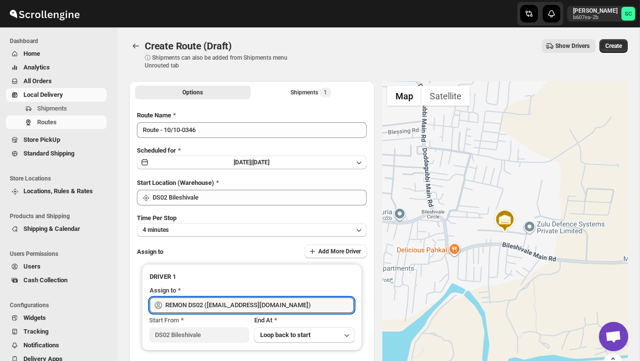
click at [621, 46] on span "Create" at bounding box center [614, 46] width 17 height 8
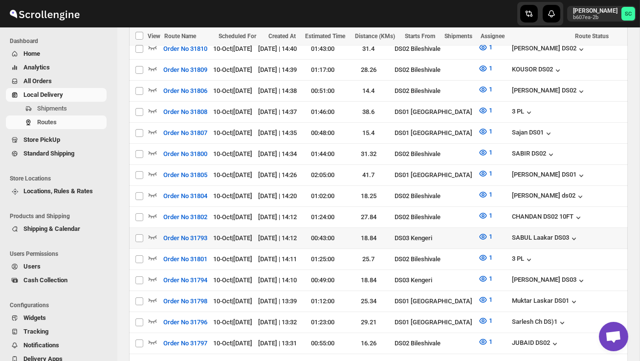
scroll to position [575, 0]
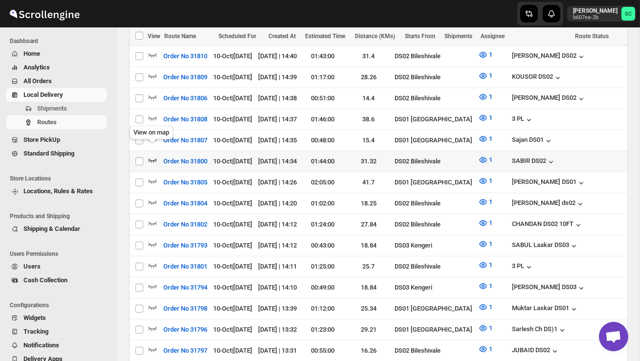
click at [153, 155] on icon "button" at bounding box center [153, 160] width 10 height 10
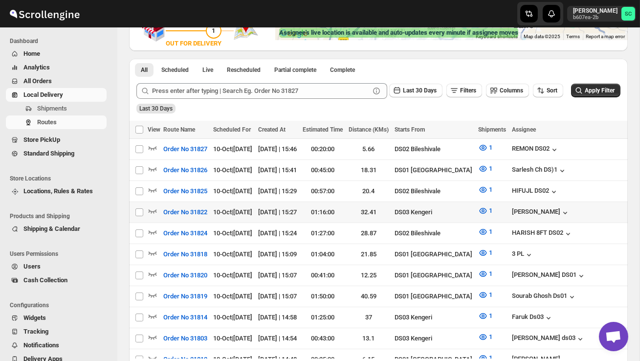
scroll to position [200, 0]
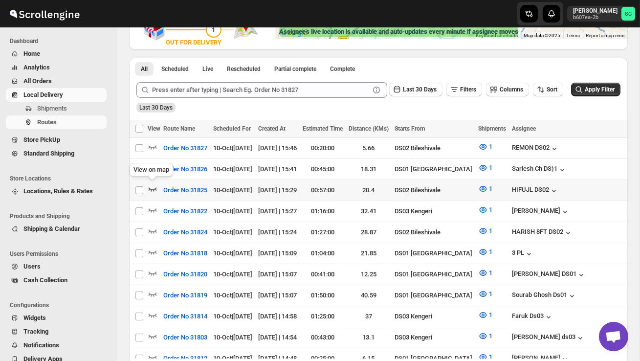
click at [152, 188] on icon "button" at bounding box center [153, 189] width 8 height 4
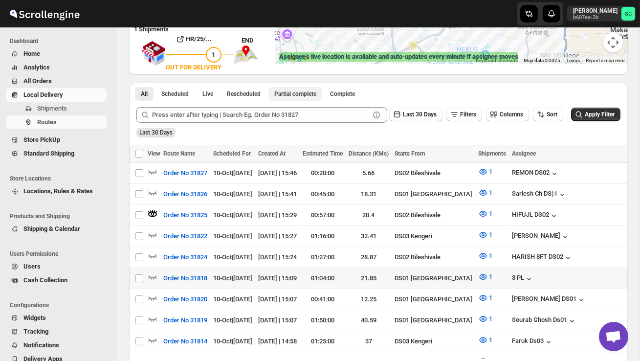
scroll to position [176, 0]
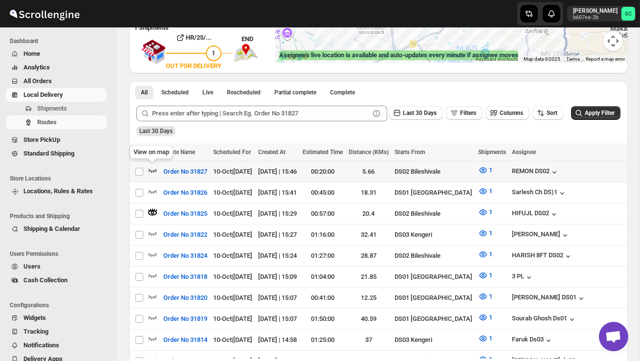
click at [153, 169] on icon "button" at bounding box center [153, 170] width 10 height 10
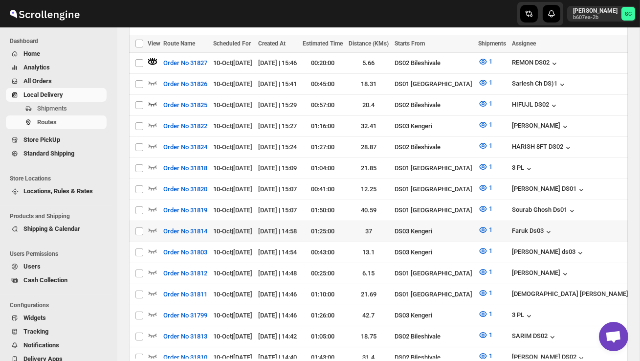
scroll to position [288, 0]
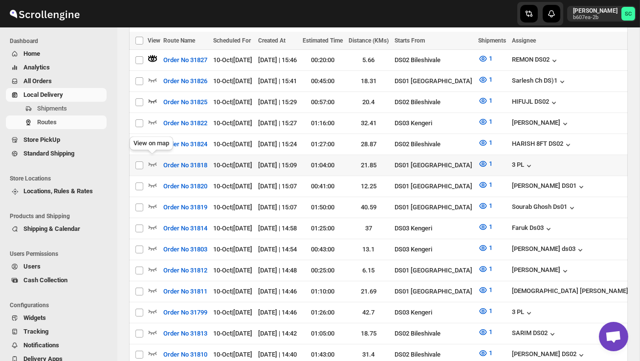
click at [151, 140] on div "View on map" at bounding box center [151, 146] width 47 height 22
click at [154, 141] on icon "button" at bounding box center [153, 143] width 8 height 4
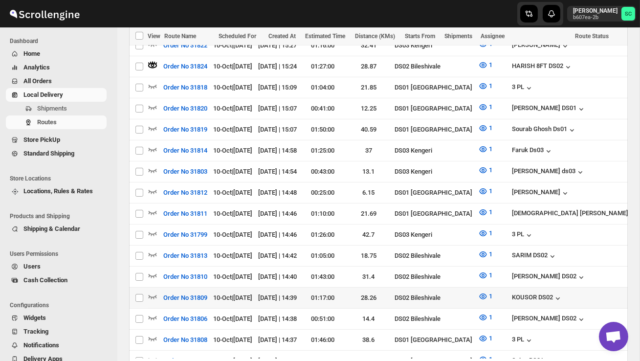
scroll to position [377, 0]
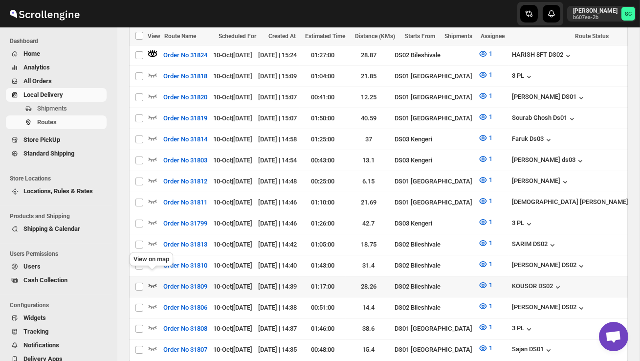
click at [153, 280] on icon "button" at bounding box center [153, 285] width 10 height 10
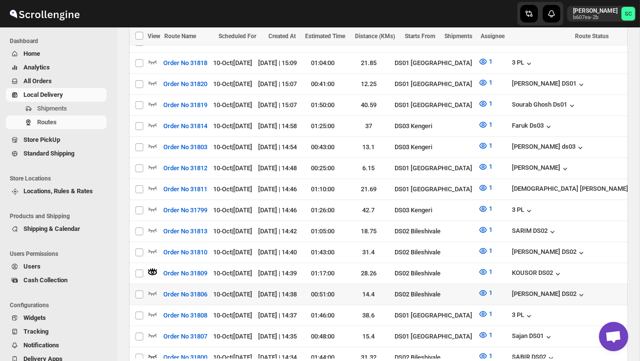
scroll to position [391, 0]
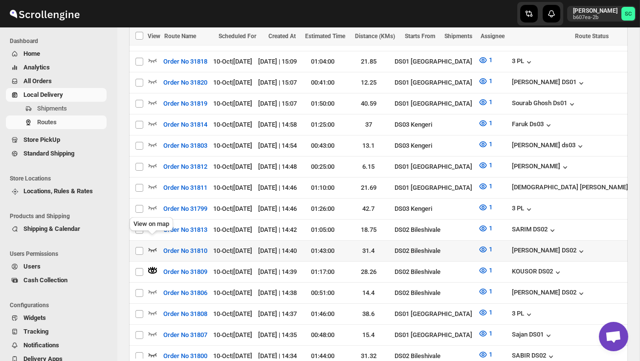
click at [154, 245] on icon "button" at bounding box center [153, 250] width 10 height 10
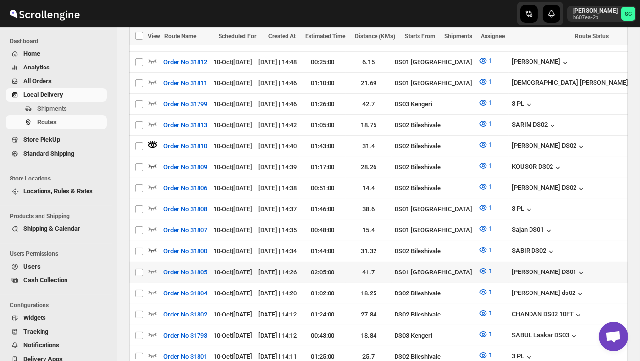
scroll to position [497, 0]
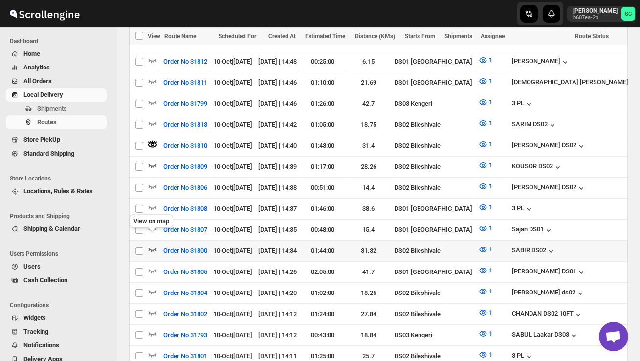
click at [154, 248] on icon "button" at bounding box center [153, 250] width 8 height 4
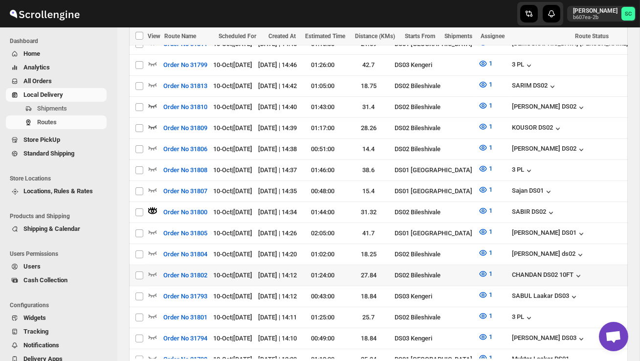
scroll to position [546, 0]
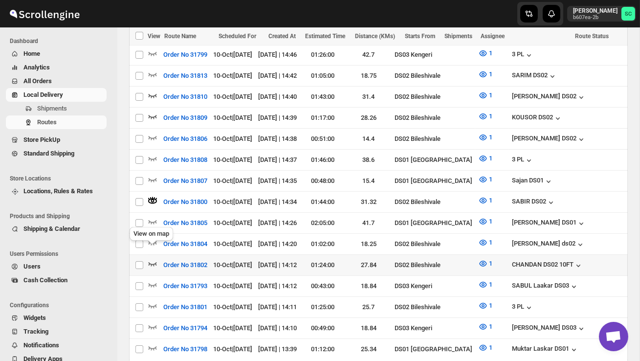
click at [153, 259] on icon "button" at bounding box center [153, 264] width 10 height 10
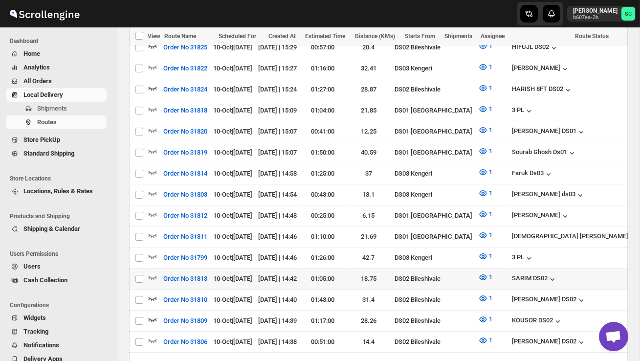
scroll to position [347, 0]
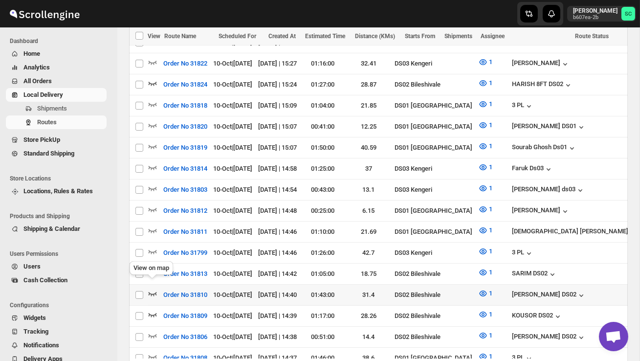
click at [151, 289] on icon "button" at bounding box center [153, 294] width 10 height 10
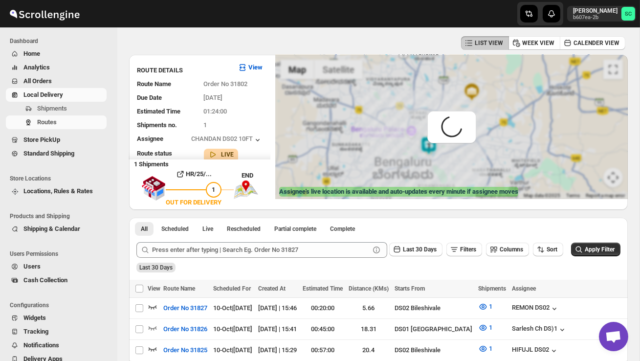
scroll to position [0, 0]
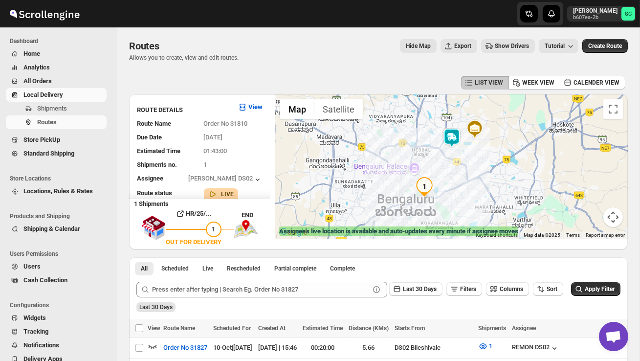
click at [457, 136] on img at bounding box center [452, 138] width 20 height 20
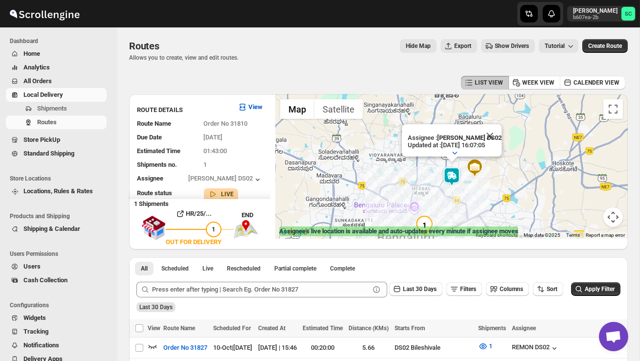
click at [510, 176] on div "Assignee : [PERSON_NAME] DS02 Updated at : [DATE] 16:07:05 Duty mode Enabled Ba…" at bounding box center [451, 166] width 353 height 144
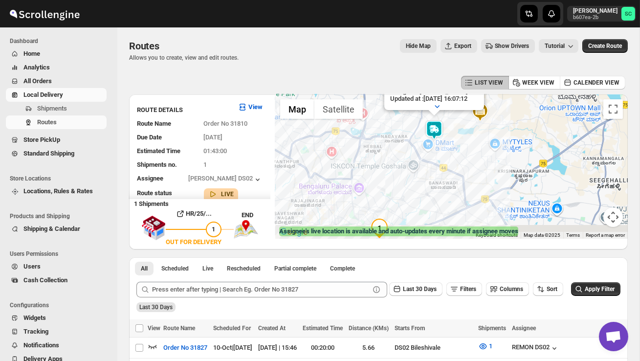
drag, startPoint x: 479, startPoint y: 182, endPoint x: 520, endPoint y: 118, distance: 76.4
click at [520, 118] on div "Assignee : [PERSON_NAME] DS02 Updated at : [DATE] 16:07:12 Duty mode Enabled Ba…" at bounding box center [451, 166] width 353 height 144
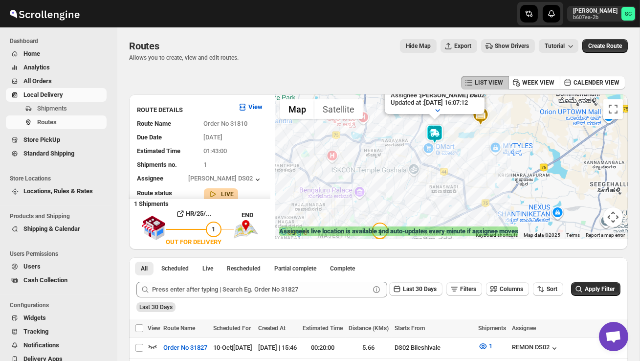
drag, startPoint x: 501, startPoint y: 129, endPoint x: 503, endPoint y: 152, distance: 23.2
click at [503, 152] on div "Assignee : [PERSON_NAME] DS02 Updated at : [DATE] 16:07:12 Duty mode Enabled Ba…" at bounding box center [451, 166] width 353 height 144
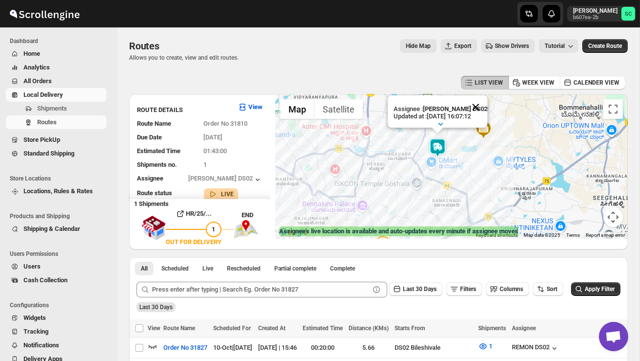
click at [480, 106] on button "Close" at bounding box center [475, 106] width 23 height 23
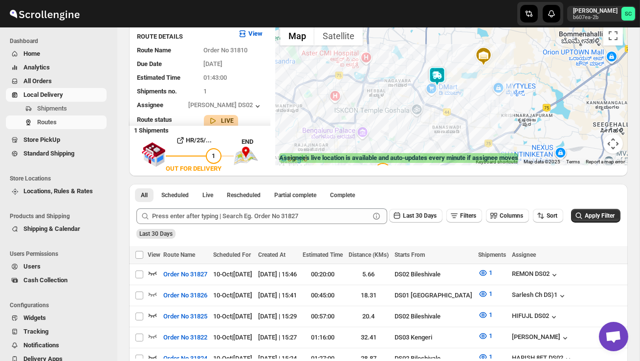
scroll to position [69, 0]
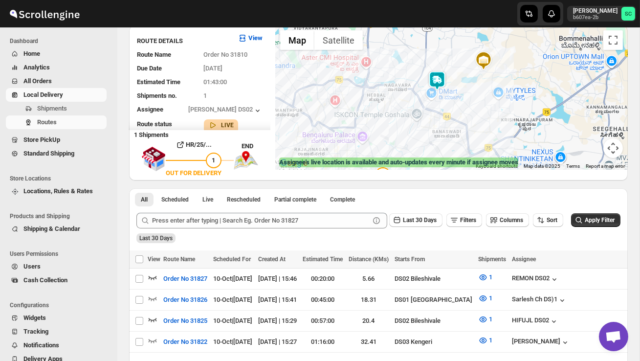
click at [440, 81] on img at bounding box center [438, 81] width 20 height 20
click at [440, 73] on img at bounding box center [438, 81] width 20 height 20
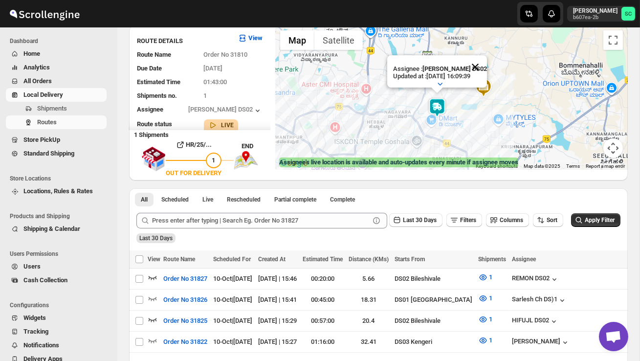
click at [479, 65] on button "Close" at bounding box center [475, 66] width 23 height 23
click at [468, 114] on div "To navigate, press the arrow keys." at bounding box center [451, 97] width 353 height 144
click at [468, 115] on div "To navigate, press the arrow keys." at bounding box center [451, 97] width 353 height 144
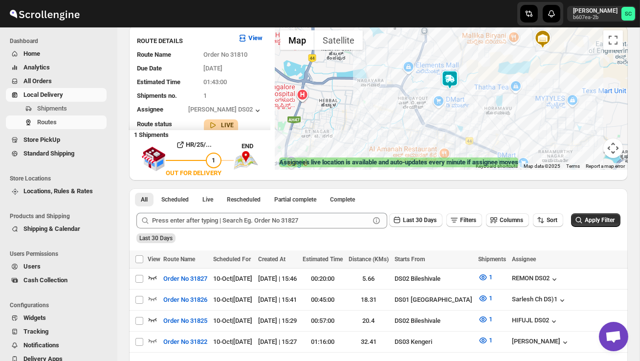
drag, startPoint x: 444, startPoint y: 146, endPoint x: 502, endPoint y: 110, distance: 68.3
click at [501, 111] on div at bounding box center [451, 97] width 353 height 144
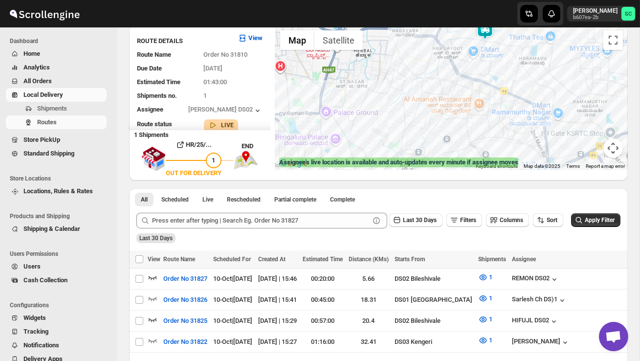
drag, startPoint x: 487, startPoint y: 130, endPoint x: 499, endPoint y: 83, distance: 47.9
click at [499, 83] on div at bounding box center [451, 97] width 353 height 144
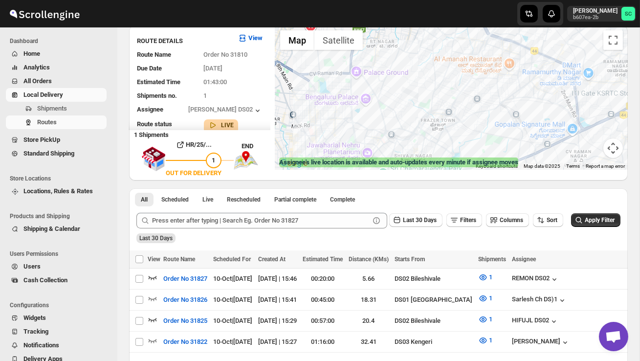
drag, startPoint x: 461, startPoint y: 136, endPoint x: 491, endPoint y: 94, distance: 51.5
click at [491, 94] on div at bounding box center [451, 97] width 353 height 144
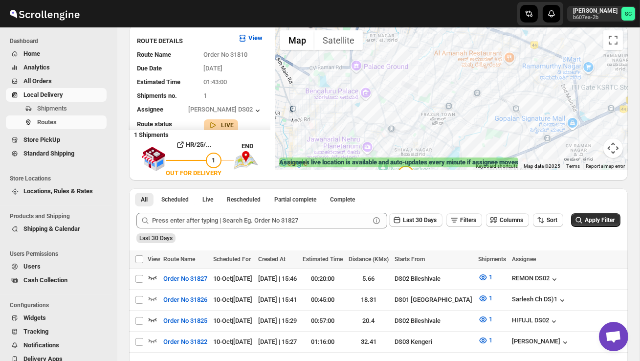
drag, startPoint x: 481, startPoint y: 137, endPoint x: 481, endPoint y: 127, distance: 9.3
click at [481, 128] on div at bounding box center [451, 97] width 353 height 144
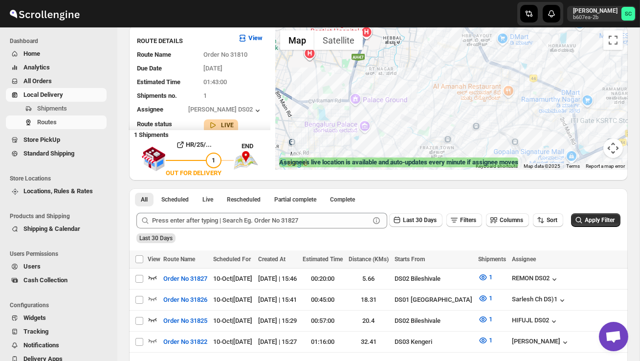
drag, startPoint x: 443, startPoint y: 92, endPoint x: 442, endPoint y: 125, distance: 33.3
click at [442, 127] on div at bounding box center [451, 97] width 353 height 144
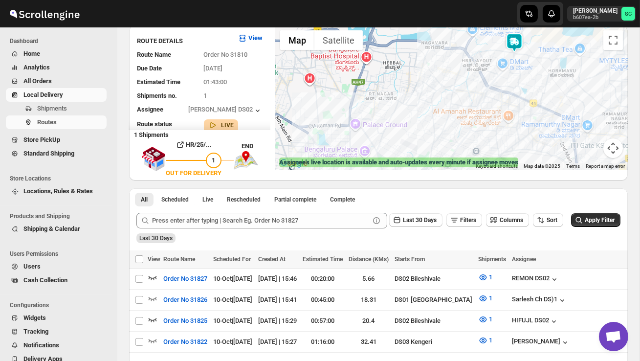
drag, startPoint x: 441, startPoint y: 73, endPoint x: 439, endPoint y: 113, distance: 39.2
click at [439, 114] on div at bounding box center [451, 97] width 353 height 144
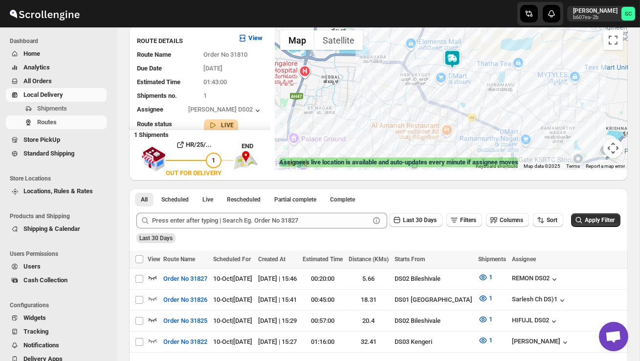
drag, startPoint x: 451, startPoint y: 111, endPoint x: 384, endPoint y: 107, distance: 66.7
click at [384, 107] on div at bounding box center [451, 97] width 353 height 144
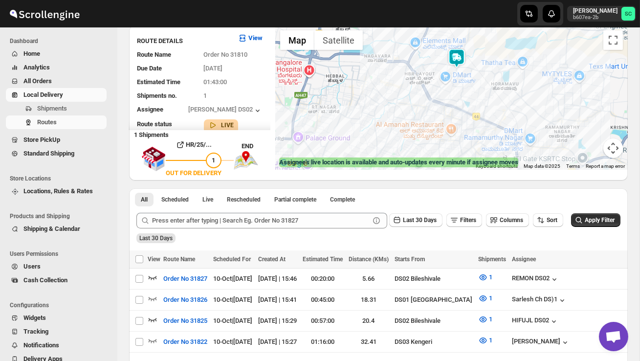
drag, startPoint x: 469, startPoint y: 130, endPoint x: 473, endPoint y: 125, distance: 5.9
click at [473, 126] on div at bounding box center [451, 97] width 353 height 144
click at [615, 148] on button "Map camera controls" at bounding box center [614, 148] width 20 height 20
click at [589, 145] on button "Zoom out" at bounding box center [589, 148] width 20 height 20
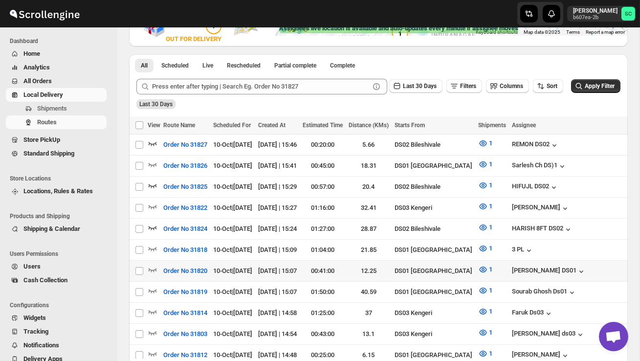
scroll to position [205, 0]
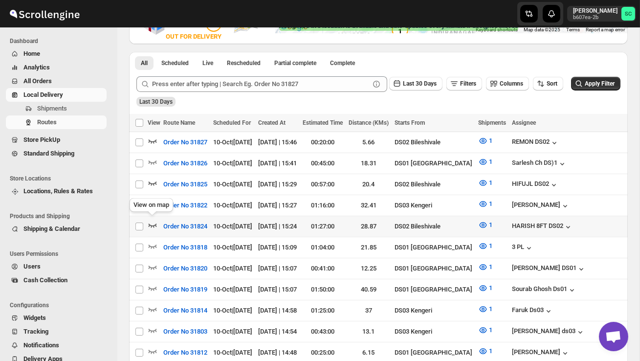
click at [152, 223] on icon "button" at bounding box center [153, 225] width 10 height 10
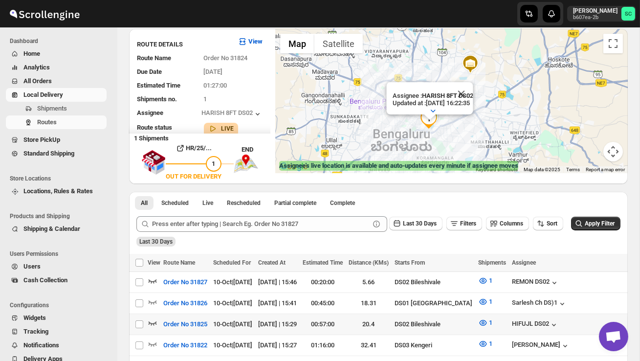
scroll to position [69, 0]
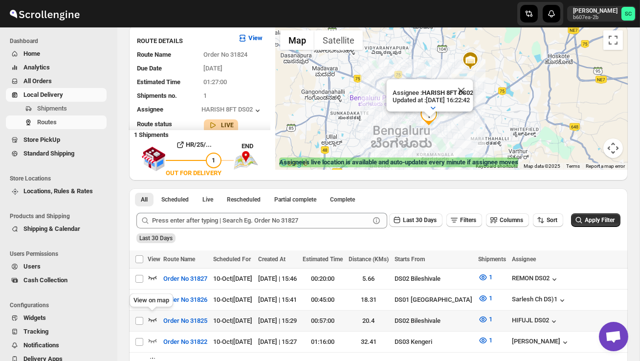
click at [154, 315] on icon "button" at bounding box center [153, 320] width 10 height 10
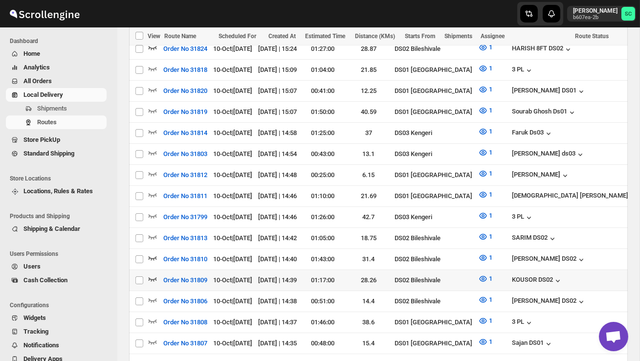
scroll to position [386, 0]
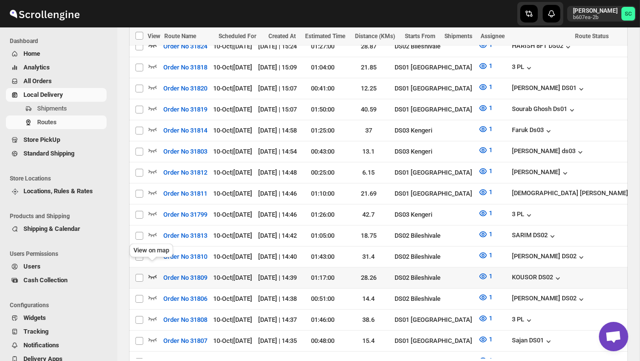
click at [154, 272] on icon "button" at bounding box center [153, 277] width 10 height 10
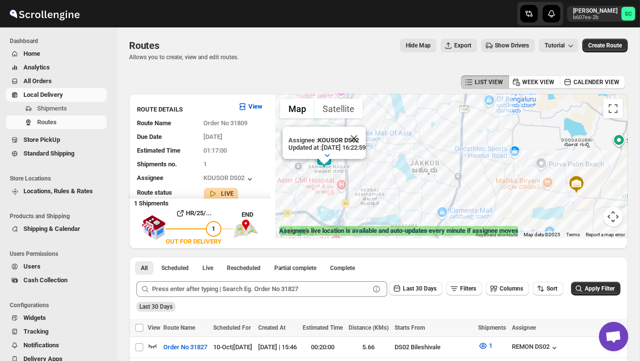
scroll to position [0, 0]
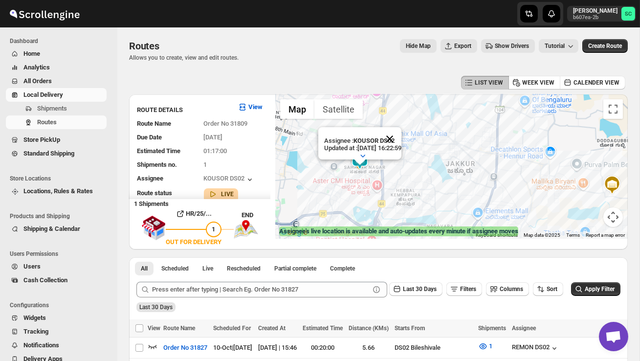
click at [400, 142] on button "Close" at bounding box center [389, 138] width 23 height 23
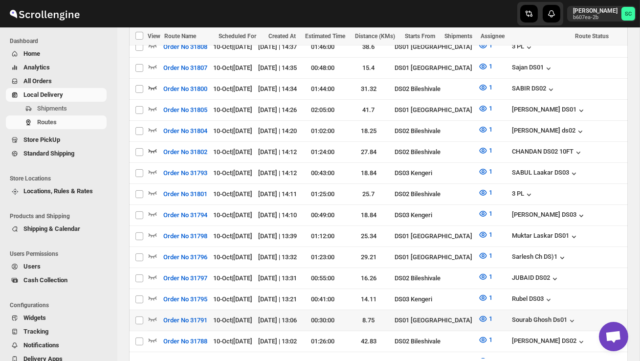
scroll to position [658, 0]
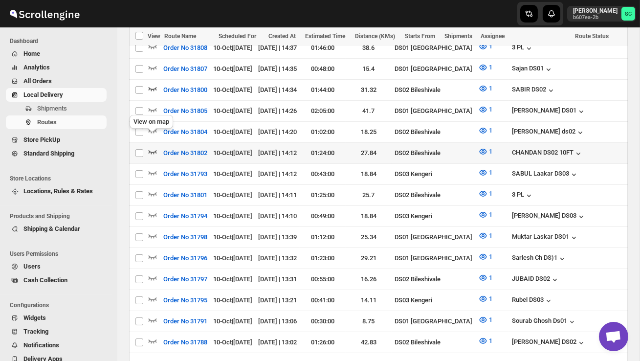
click at [153, 147] on icon "button" at bounding box center [153, 152] width 10 height 10
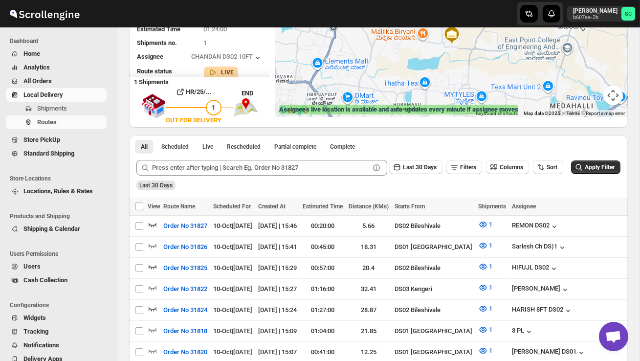
scroll to position [121, 0]
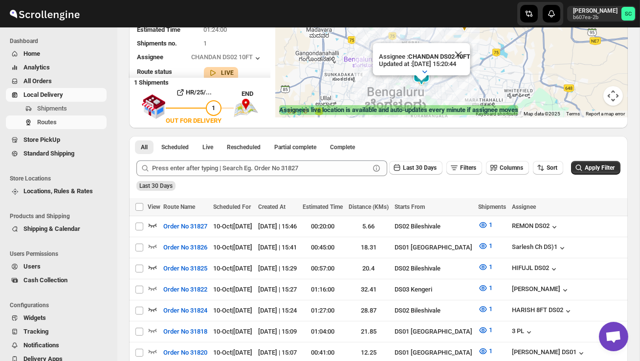
drag, startPoint x: 462, startPoint y: 78, endPoint x: 448, endPoint y: 98, distance: 24.9
click at [448, 99] on div "Assignee : CHANDAN DS02 10FT Updated at : 10/10/2025, 15:20:44 Duty mode Enable…" at bounding box center [451, 45] width 353 height 144
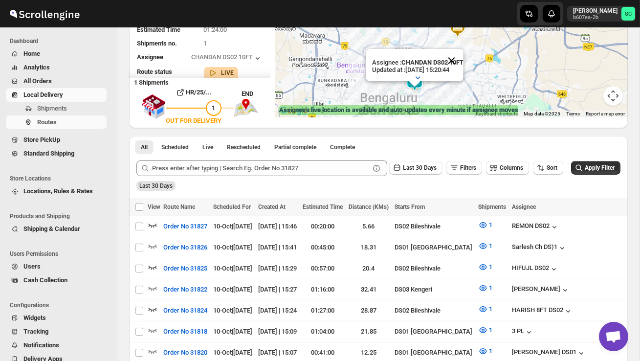
click at [456, 64] on button "Close" at bounding box center [451, 60] width 23 height 23
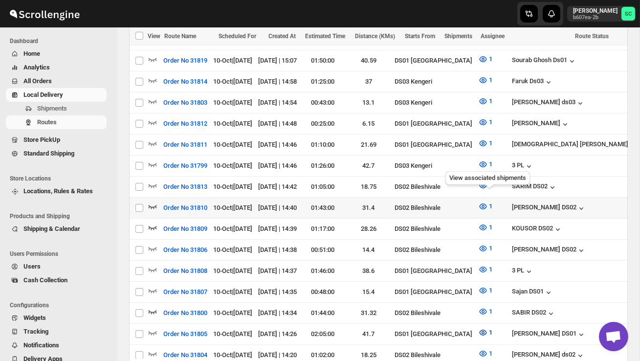
scroll to position [433, 0]
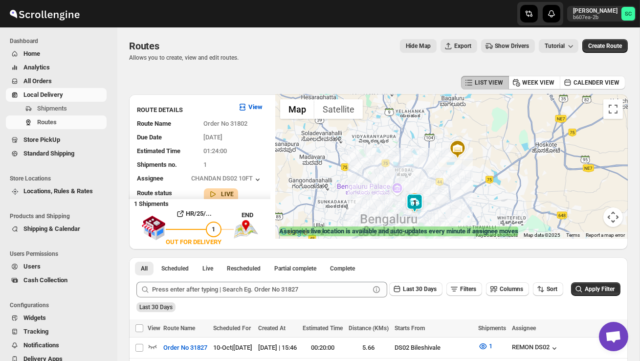
click at [36, 268] on span "Users" at bounding box center [31, 266] width 17 height 7
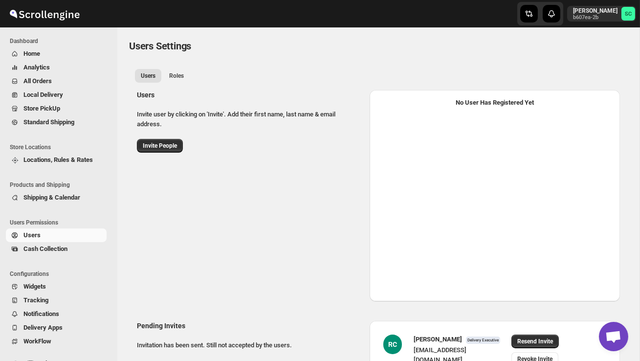
select select "637b767fbaab0276b10c91d5"
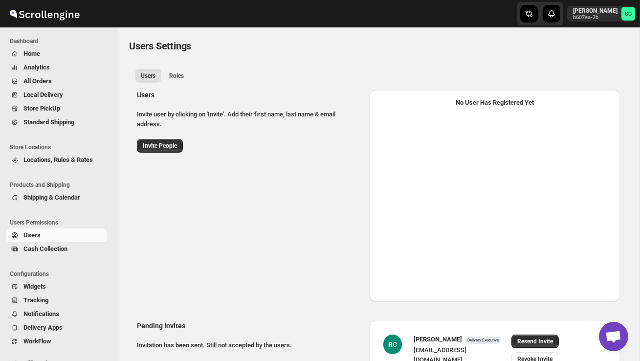
select select "637b767fbaab0276b10c91d5"
select select "637b767fbaab0276b10c91d7"
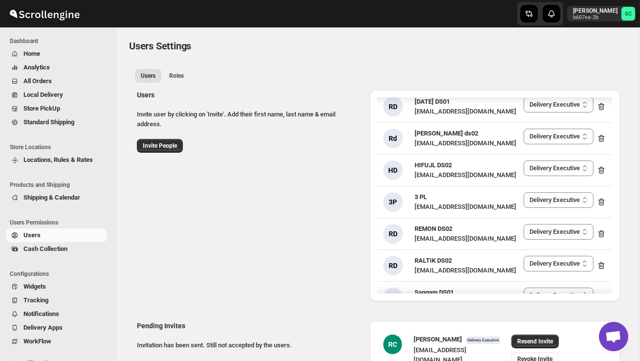
scroll to position [233, 0]
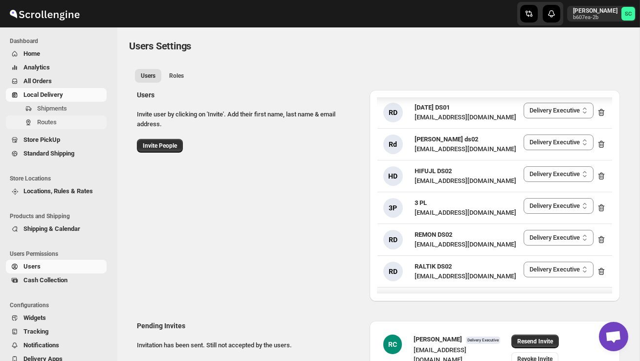
click at [57, 119] on span "Routes" at bounding box center [47, 121] width 20 height 7
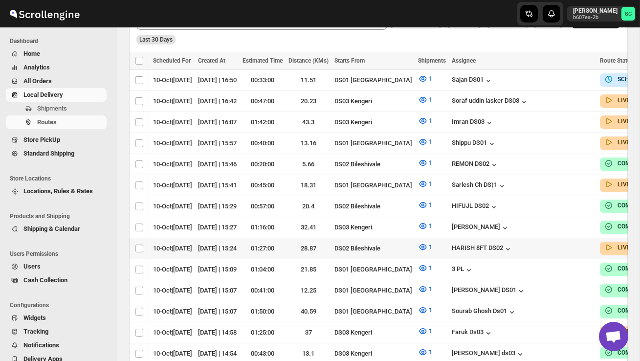
scroll to position [0, 162]
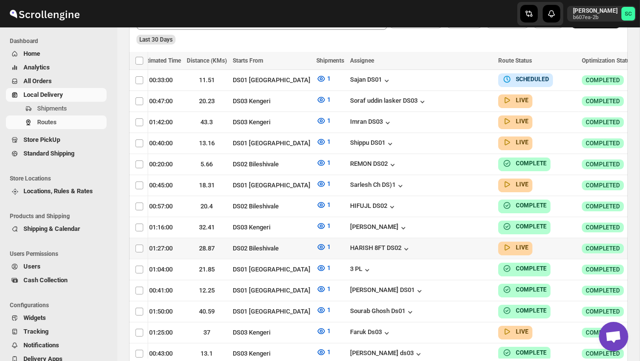
click at [640, 243] on icon "button" at bounding box center [646, 248] width 10 height 10
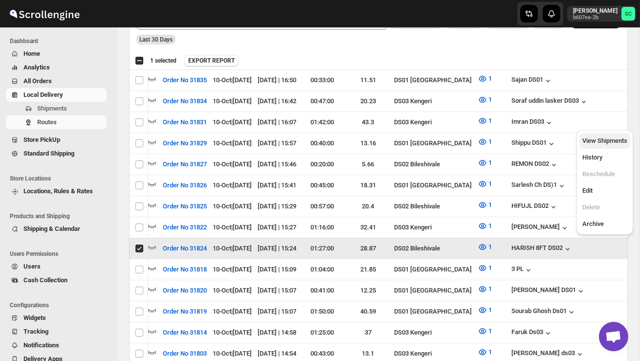
click at [606, 142] on span "View Shipments" at bounding box center [605, 140] width 45 height 7
checkbox input "false"
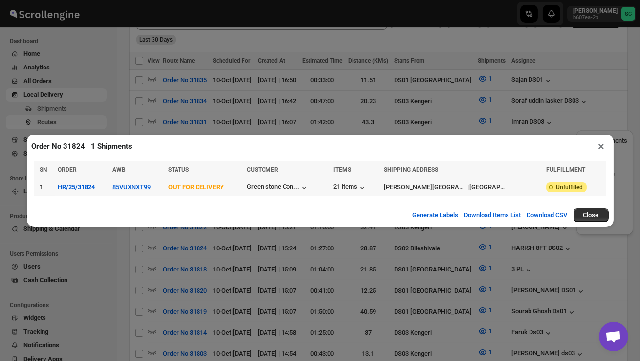
click at [135, 183] on td "85VUXNXT99" at bounding box center [138, 187] width 56 height 17
click at [135, 192] on td "85VUXNXT99" at bounding box center [138, 187] width 56 height 17
click at [127, 185] on button "85VUXNXT99" at bounding box center [132, 186] width 38 height 7
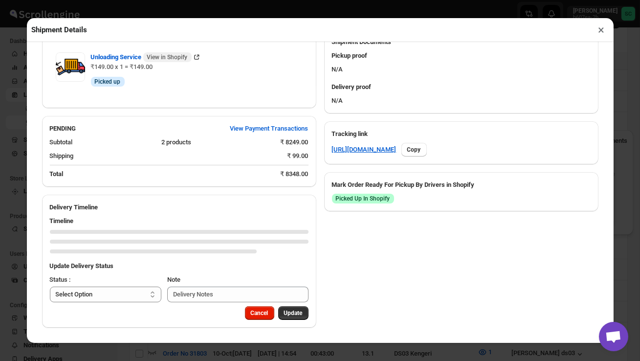
scroll to position [530, 0]
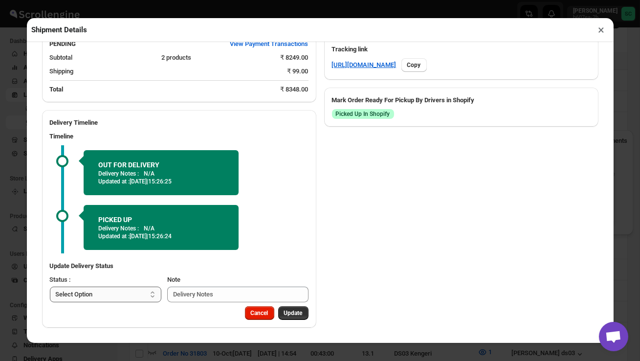
click at [136, 293] on select "Select Option PICKED UP OUT FOR DELIVERY RESCHEDULE DELIVERED CANCELLED" at bounding box center [106, 295] width 112 height 16
select select "DELIVERED"
click at [289, 314] on span "Update" at bounding box center [293, 313] width 19 height 8
select select
click at [600, 30] on button "×" at bounding box center [602, 30] width 14 height 14
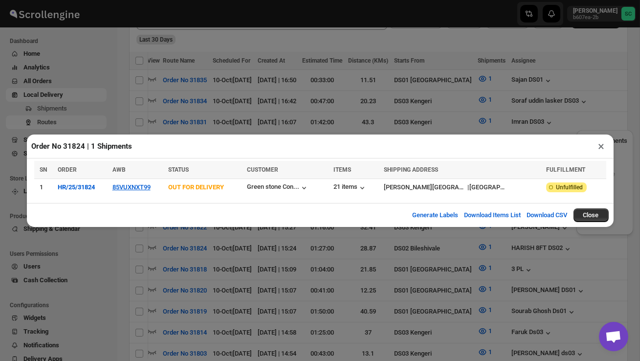
click at [602, 146] on button "×" at bounding box center [602, 146] width 14 height 14
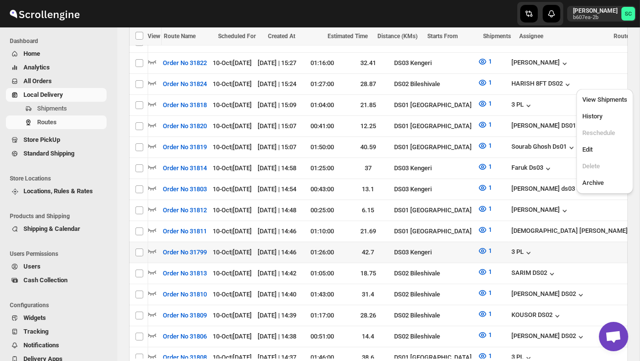
scroll to position [491, 0]
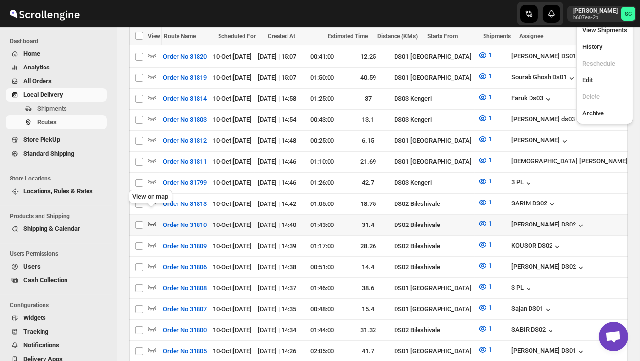
click at [154, 219] on icon "button" at bounding box center [152, 224] width 10 height 10
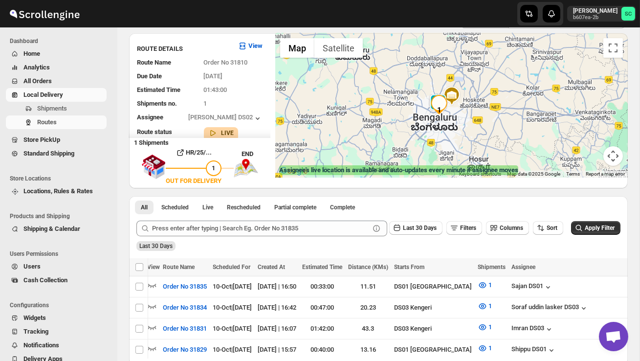
scroll to position [60, 0]
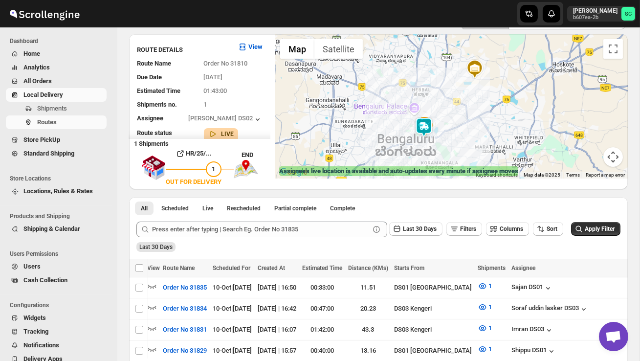
click at [432, 122] on img at bounding box center [424, 127] width 20 height 20
click at [466, 83] on button "Close" at bounding box center [462, 86] width 23 height 23
click at [463, 143] on div "To navigate, press the arrow keys." at bounding box center [451, 106] width 353 height 144
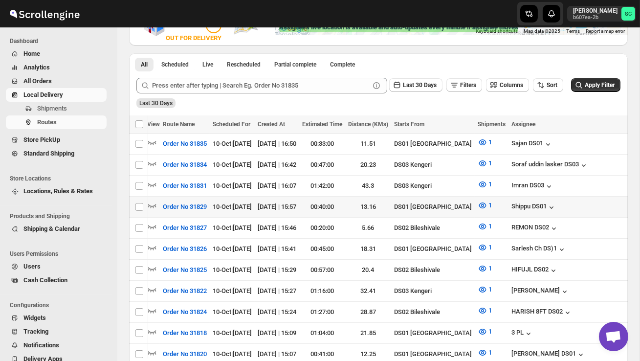
scroll to position [203, 0]
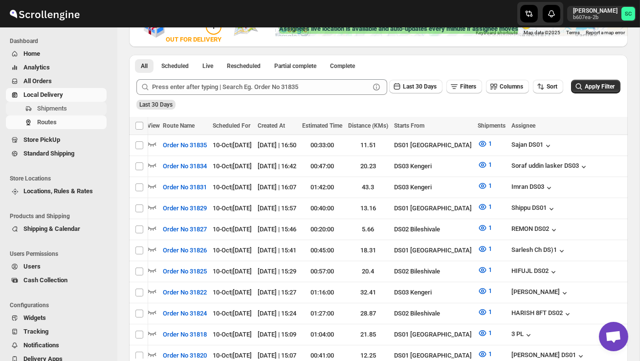
click at [60, 106] on span "Shipments" at bounding box center [52, 108] width 30 height 7
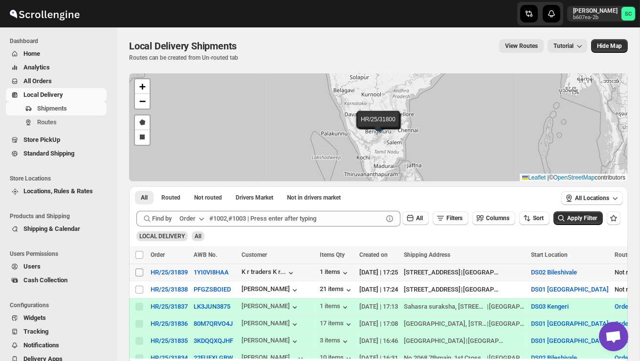
click at [137, 274] on input "Select shipment" at bounding box center [140, 273] width 8 height 8
checkbox input "true"
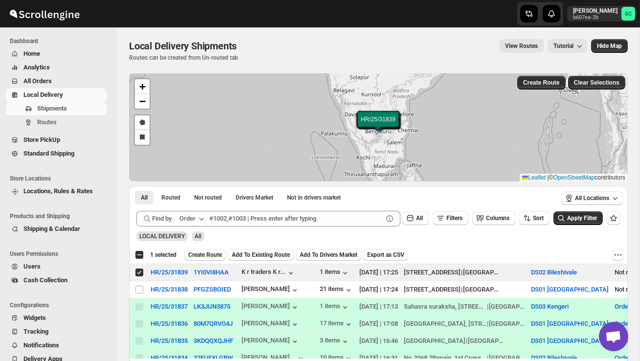
click at [221, 254] on span "Create Route" at bounding box center [205, 255] width 34 height 8
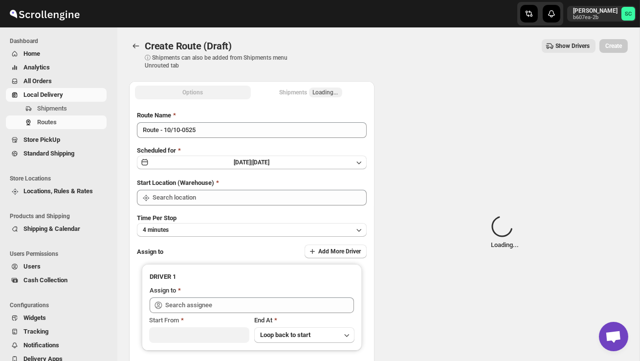
type input "DS02 Bileshivale"
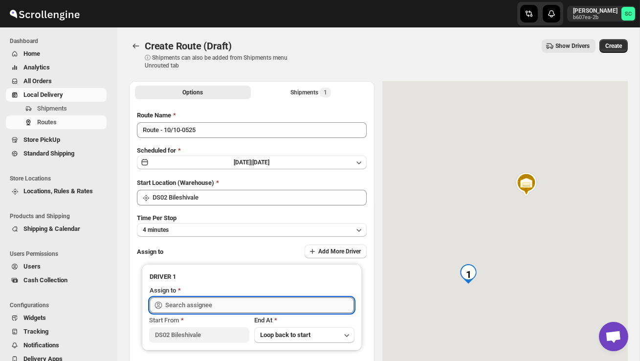
click at [205, 300] on input "text" at bounding box center [259, 305] width 189 height 16
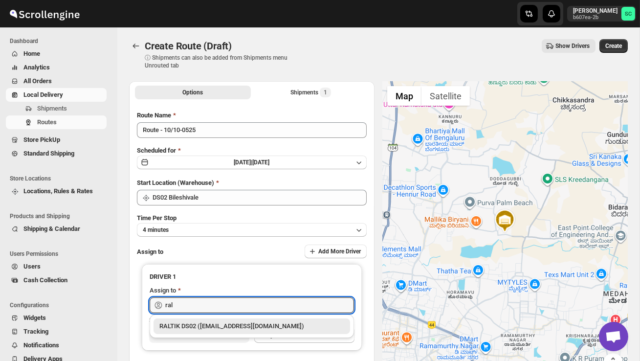
click at [220, 324] on div "RALTIK DS02 ([EMAIL_ADDRESS][DOMAIN_NAME])" at bounding box center [252, 326] width 185 height 10
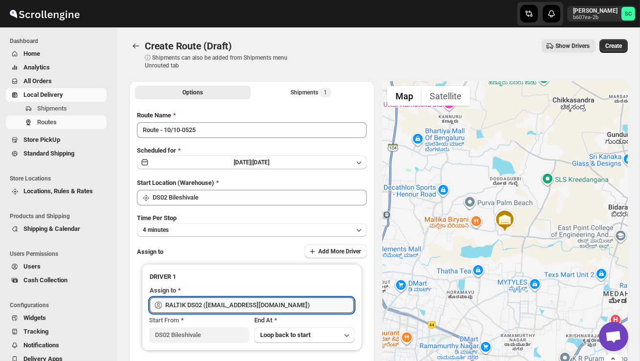
type input "RALTIK DS02 ([EMAIL_ADDRESS][DOMAIN_NAME])"
click at [616, 47] on span "Create" at bounding box center [614, 46] width 17 height 8
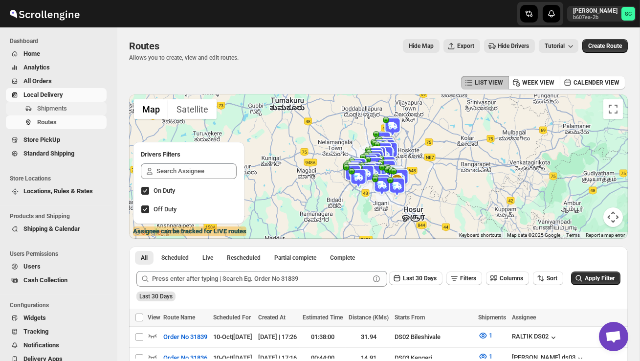
click at [58, 104] on span "Shipments" at bounding box center [71, 109] width 68 height 10
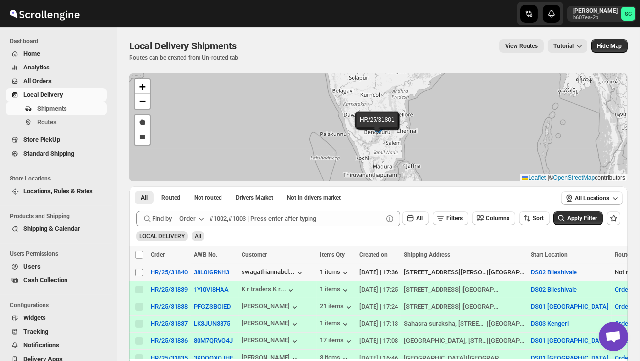
click at [136, 270] on input "Select shipment" at bounding box center [140, 273] width 8 height 8
checkbox input "true"
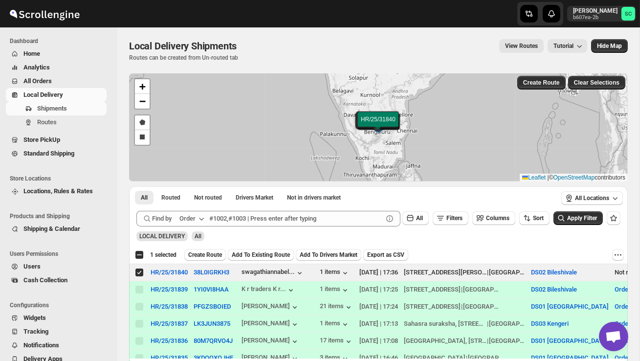
click at [217, 252] on span "Create Route" at bounding box center [205, 255] width 34 height 8
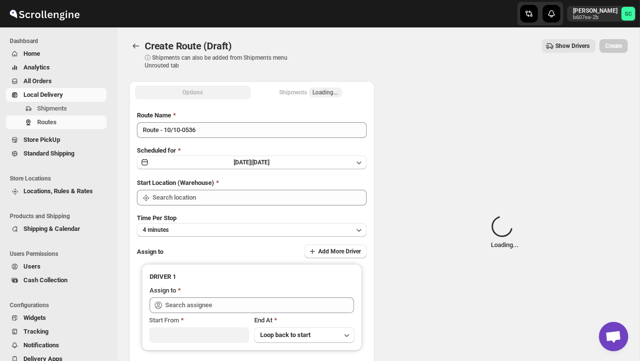
type input "DS02 Bileshivale"
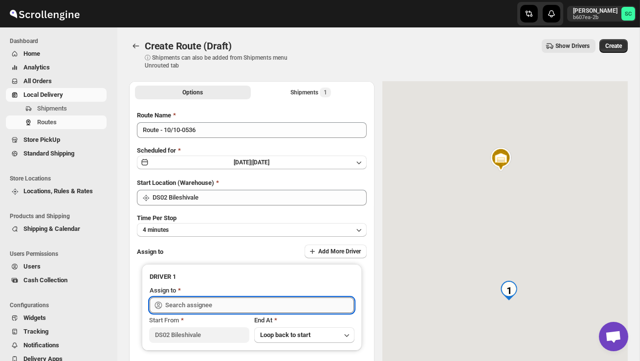
click at [208, 304] on input "text" at bounding box center [259, 305] width 189 height 16
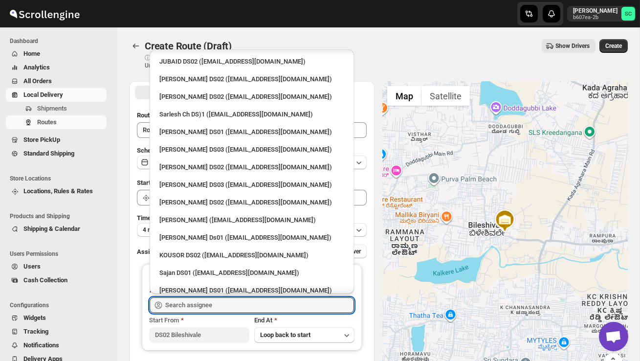
scroll to position [285, 0]
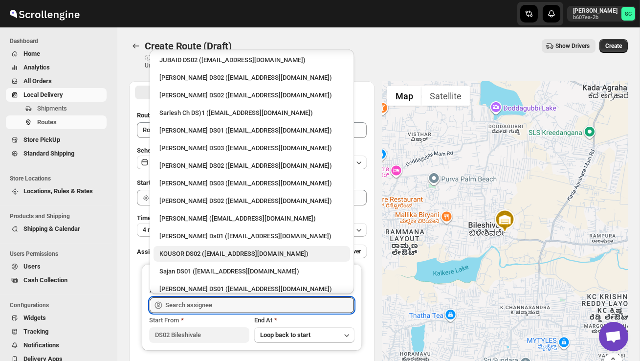
click at [213, 249] on div "KOUSOR DS02 ([EMAIL_ADDRESS][DOMAIN_NAME])" at bounding box center [252, 254] width 185 height 10
type input "KOUSOR DS02 ([EMAIL_ADDRESS][DOMAIN_NAME])"
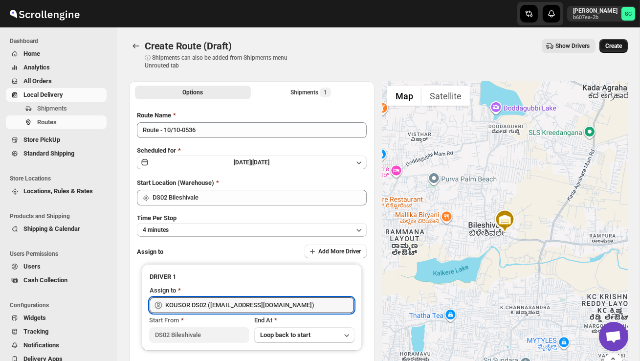
click at [619, 43] on span "Create" at bounding box center [614, 46] width 17 height 8
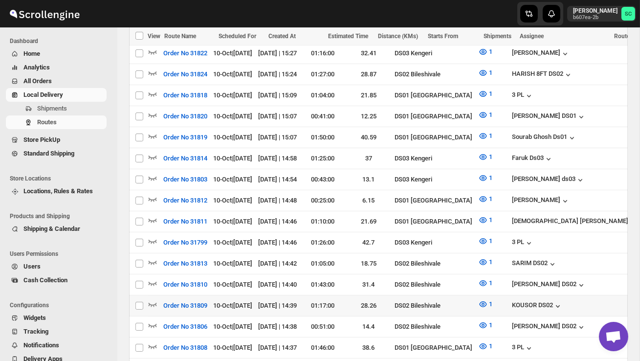
scroll to position [542, 0]
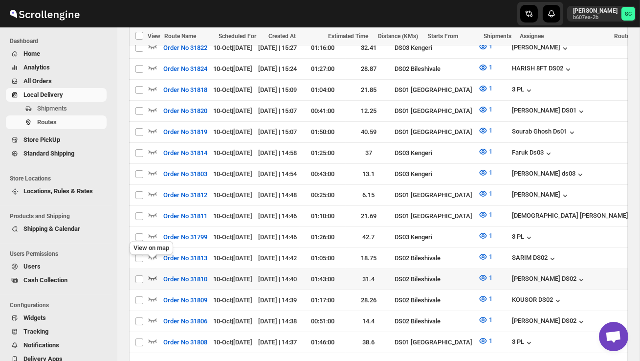
click at [155, 273] on icon "button" at bounding box center [153, 278] width 10 height 10
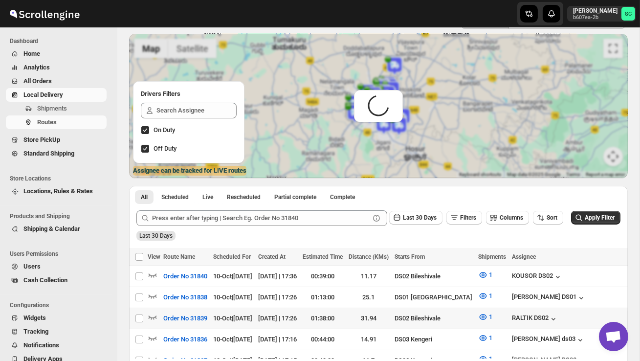
scroll to position [0, 0]
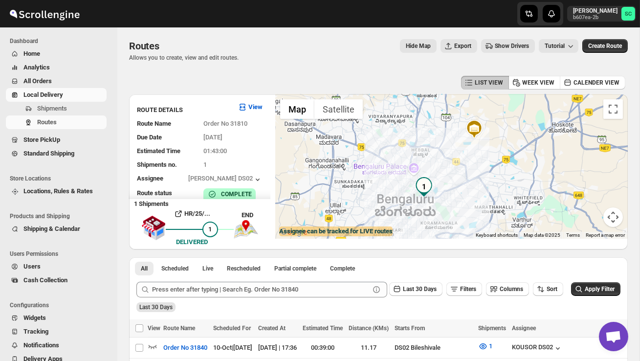
click at [464, 178] on div at bounding box center [451, 166] width 353 height 144
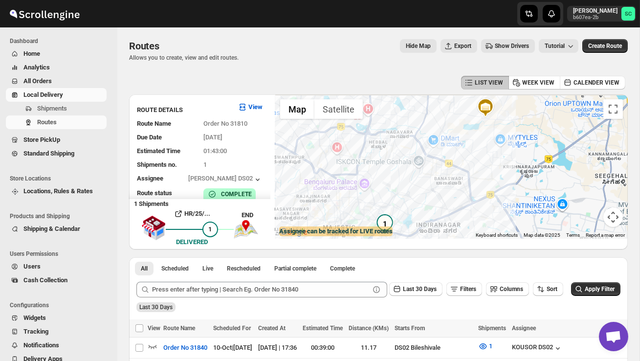
drag, startPoint x: 398, startPoint y: 143, endPoint x: 397, endPoint y: 167, distance: 23.5
click at [397, 167] on div at bounding box center [451, 166] width 353 height 144
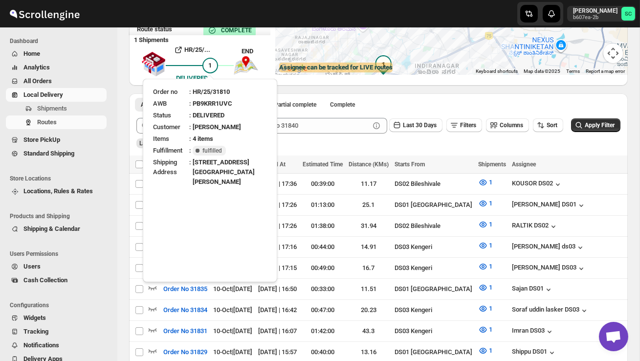
scroll to position [166, 0]
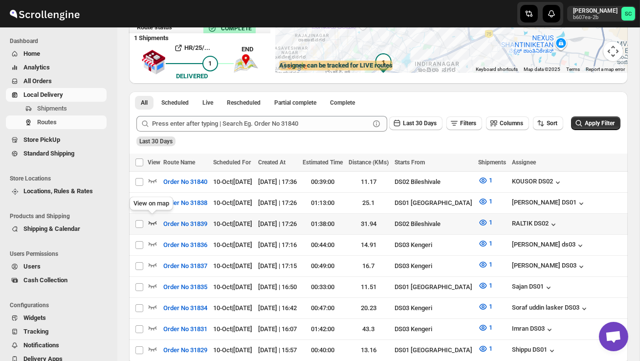
click at [153, 221] on icon "button" at bounding box center [153, 223] width 10 height 10
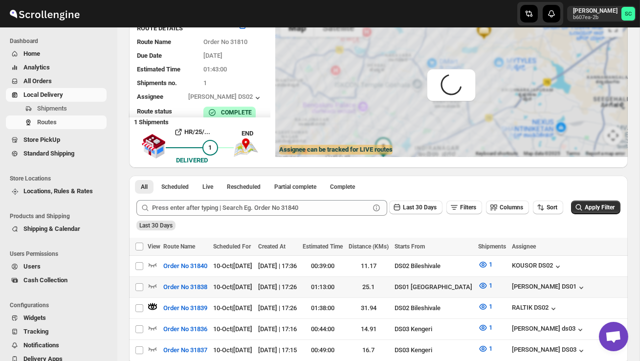
scroll to position [0, 0]
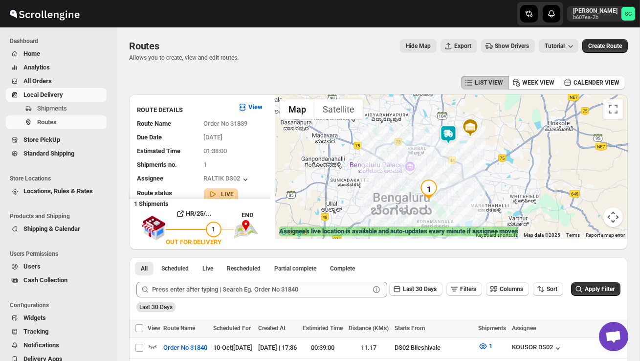
click at [451, 200] on div at bounding box center [451, 166] width 353 height 144
click at [454, 132] on img at bounding box center [449, 135] width 20 height 20
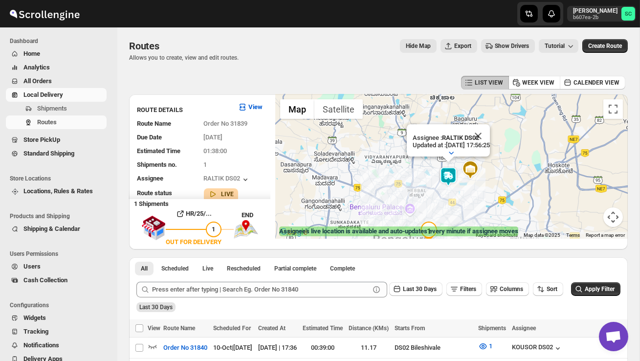
click at [422, 199] on div "Assignee : RALTIK DS02 Updated at : [DATE] 17:56:25 Duty mode Enabled Battery p…" at bounding box center [451, 166] width 353 height 144
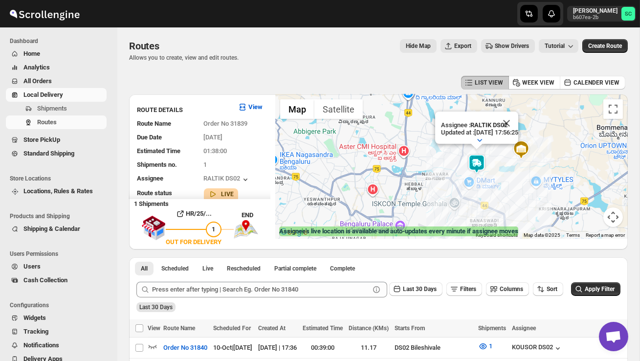
click at [422, 200] on div "Assignee : RALTIK DS02 Updated at : [DATE] 17:56:25 Duty mode Enabled Battery p…" at bounding box center [451, 166] width 353 height 144
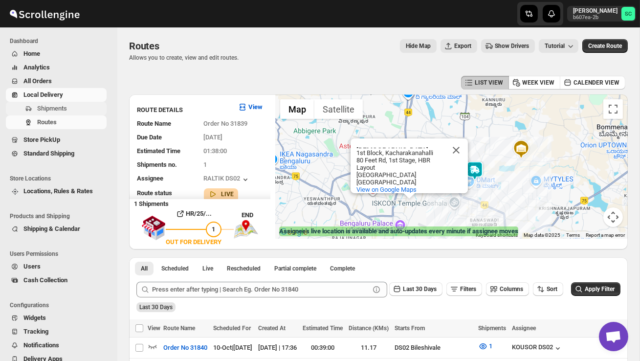
click at [55, 108] on span "Shipments" at bounding box center [52, 108] width 30 height 7
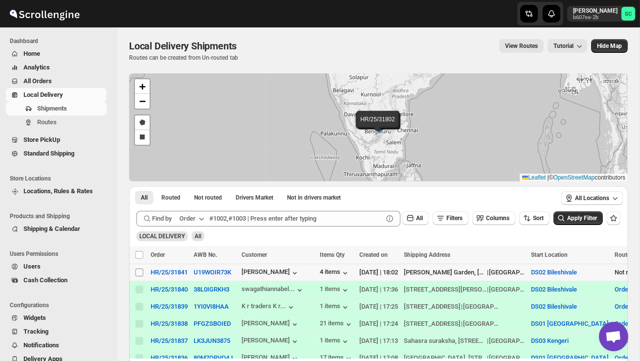
click at [140, 272] on input "Select shipment" at bounding box center [140, 273] width 8 height 8
checkbox input "true"
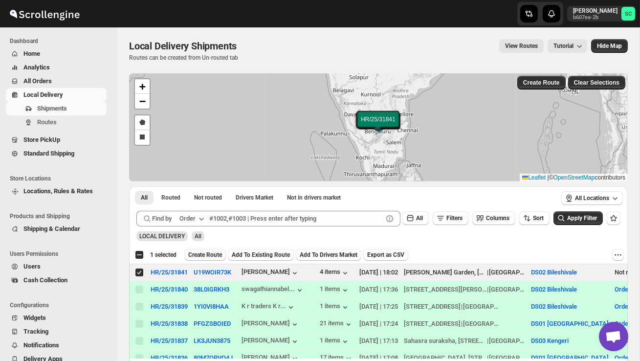
click at [210, 254] on span "Create Route" at bounding box center [205, 255] width 34 height 8
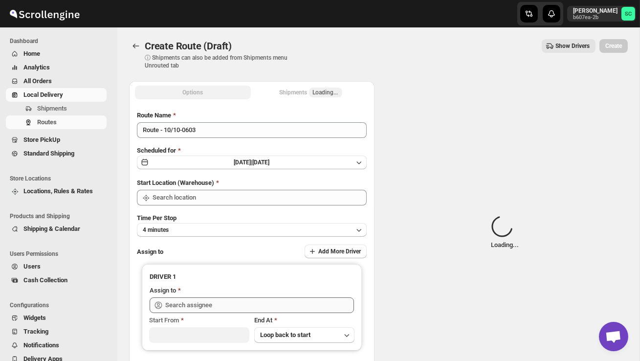
type input "DS02 Bileshivale"
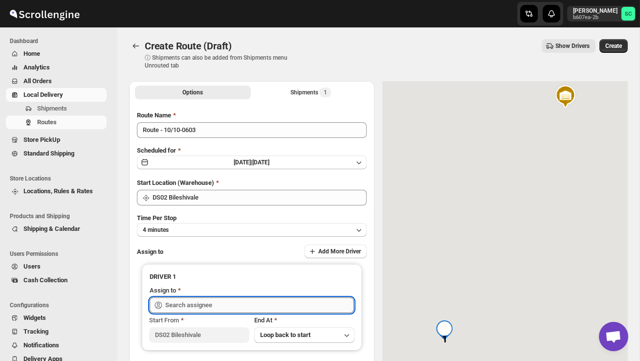
click at [203, 302] on input "text" at bounding box center [259, 305] width 189 height 16
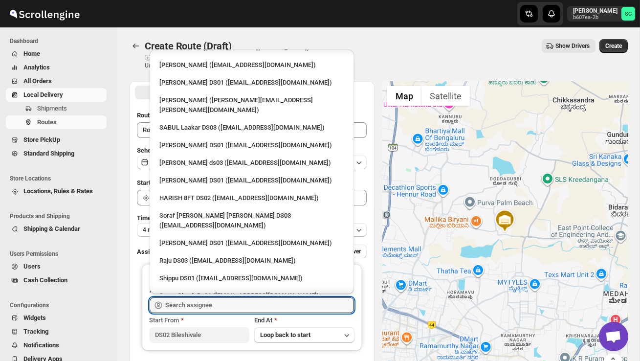
scroll to position [818, 0]
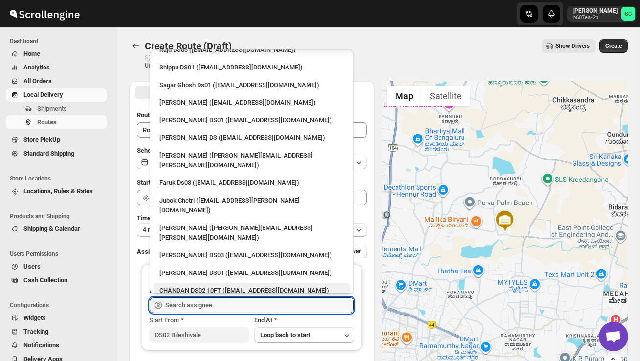
click at [203, 286] on div "CHANDAN DS02 10FT ([EMAIL_ADDRESS][DOMAIN_NAME])" at bounding box center [252, 291] width 185 height 10
type input "CHANDAN DS02 10FT ([EMAIL_ADDRESS][DOMAIN_NAME])"
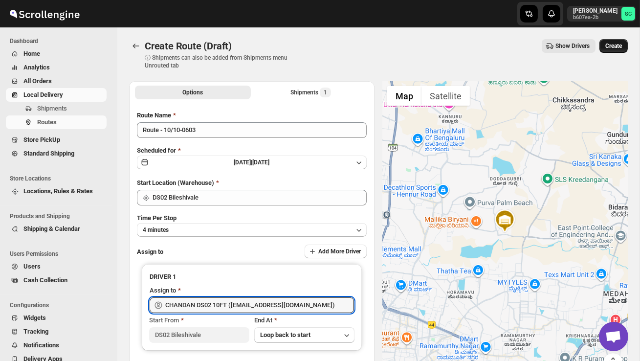
click at [624, 43] on button "Create" at bounding box center [614, 46] width 28 height 14
